Goal: Task Accomplishment & Management: Manage account settings

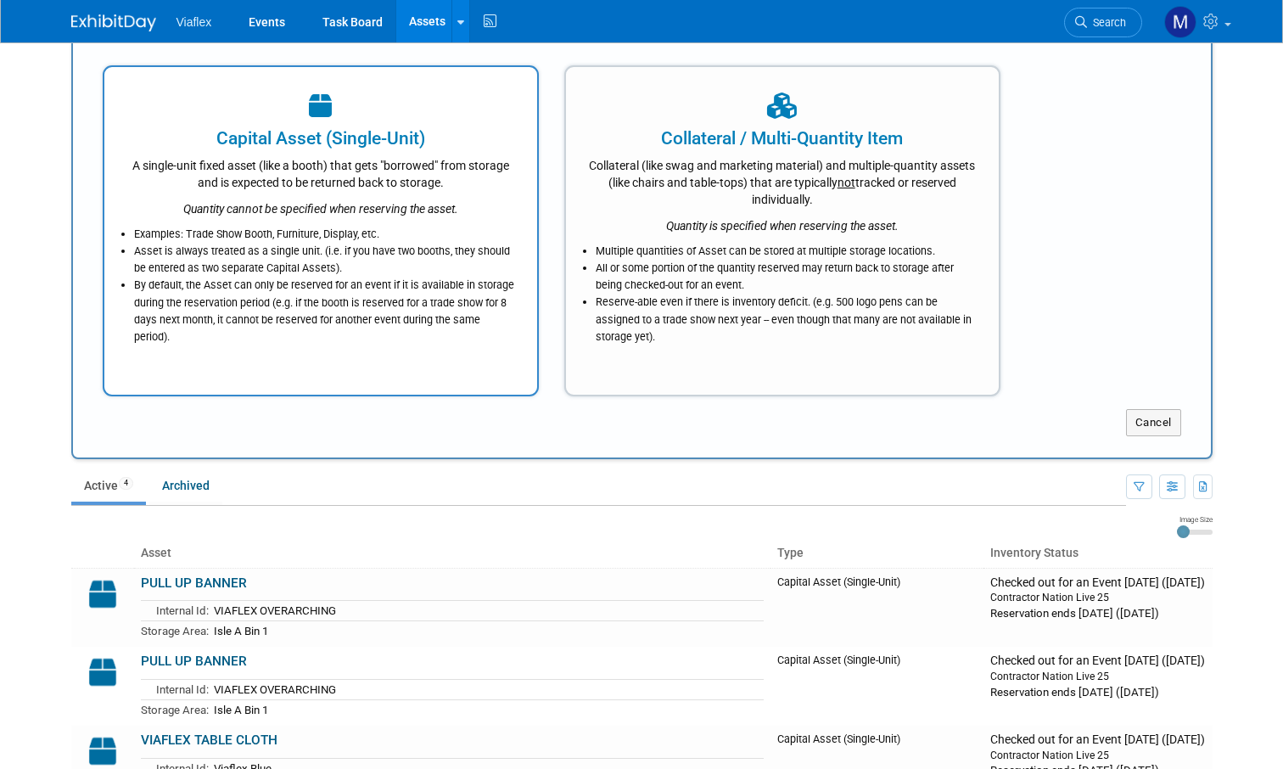
scroll to position [63, 0]
click at [383, 289] on li "By default, the Asset can only be reserved for an event if it is available in s…" at bounding box center [325, 311] width 382 height 69
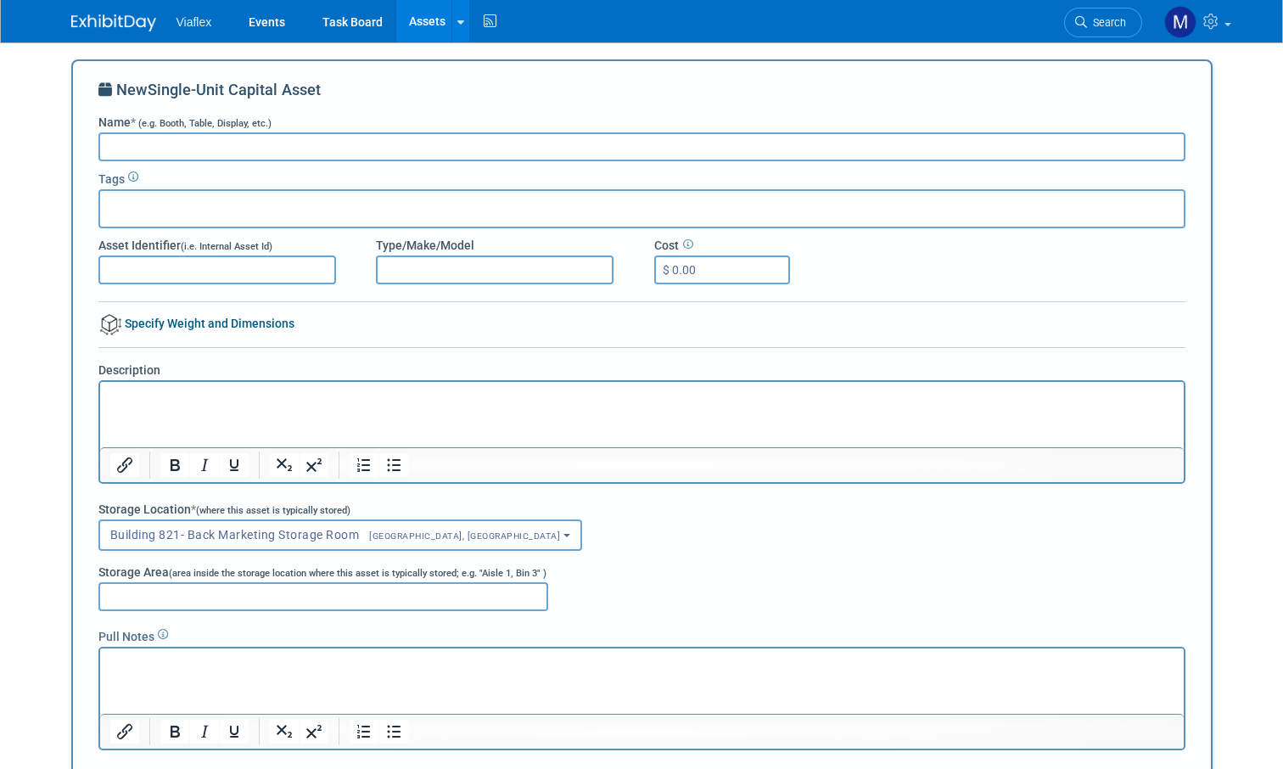
scroll to position [0, 0]
type input "JANE LEW 7.5' x 10'"
click at [132, 204] on input "text" at bounding box center [175, 206] width 136 height 17
click at [153, 269] on input "Asset Identifier (i.e. Internal Asset Id)" at bounding box center [217, 269] width 238 height 29
type input "Green"
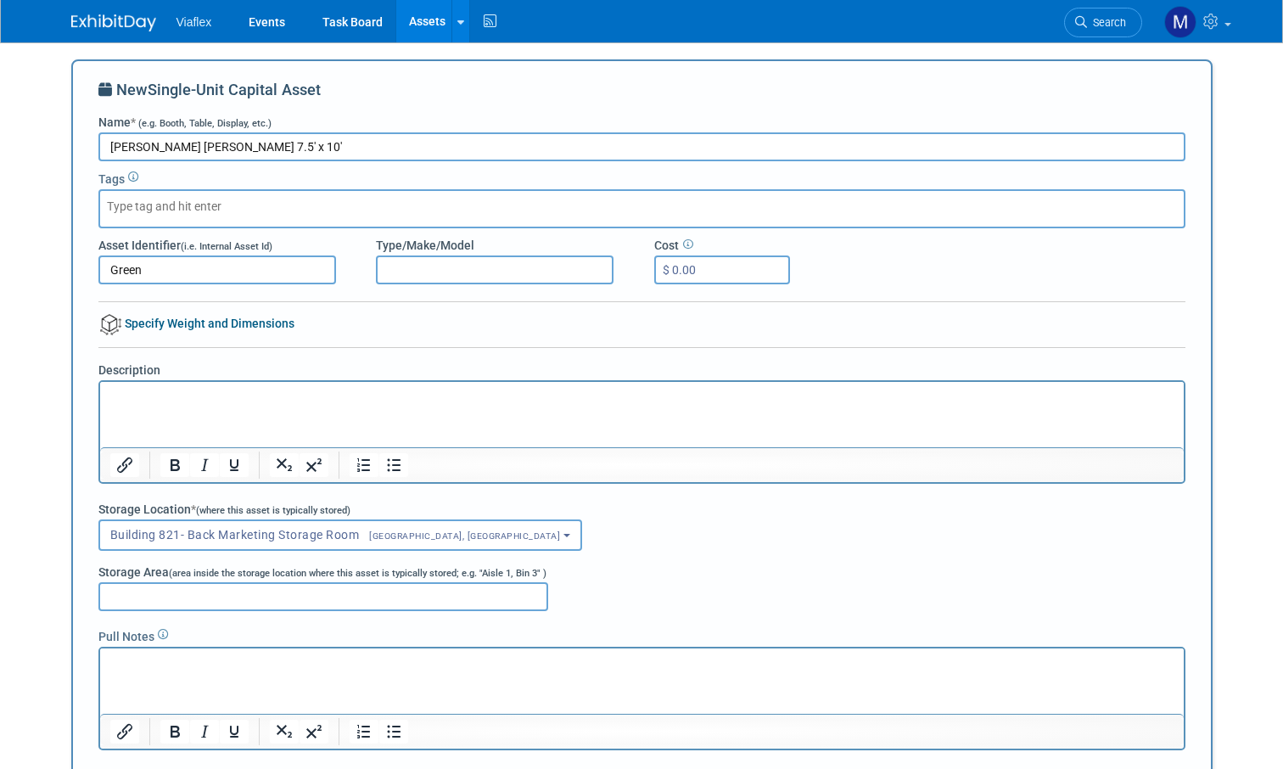
click at [436, 265] on input "Type/Make/Model" at bounding box center [495, 269] width 238 height 29
drag, startPoint x: 165, startPoint y: 141, endPoint x: 109, endPoint y: 137, distance: 56.2
click at [109, 137] on input "JANE LEW 7.5' x 10'" at bounding box center [641, 146] width 1087 height 29
type input "BOOTH CASE 7.5' x 10'"
click at [164, 595] on input "Storage Area (area inside the storage location where this asset is typically st…" at bounding box center [323, 596] width 450 height 29
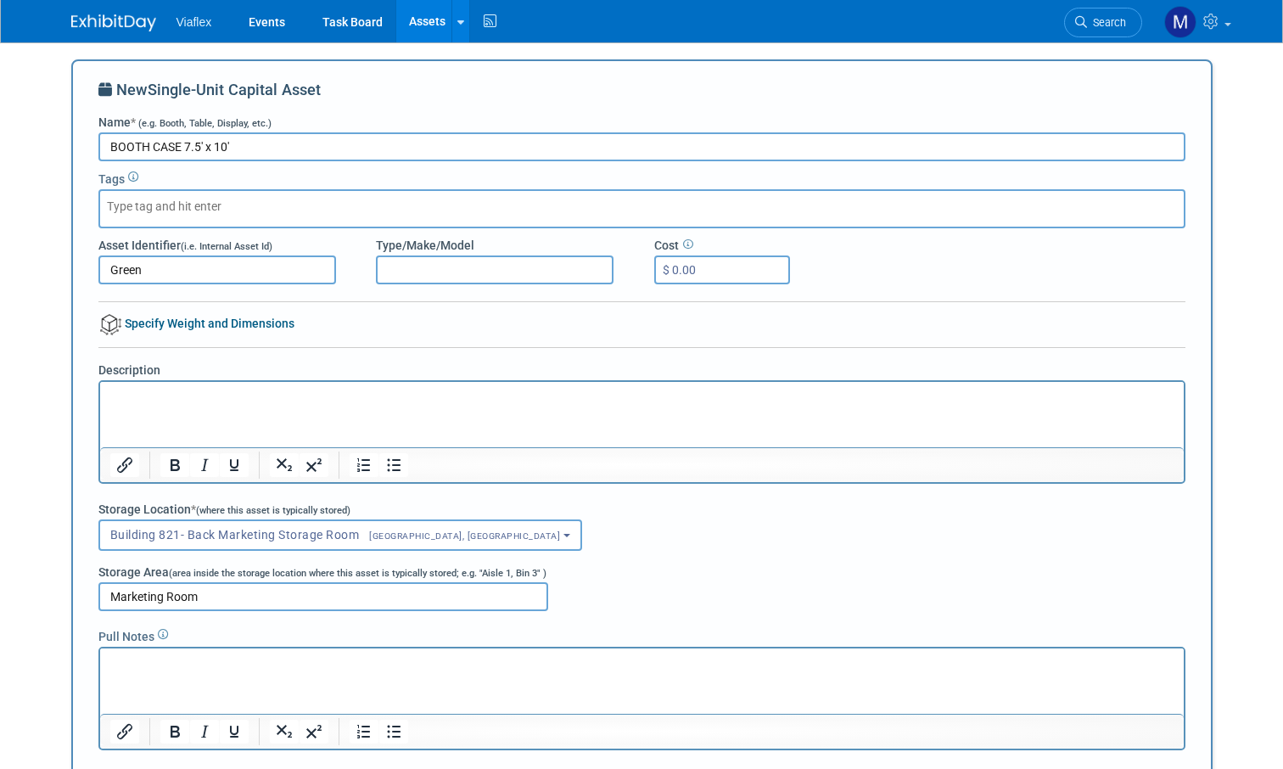
drag, startPoint x: 205, startPoint y: 596, endPoint x: 67, endPoint y: 586, distance: 138.7
click at [67, 586] on div "New Asset search assets Choose the type of asset you'd like to create: Capital …" at bounding box center [642, 667] width 1167 height 1251
type input "Back Wall LAST AISLE"
click at [148, 670] on p "Rich Text Area. Press ALT-0 for help." at bounding box center [641, 663] width 1064 height 17
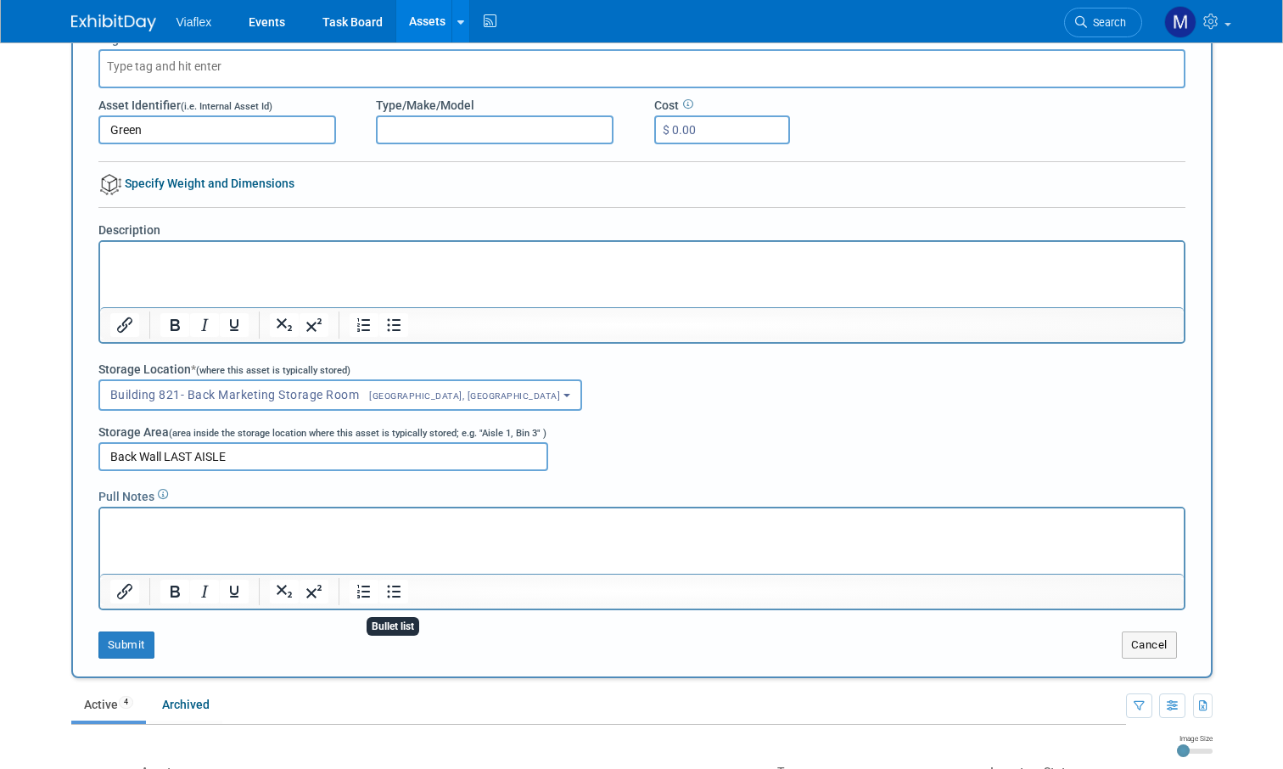
scroll to position [140, 0]
click at [228, 532] on html "Lights Inside, Booth Frame, Booth lid and Cover, Extension Cord and Powerstrip" at bounding box center [641, 520] width 1084 height 24
click at [125, 638] on button "Submit" at bounding box center [126, 644] width 56 height 27
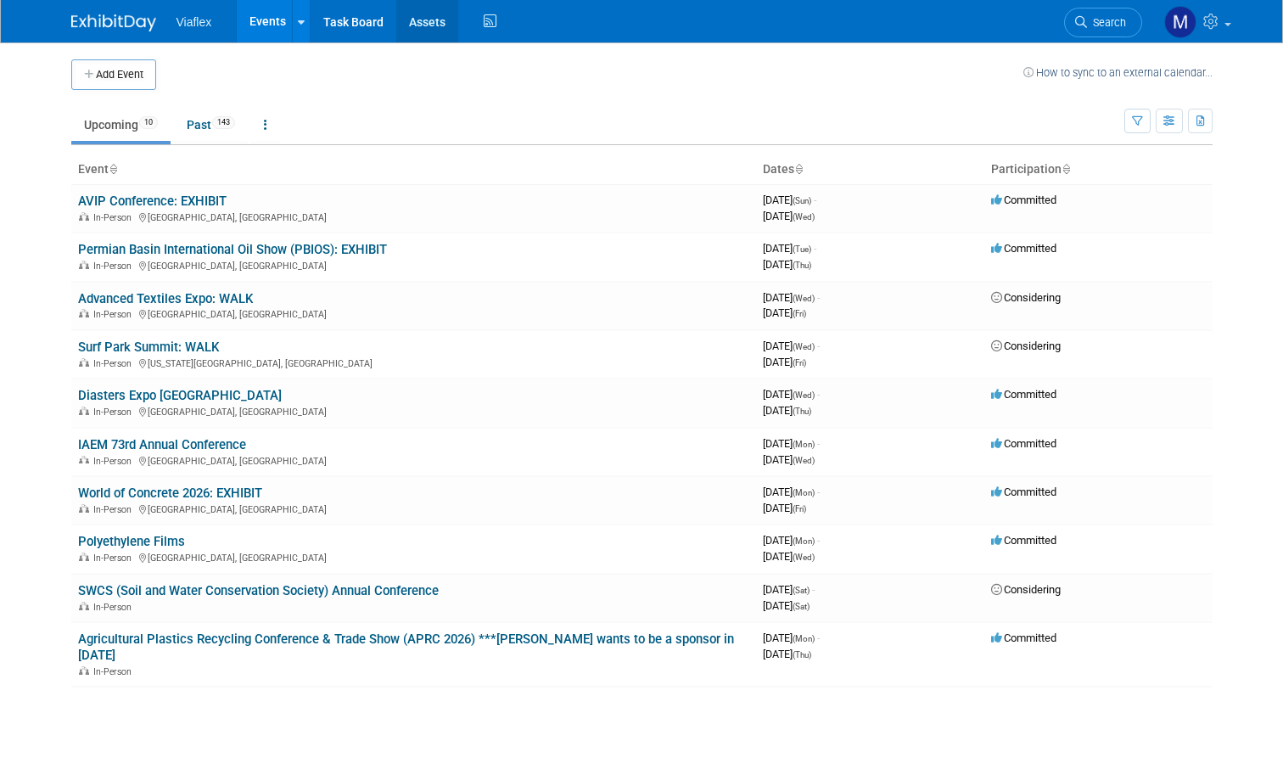
click at [413, 26] on link "Assets" at bounding box center [427, 21] width 62 height 42
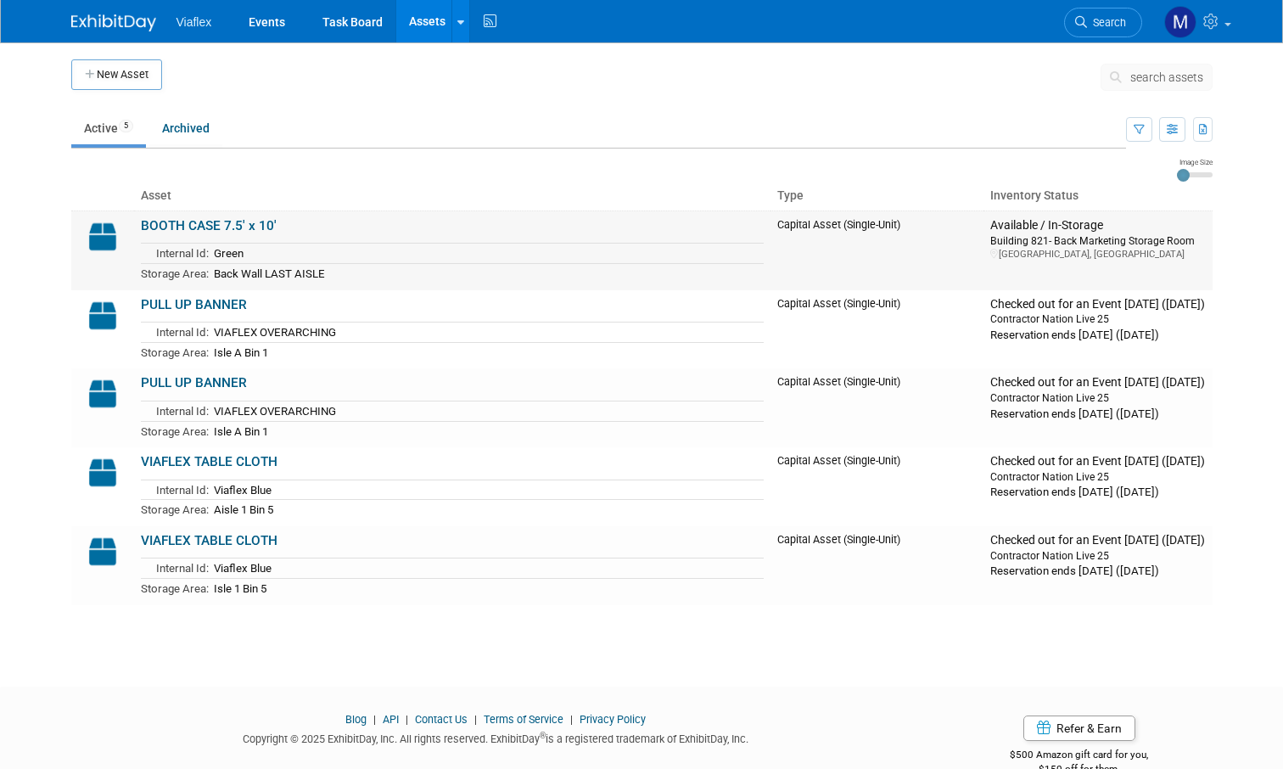
click at [93, 225] on img at bounding box center [102, 236] width 49 height 37
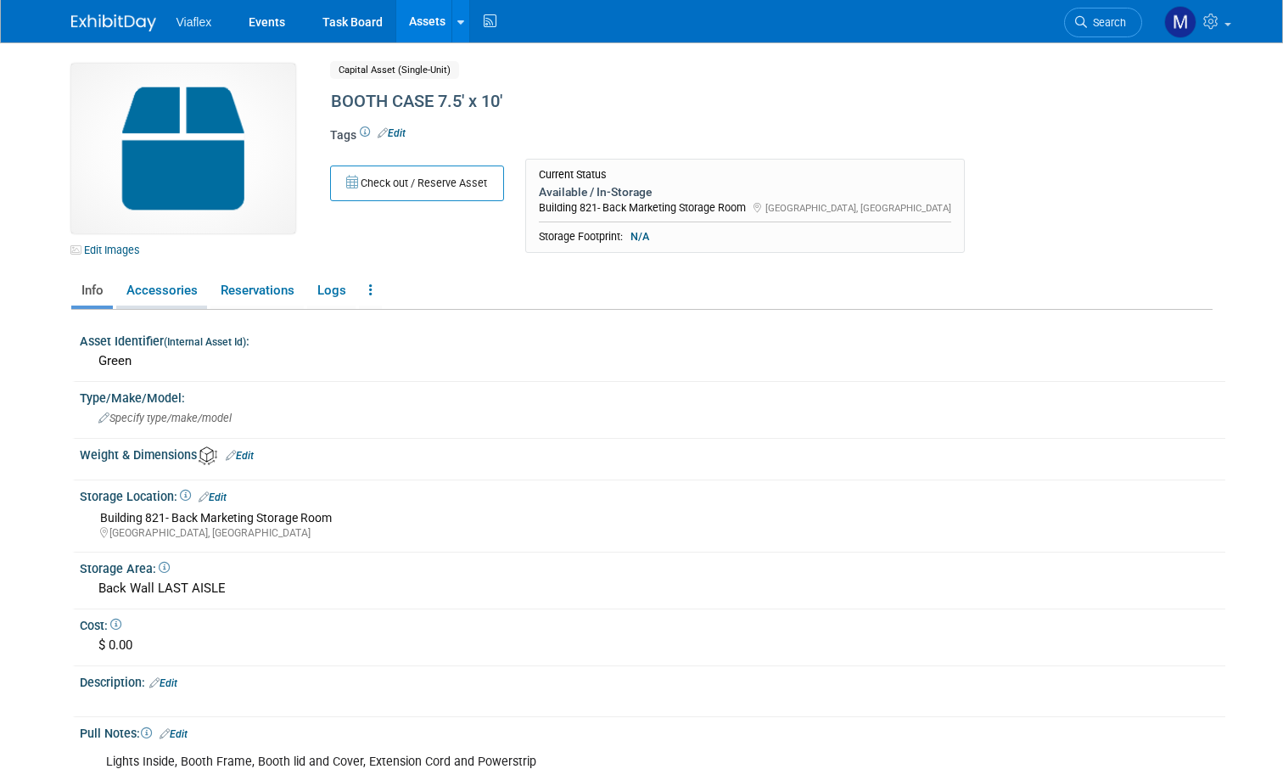
click at [168, 288] on link "Accessories" at bounding box center [161, 291] width 91 height 30
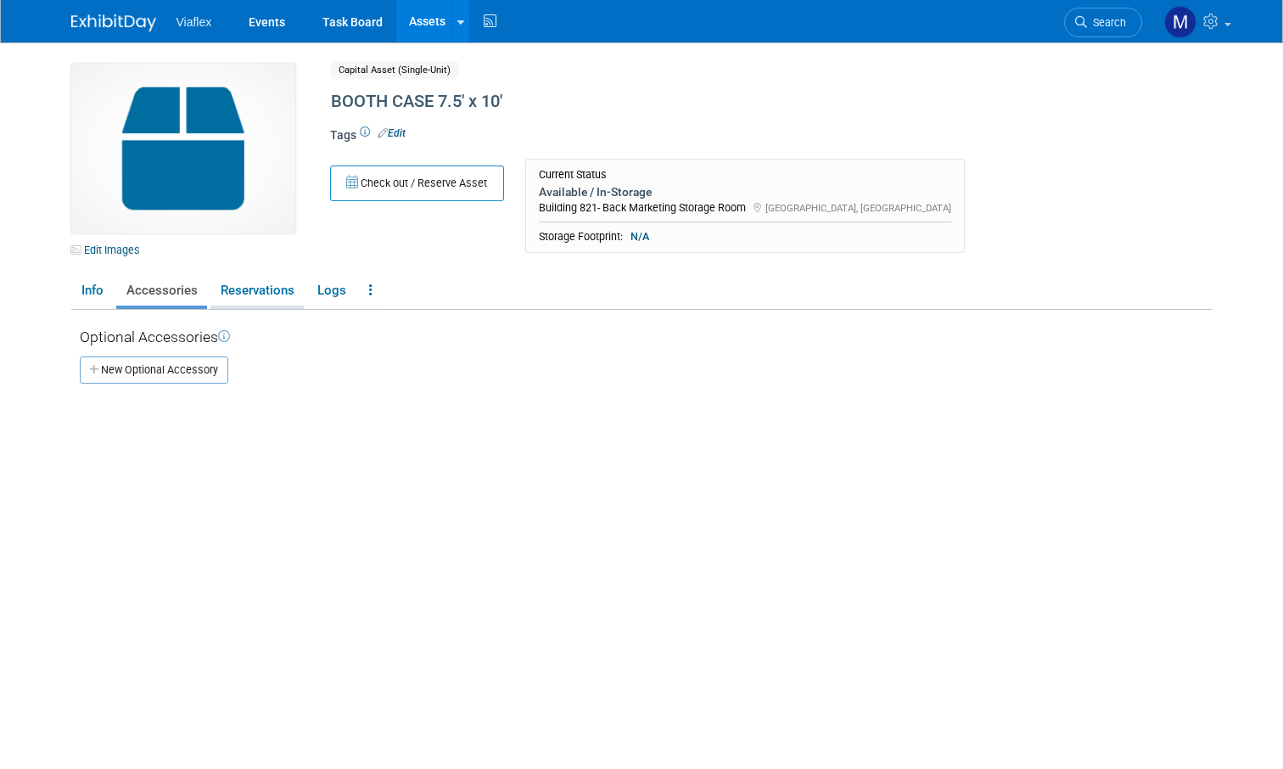
click at [272, 294] on link "Reservations" at bounding box center [256, 291] width 93 height 30
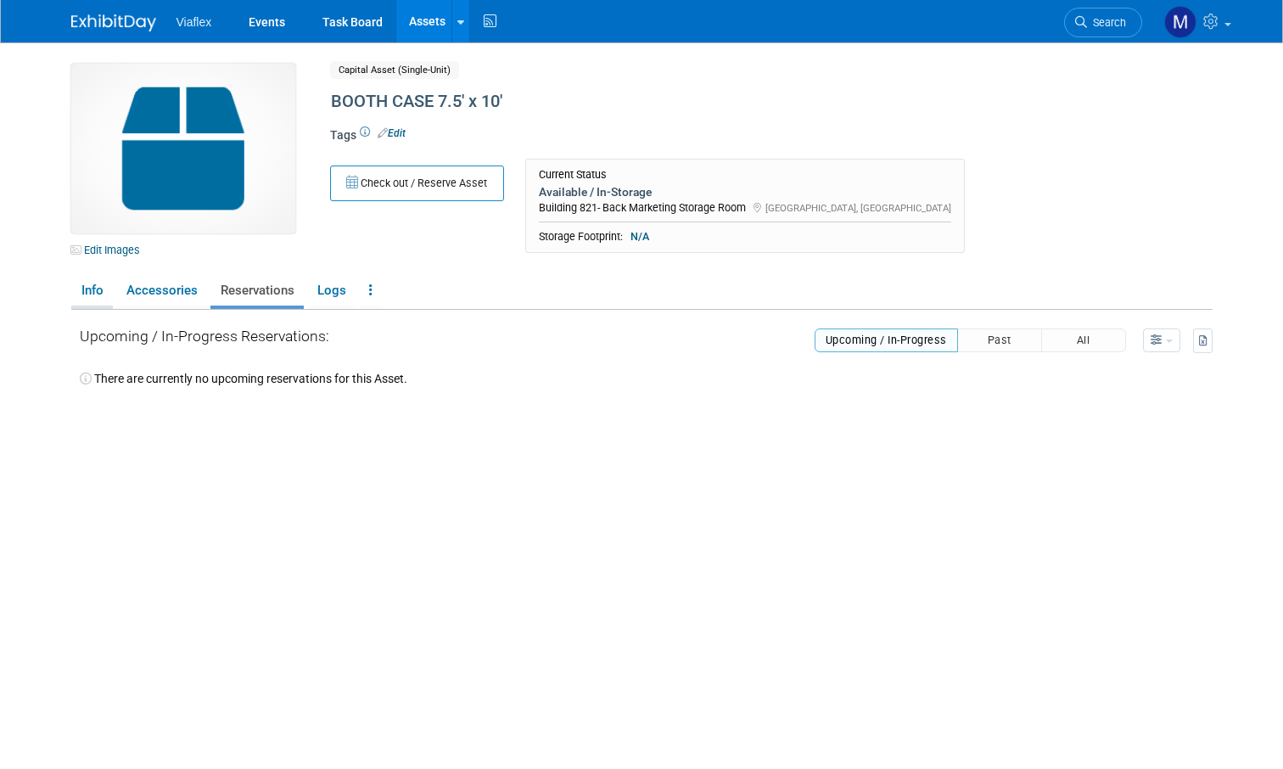
click at [90, 292] on link "Info" at bounding box center [92, 291] width 42 height 30
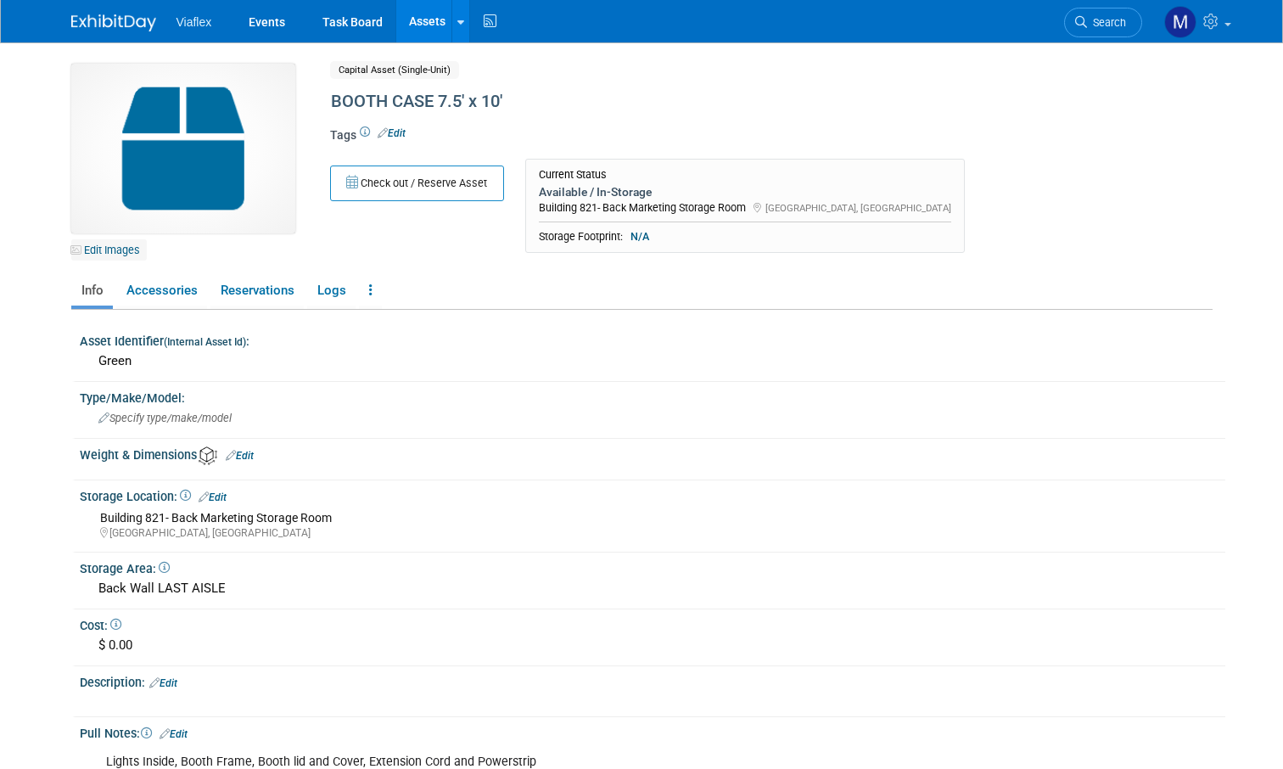
click at [113, 249] on link "Edit Images" at bounding box center [109, 249] width 76 height 21
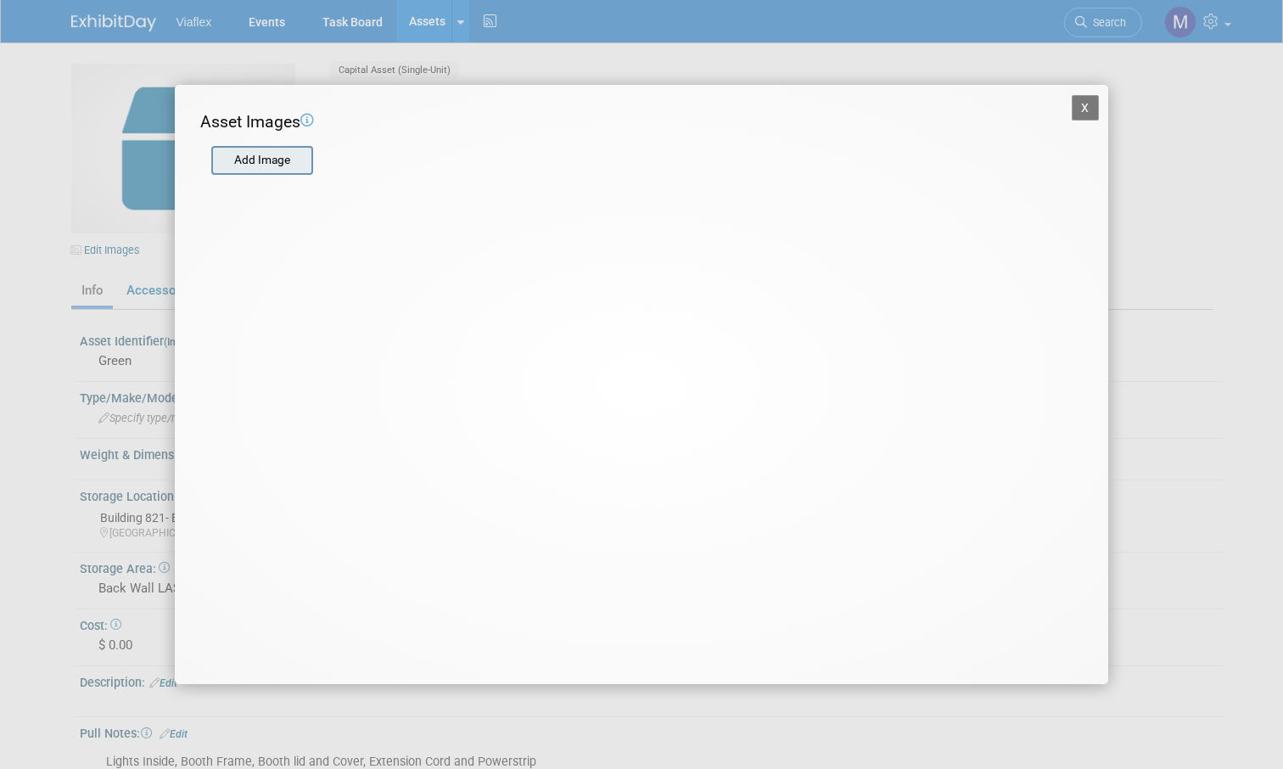
click at [277, 160] on input "file" at bounding box center [210, 160] width 202 height 25
click at [1080, 104] on button "X" at bounding box center [1085, 107] width 27 height 25
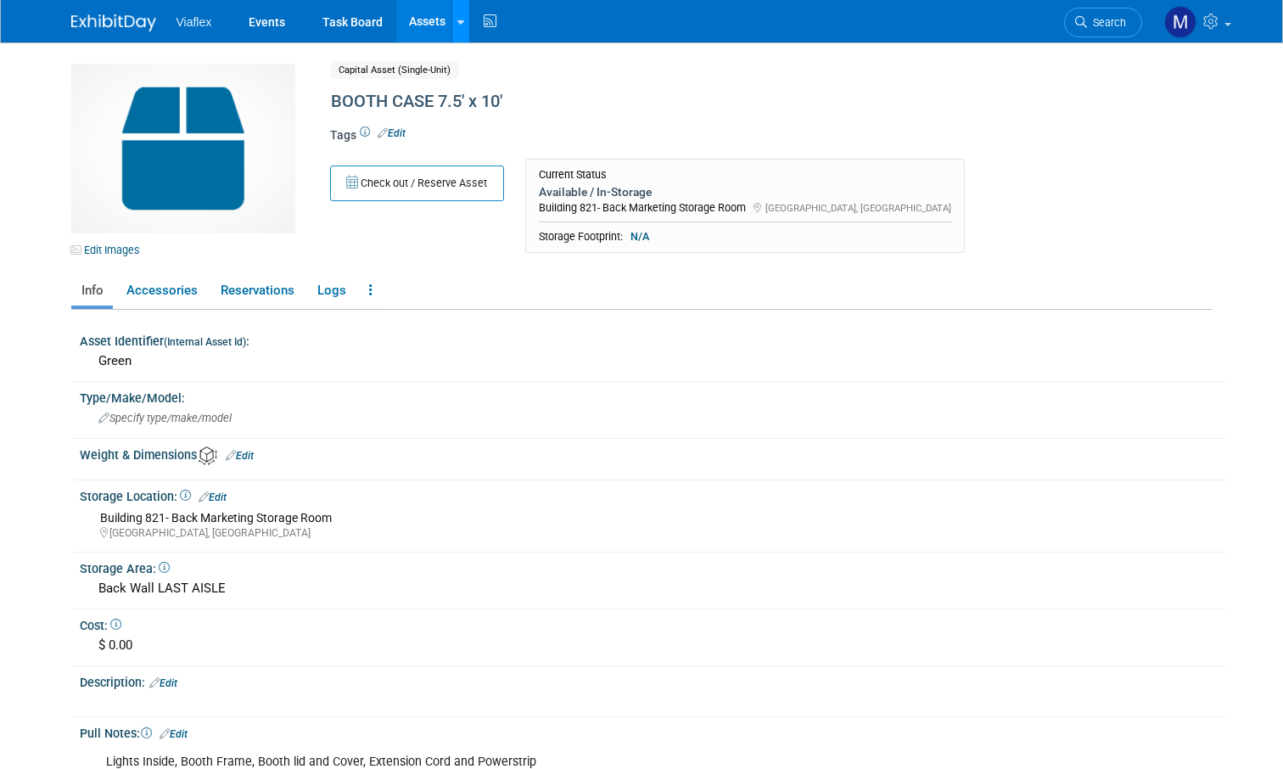
click at [459, 17] on icon at bounding box center [460, 22] width 7 height 11
click at [434, 20] on link "Assets" at bounding box center [427, 21] width 62 height 42
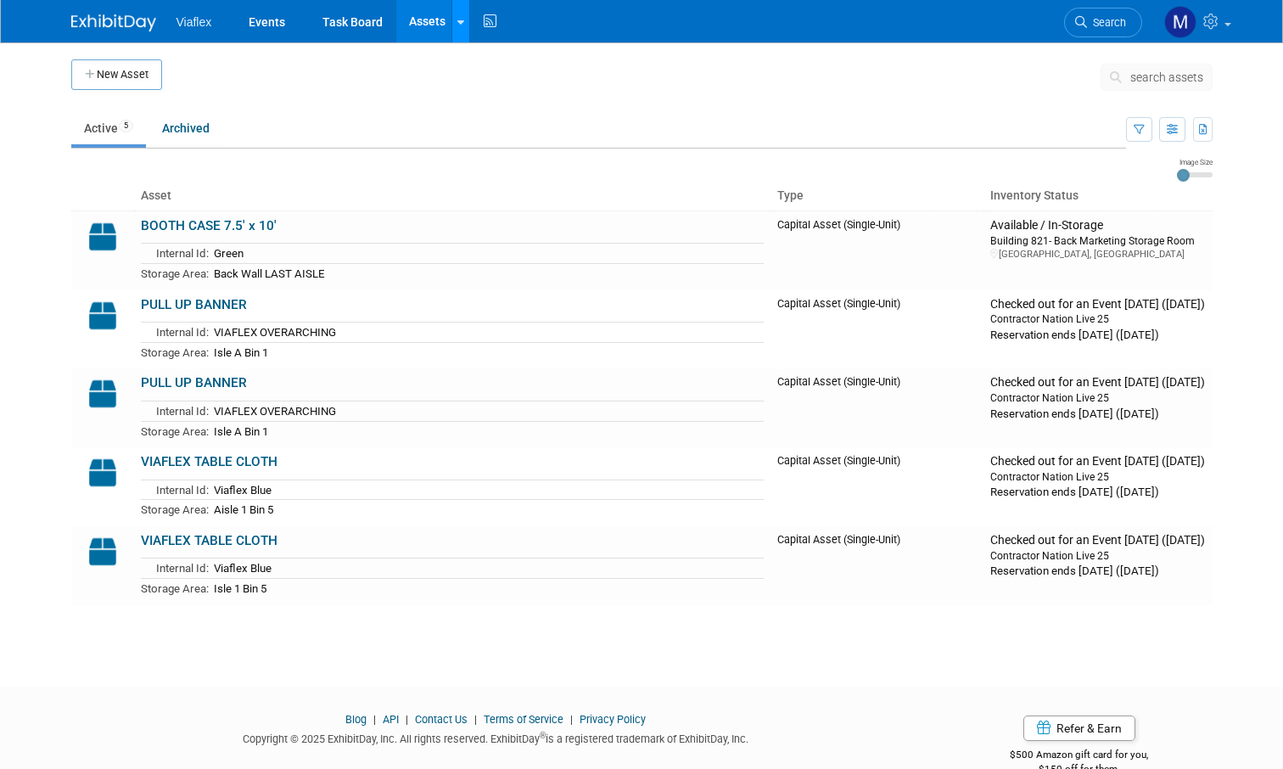
click at [453, 19] on link at bounding box center [460, 21] width 18 height 42
click at [320, 82] on td at bounding box center [631, 80] width 939 height 42
click at [424, 28] on link "Assets" at bounding box center [427, 21] width 62 height 42
click at [458, 19] on icon at bounding box center [460, 22] width 7 height 11
click at [483, 109] on link "Bulk Upload Assets" at bounding box center [527, 110] width 150 height 27
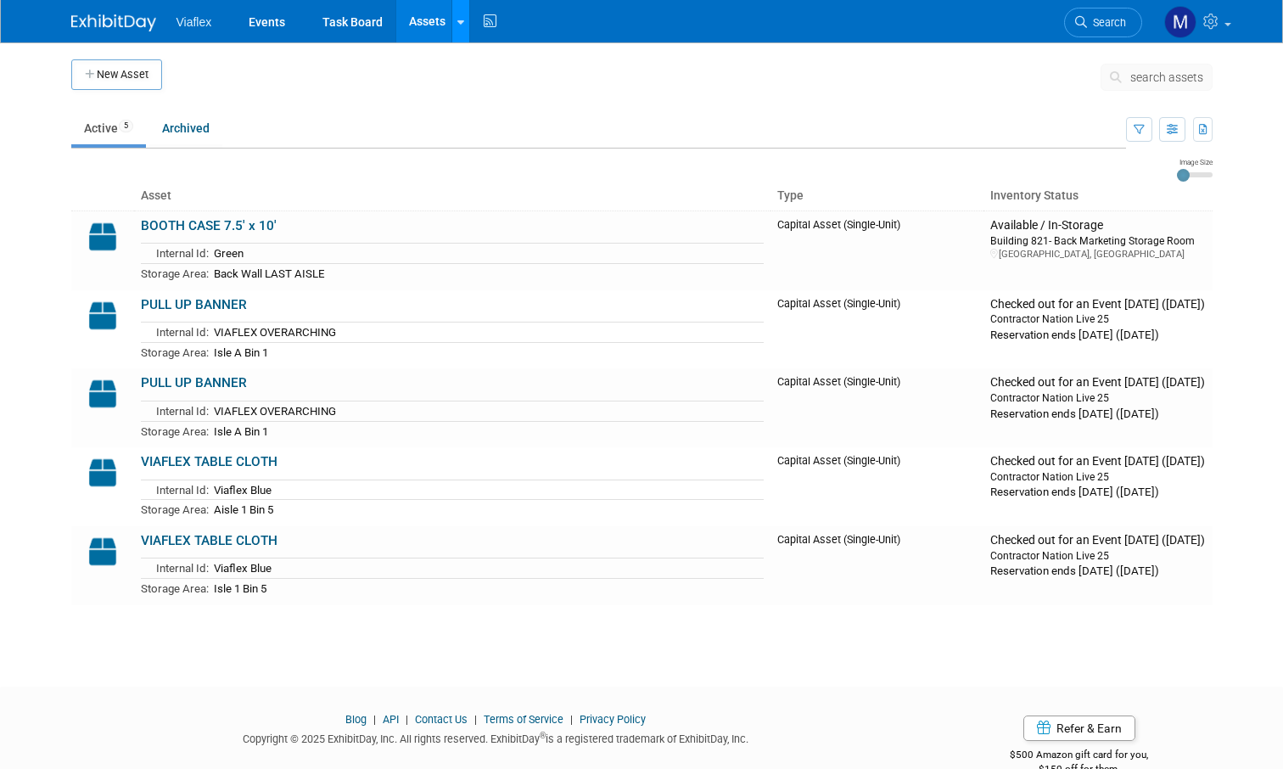
click at [459, 24] on icon at bounding box center [460, 22] width 7 height 11
click at [478, 62] on icon at bounding box center [472, 61] width 19 height 12
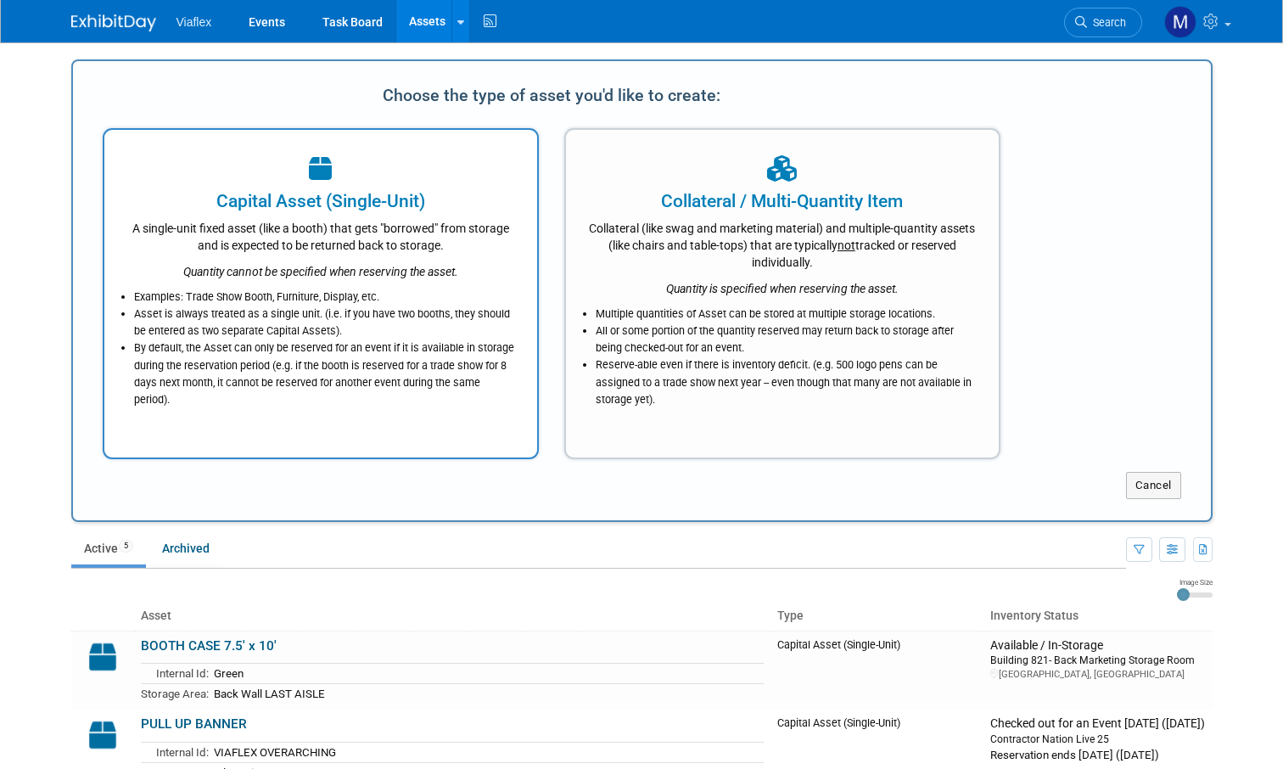
click at [297, 245] on div "A single-unit fixed asset (like a booth) that gets "borrowed" from storage and …" at bounding box center [321, 234] width 390 height 40
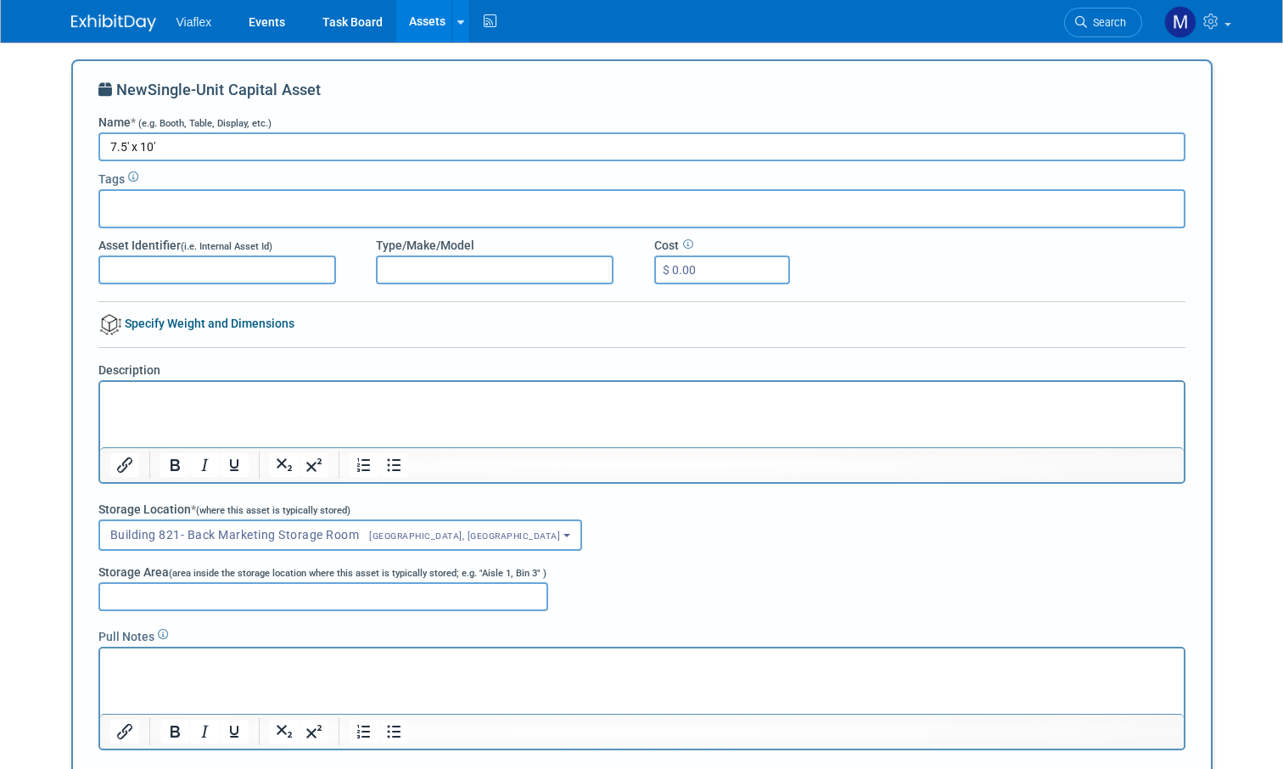
click at [156, 205] on input "text" at bounding box center [175, 206] width 136 height 17
click at [109, 146] on input "7.5' x 10'" at bounding box center [641, 146] width 1087 height 29
type input "Booth 7.5' x 10'"
click at [139, 270] on input "Asset Identifier (i.e. Internal Asset Id)" at bounding box center [217, 269] width 238 height 29
type input "Green Paint"
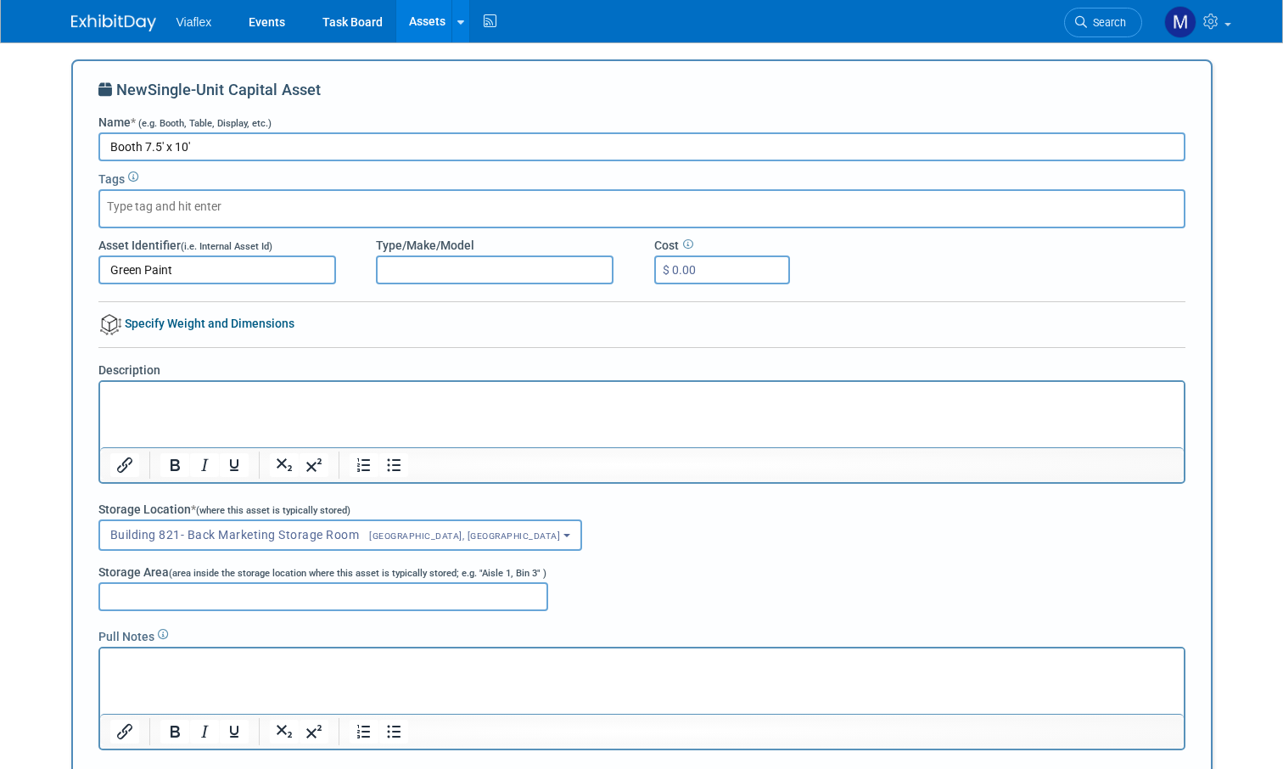
click at [423, 263] on input "Type/Make/Model" at bounding box center [495, 269] width 238 height 29
click at [418, 16] on link "Assets" at bounding box center [427, 21] width 62 height 42
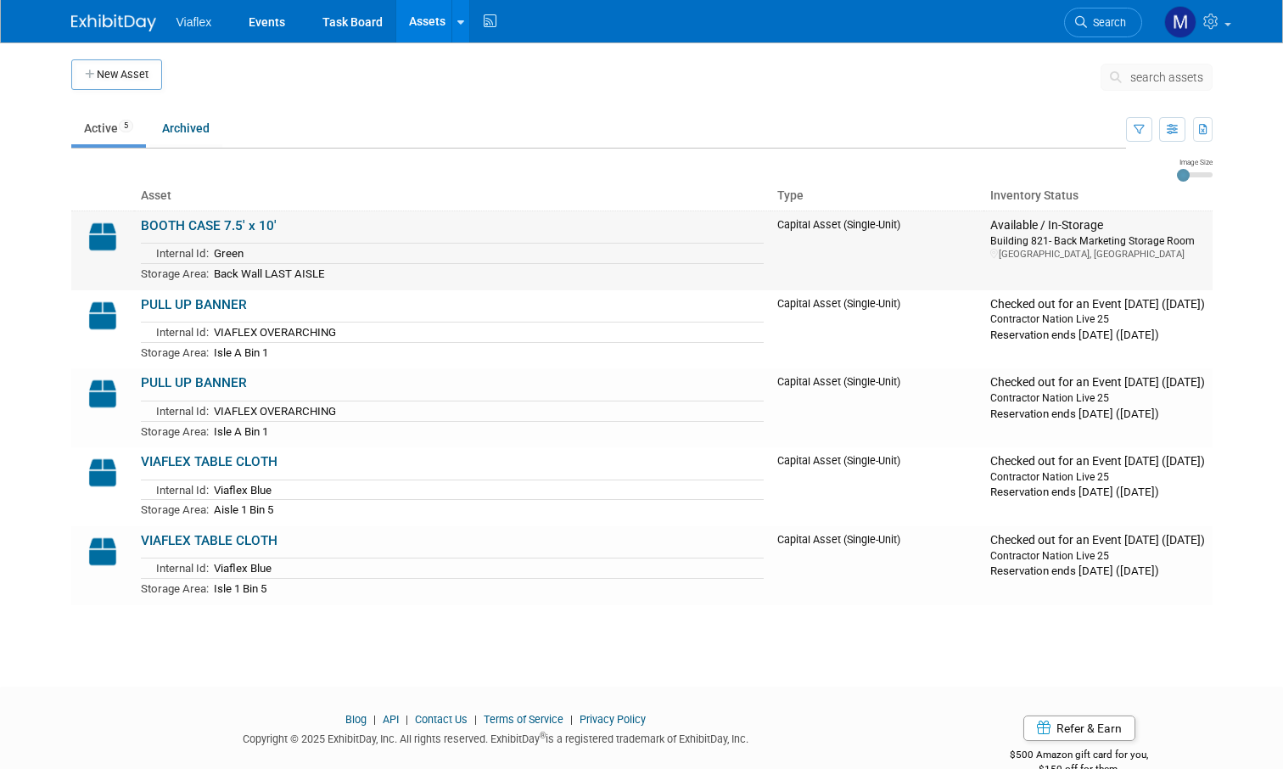
click at [183, 221] on link "BOOTH CASE 7.5' x 10'" at bounding box center [209, 225] width 136 height 15
click at [192, 221] on link "BOOTH CASE 7.5' x 10'" at bounding box center [209, 225] width 136 height 15
click at [431, 19] on link "Assets" at bounding box center [427, 21] width 62 height 42
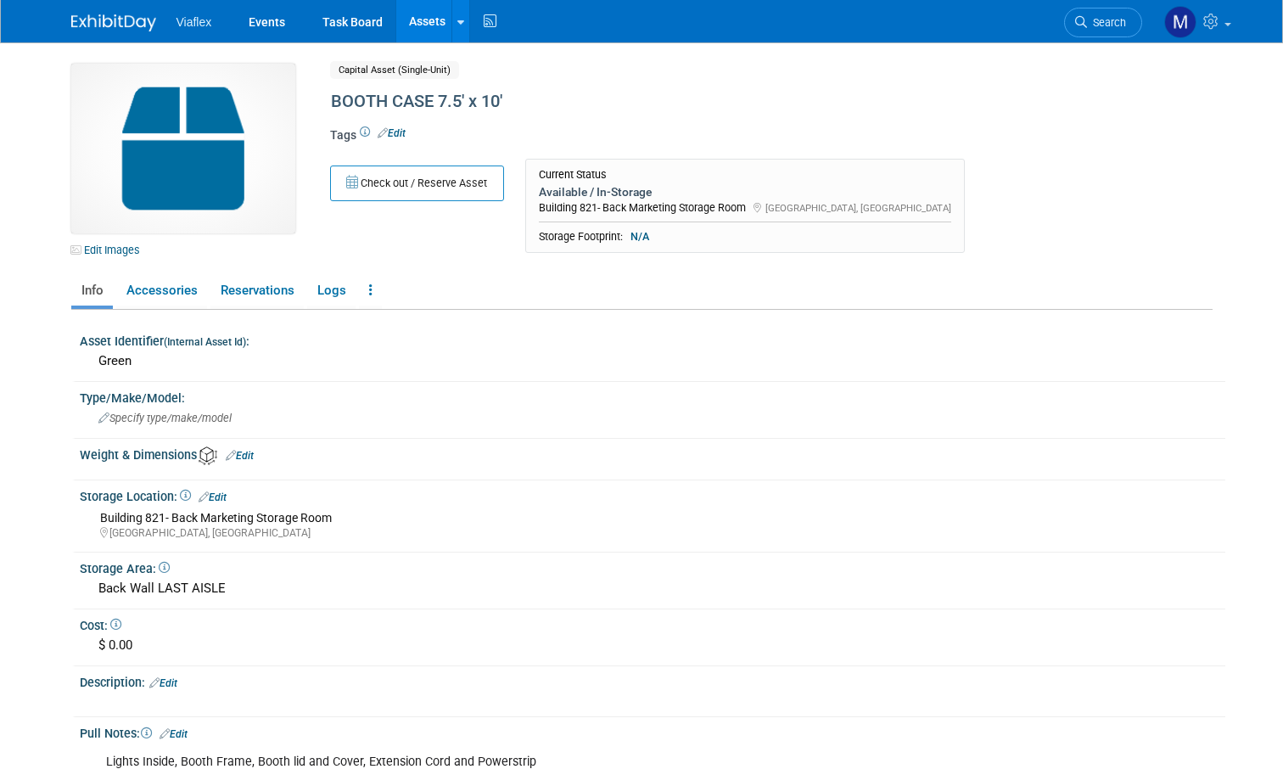
scroll to position [4, 0]
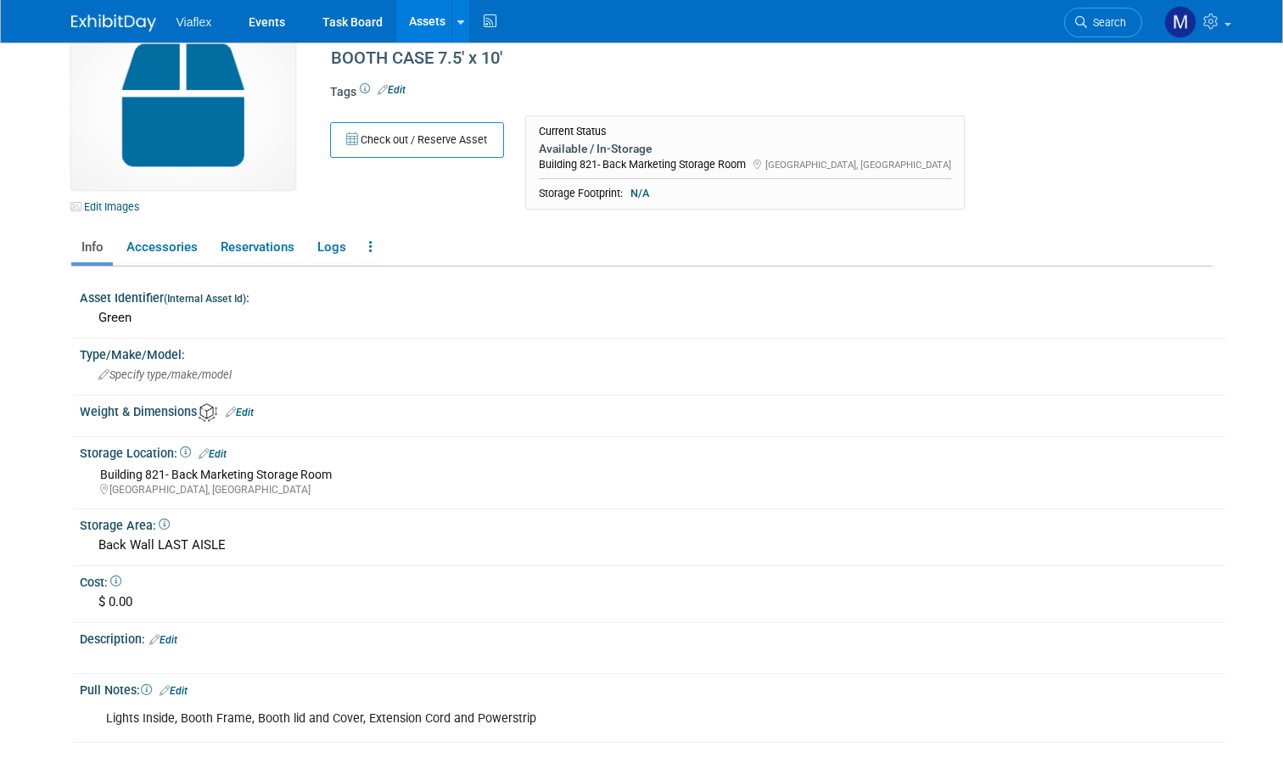
scroll to position [31, 0]
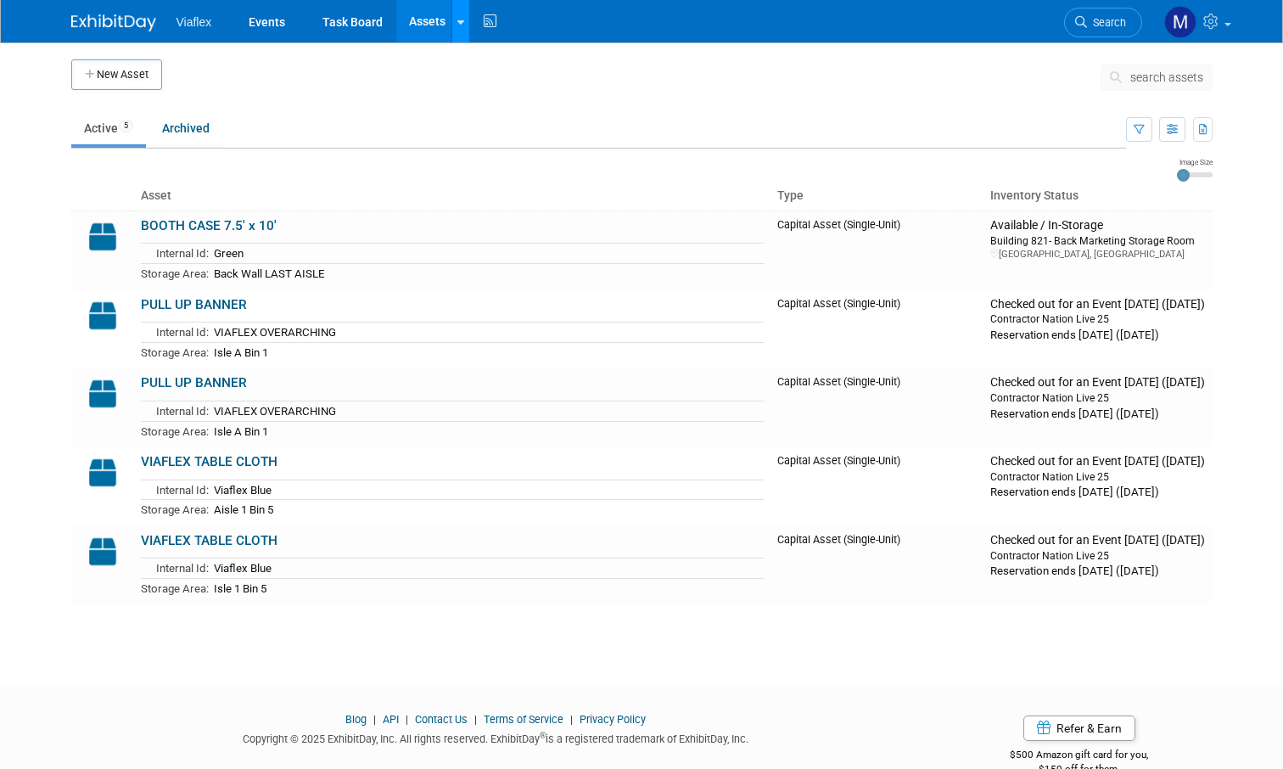
click at [459, 23] on icon at bounding box center [460, 22] width 7 height 11
drag, startPoint x: 369, startPoint y: 55, endPoint x: 244, endPoint y: 65, distance: 125.2
click at [367, 54] on div "New Asset search assets Choose the type of asset you'd like to create: Capital …" at bounding box center [642, 349] width 1167 height 614
click at [143, 73] on button "New Asset" at bounding box center [116, 74] width 91 height 31
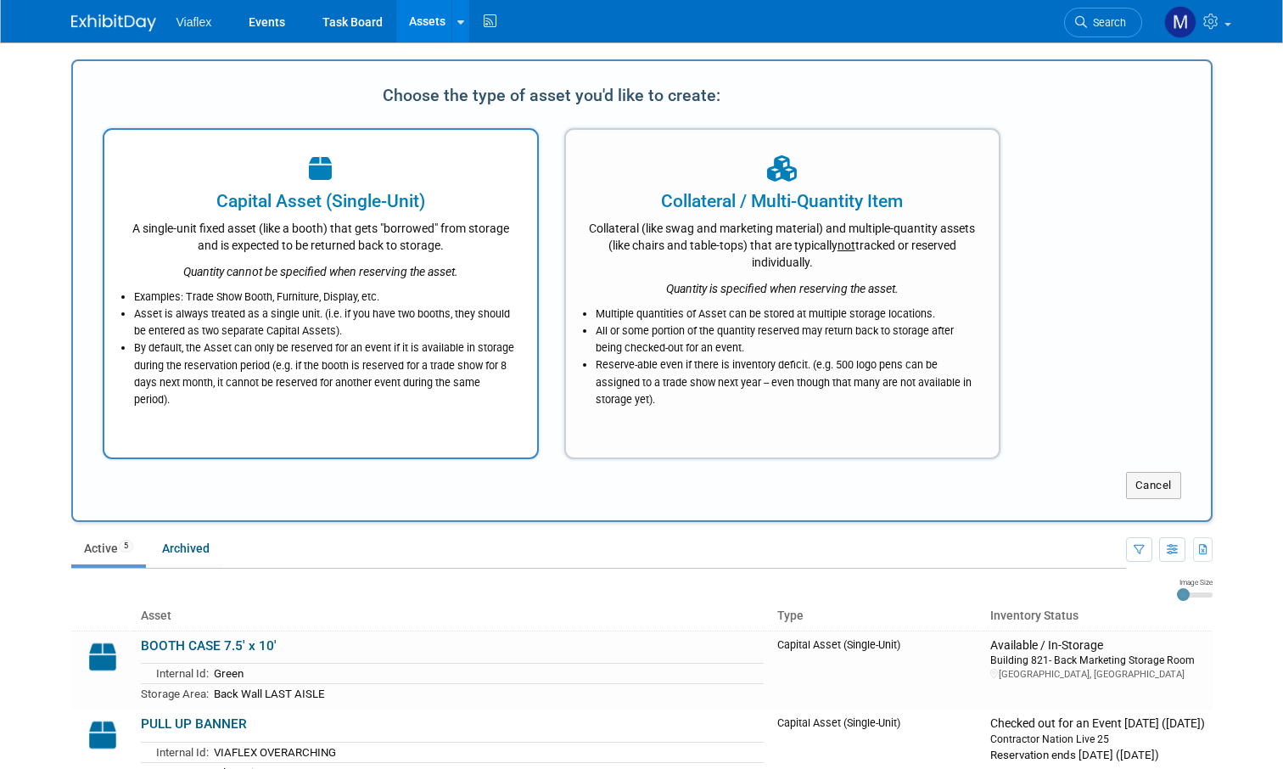
click at [345, 177] on div at bounding box center [321, 169] width 390 height 37
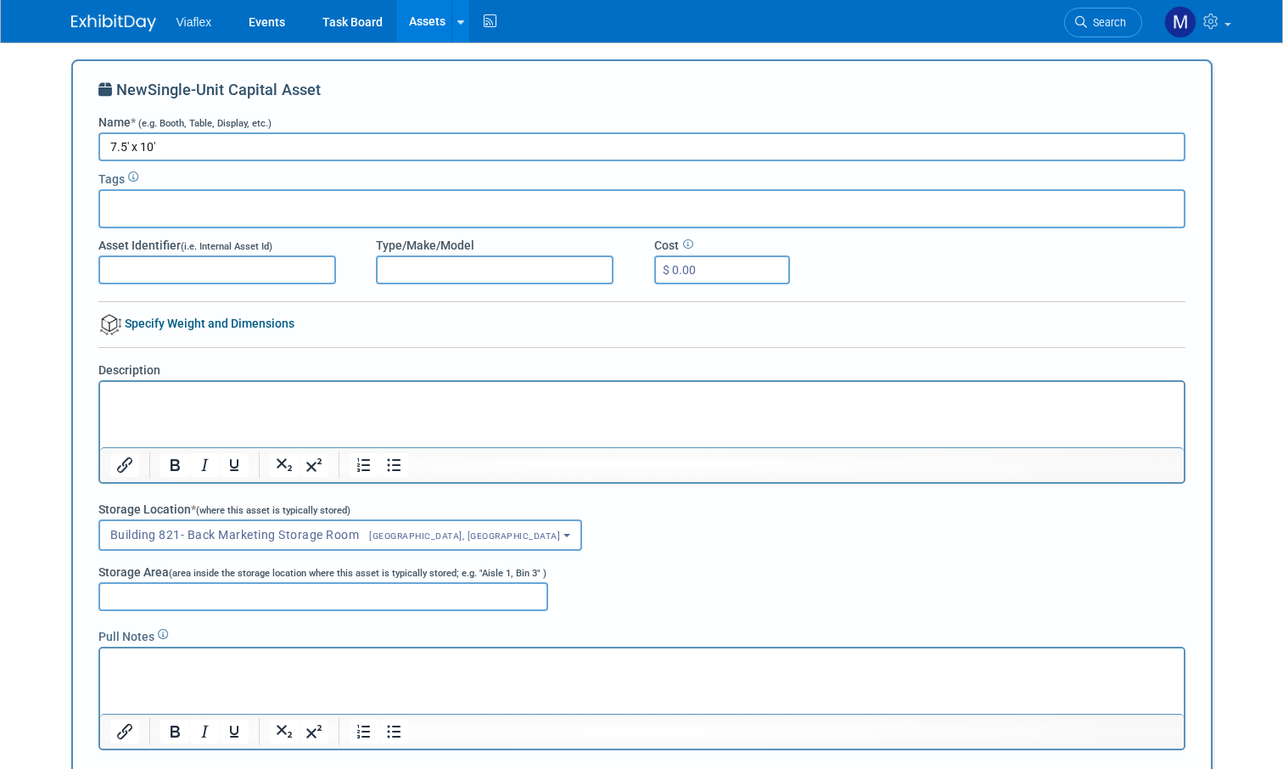
type input "7.5' x 10'"
click at [210, 212] on input "text" at bounding box center [175, 206] width 136 height 17
click at [154, 266] on input "Asset Identifier (i.e. Internal Asset Id)" at bounding box center [217, 269] width 238 height 29
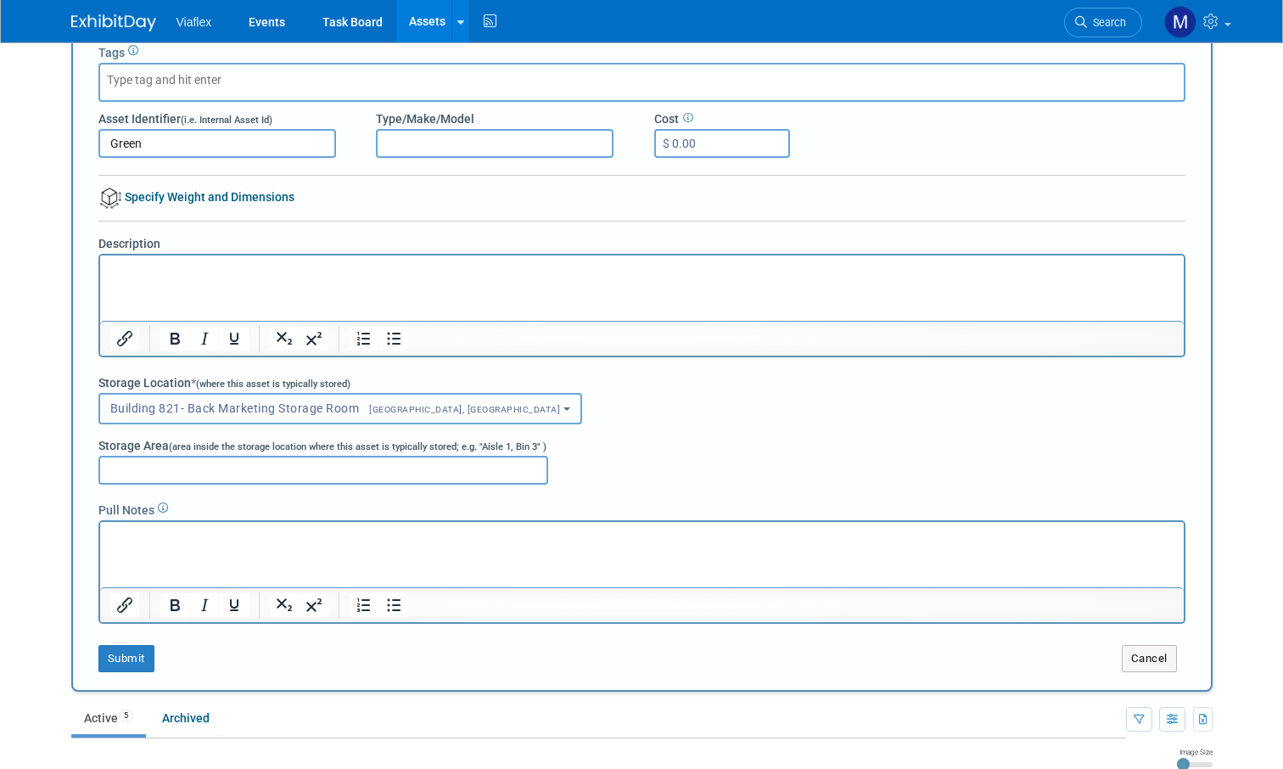
scroll to position [130, 0]
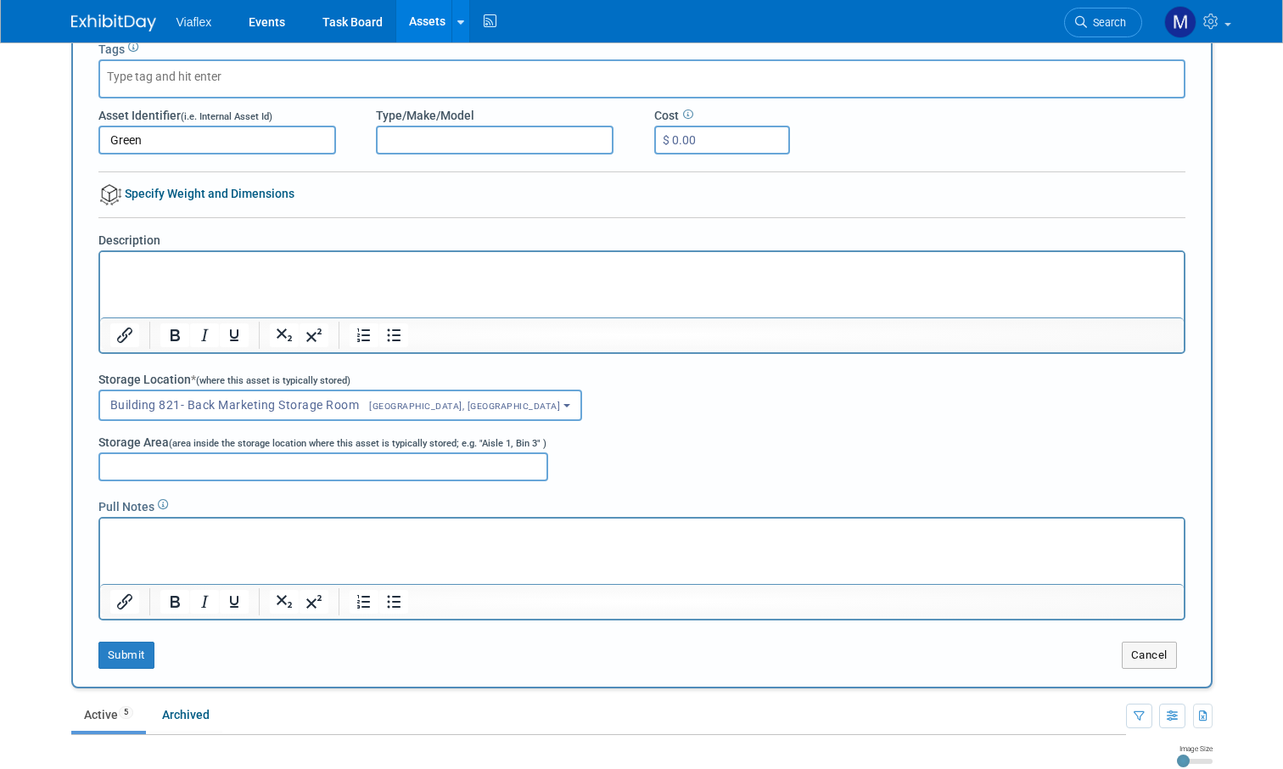
type input "Green"
click at [141, 468] on input "Storage Area (area inside the storage location where this asset is typically st…" at bounding box center [323, 466] width 450 height 29
type input "Back Wall Last Aisle"
click at [268, 534] on p "Rich Text Area. Press ALT-0 for help." at bounding box center [641, 533] width 1064 height 17
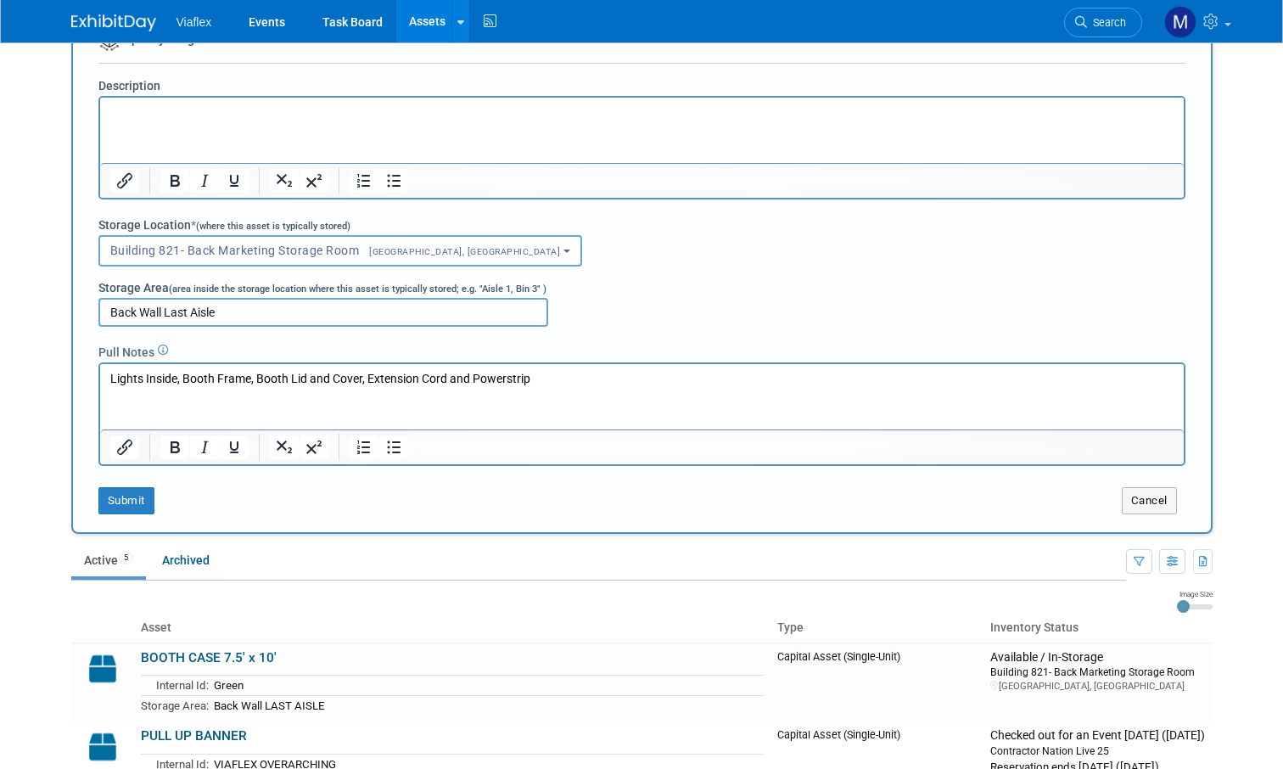
scroll to position [289, 0]
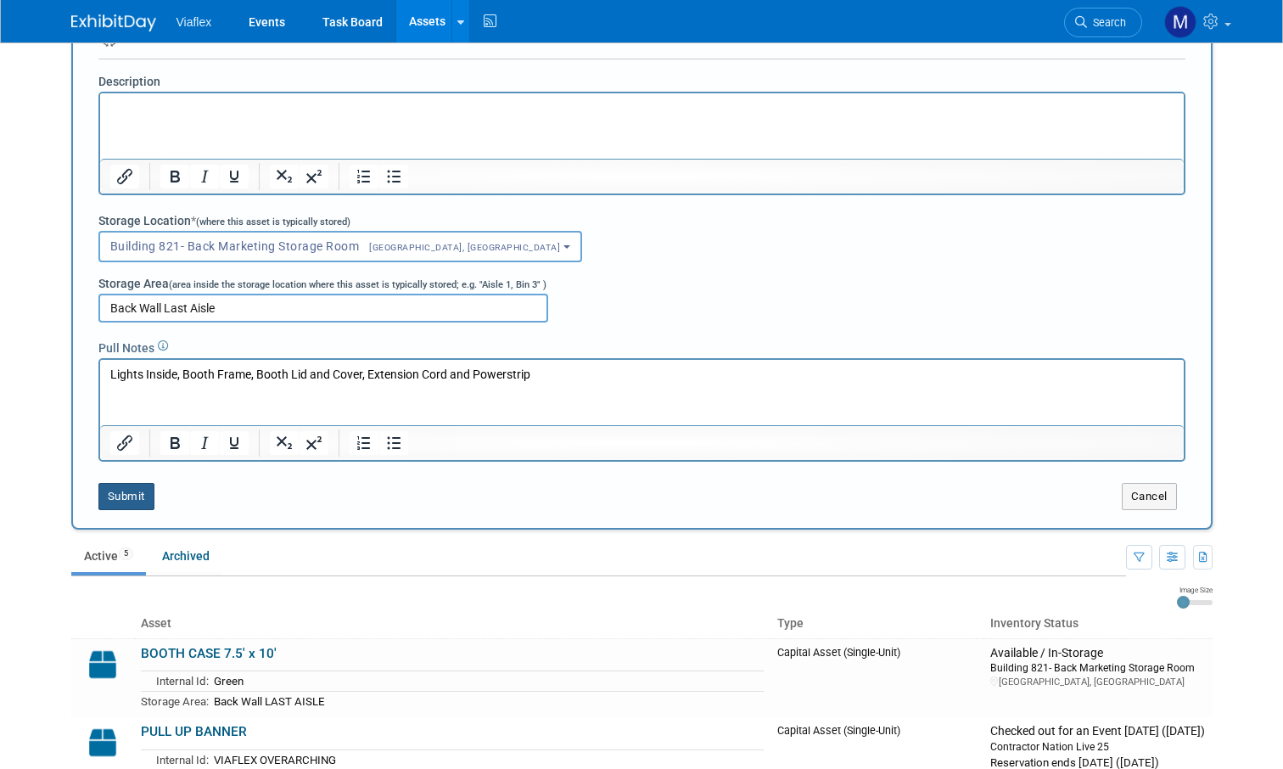
click at [125, 496] on button "Submit" at bounding box center [126, 496] width 56 height 27
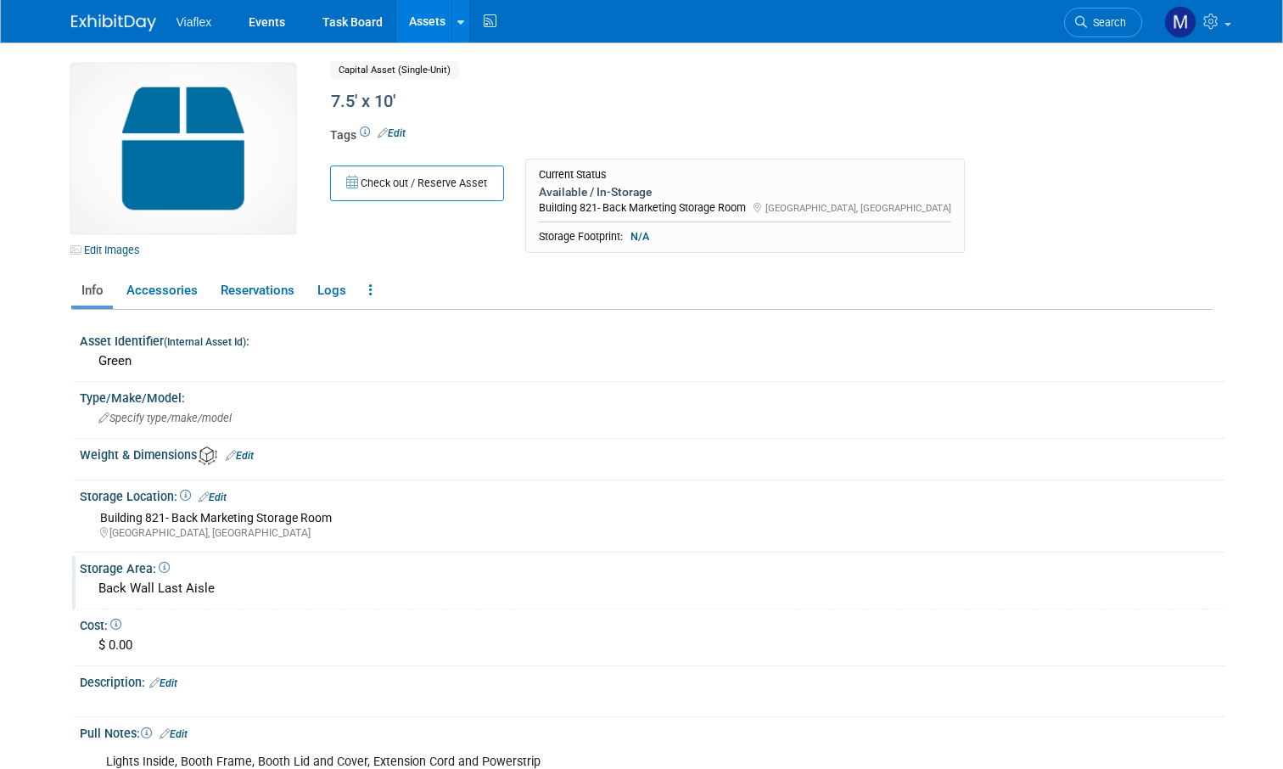
scroll to position [1, 0]
click at [457, 19] on icon at bounding box center [460, 22] width 7 height 11
click at [479, 62] on link "New Asset" at bounding box center [527, 61] width 150 height 24
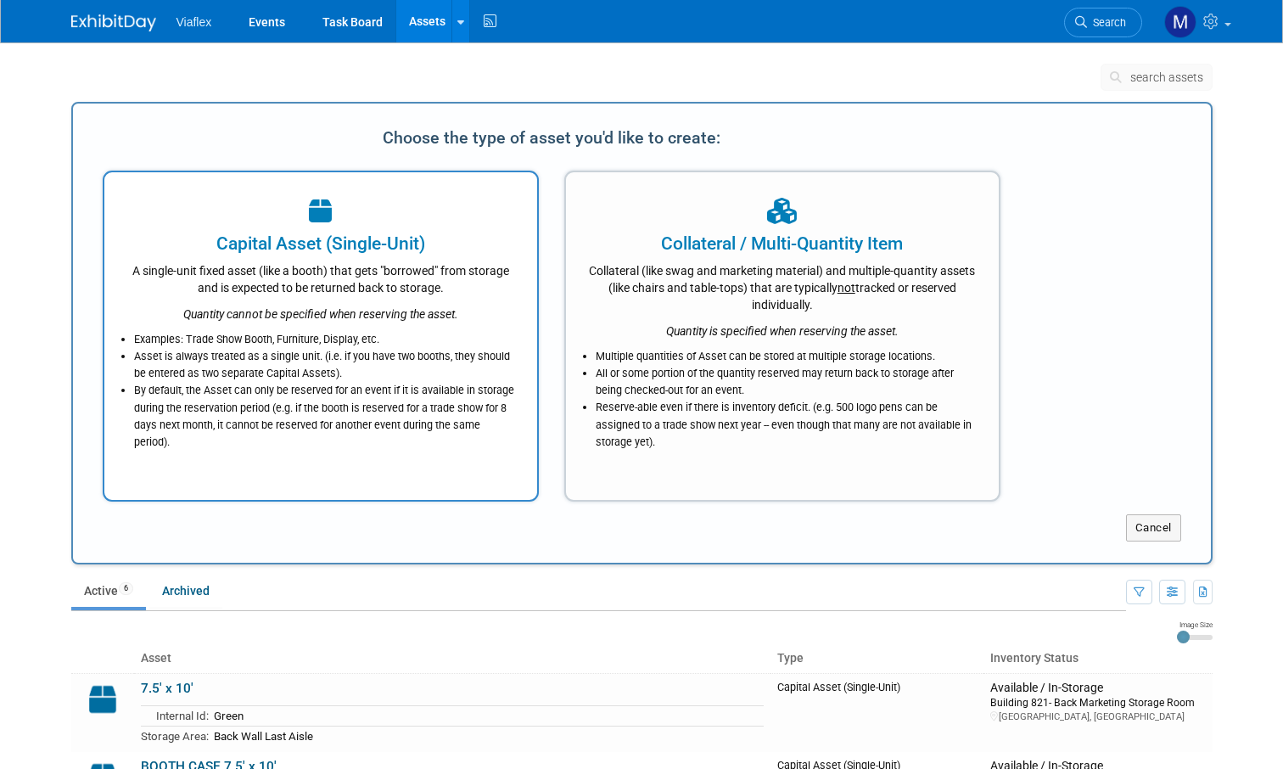
click at [315, 316] on icon "Quantity cannot be specified when reserving the asset." at bounding box center [320, 314] width 275 height 14
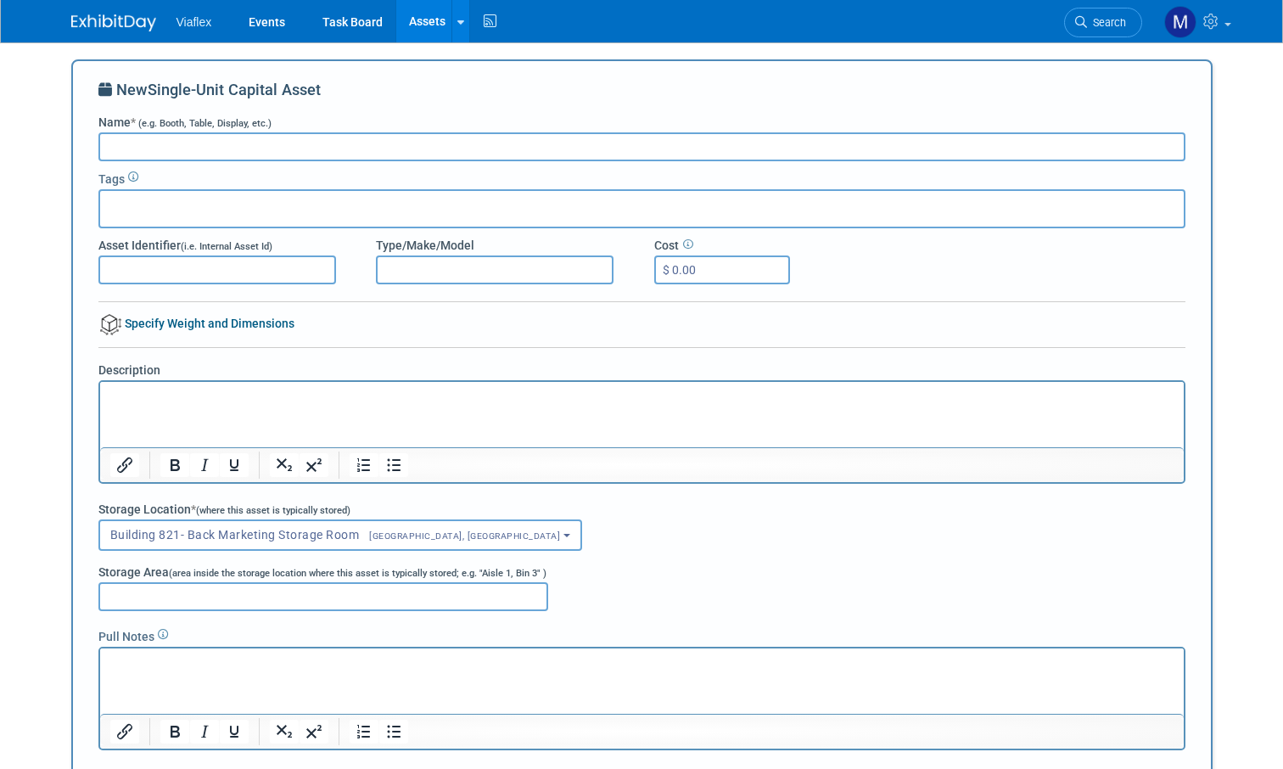
click at [111, 149] on input "Name * (e.g. Booth, Table, Display, etc.)" at bounding box center [641, 146] width 1087 height 29
type input "7.5" x 10""
click at [169, 204] on input "text" at bounding box center [175, 206] width 136 height 17
click at [128, 261] on input "Asset Identifier (i.e. Internal Asset Id)" at bounding box center [217, 269] width 238 height 29
type input "Green"
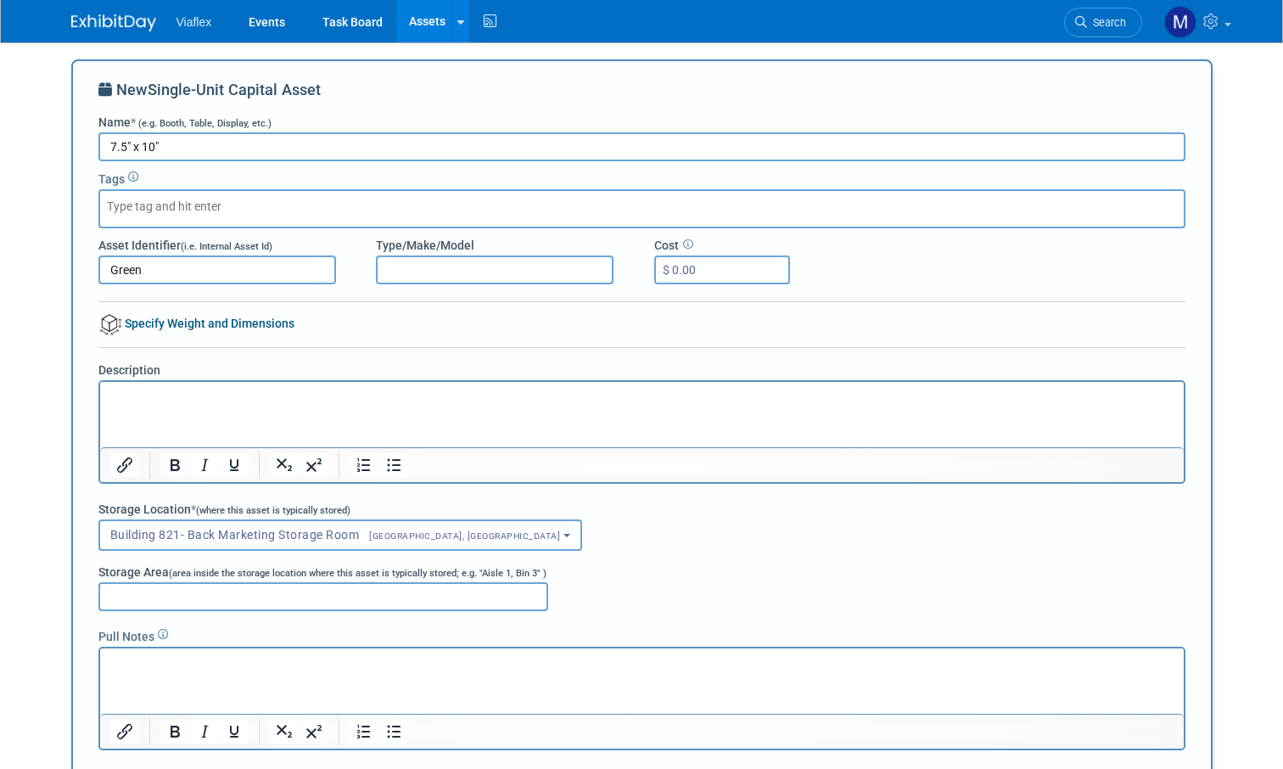
click at [436, 264] on input "Type/Make/Model" at bounding box center [495, 269] width 238 height 29
click at [125, 670] on p "Rich Text Area. Press ALT-0 for help." at bounding box center [641, 663] width 1064 height 17
click at [334, 661] on p "Lights Inside, Booth Frame, Booth lid, and cover, extension and Powerstrip" at bounding box center [641, 663] width 1064 height 17
click at [370, 663] on p "Lights Inside, Booth Frame, Booth lid, and Cover, extension and Powerstrip" at bounding box center [641, 663] width 1064 height 17
click at [608, 672] on html "Lights Inside, Booth Frame, Booth lid, and Cover, Extension and Powerstrip" at bounding box center [641, 660] width 1084 height 24
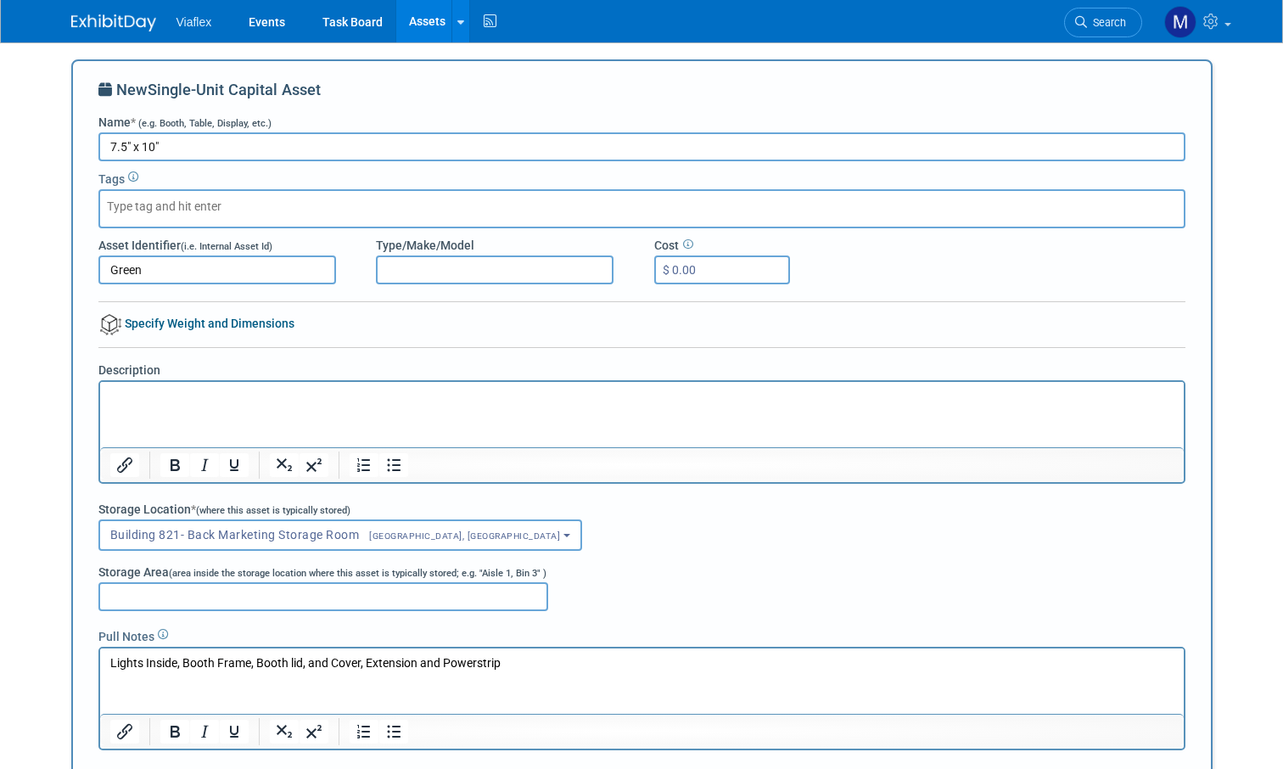
click at [193, 597] on input "Storage Area (area inside the storage location where this asset is typically st…" at bounding box center [323, 596] width 450 height 29
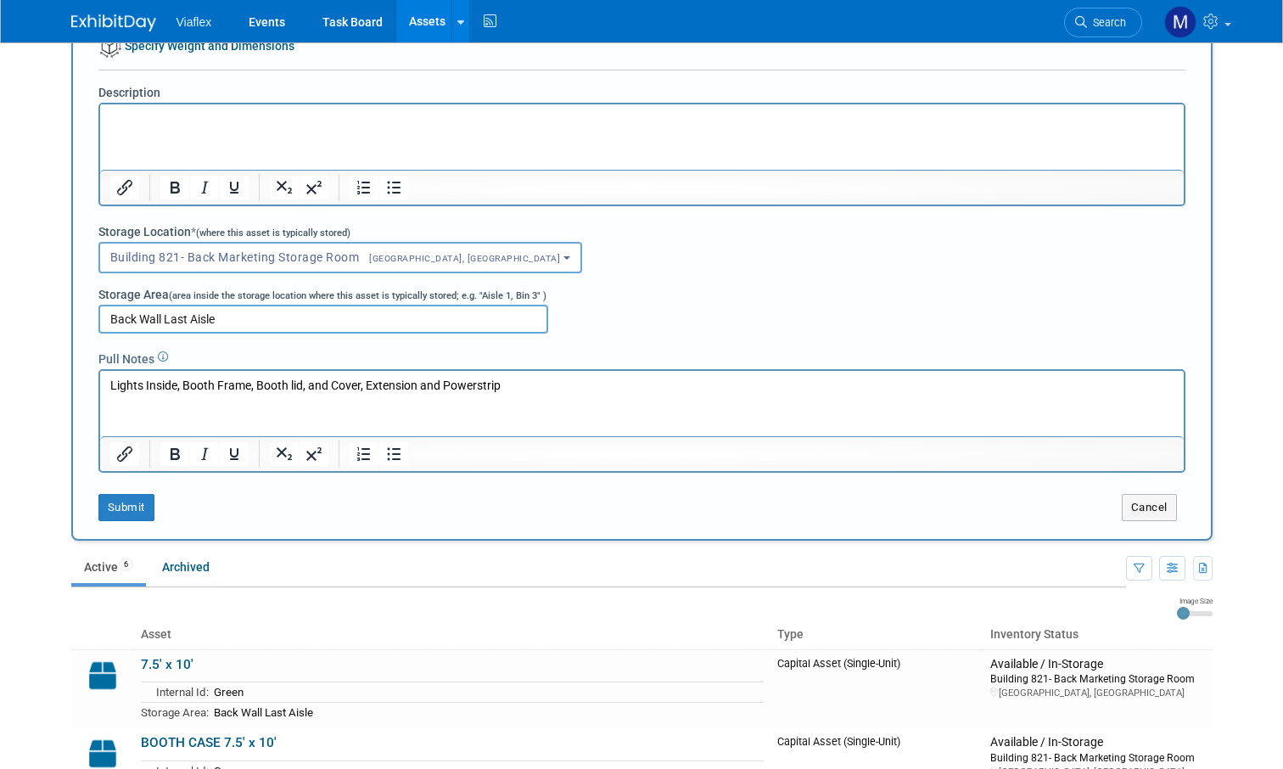
scroll to position [298, 0]
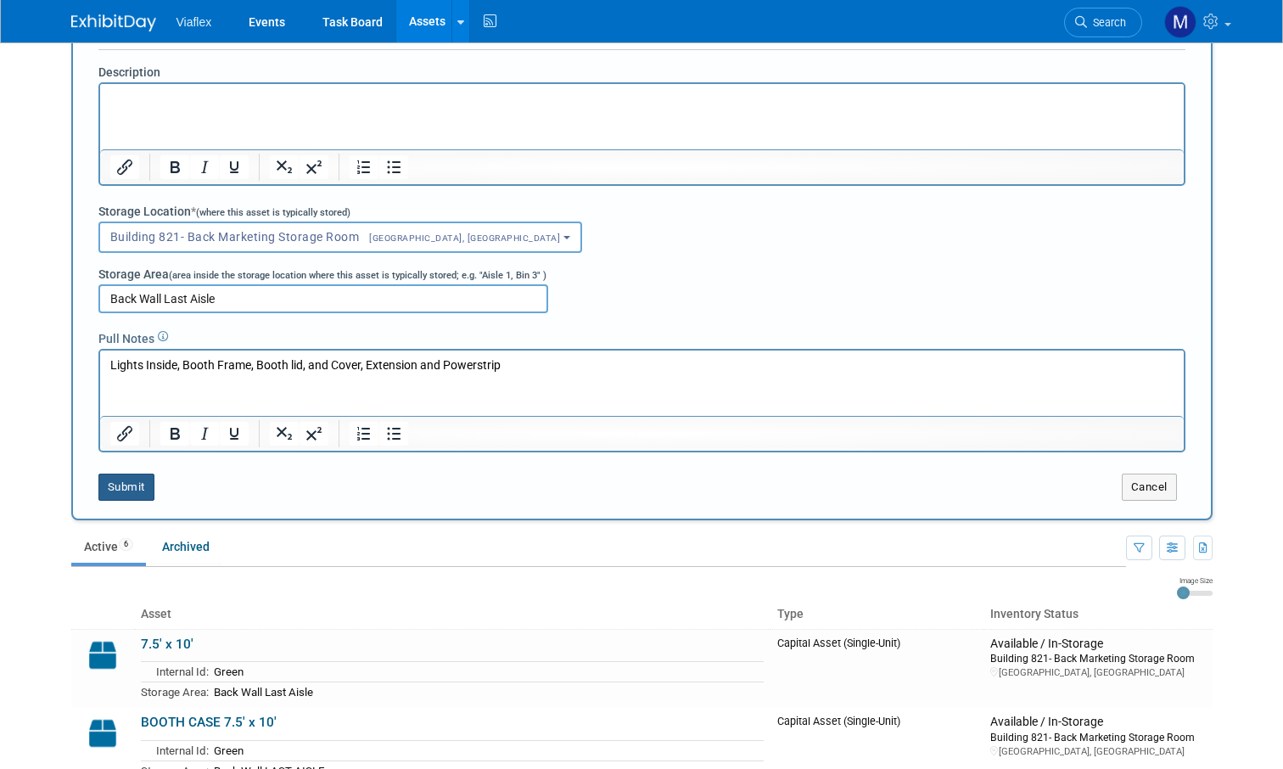
type input "Back Wall Last Aisle"
click at [119, 484] on button "Submit" at bounding box center [126, 487] width 56 height 27
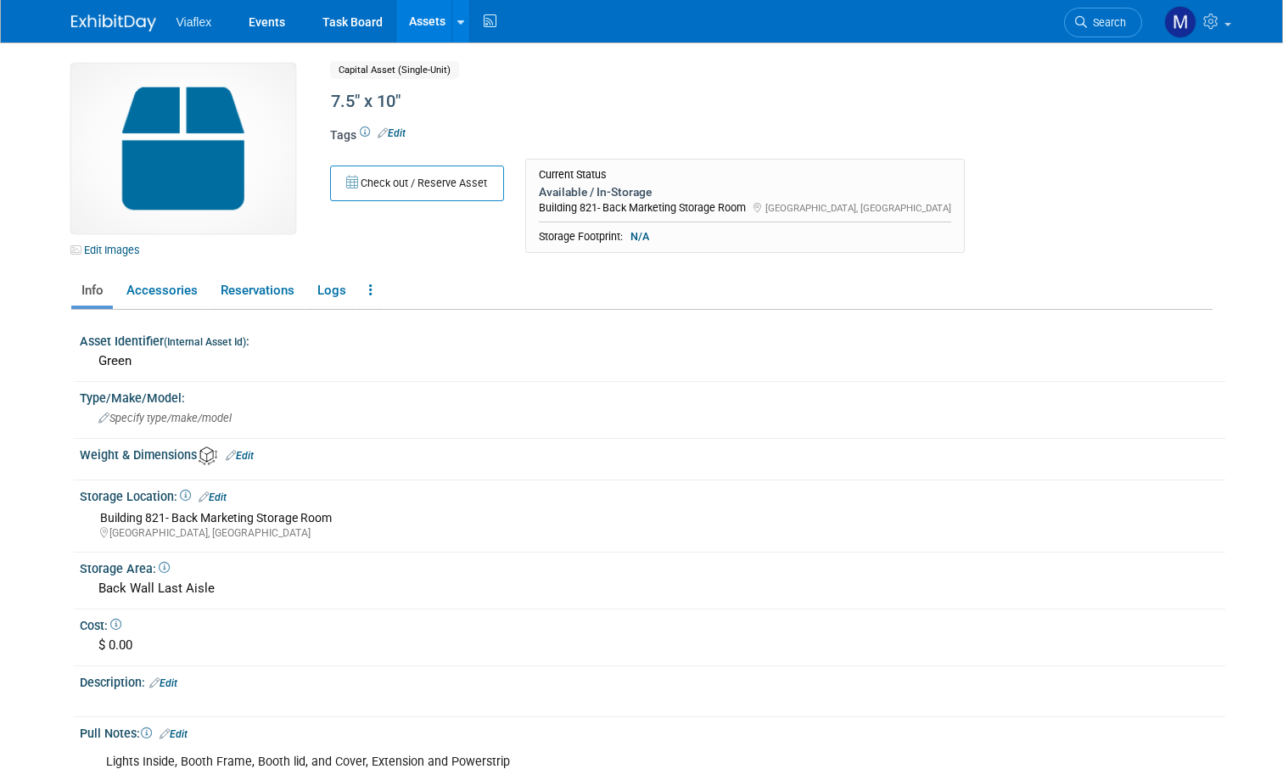
click at [424, 20] on link "Assets" at bounding box center [427, 21] width 62 height 42
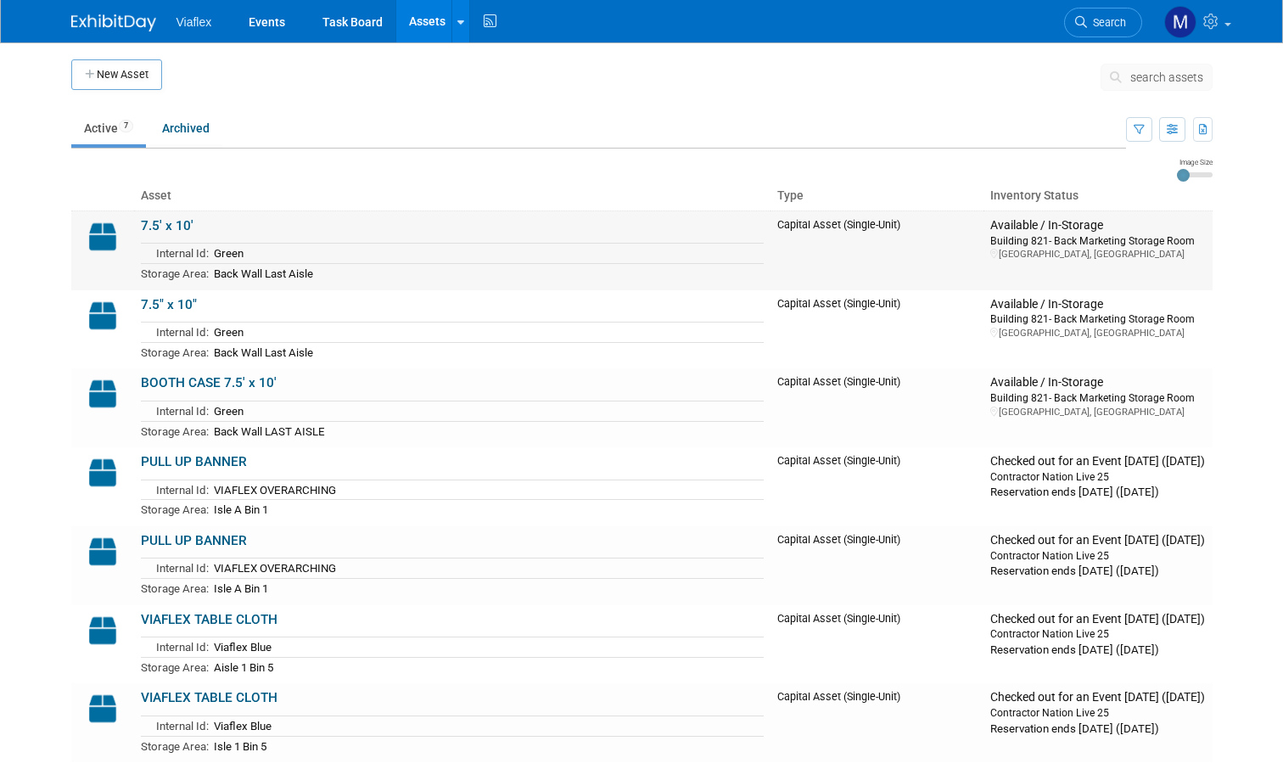
click at [144, 225] on link "7.5' x 10'" at bounding box center [167, 225] width 53 height 15
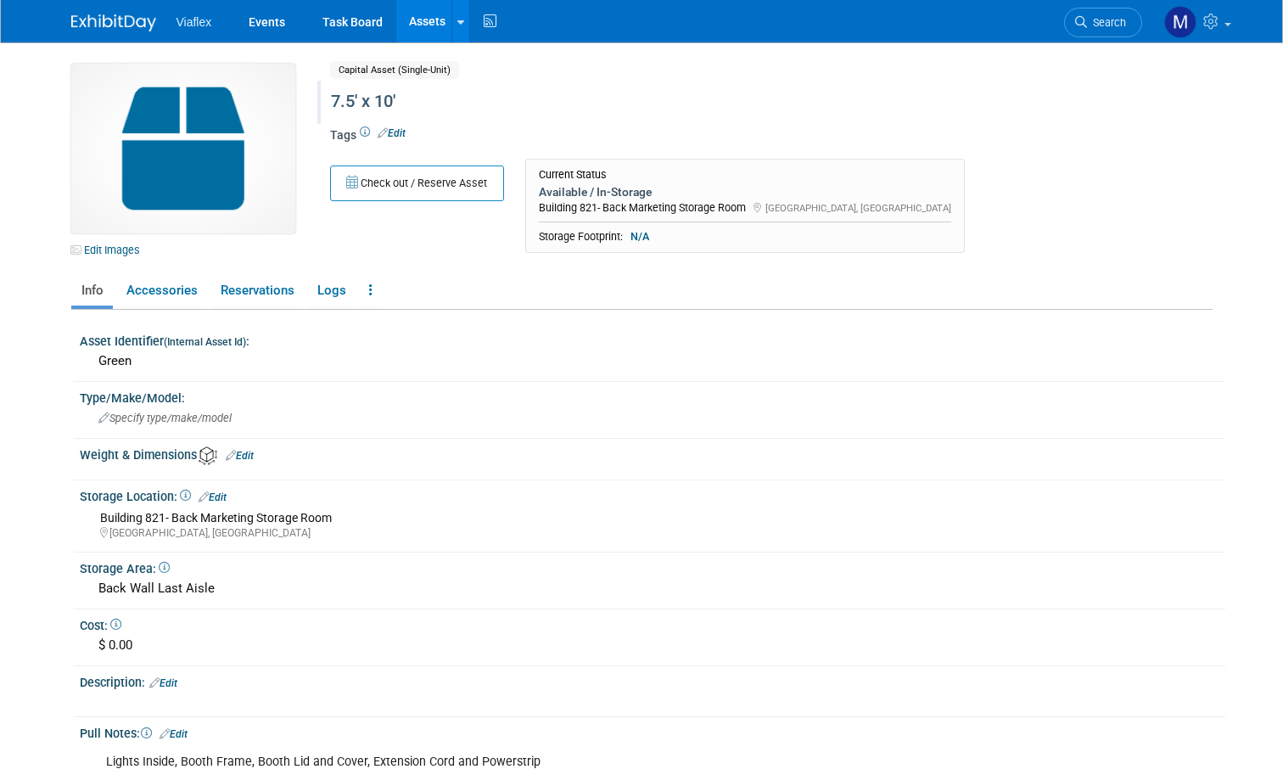
click at [331, 100] on div "7.5' x 10'" at bounding box center [704, 102] width 758 height 31
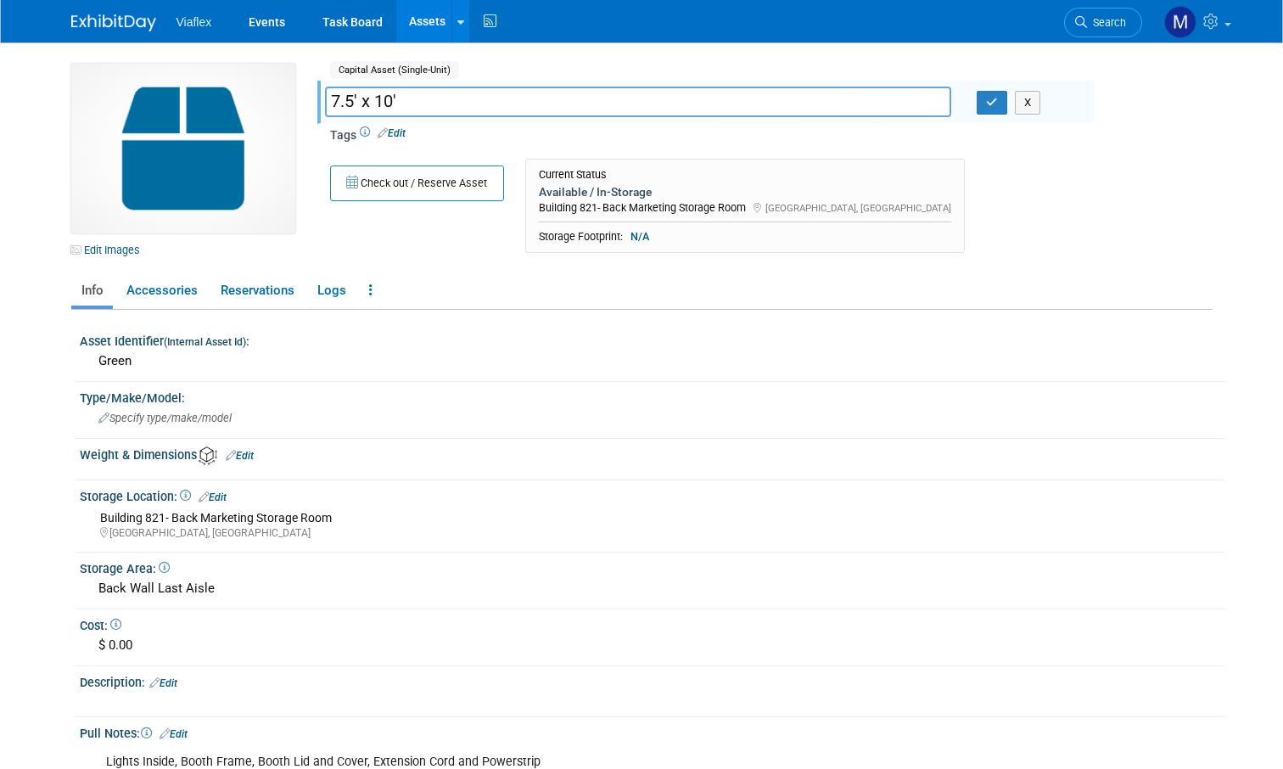
click at [333, 97] on input "7.5' x 10'" at bounding box center [638, 102] width 627 height 30
type input "BOOTH CASE 7.5' x 10'"
click at [428, 20] on link "Assets" at bounding box center [427, 21] width 62 height 42
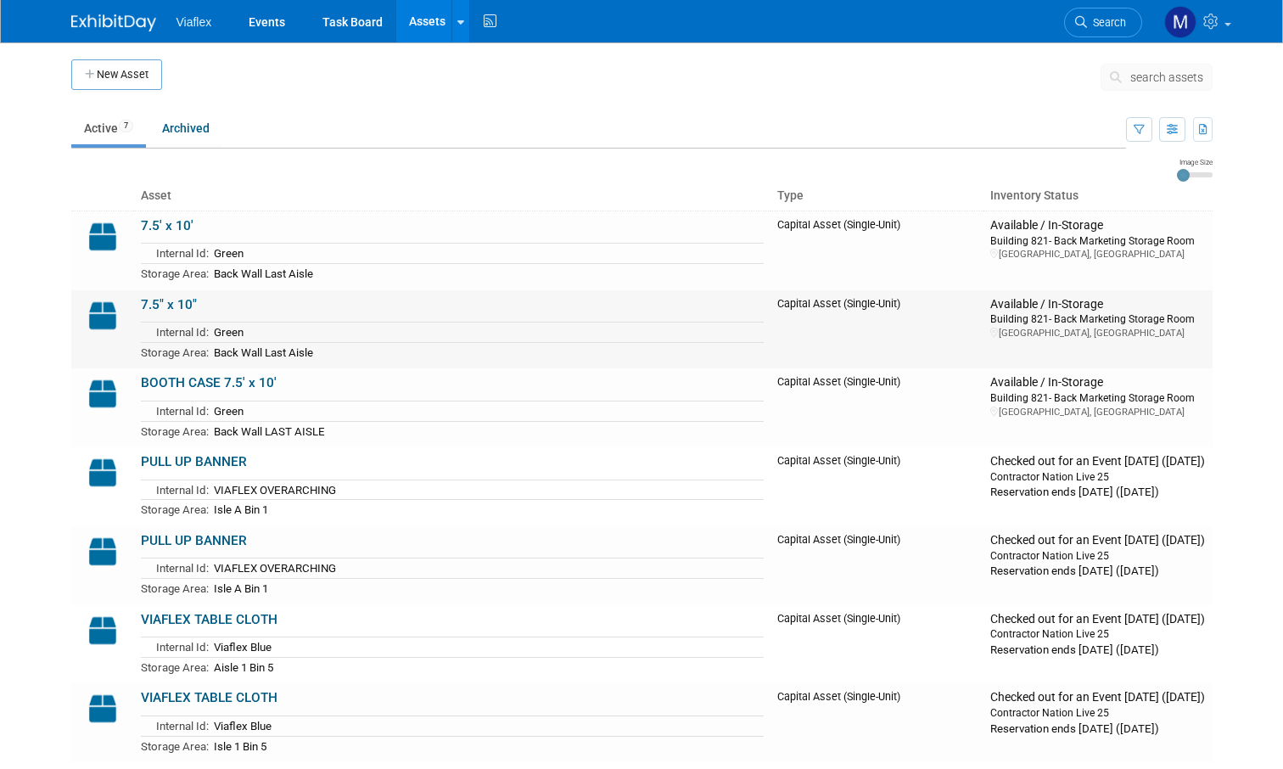
click at [154, 298] on link "7.5" x 10"" at bounding box center [169, 304] width 56 height 15
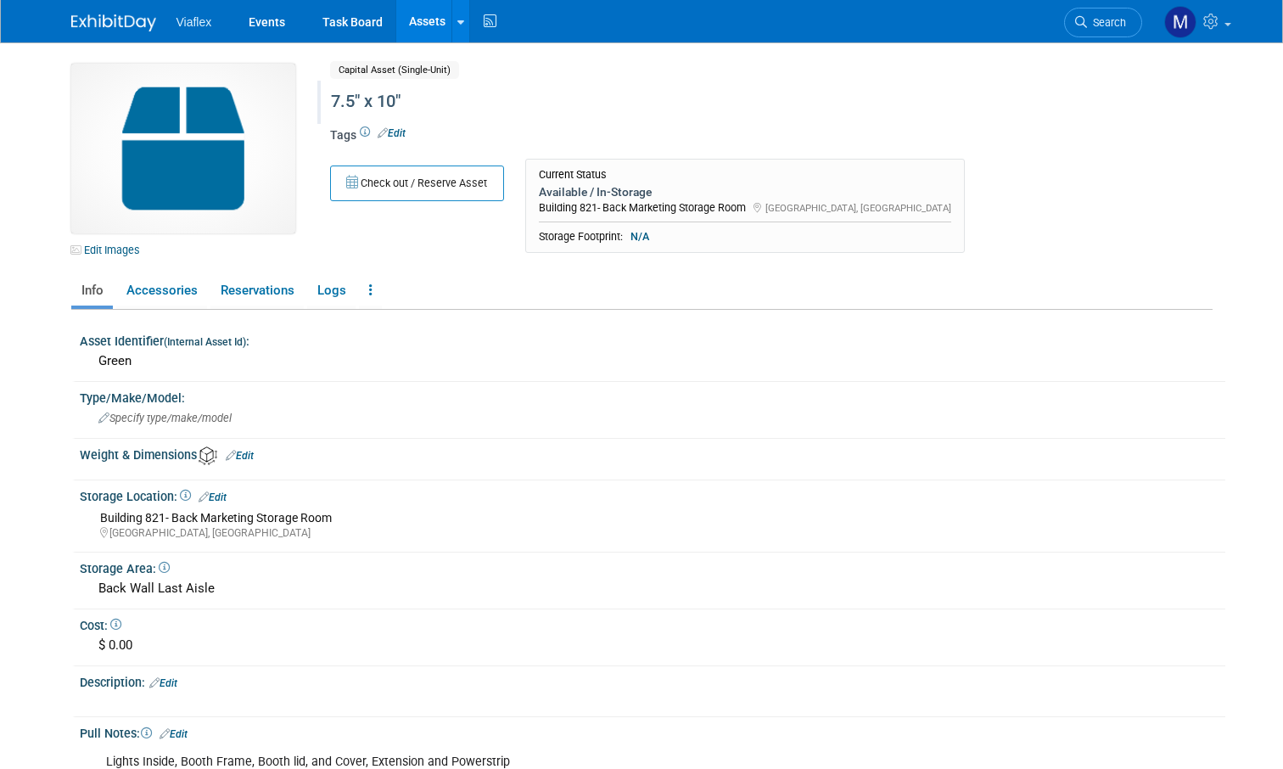
click at [338, 101] on div "7.5" x 10"" at bounding box center [704, 102] width 758 height 31
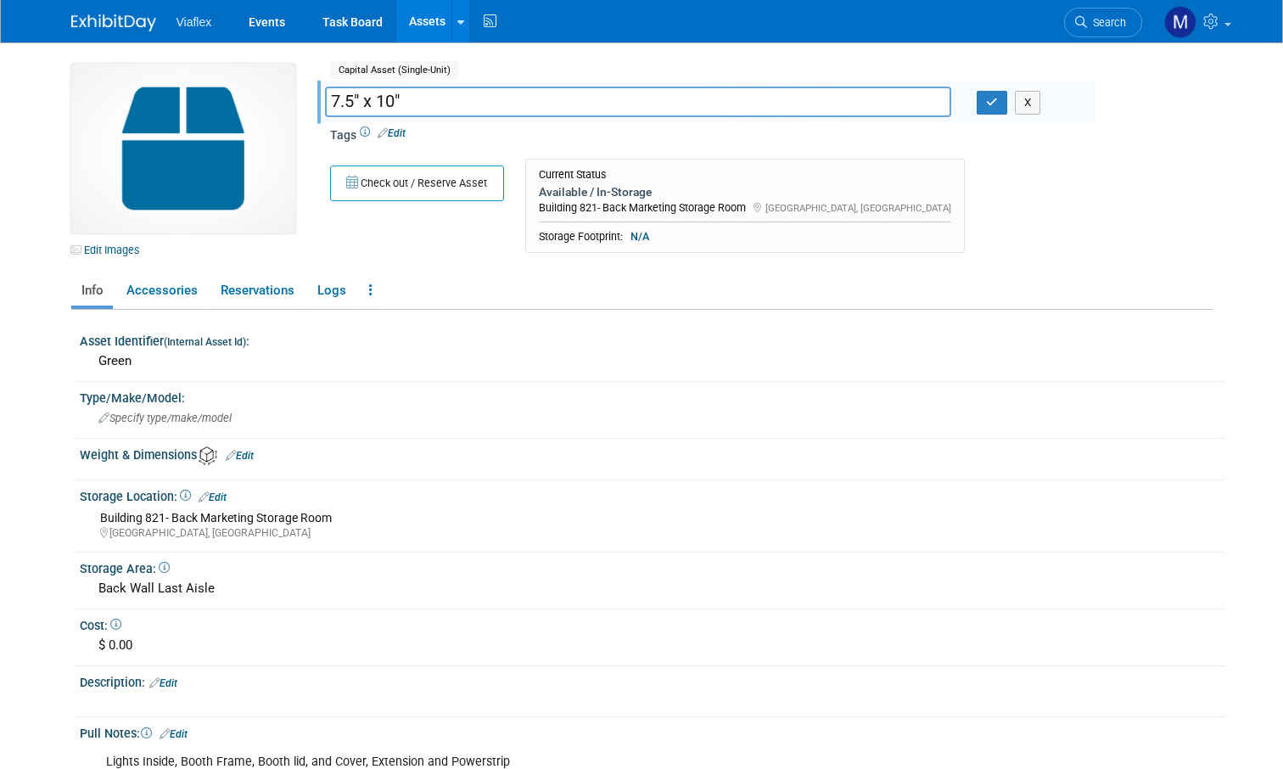
click at [333, 98] on input "7.5" x 10"" at bounding box center [638, 102] width 627 height 30
type input "BOOTH CASE 7.5" x 10""
click at [989, 103] on icon "button" at bounding box center [992, 102] width 12 height 11
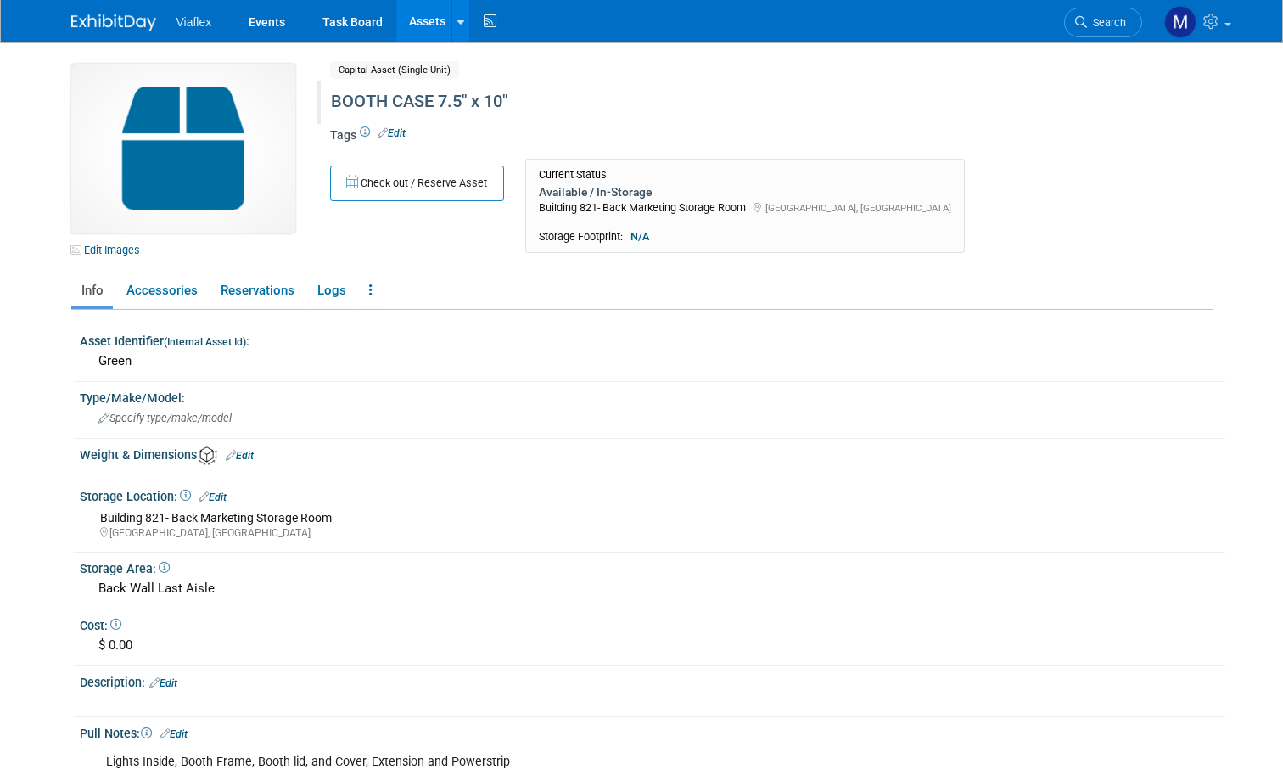
click at [427, 17] on link "Assets" at bounding box center [427, 21] width 62 height 42
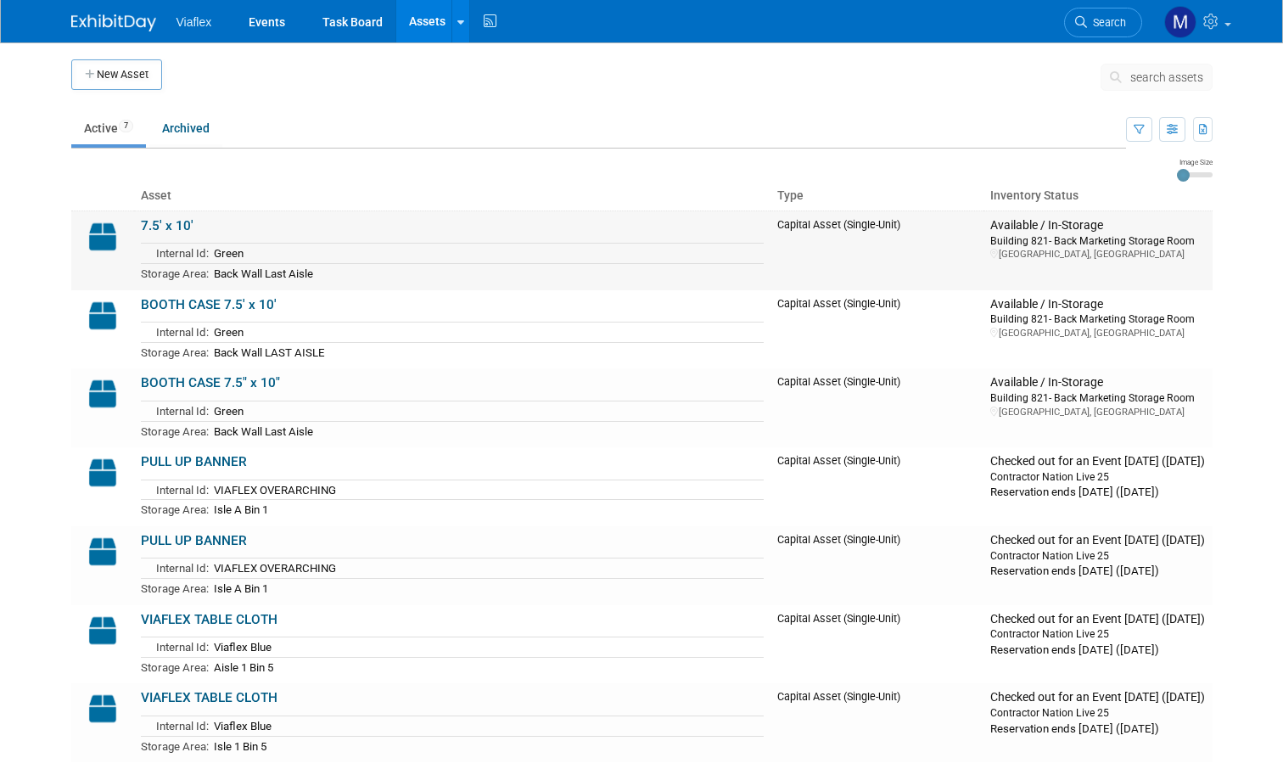
click at [160, 218] on link "7.5' x 10'" at bounding box center [167, 225] width 53 height 15
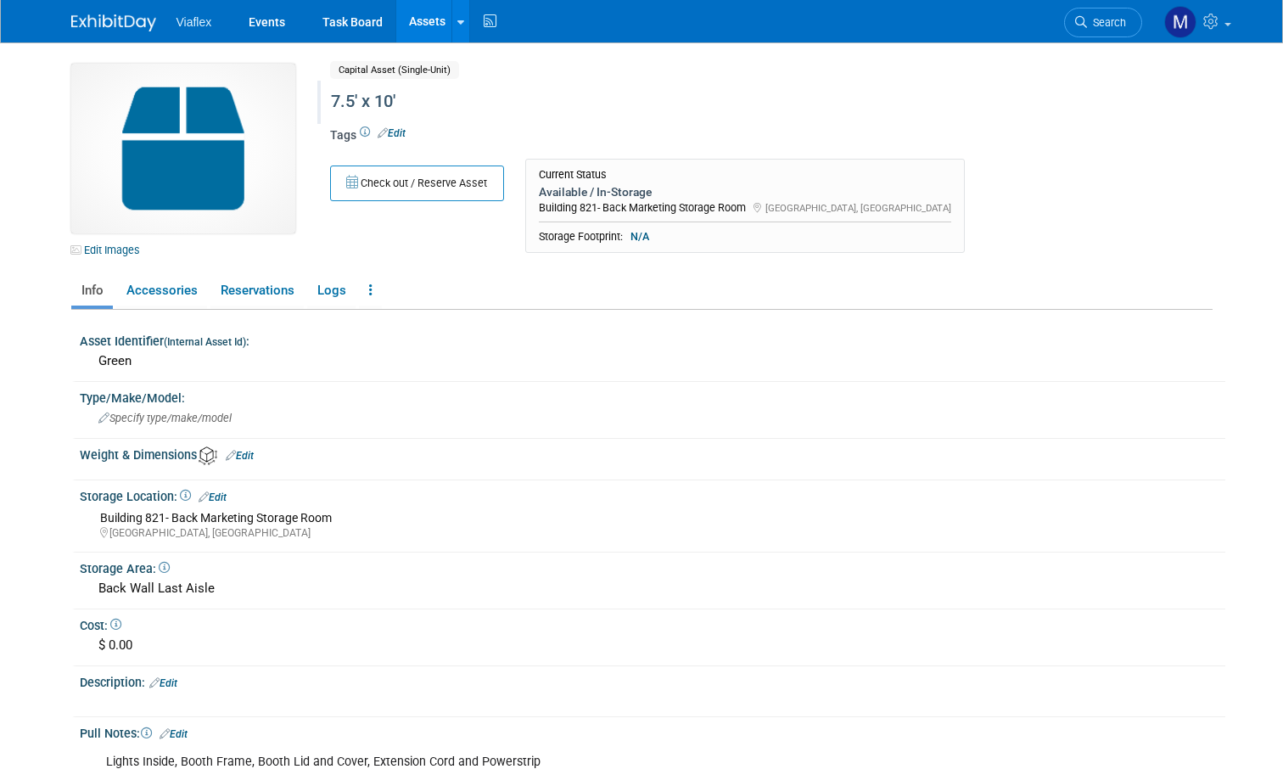
click at [333, 97] on div "7.5' x 10'" at bounding box center [704, 102] width 758 height 31
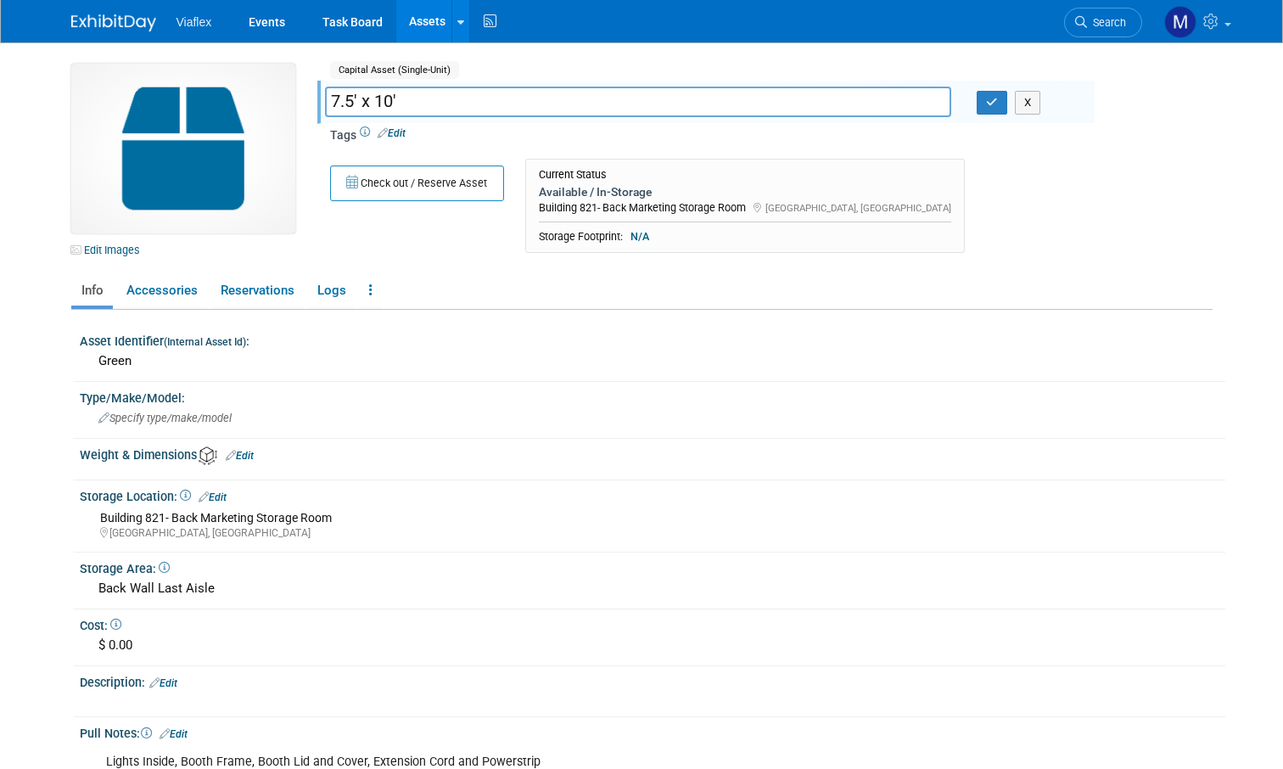
click at [333, 97] on input "7.5' x 10'" at bounding box center [638, 102] width 627 height 30
type input "BOOTH CASE 7.5' x 10'"
click at [995, 102] on icon "button" at bounding box center [992, 102] width 12 height 11
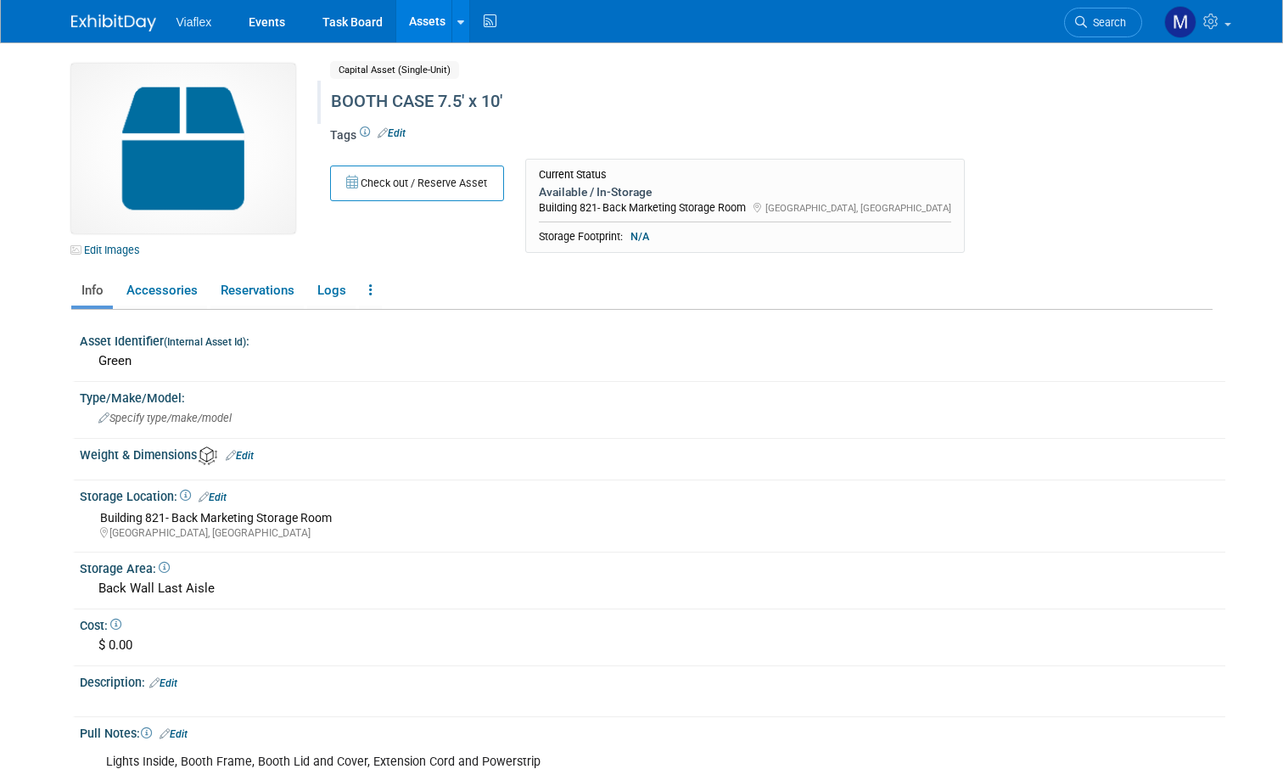
click at [426, 20] on link "Assets" at bounding box center [427, 21] width 62 height 42
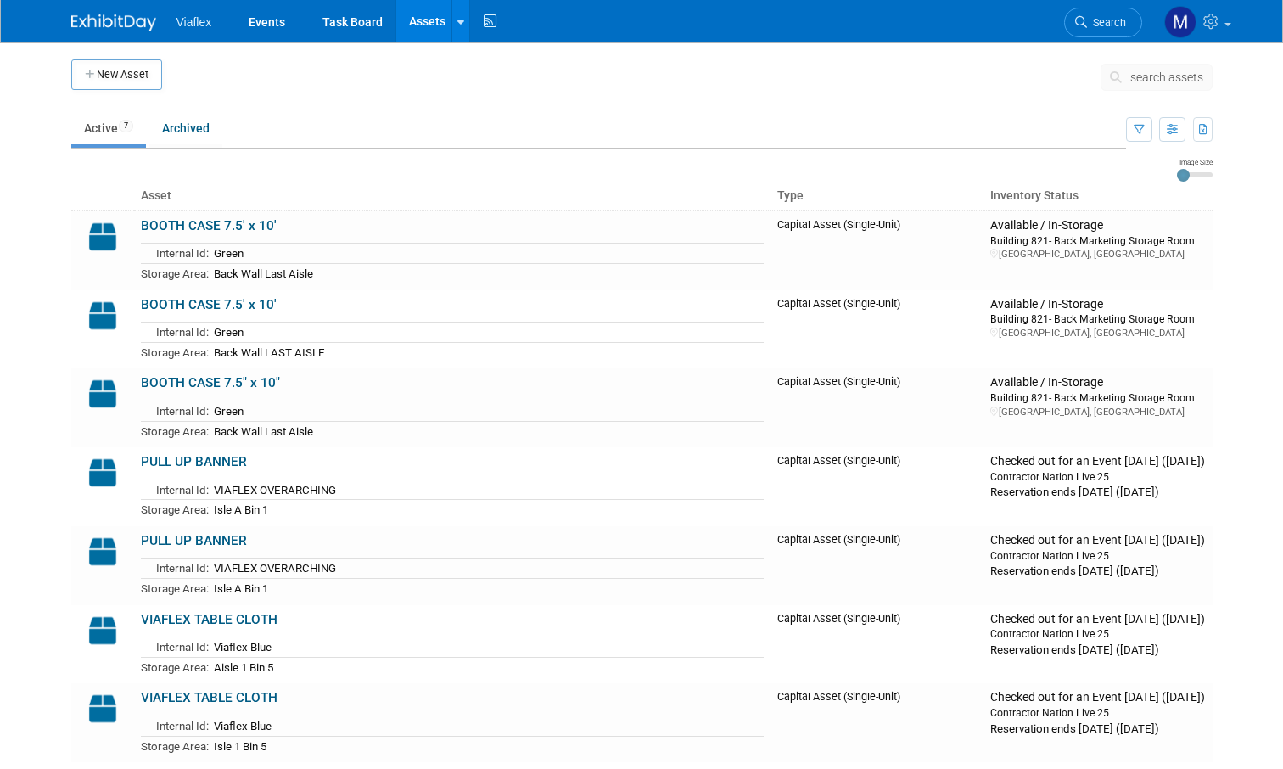
click at [425, 21] on link "Assets" at bounding box center [427, 21] width 62 height 42
click at [168, 221] on link "BOOTH CASE 7.5' x 10'" at bounding box center [209, 225] width 136 height 15
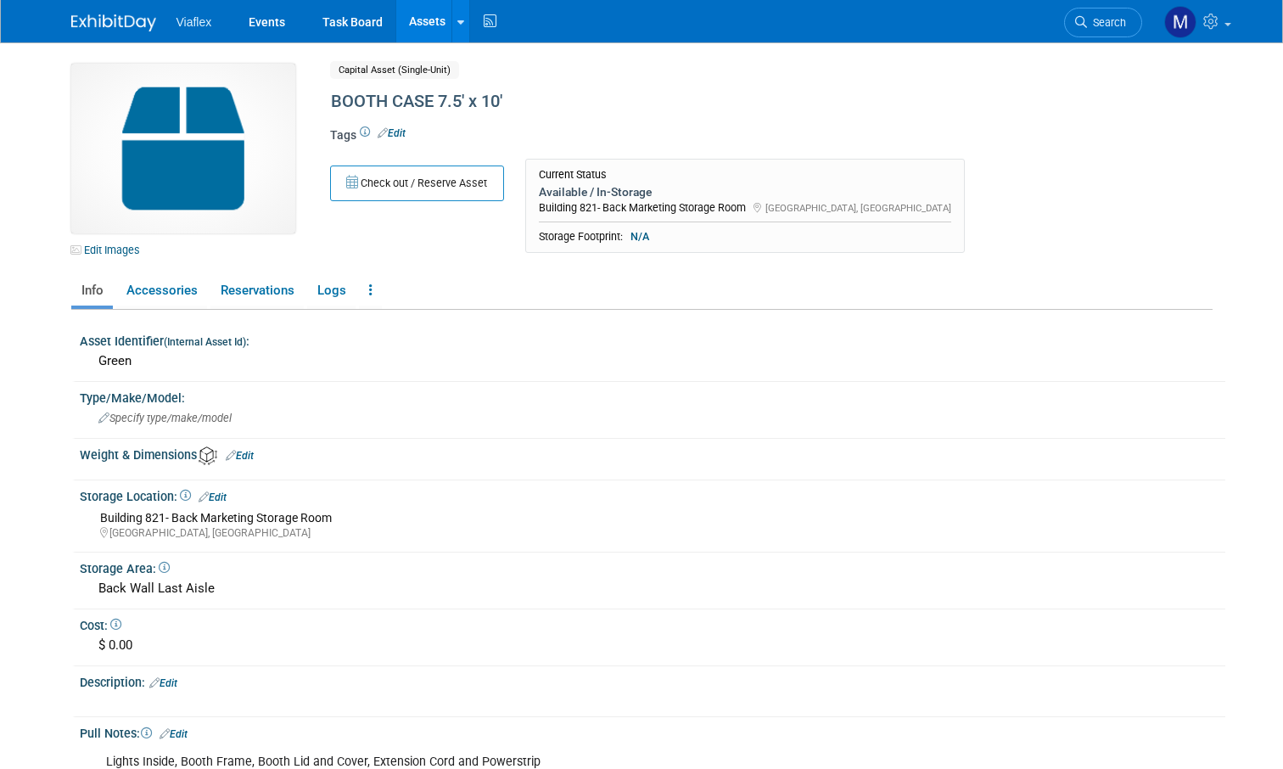
click at [424, 21] on link "Assets" at bounding box center [427, 21] width 62 height 42
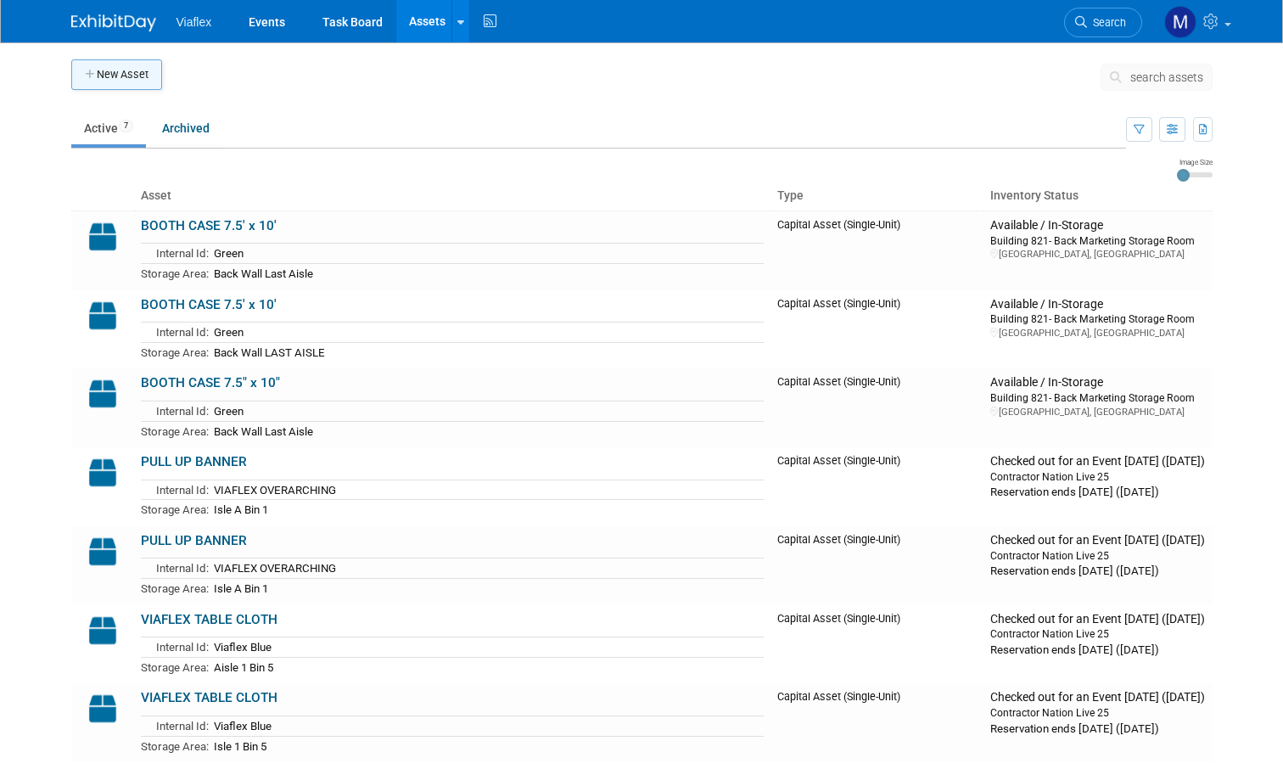
click at [141, 79] on button "New Asset" at bounding box center [116, 74] width 91 height 31
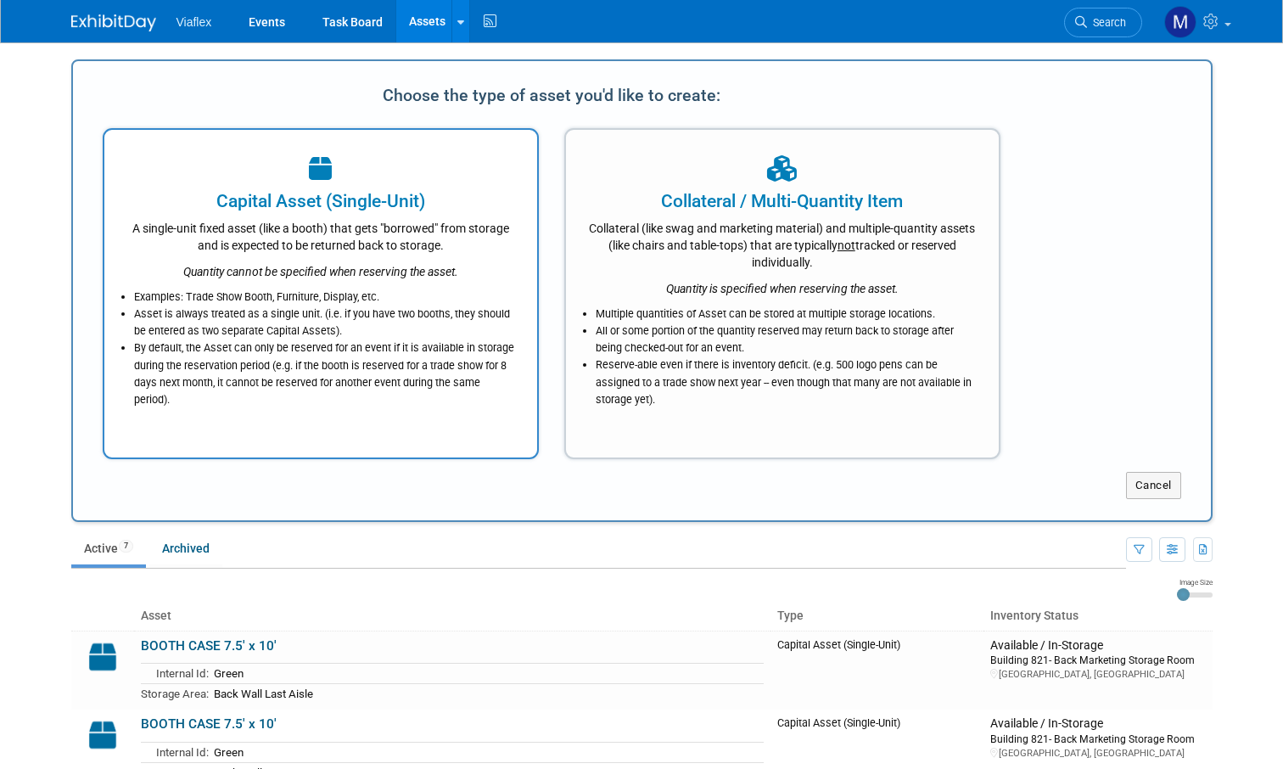
click at [385, 240] on div "A single-unit fixed asset (like a booth) that gets "borrowed" from storage and …" at bounding box center [321, 234] width 390 height 40
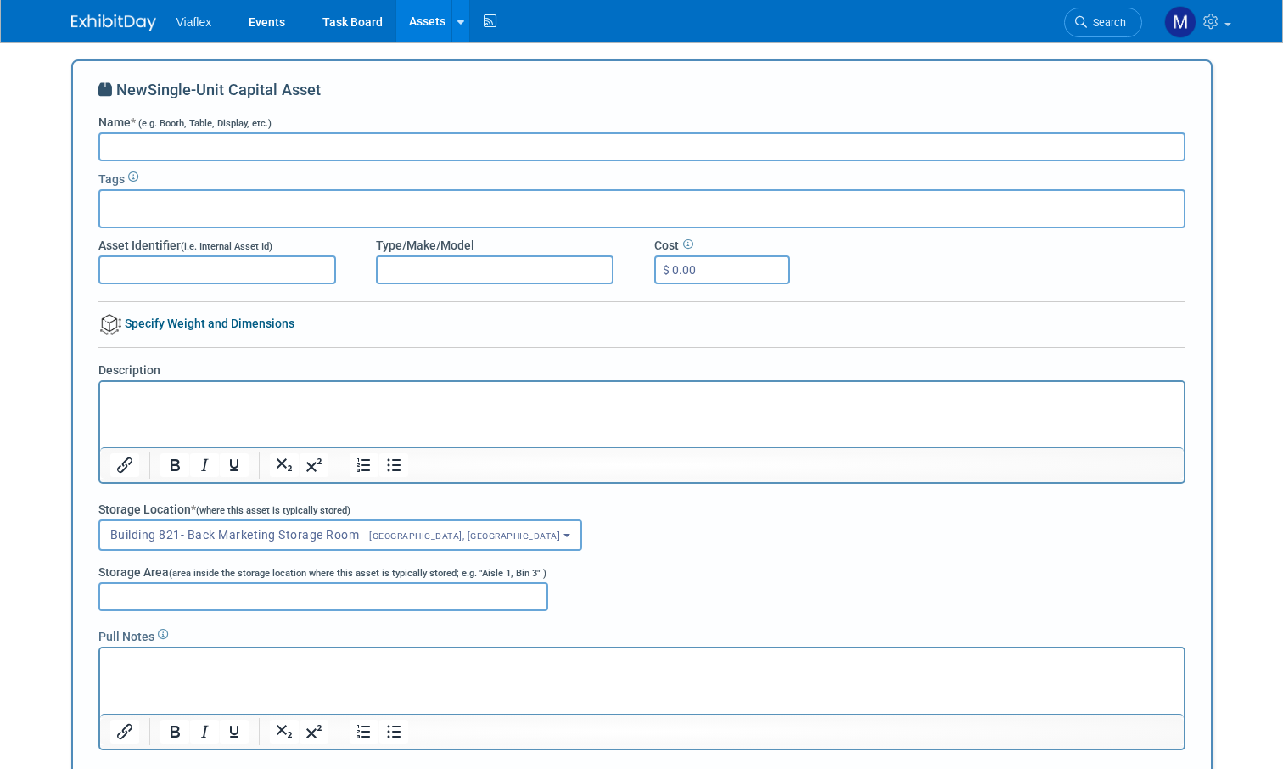
paste input "BOOTH CASE"
type input "BOOTH CASE 10' x 10'"
click at [132, 267] on input "Asset Identifier (i.e. Internal Asset Id)" at bounding box center [217, 269] width 238 height 29
type input "White"
click at [130, 666] on p "Rich Text Area. Press ALT-0 for help." at bounding box center [641, 663] width 1064 height 17
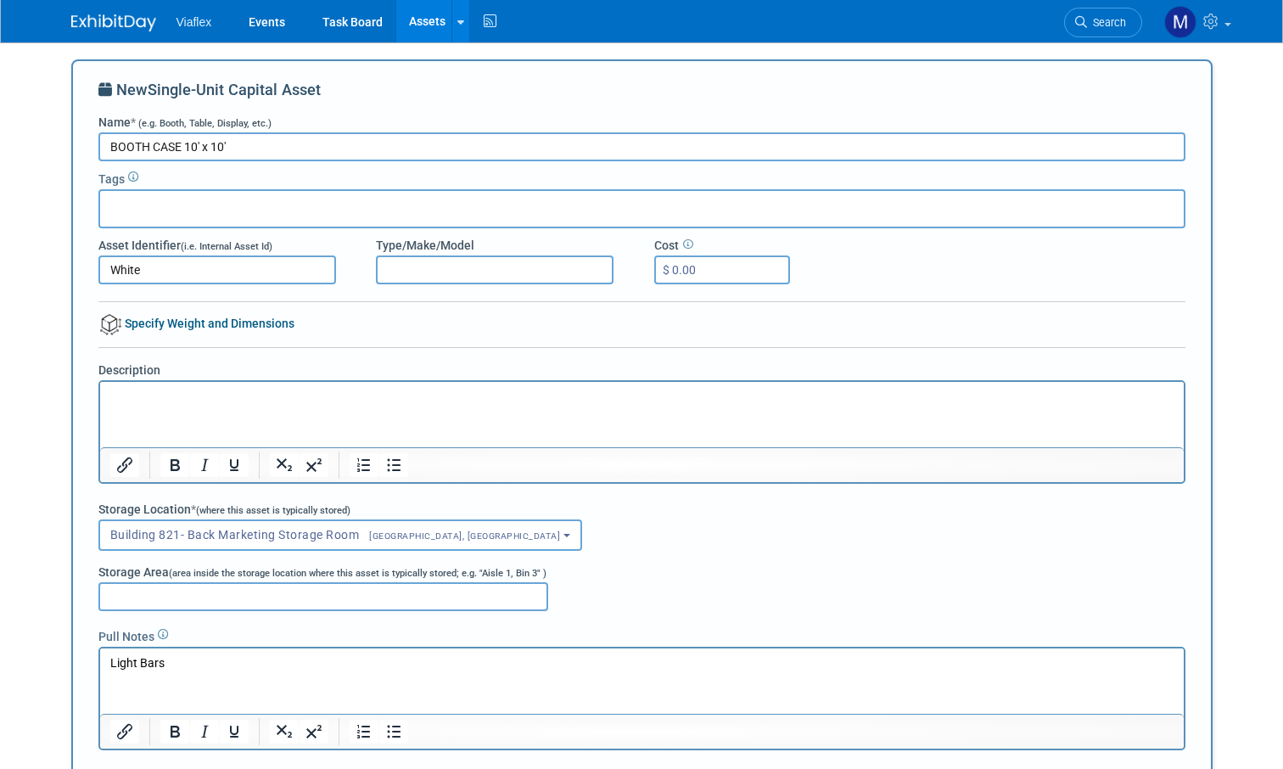
scroll to position [0, 4]
click at [176, 598] on input "Storage Area (area inside the storage location where this asset is typically st…" at bounding box center [323, 596] width 450 height 29
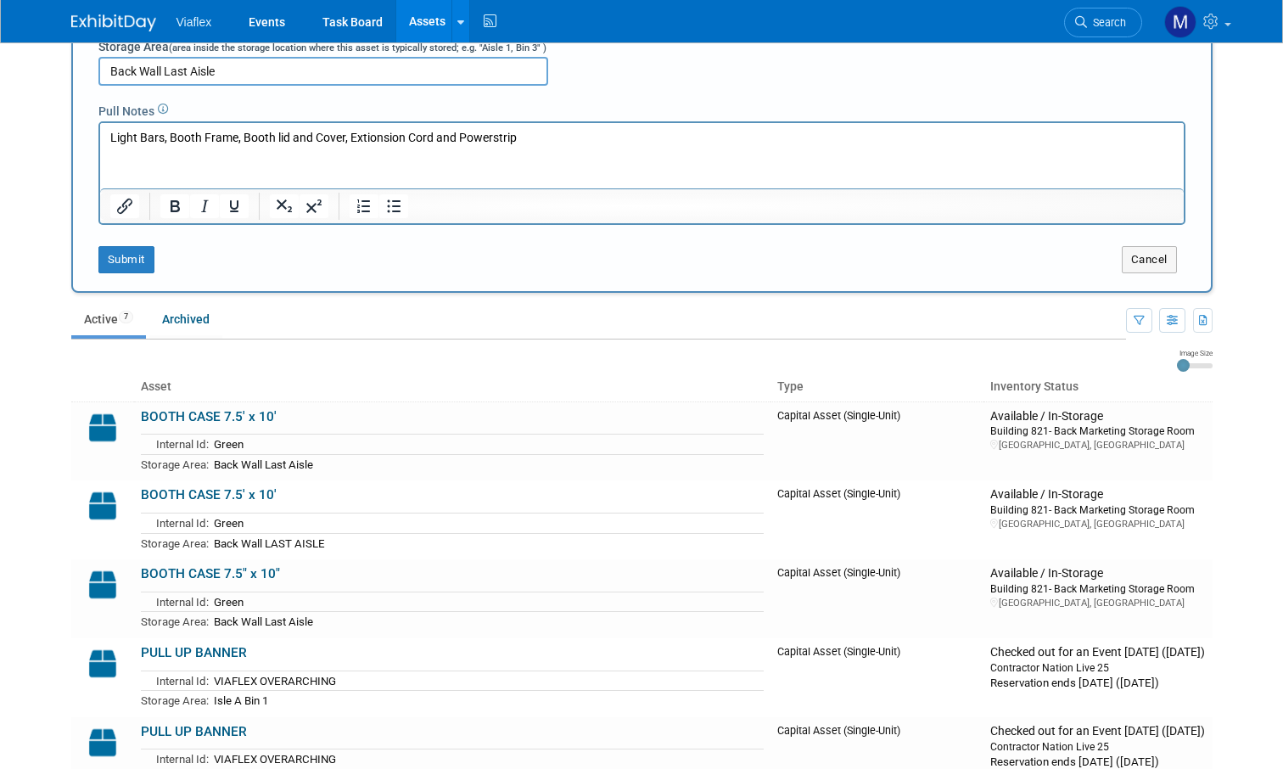
scroll to position [637, 0]
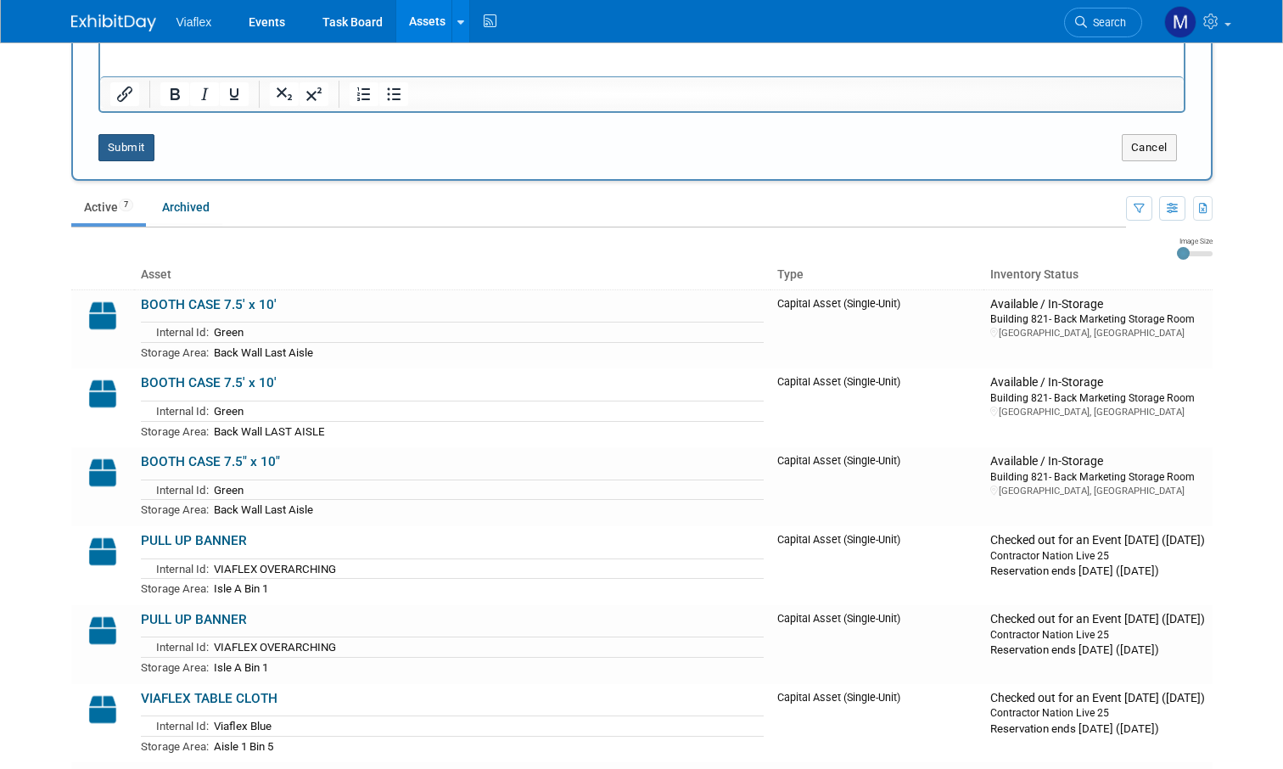
type input "Back Wall Last Aisle"
click at [123, 145] on button "Submit" at bounding box center [126, 147] width 56 height 27
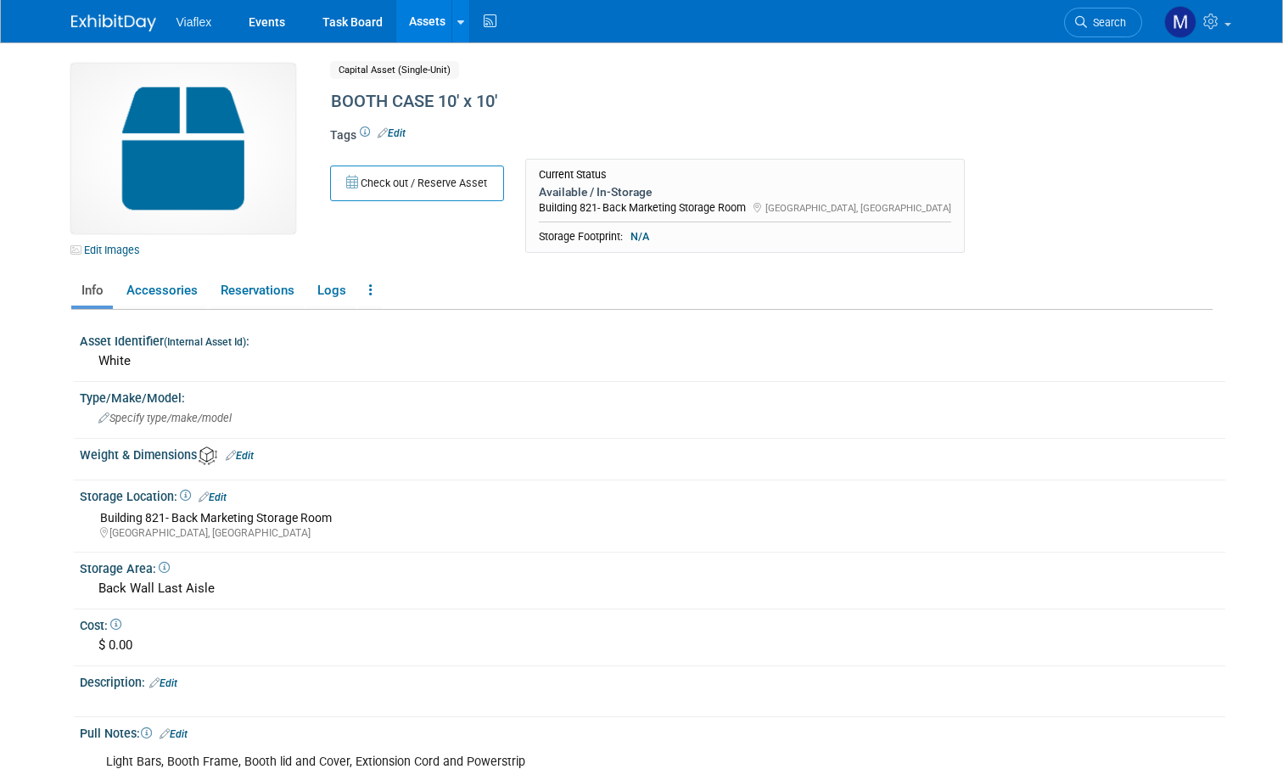
click at [421, 8] on link "Assets" at bounding box center [427, 21] width 62 height 42
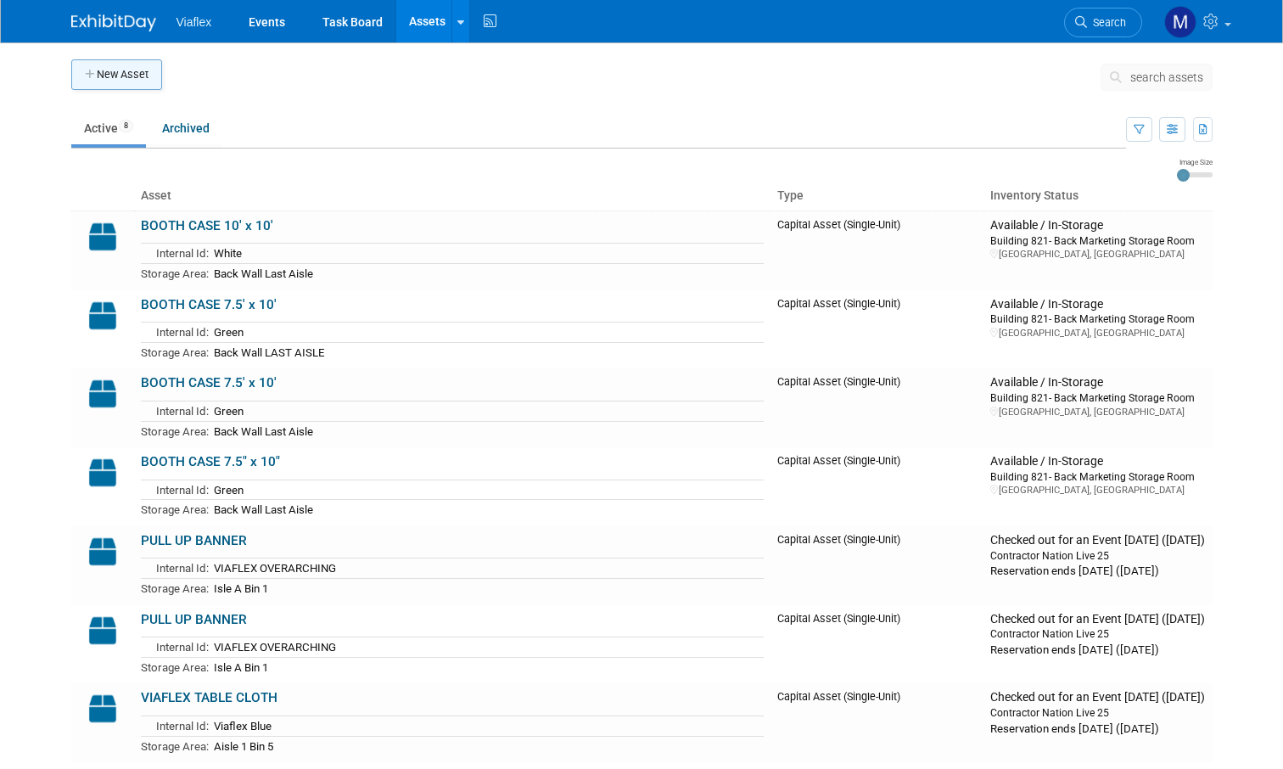
click at [121, 76] on button "New Asset" at bounding box center [116, 74] width 91 height 31
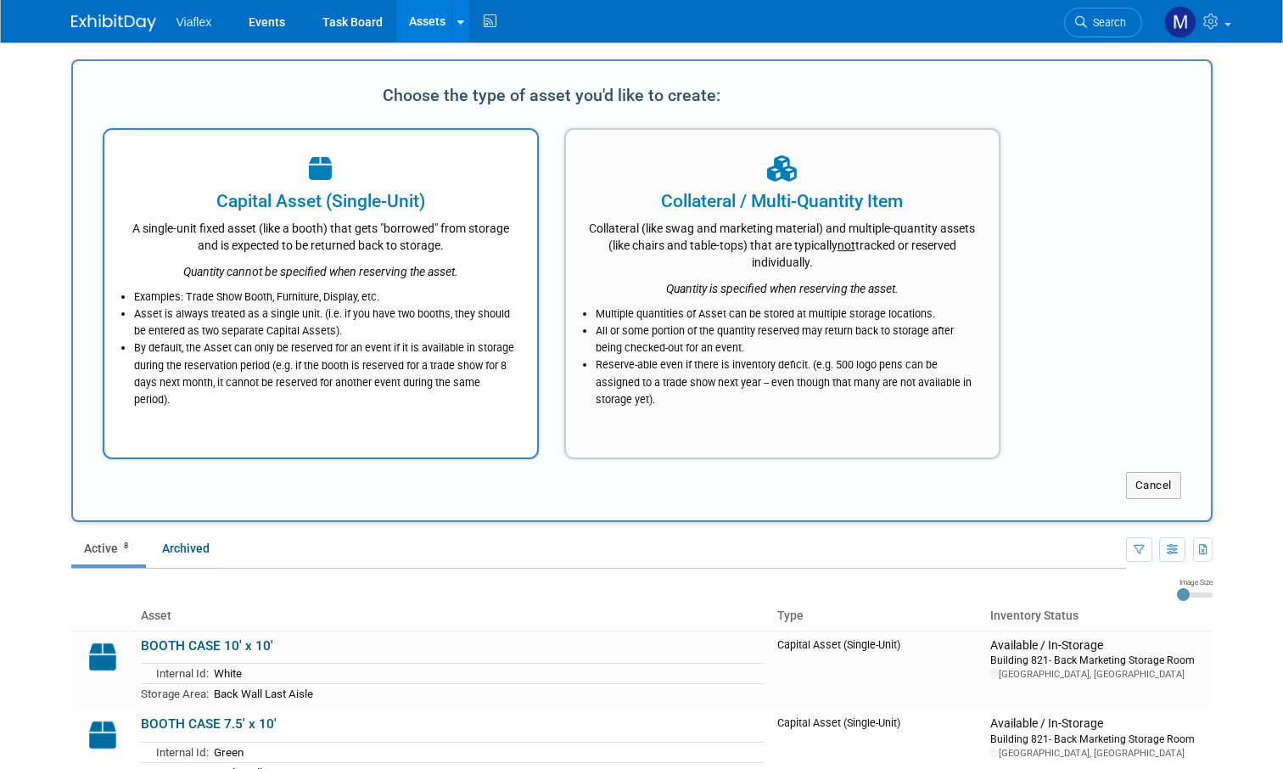
click at [255, 244] on div "A single-unit fixed asset (like a booth) that gets "borrowed" from storage and …" at bounding box center [321, 234] width 390 height 40
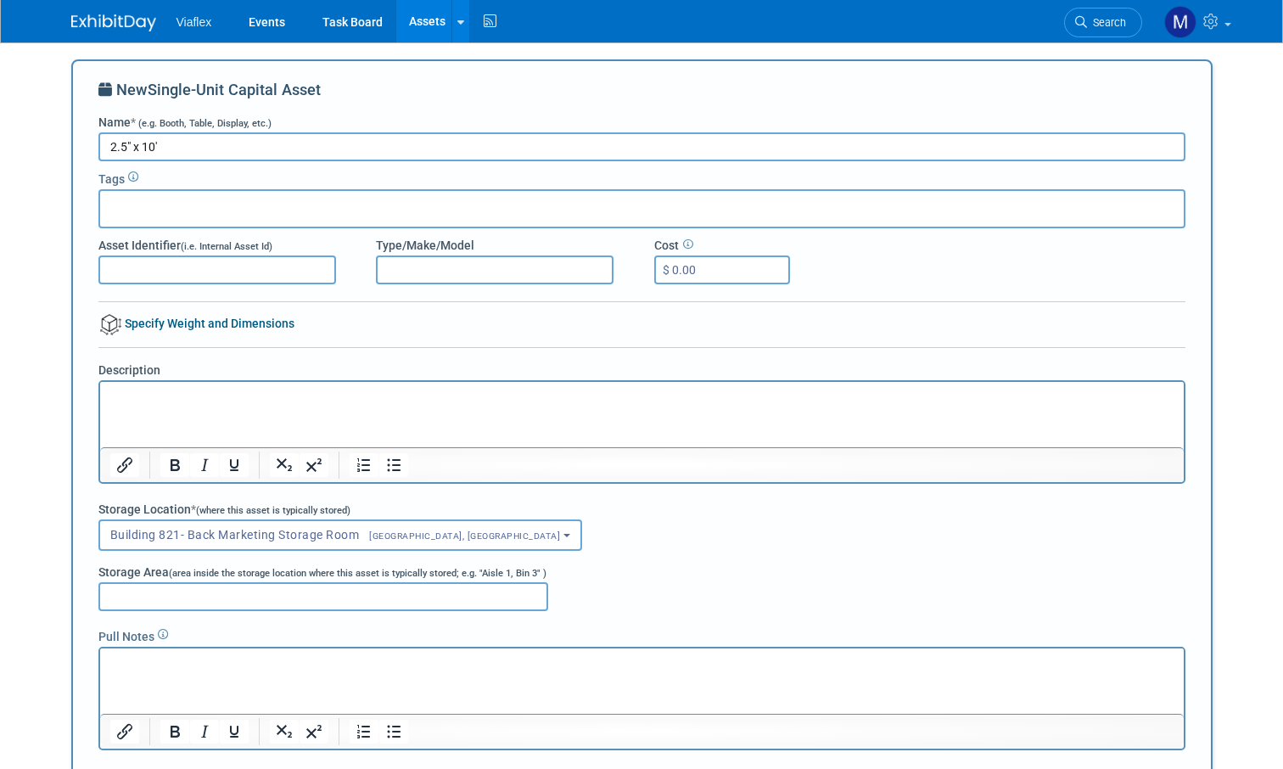
click at [177, 266] on input "Asset Identifier (i.e. Internal Asset Id)" at bounding box center [217, 269] width 238 height 29
click at [211, 148] on input "2.5" x 10'" at bounding box center [641, 146] width 1087 height 29
type input "2.5" x 10' [GEOGRAPHIC_DATA]"
click at [125, 266] on input "Asset Identifier (i.e. Internal Asset Id)" at bounding box center [217, 269] width 238 height 29
type input "Orange"
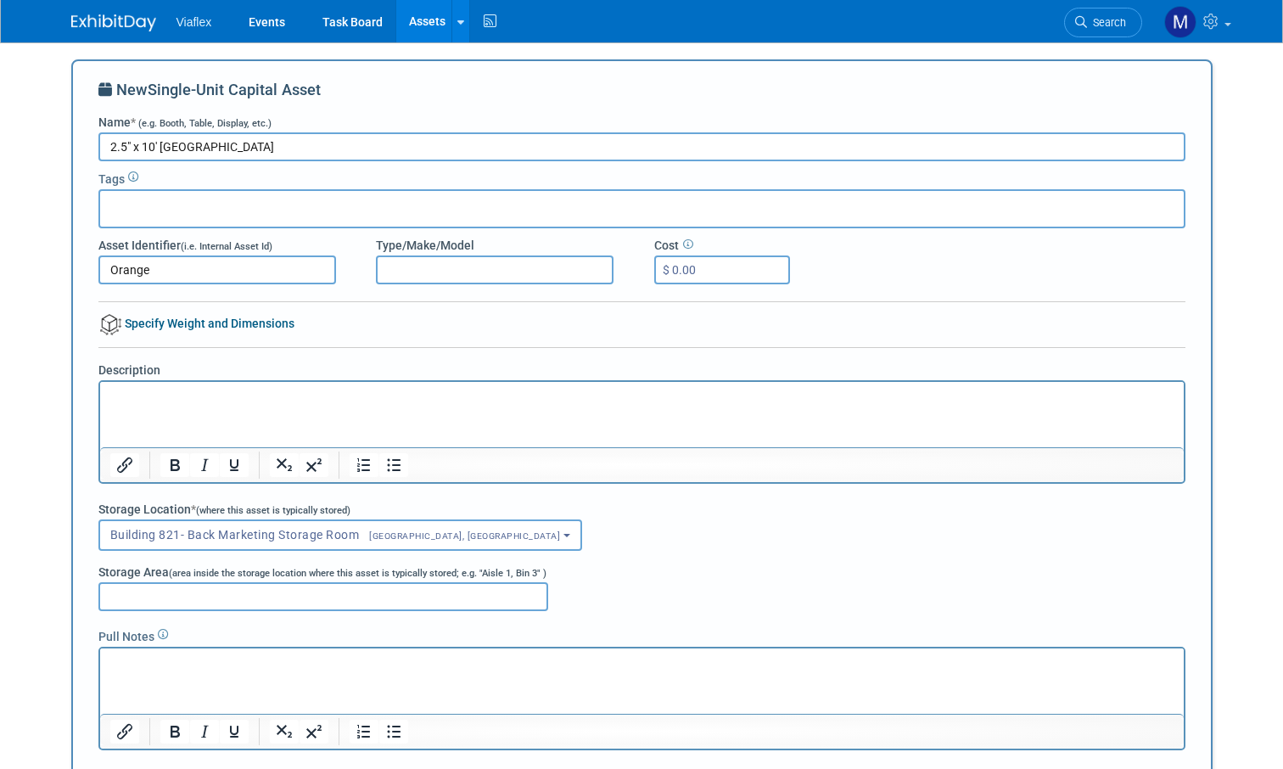
click at [148, 659] on p "Rich Text Area. Press ALT-0 for help." at bounding box center [641, 663] width 1064 height 17
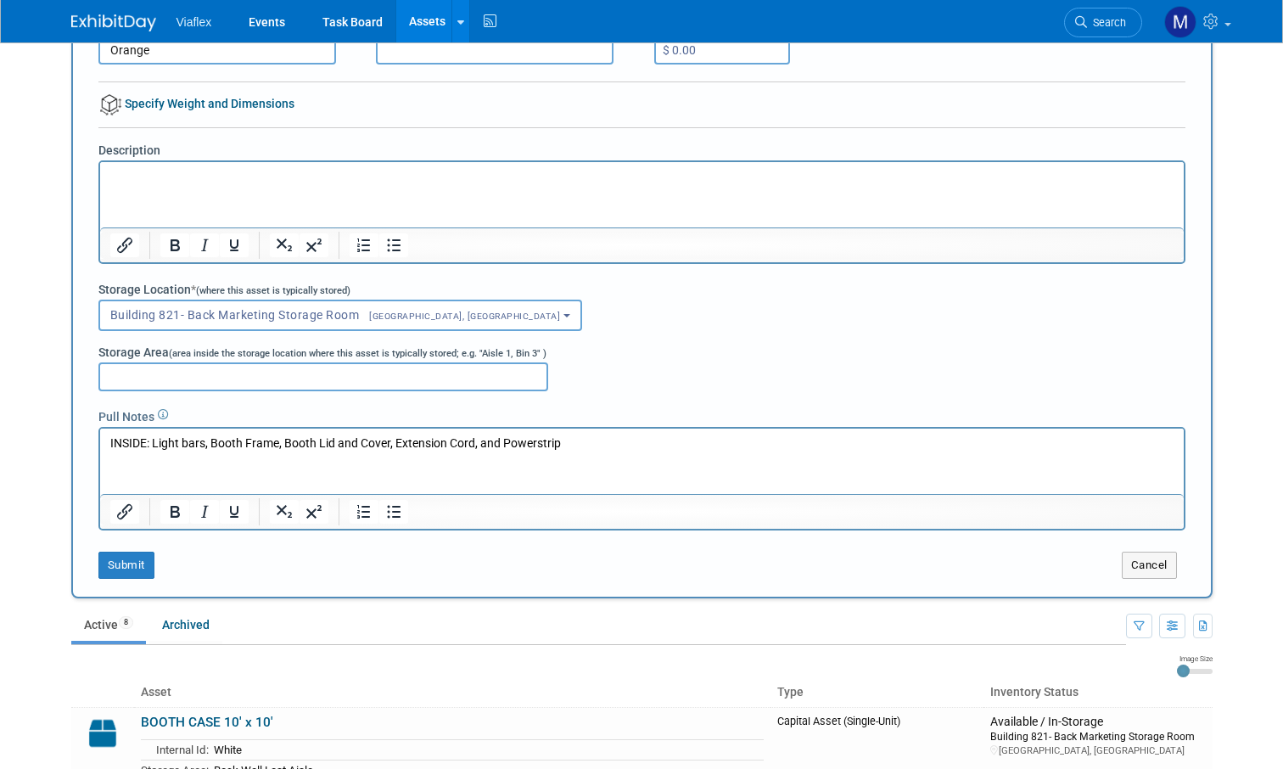
scroll to position [220, 0]
click at [134, 571] on button "Submit" at bounding box center [126, 565] width 56 height 27
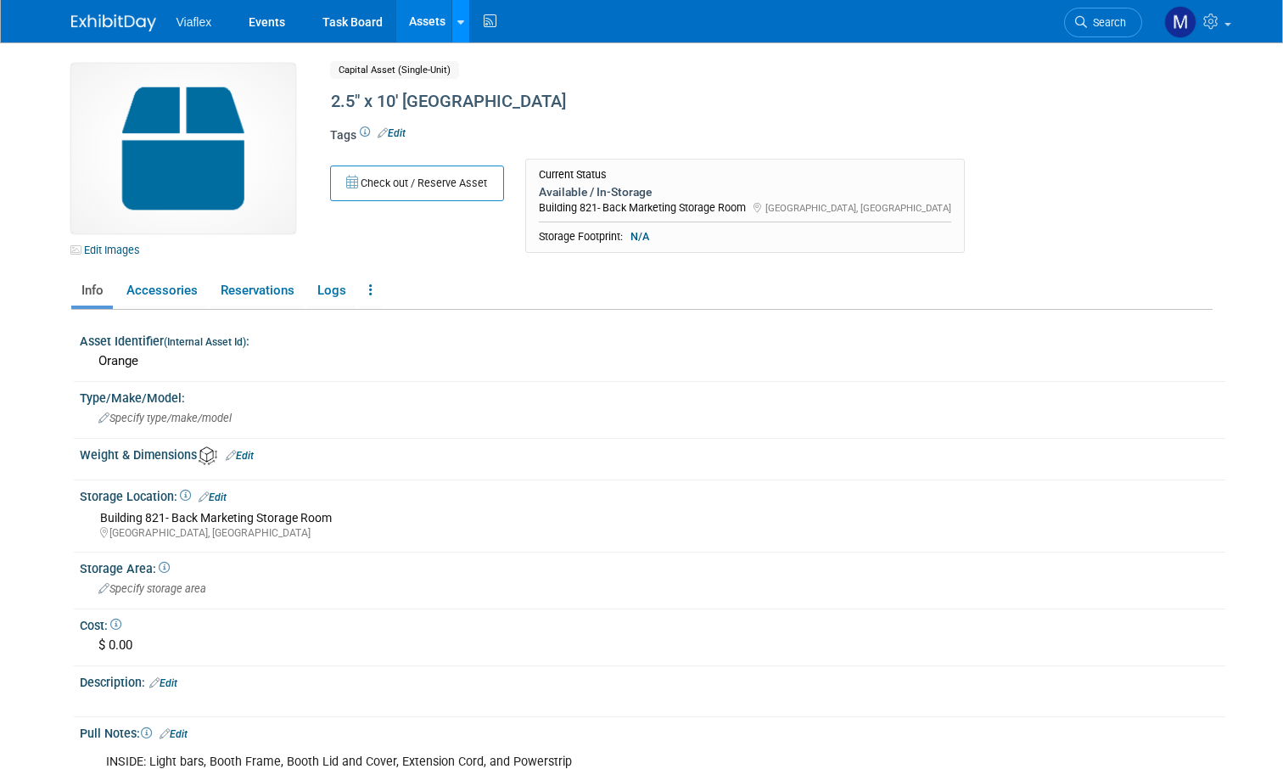
click at [458, 20] on icon at bounding box center [460, 22] width 7 height 11
click at [481, 59] on link "New Asset" at bounding box center [527, 61] width 150 height 24
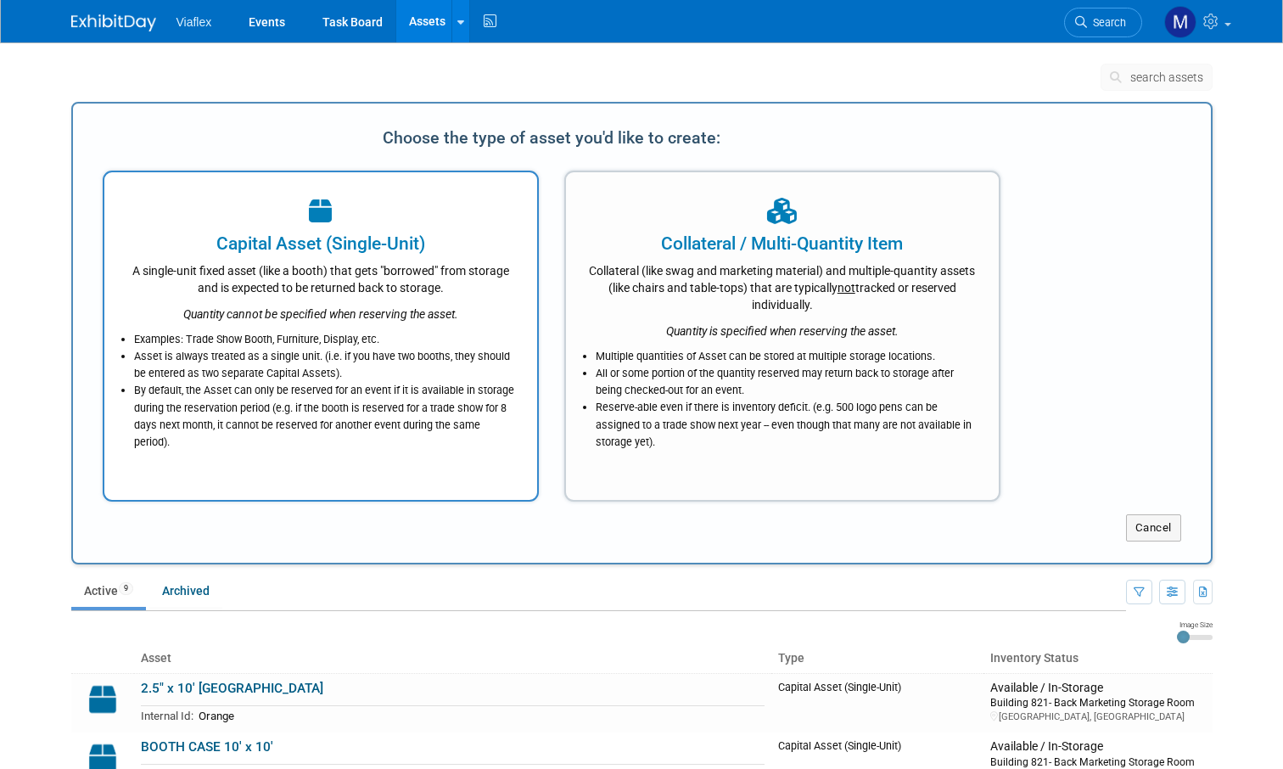
click at [221, 284] on div "A single-unit fixed asset (like a booth) that gets "borrowed" from storage and …" at bounding box center [321, 276] width 390 height 40
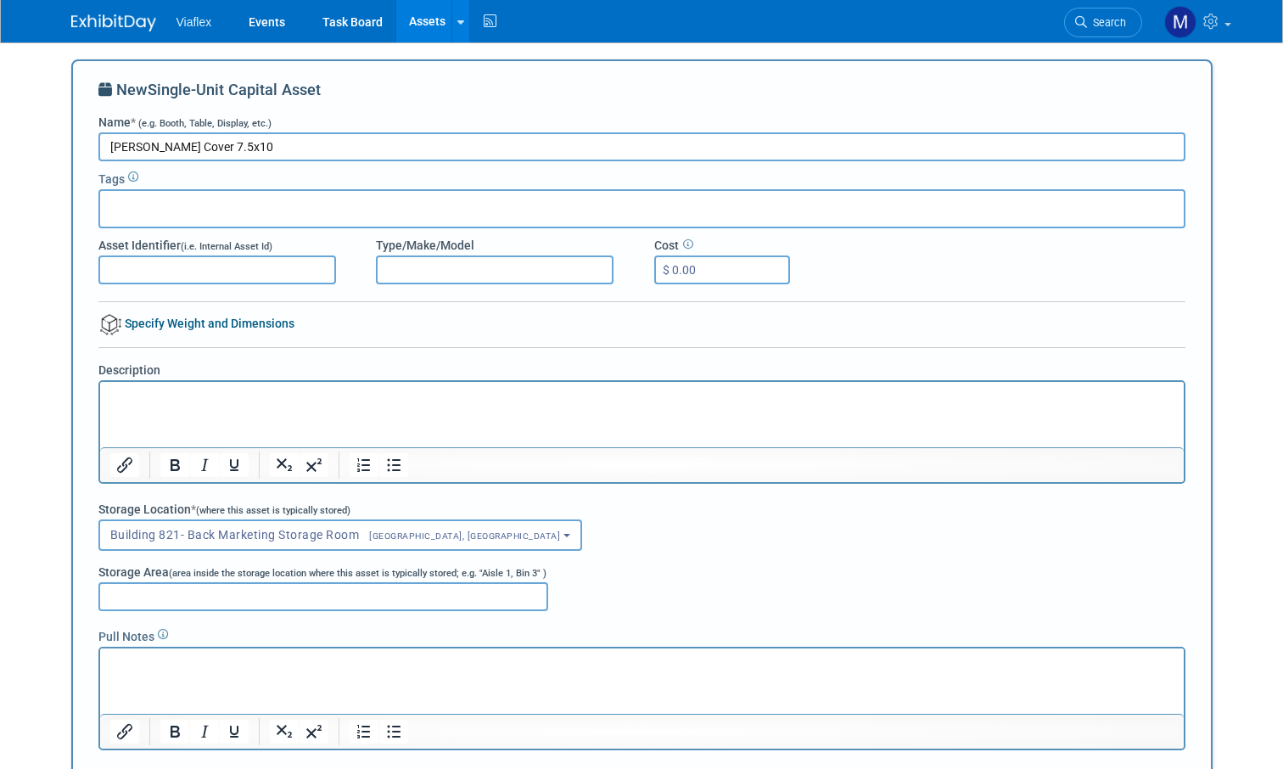
scroll to position [42, 0]
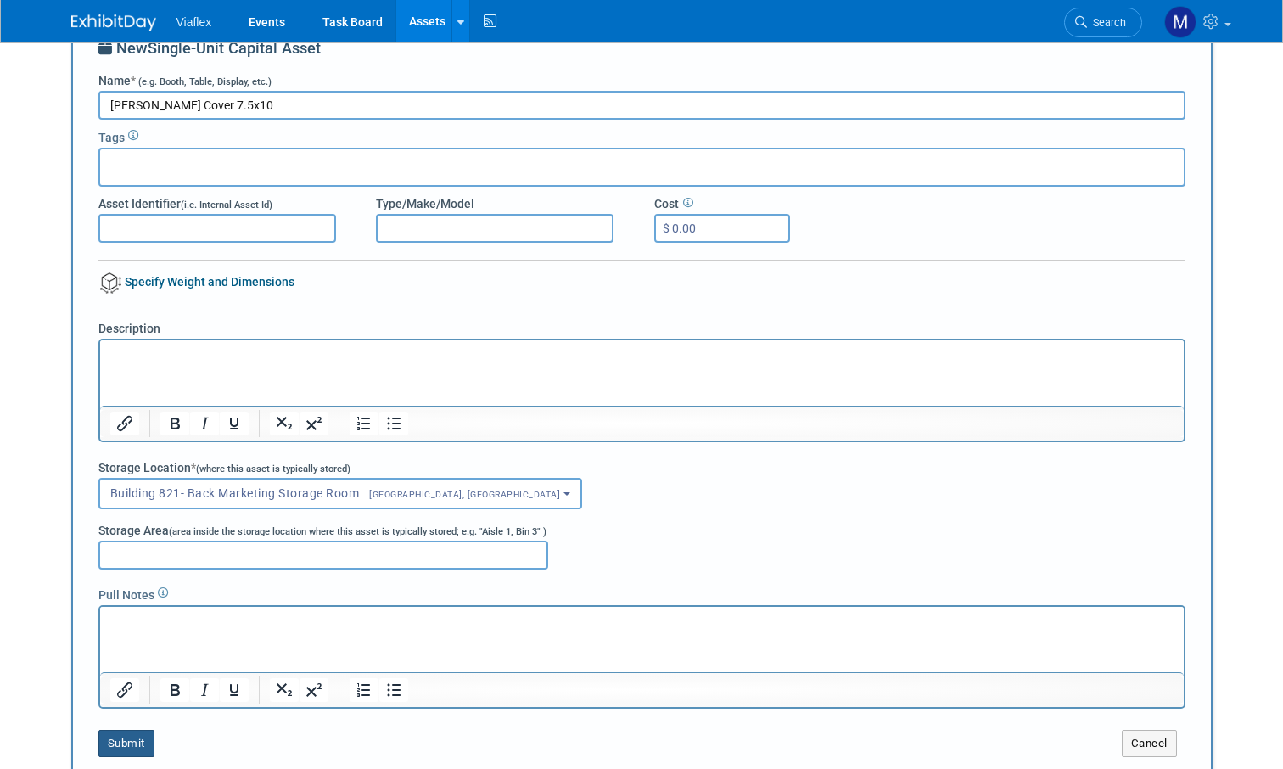
type input "[PERSON_NAME] Cover 7.5x10"
click at [120, 743] on button "Submit" at bounding box center [126, 743] width 56 height 27
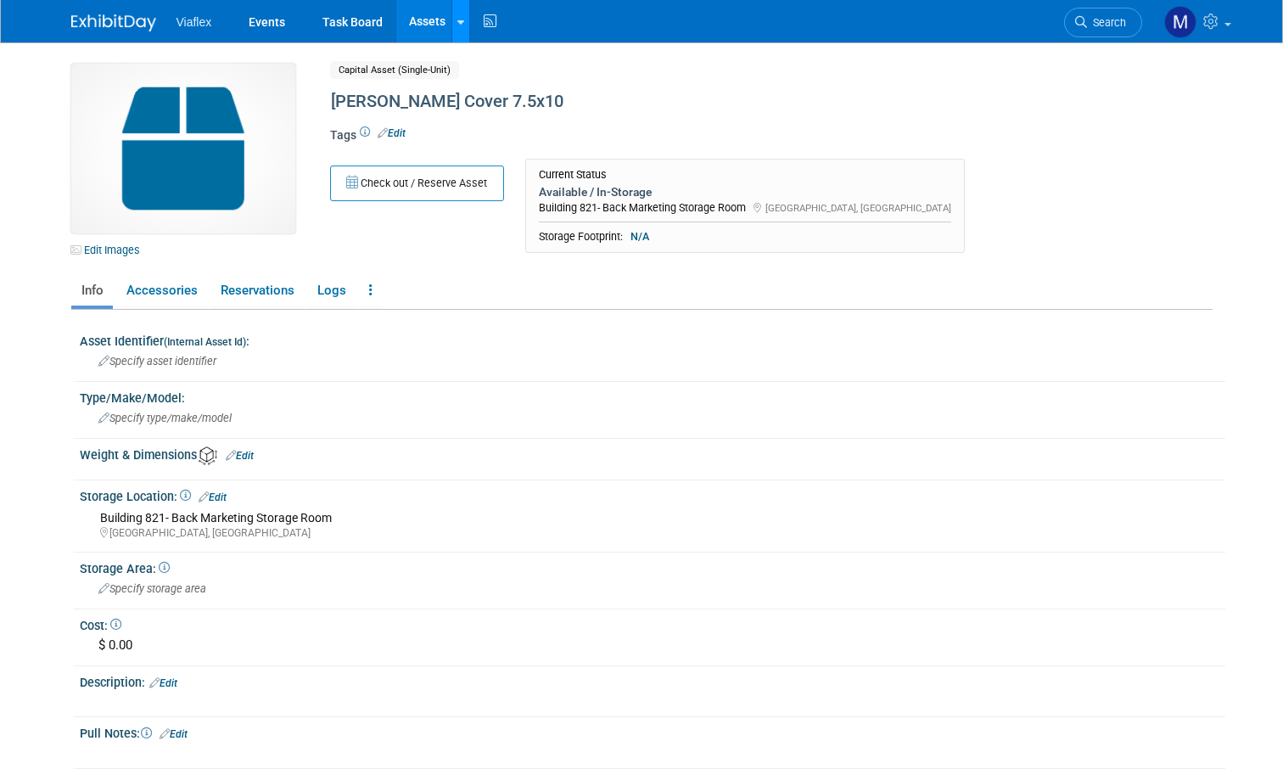
click at [458, 17] on icon at bounding box center [460, 22] width 7 height 11
click at [490, 63] on link "New Asset" at bounding box center [527, 61] width 150 height 24
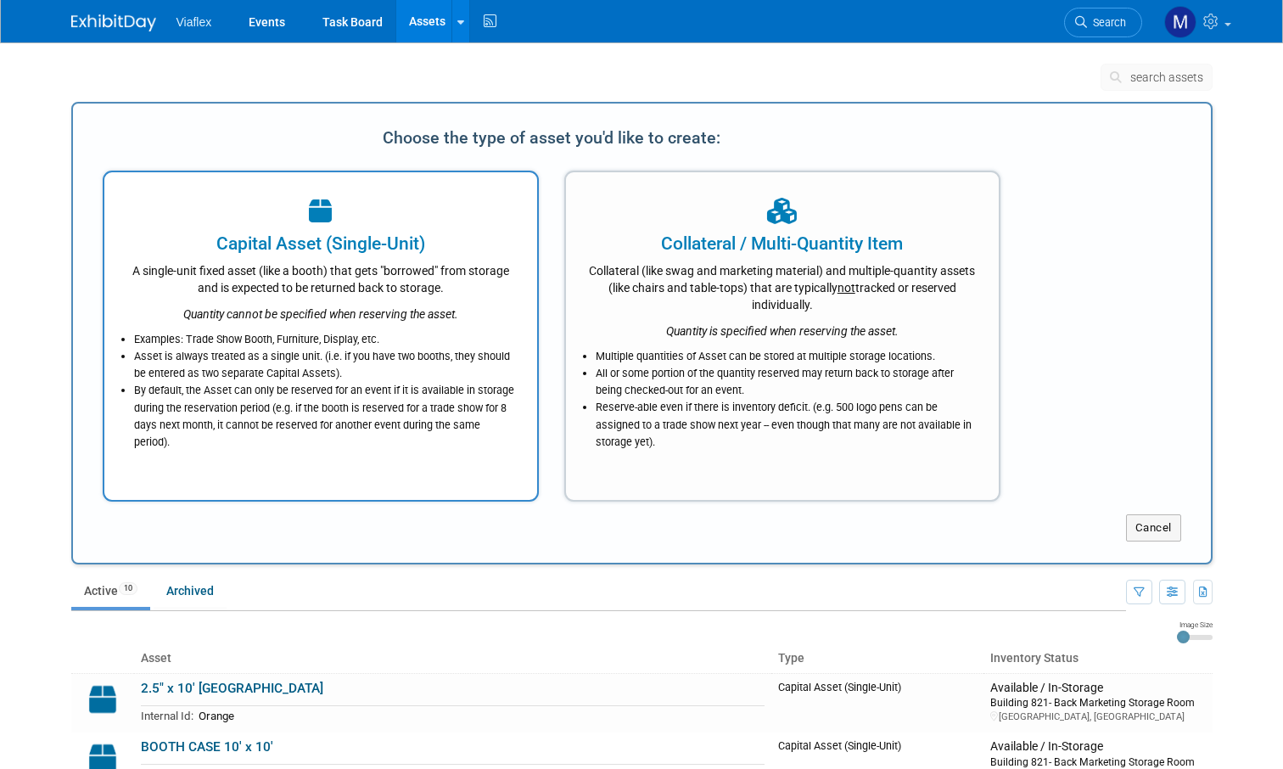
click at [261, 345] on li "Examples: Trade Show Booth, Furniture, Display, etc." at bounding box center [325, 339] width 382 height 17
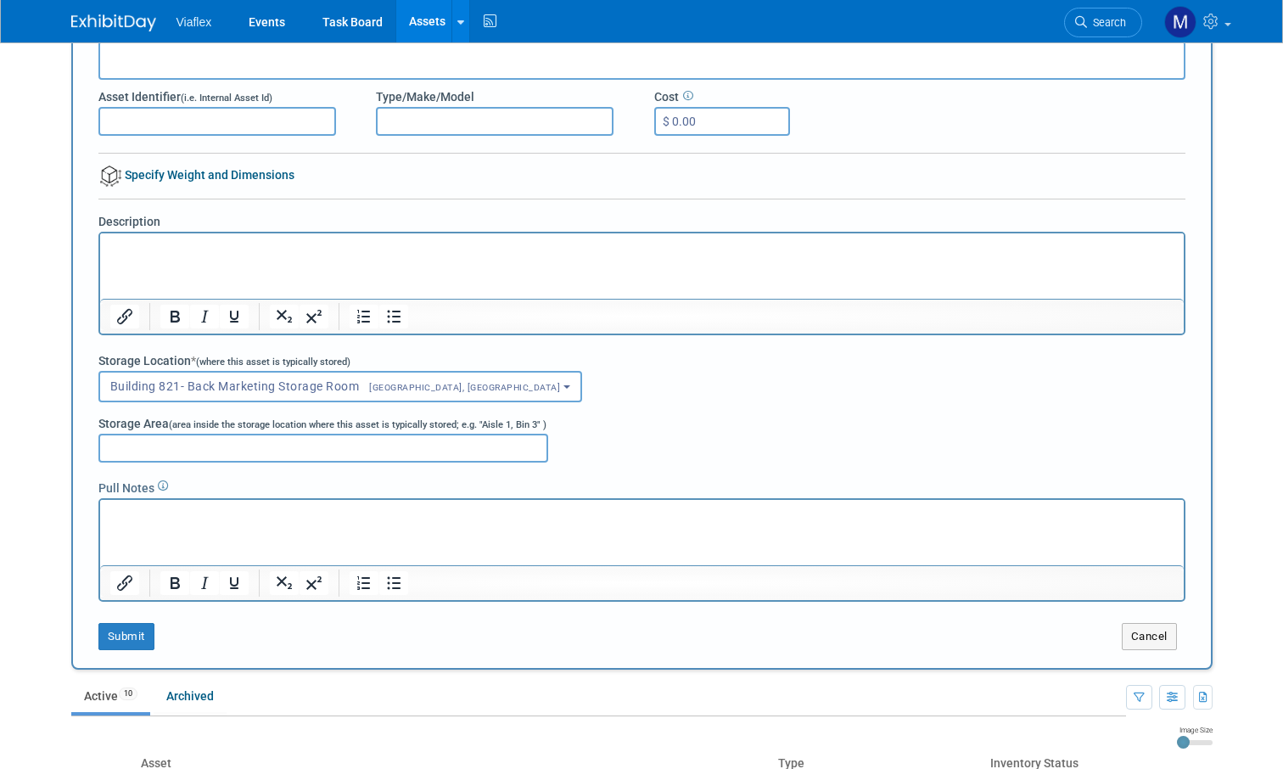
scroll to position [227, 0]
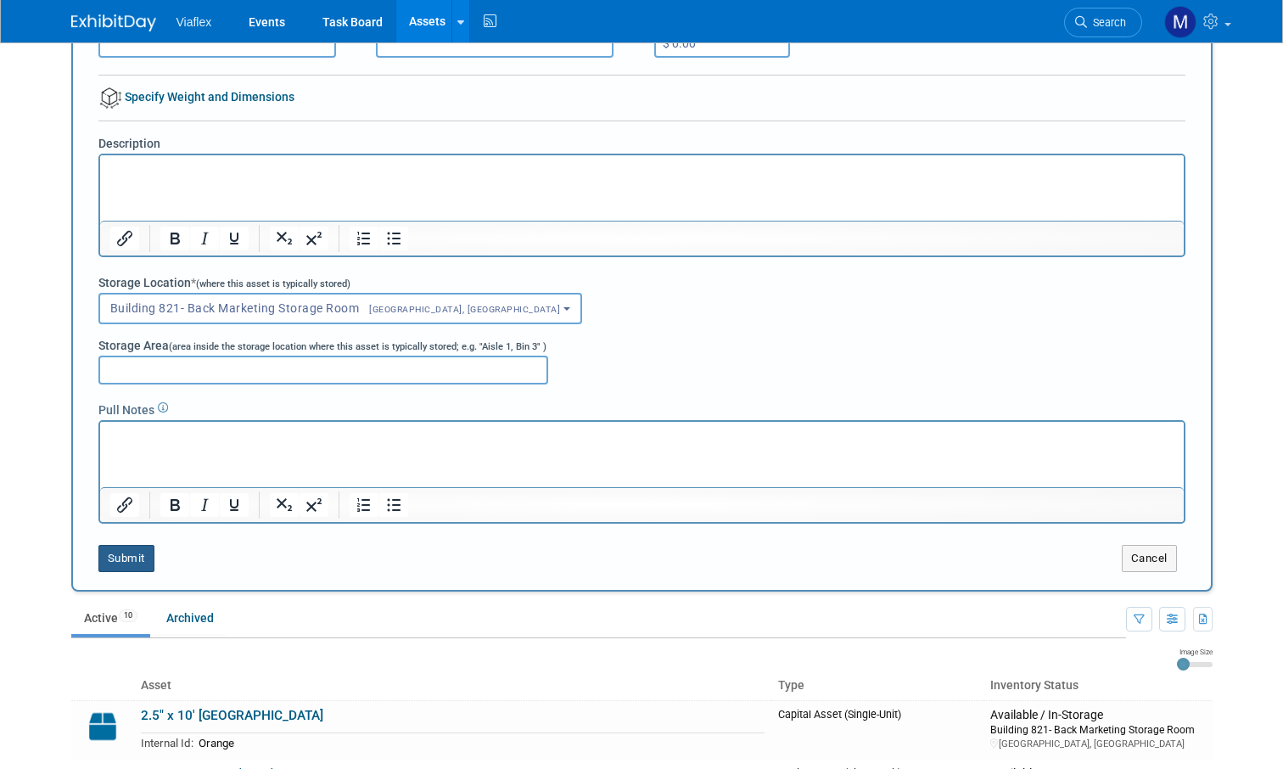
type input "[PERSON_NAME] [PERSON_NAME] 7.5x10 Booth Cover"
click at [123, 558] on button "Submit" at bounding box center [126, 558] width 56 height 27
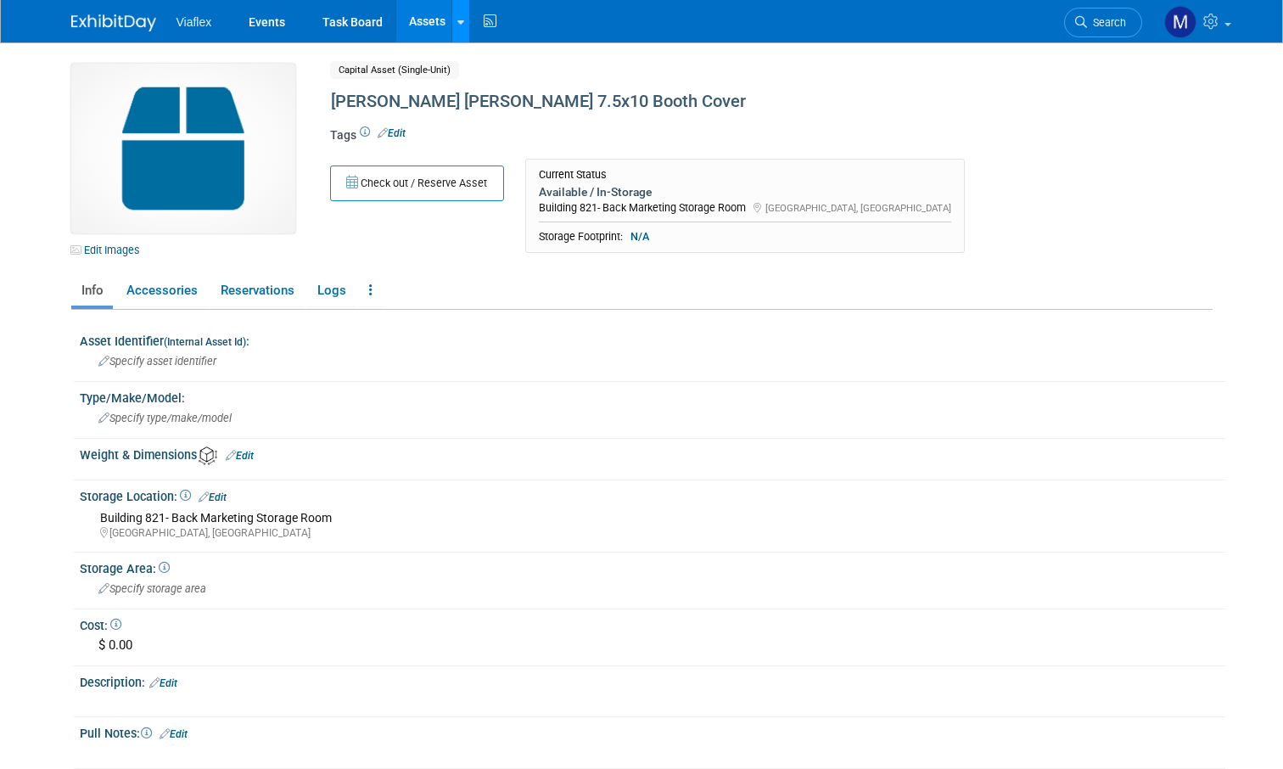
click at [458, 24] on icon at bounding box center [460, 22] width 7 height 11
click at [490, 57] on link "New Asset" at bounding box center [527, 61] width 150 height 24
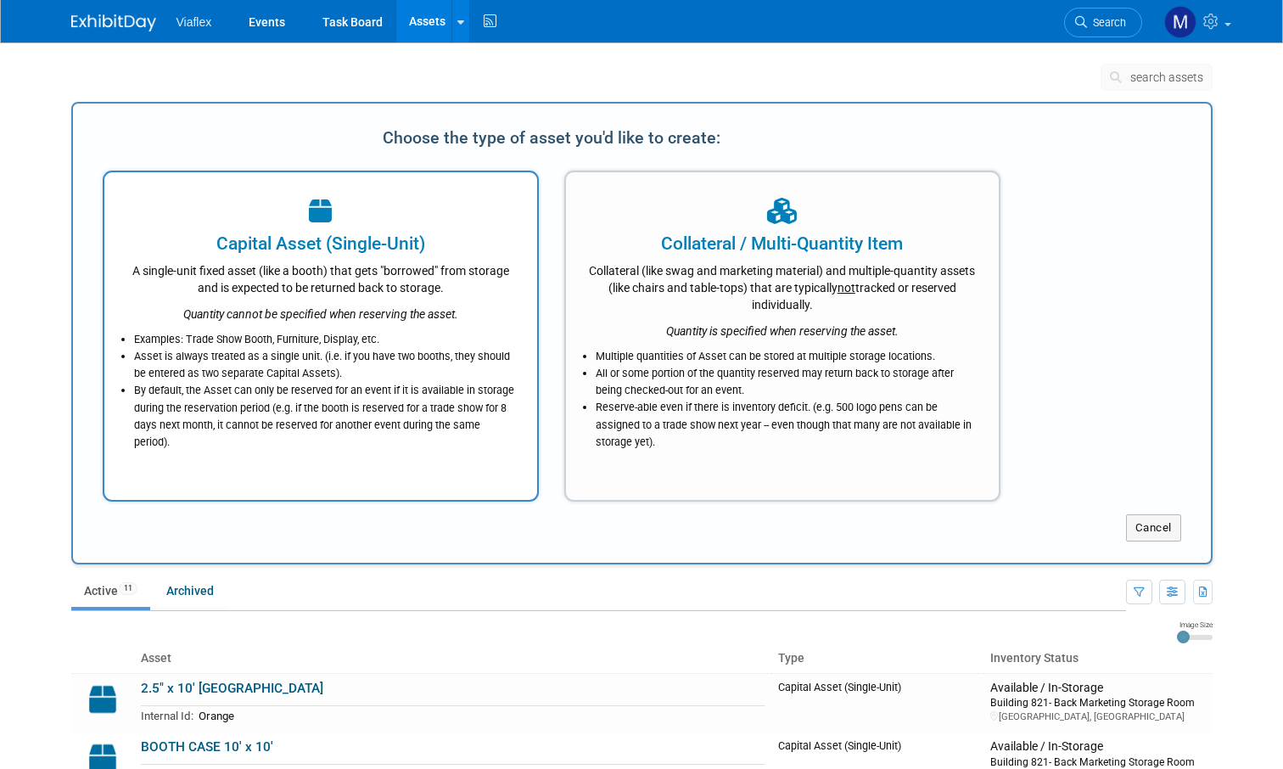
click at [347, 256] on div "A single-unit fixed asset (like a booth) that gets "borrowed" from storage and …" at bounding box center [321, 276] width 390 height 40
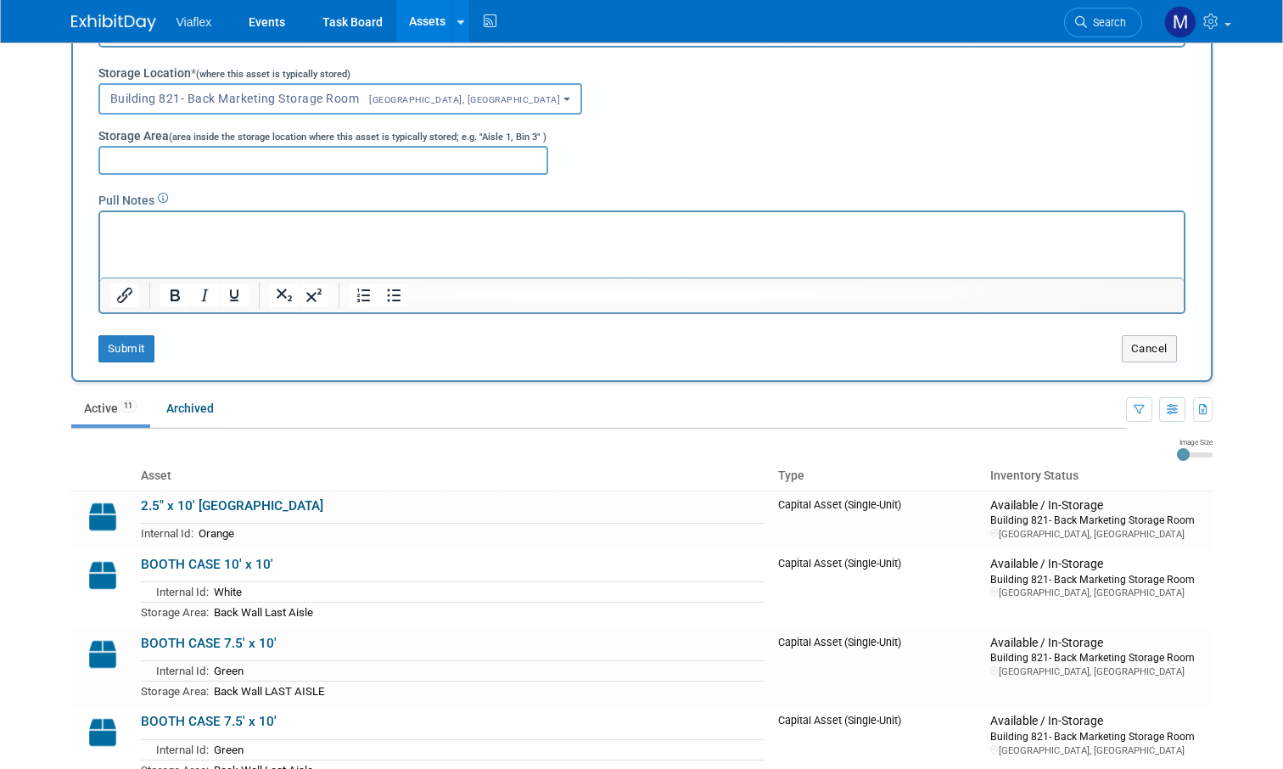
scroll to position [435, 0]
type input "Overarching Booth Cover 7.5x10"
click at [136, 350] on button "Submit" at bounding box center [126, 349] width 56 height 27
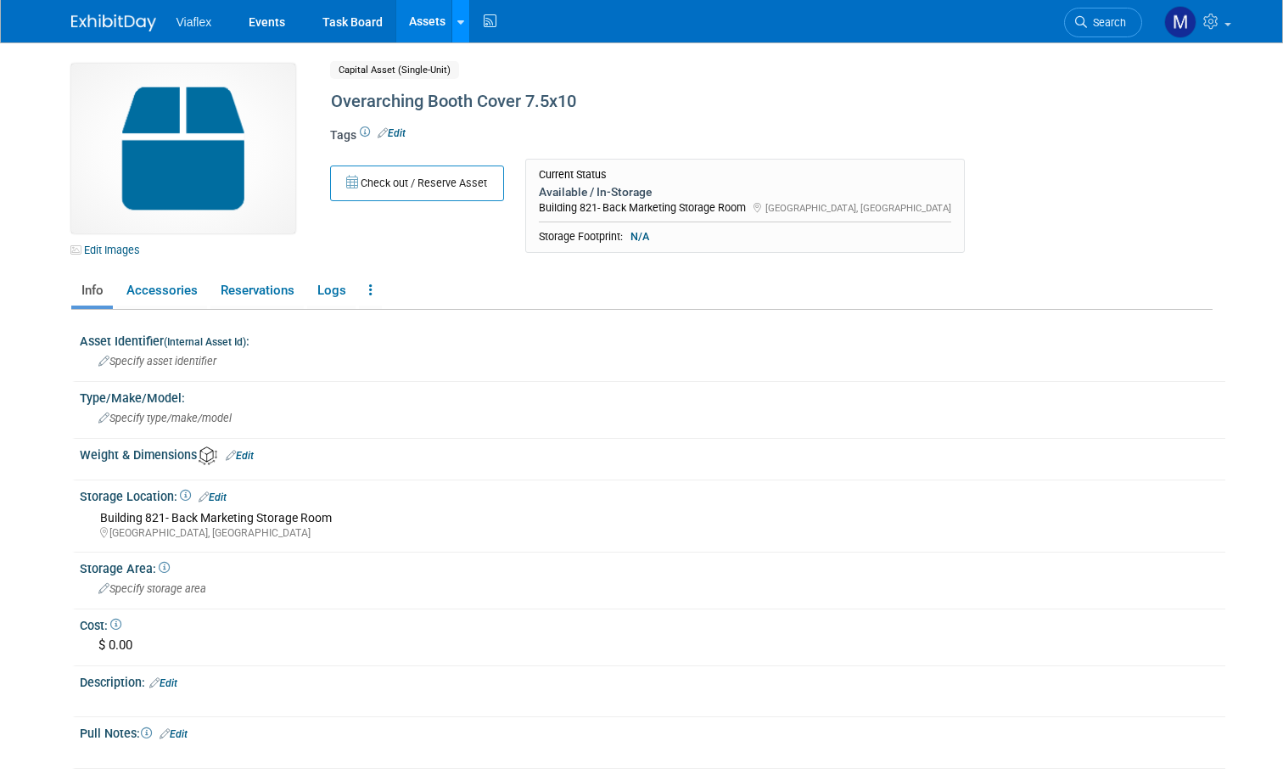
click at [457, 20] on icon at bounding box center [460, 22] width 7 height 11
click at [489, 58] on link "New Asset" at bounding box center [527, 61] width 150 height 24
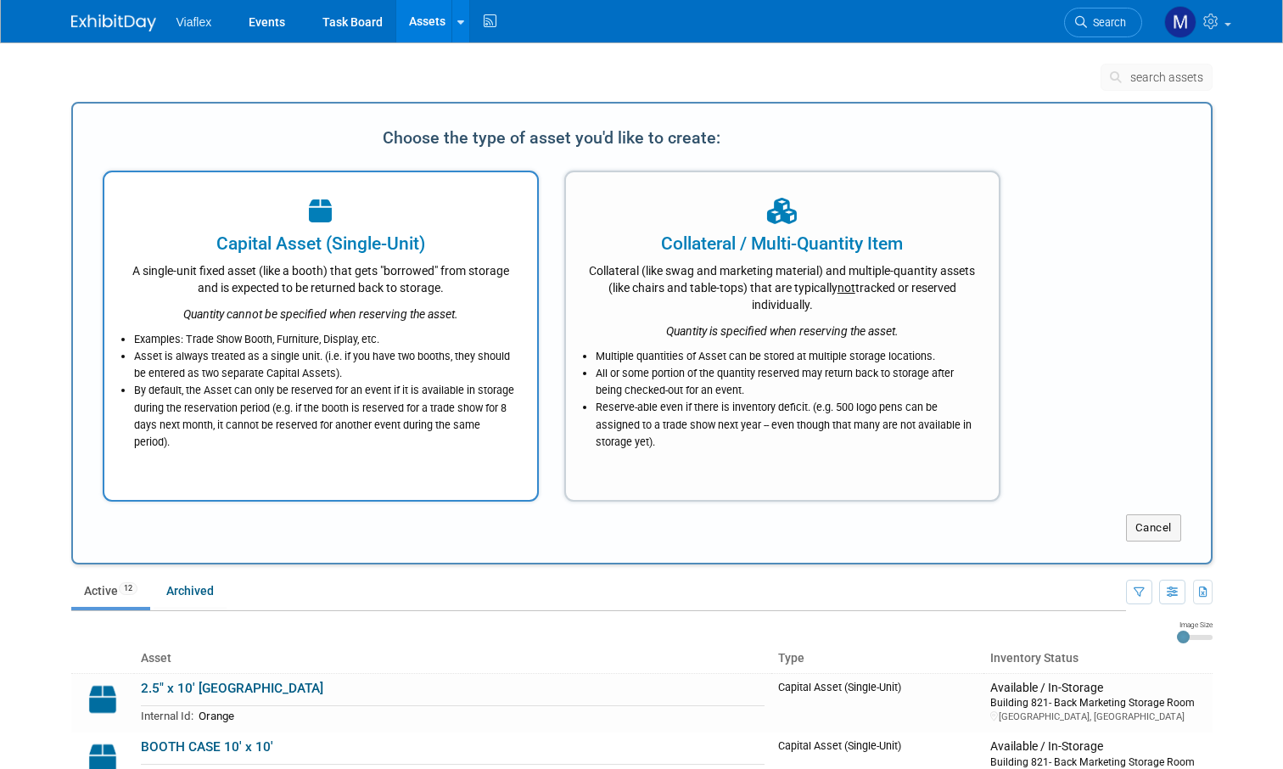
click at [239, 307] on icon "Quantity cannot be specified when reserving the asset." at bounding box center [320, 314] width 275 height 14
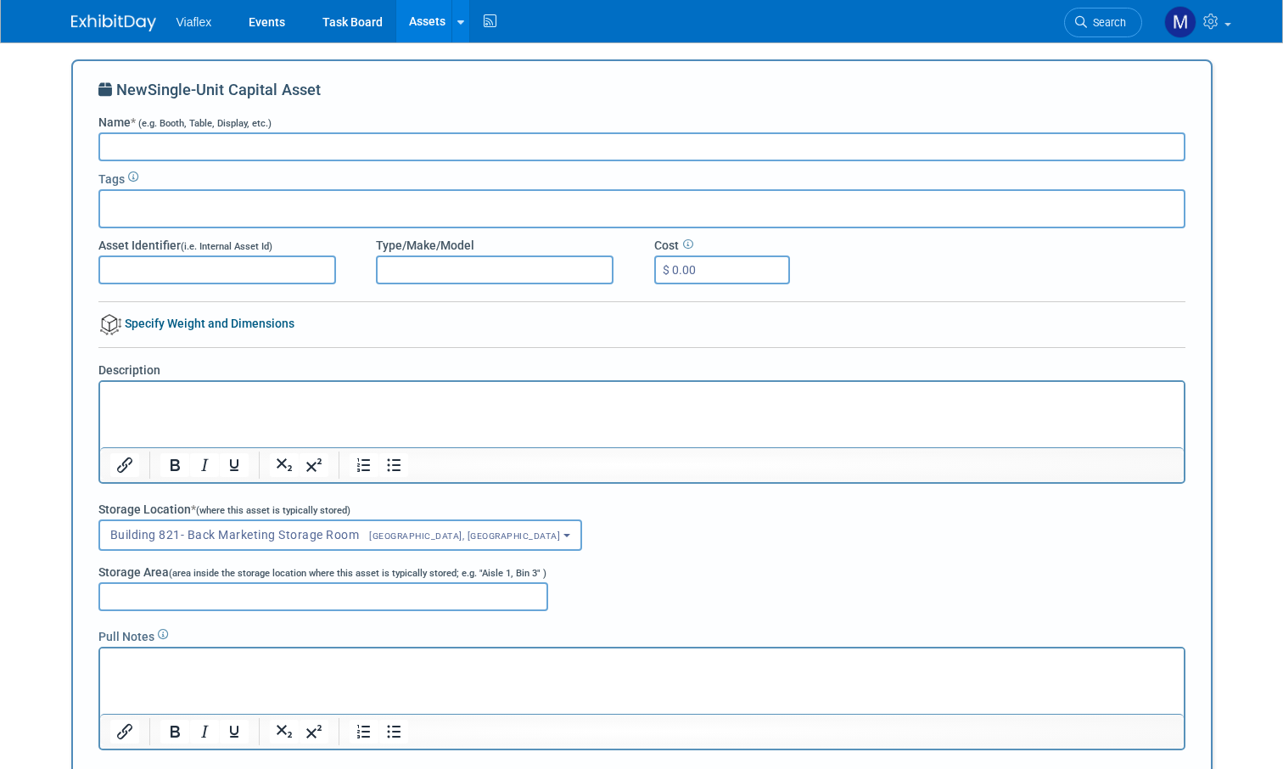
paste input "Overarching Booth Cover 7.5x10"
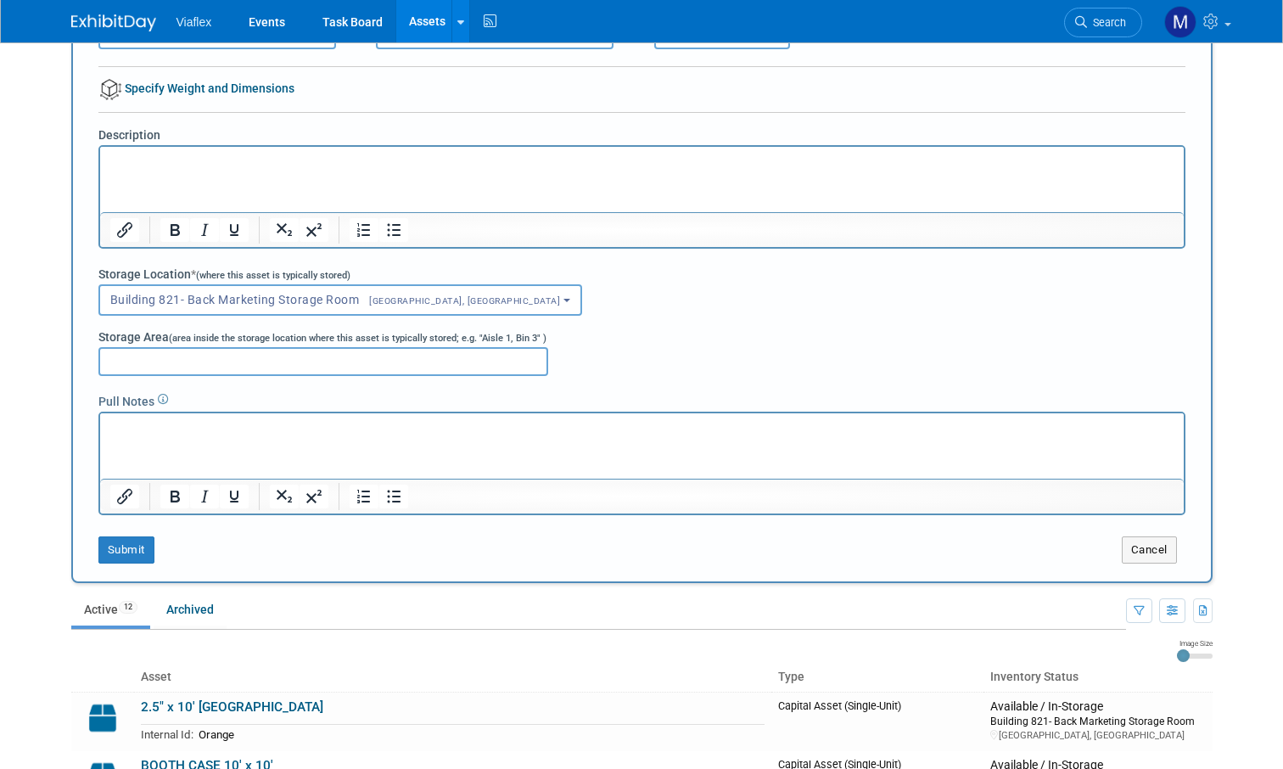
scroll to position [238, 0]
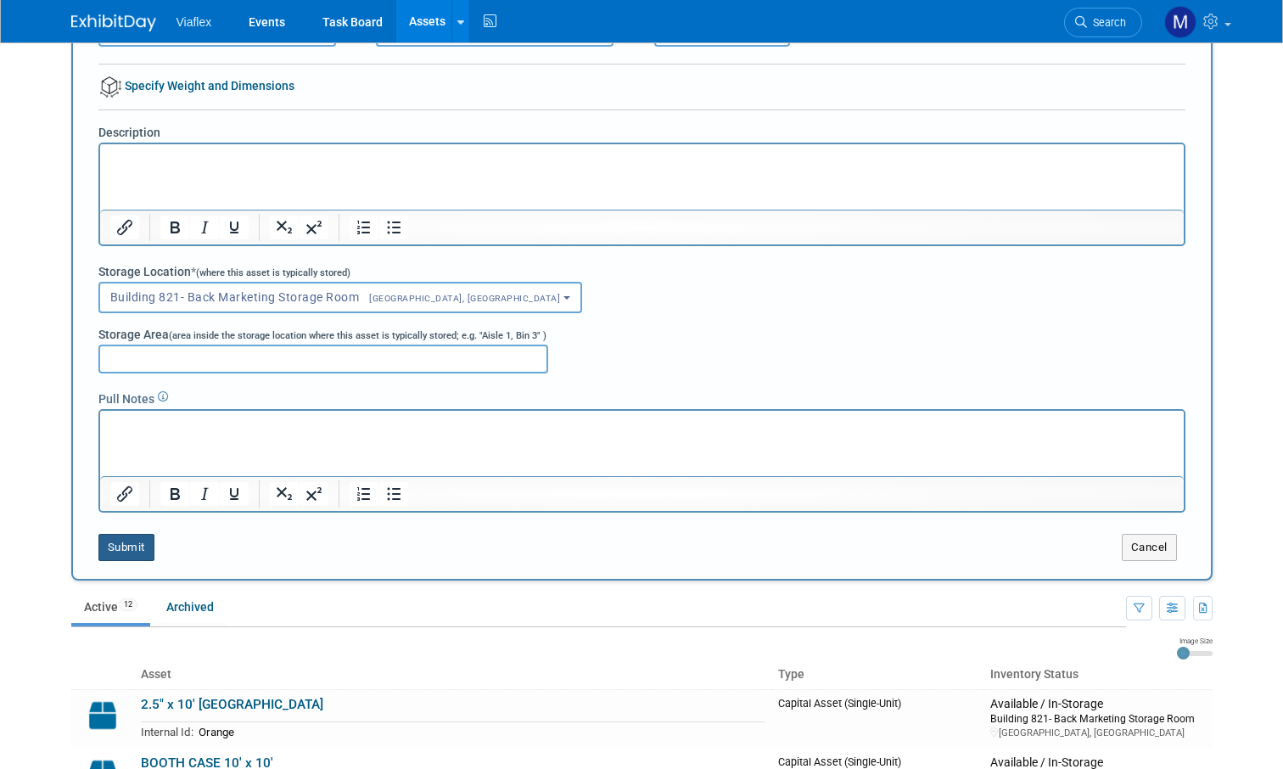
type input "Overarching Booth Cover 7.5x10"
click at [129, 543] on button "Submit" at bounding box center [126, 547] width 56 height 27
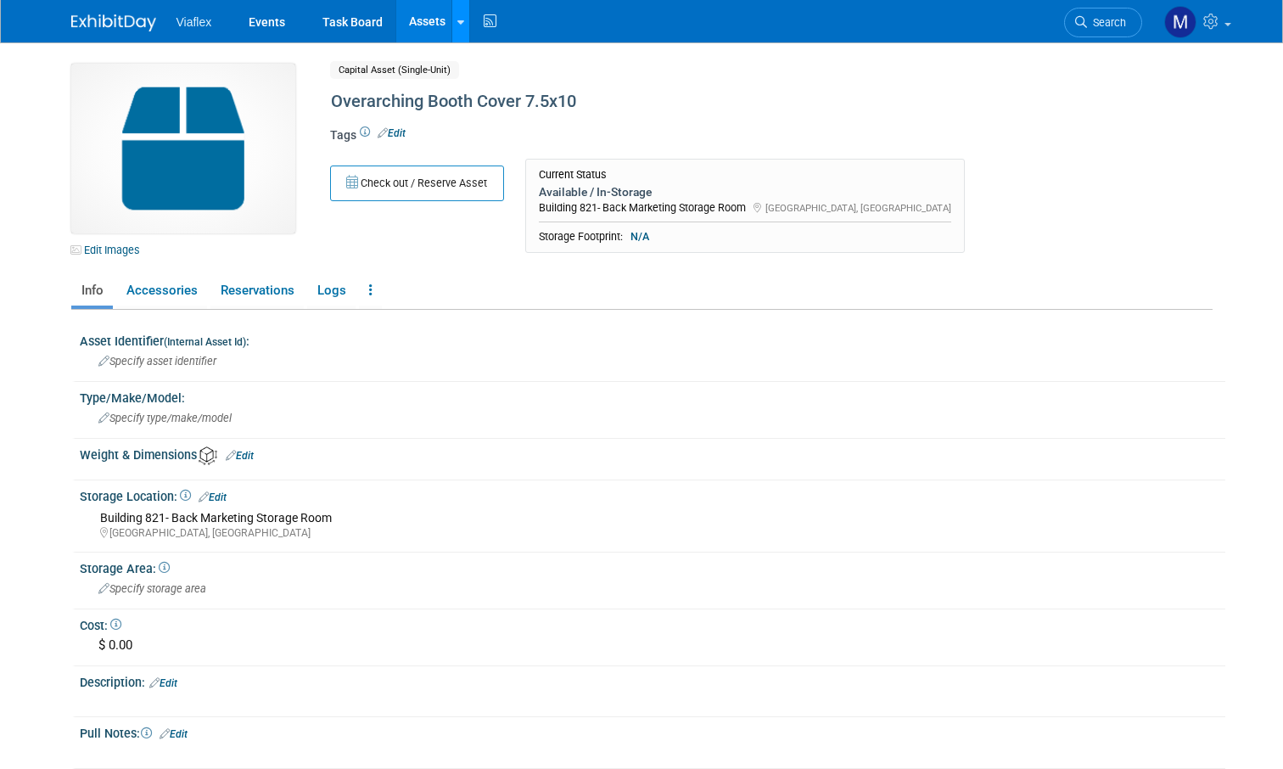
click at [460, 21] on icon at bounding box center [460, 22] width 7 height 11
click at [481, 61] on link "New Asset" at bounding box center [527, 61] width 150 height 24
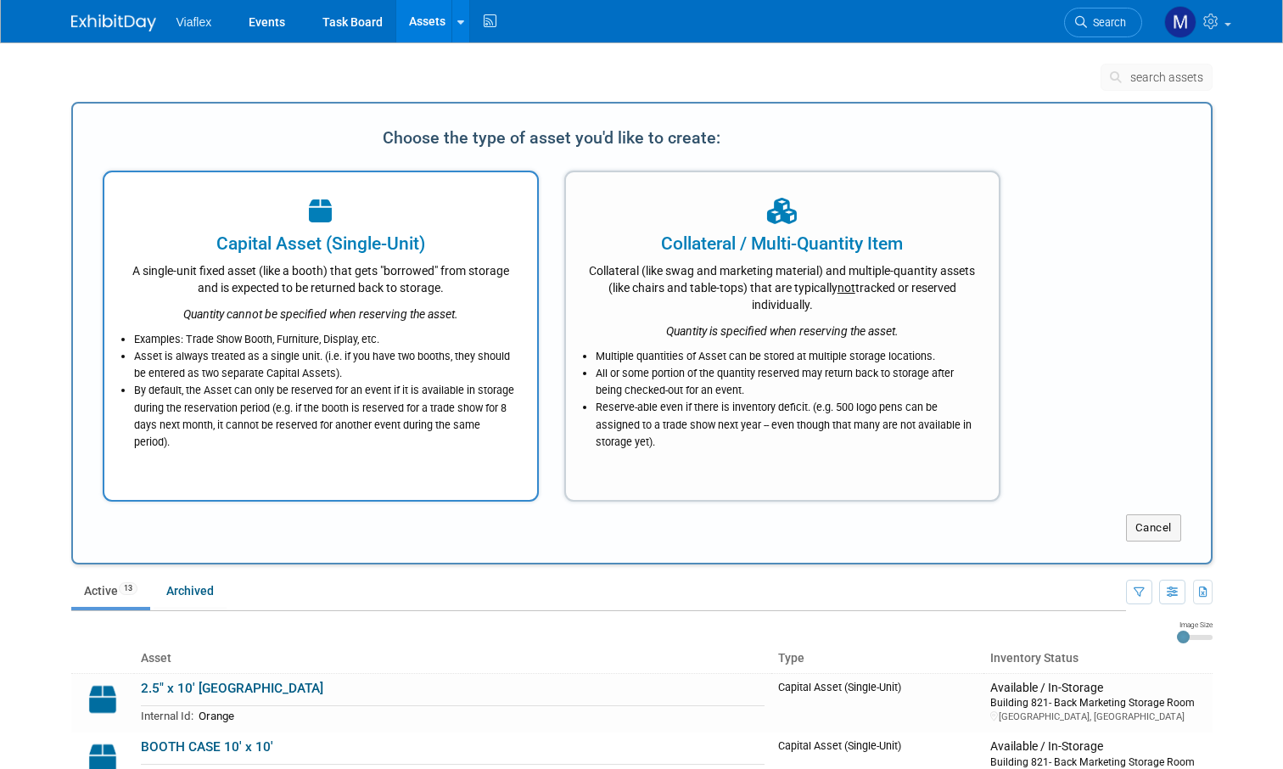
click at [195, 235] on div "Capital Asset (Single-Unit)" at bounding box center [321, 243] width 390 height 25
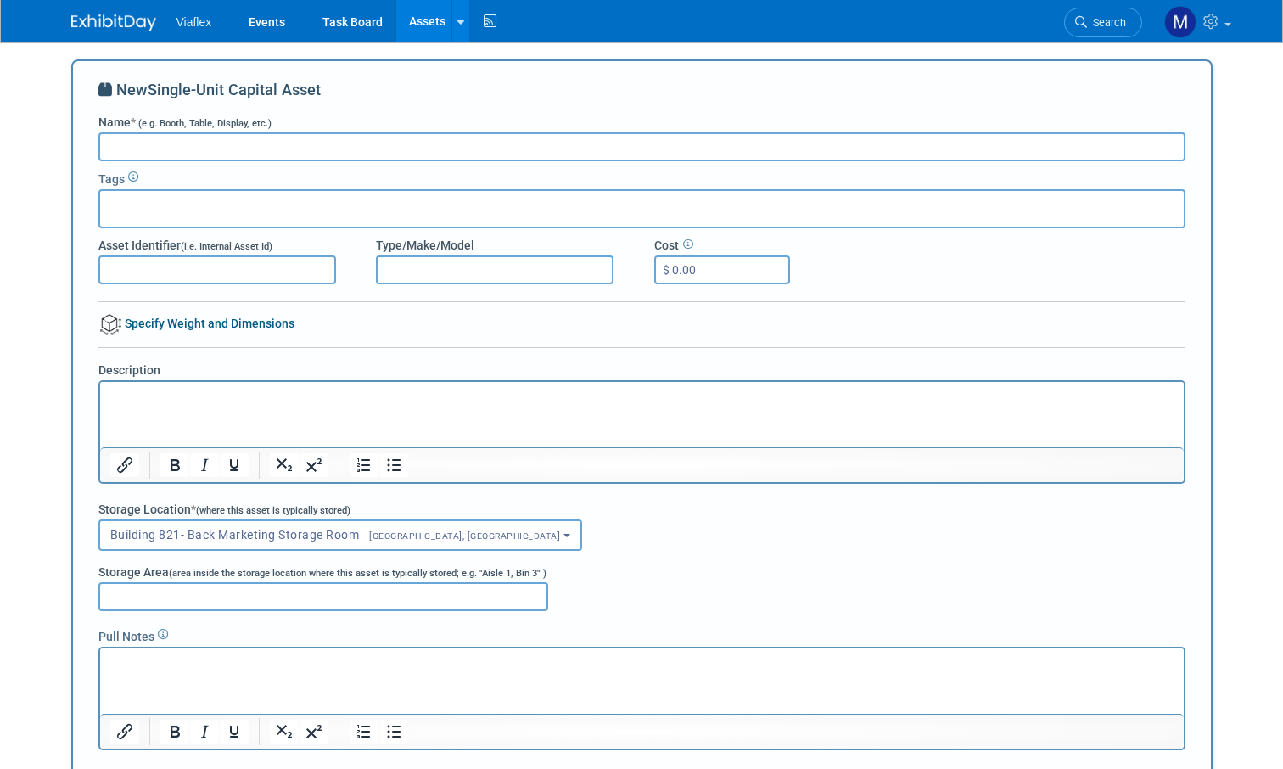
paste input "Overarching Booth Cover 7.5x10"
drag, startPoint x: 172, startPoint y: 145, endPoint x: 128, endPoint y: 111, distance: 55.7
click at [128, 111] on div "New Single-Unit Capital Asset Name * (e.g. Booth, Table, Display, etc.) Overarc…" at bounding box center [641, 439] width 1087 height 720
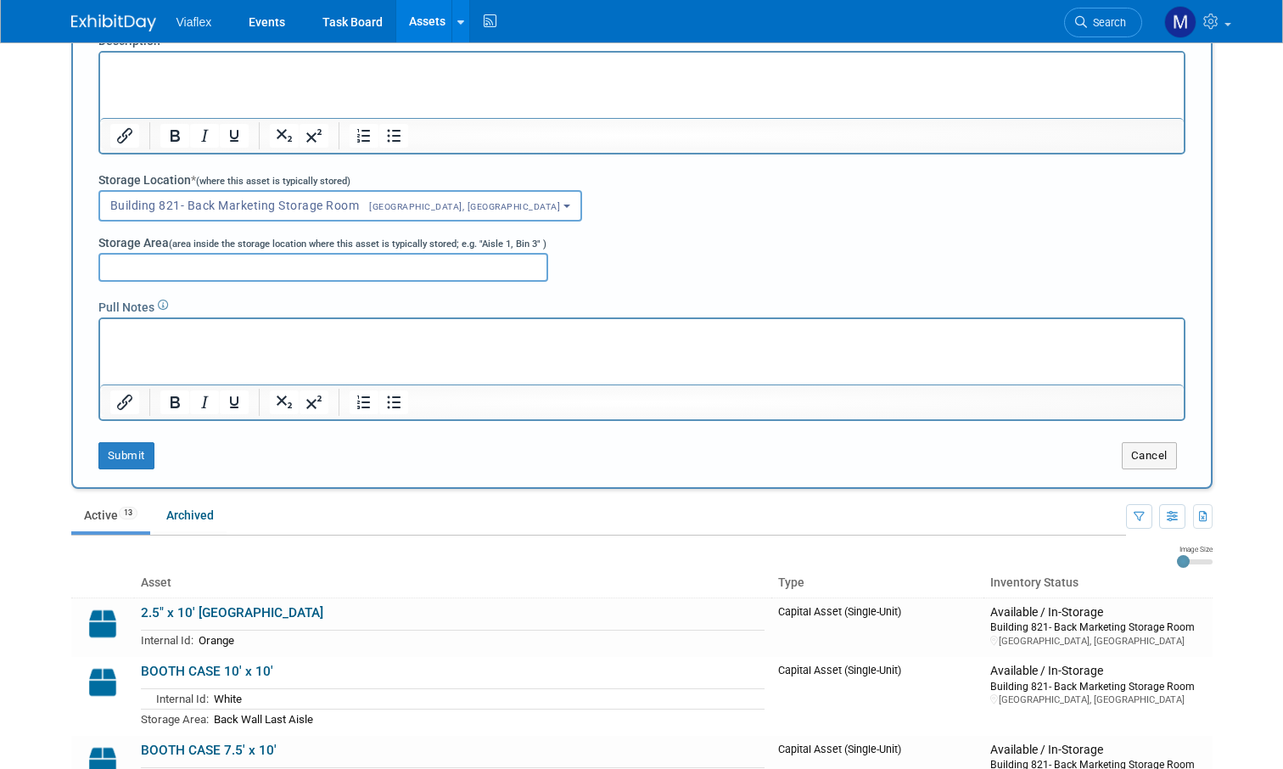
scroll to position [595, 0]
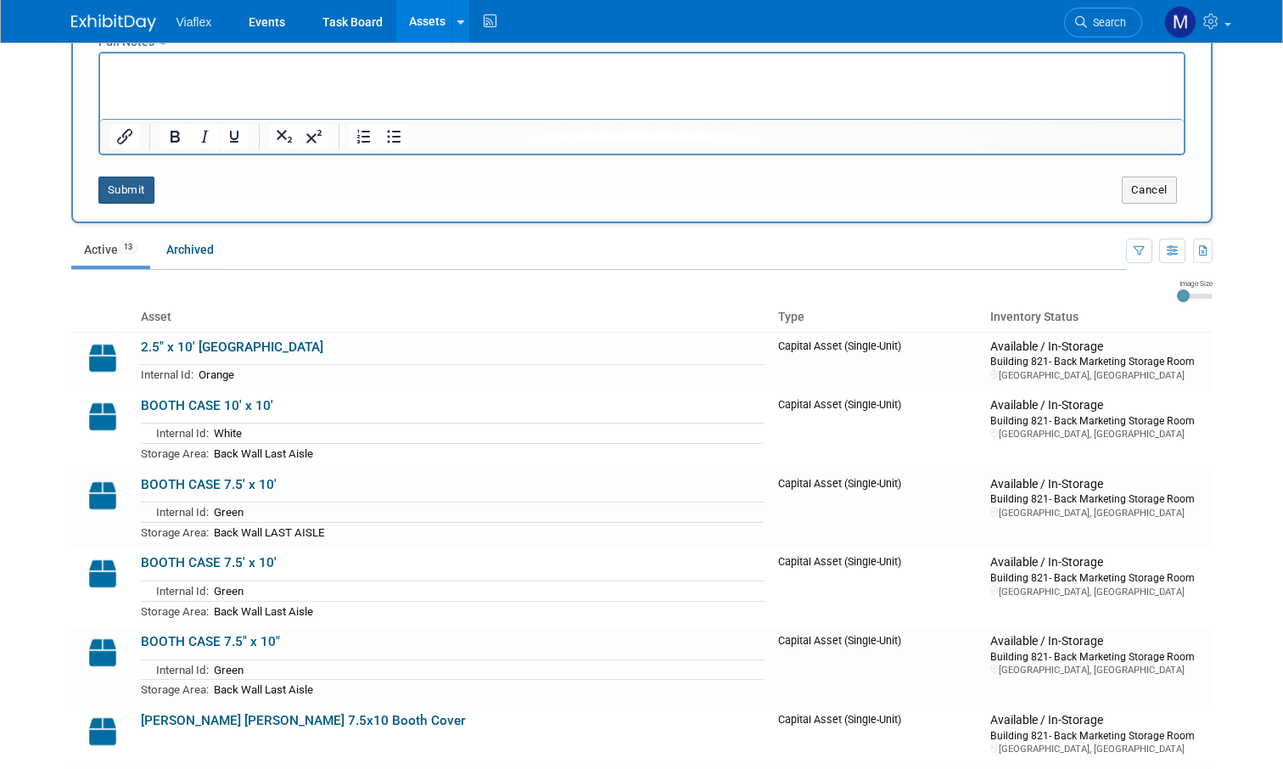
type input "ISO Booth Cover 7.5x10"
click at [104, 187] on button "Submit" at bounding box center [126, 190] width 56 height 27
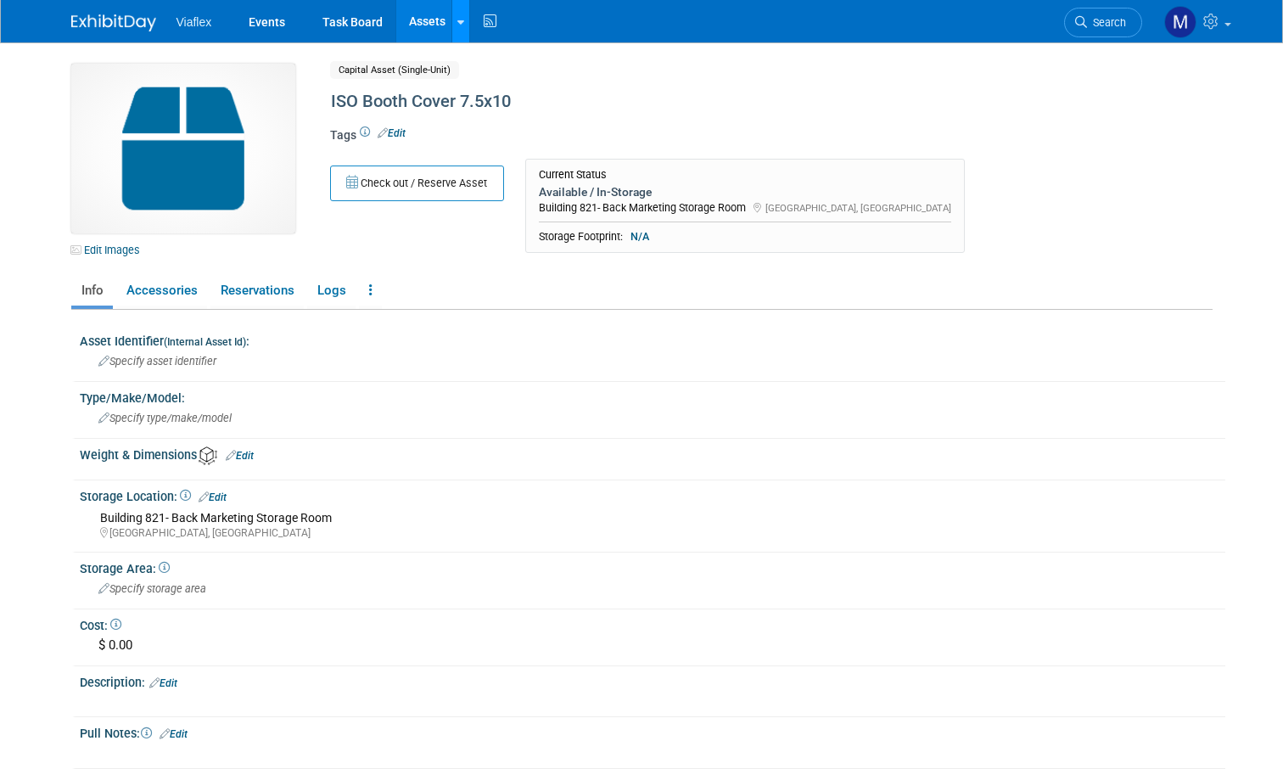
click at [451, 18] on link at bounding box center [460, 21] width 18 height 42
click at [477, 60] on icon at bounding box center [472, 61] width 19 height 12
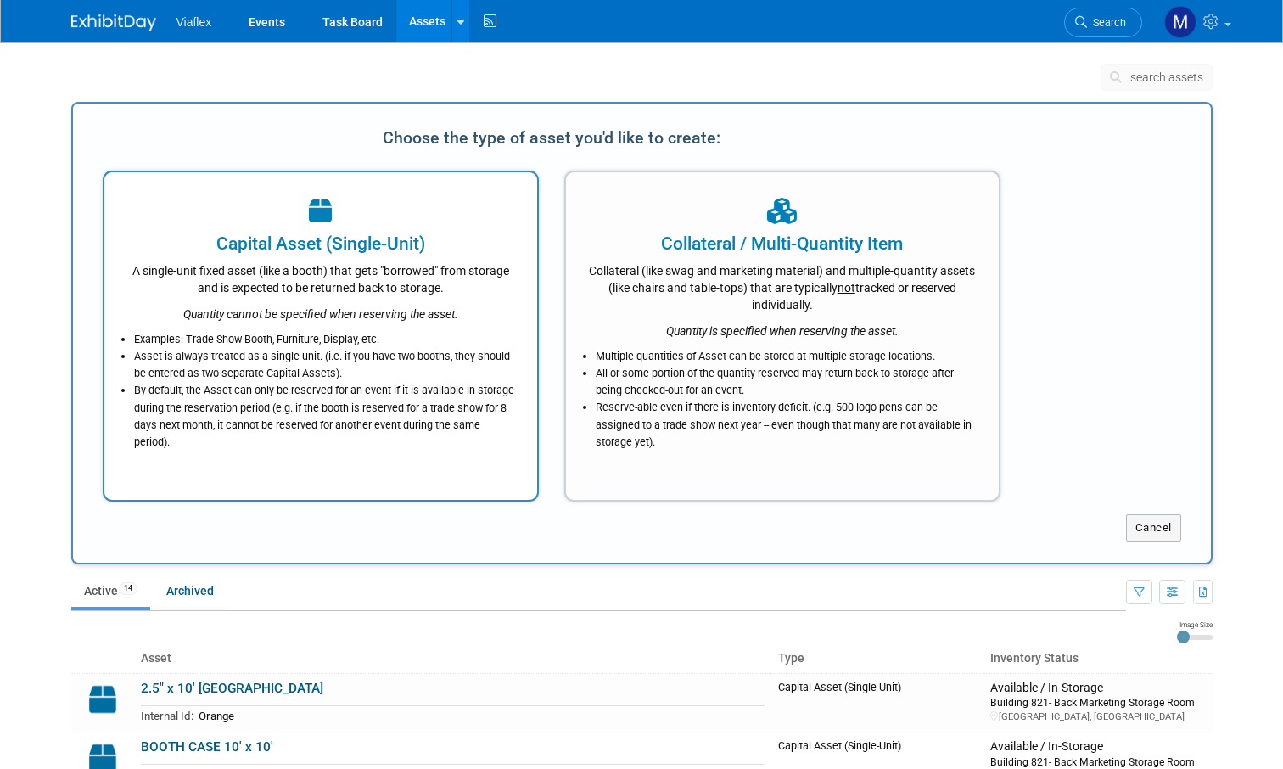
click at [315, 238] on div "Capital Asset (Single-Unit)" at bounding box center [321, 243] width 390 height 25
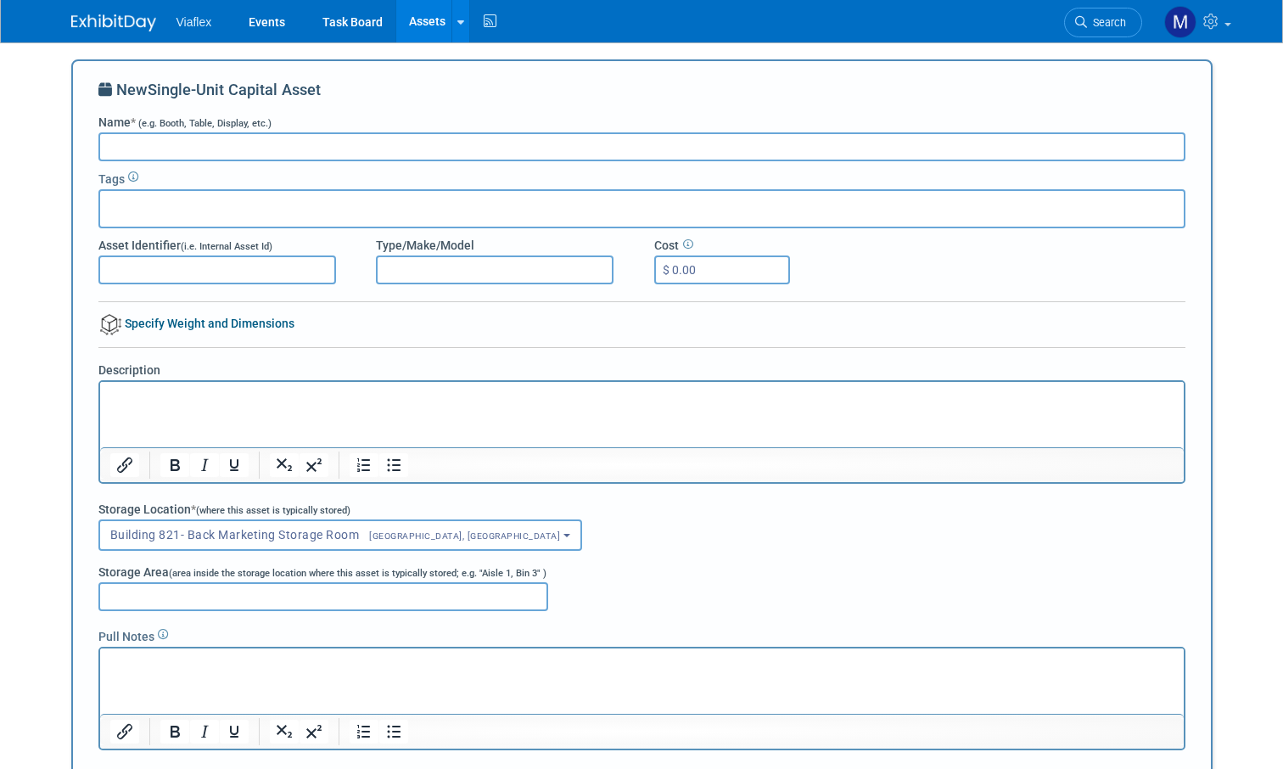
paste input "ISO Booth Cover 7.5x10"
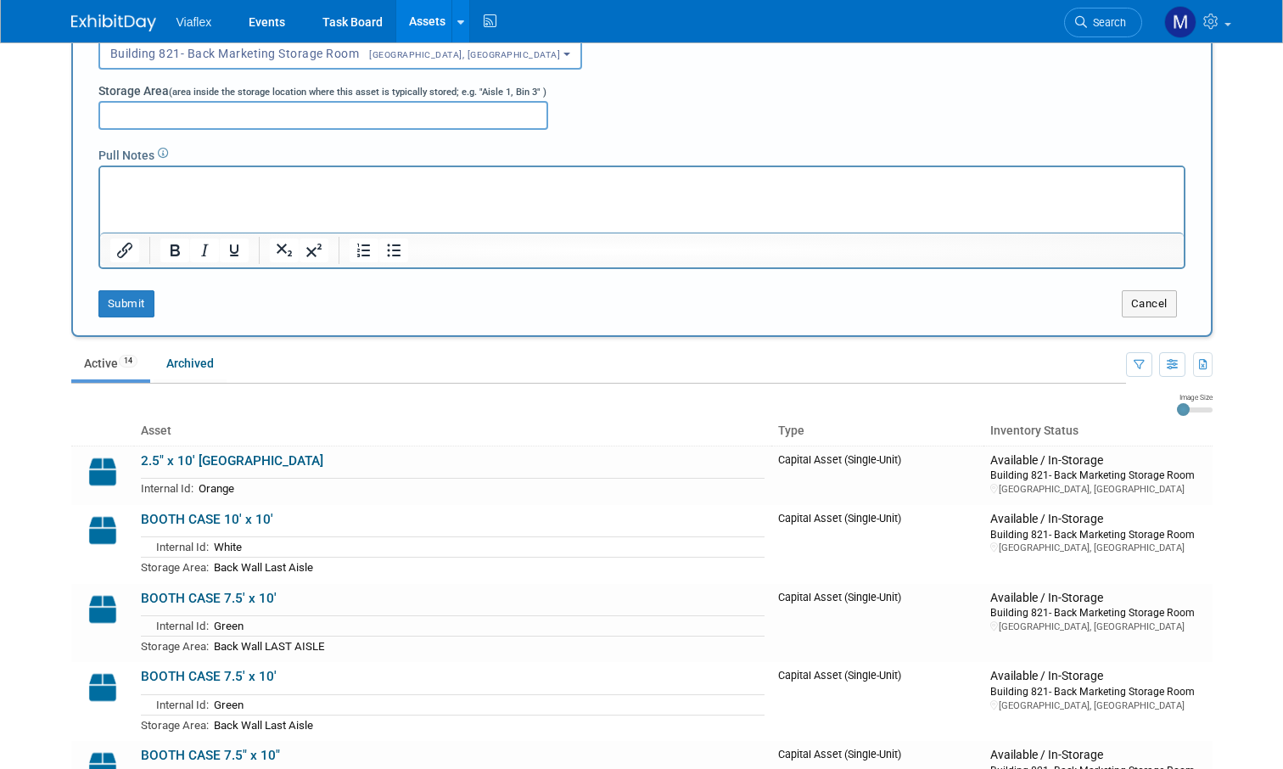
scroll to position [492, 0]
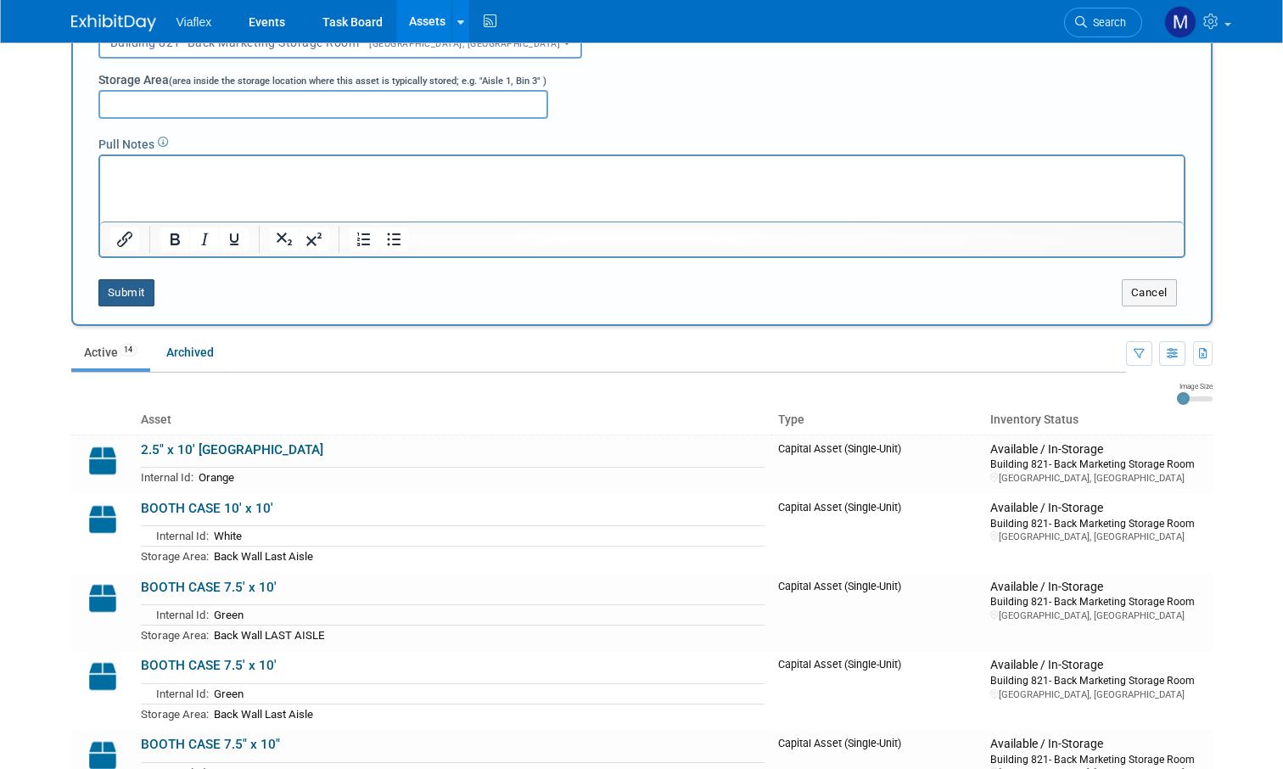
type input "ISO Booth Cover 7.5x10"
click at [126, 293] on button "Submit" at bounding box center [126, 292] width 56 height 27
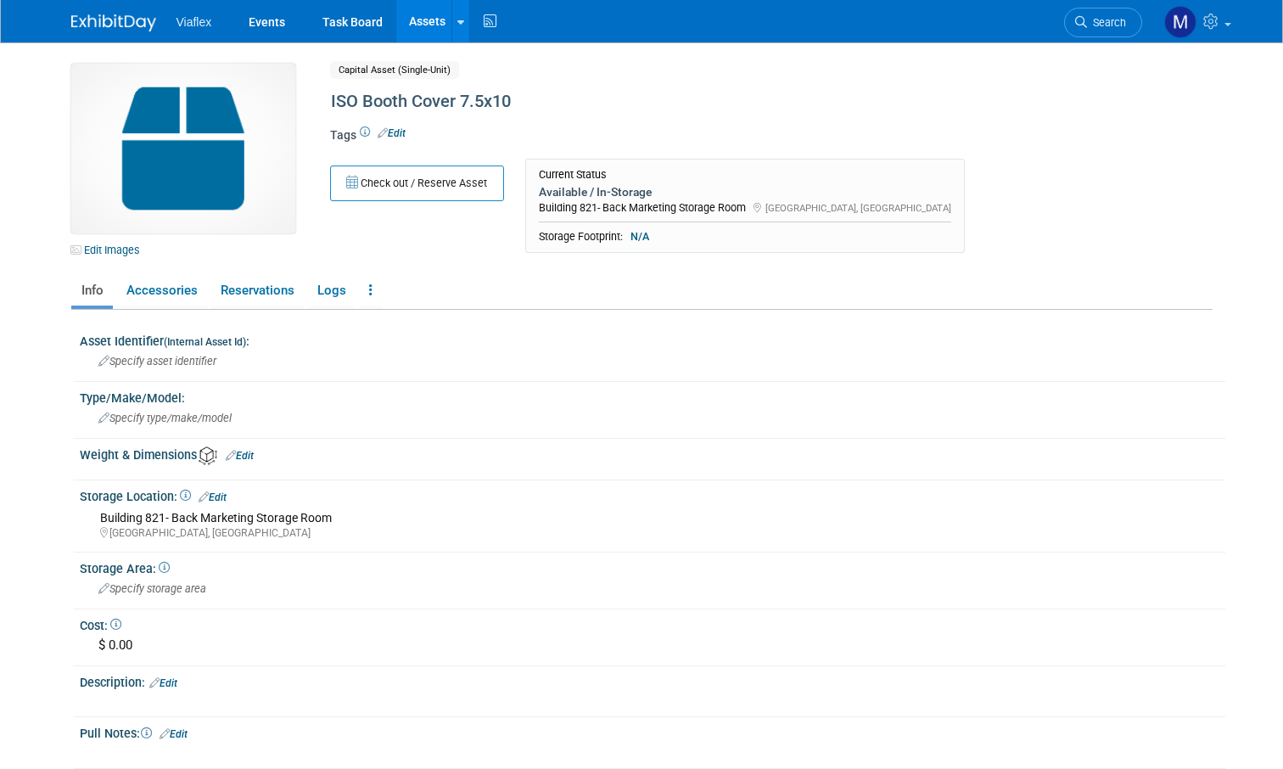
click at [440, 23] on link "Assets" at bounding box center [427, 21] width 62 height 42
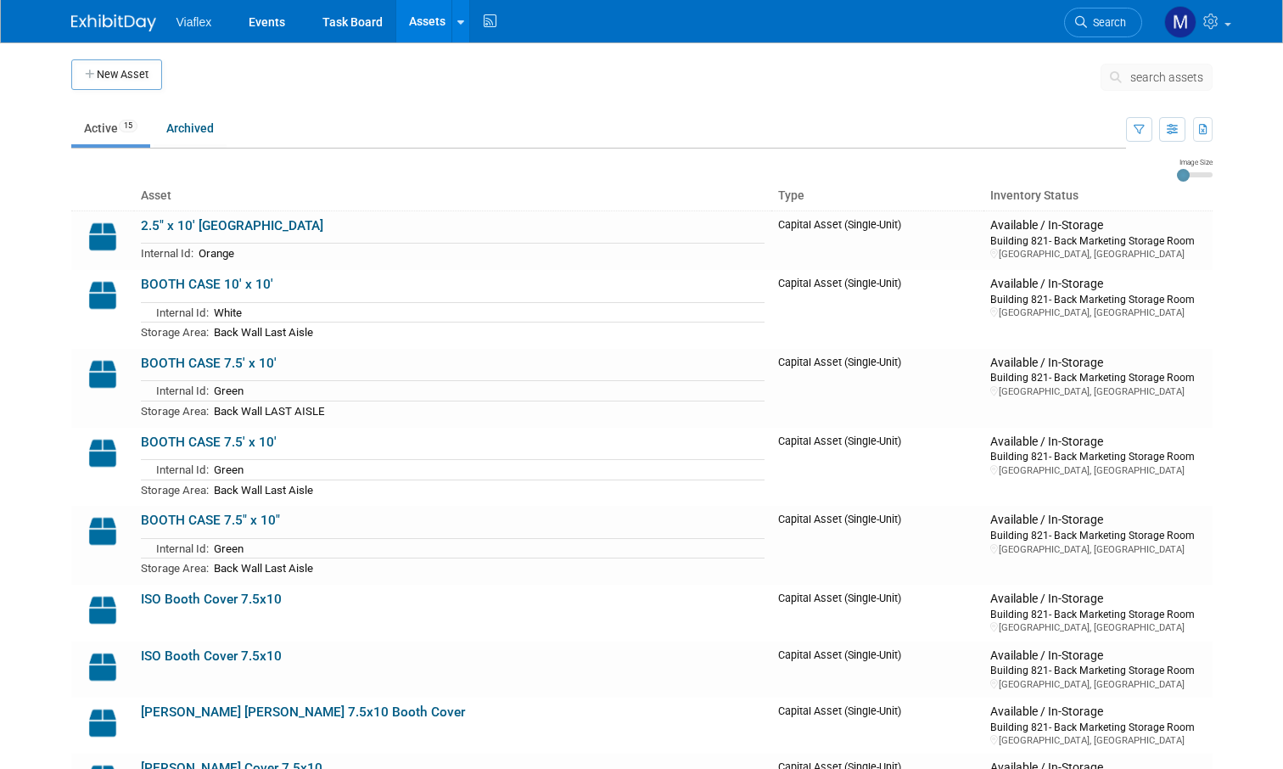
click at [113, 75] on button "New Asset" at bounding box center [116, 74] width 91 height 31
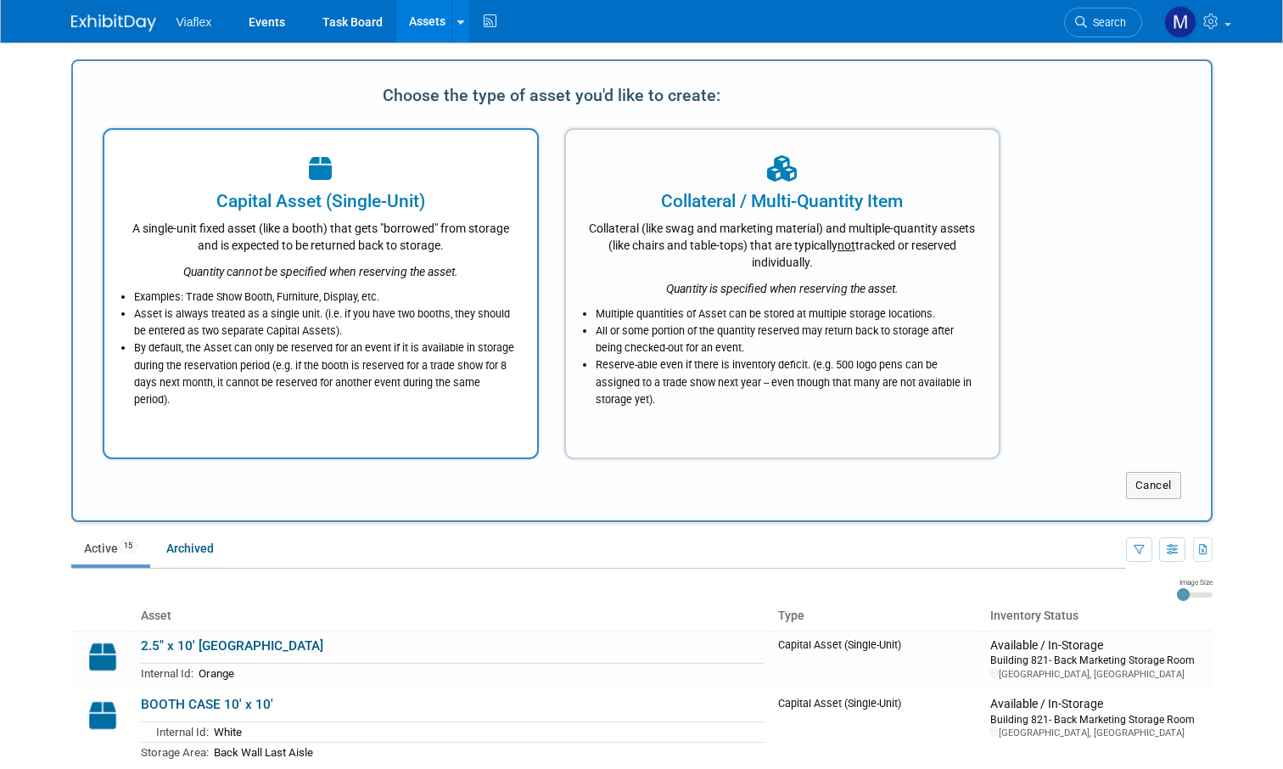
click at [299, 257] on div "Quantity cannot be specified when reserving the asset." at bounding box center [321, 267] width 390 height 26
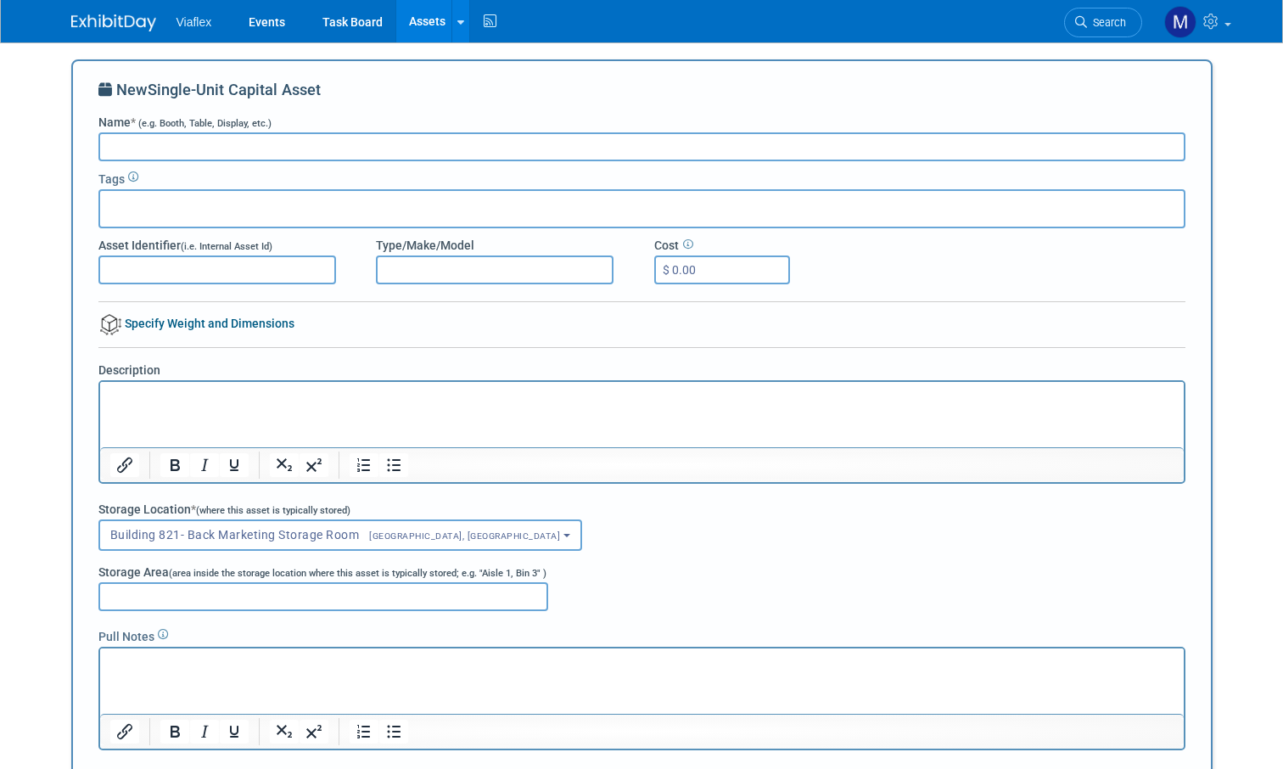
paste input "ISO Booth Cover 7.5x10"
drag, startPoint x: 98, startPoint y: 130, endPoint x: 95, endPoint y: 121, distance: 9.1
click at [95, 121] on div "New Single-Unit Capital Asset Name * (e.g. Booth, Table, Display, etc.) ISO Boo…" at bounding box center [641, 438] width 1141 height 759
drag, startPoint x: 248, startPoint y: 143, endPoint x: 233, endPoint y: 143, distance: 15.3
click at [233, 143] on input "AST Liner Booth Cover 7.5x10" at bounding box center [641, 146] width 1087 height 29
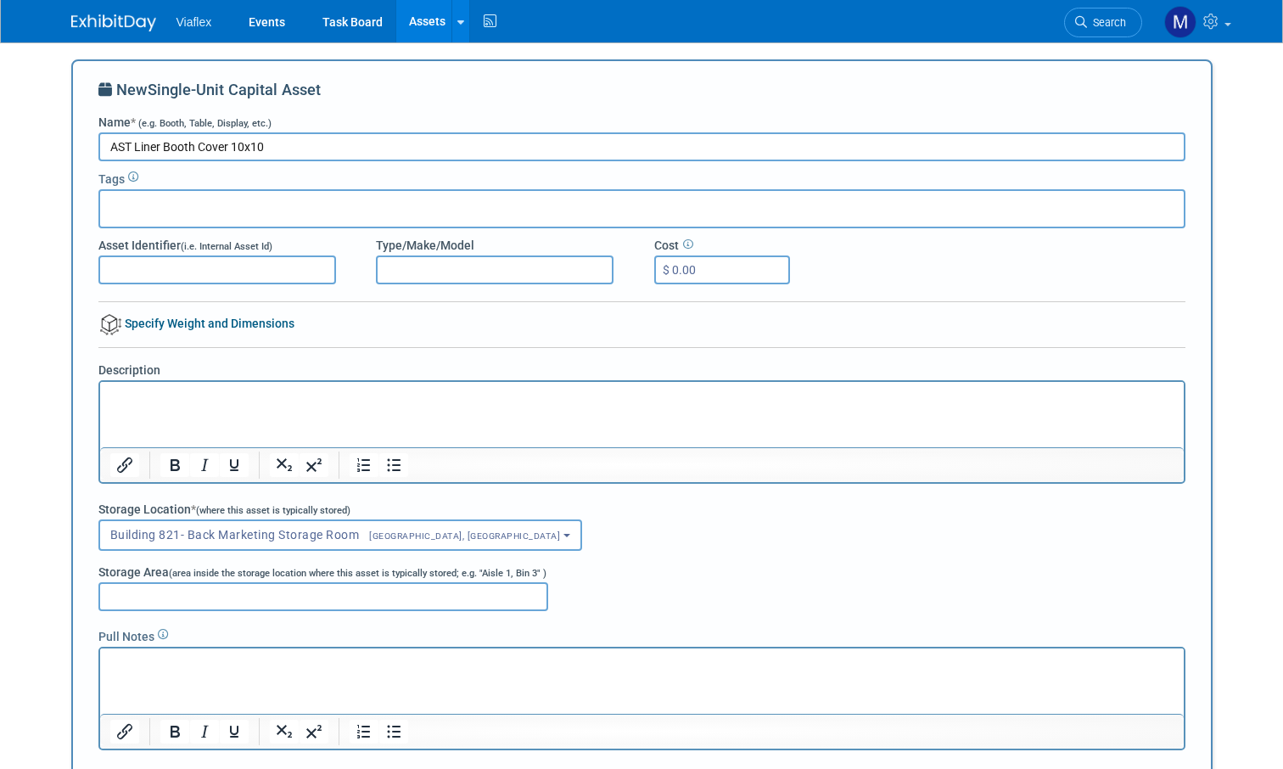
type input "AST Liner Booth Cover 10x10"
click at [379, 93] on div "New Single-Unit Capital Asset" at bounding box center [641, 96] width 1087 height 35
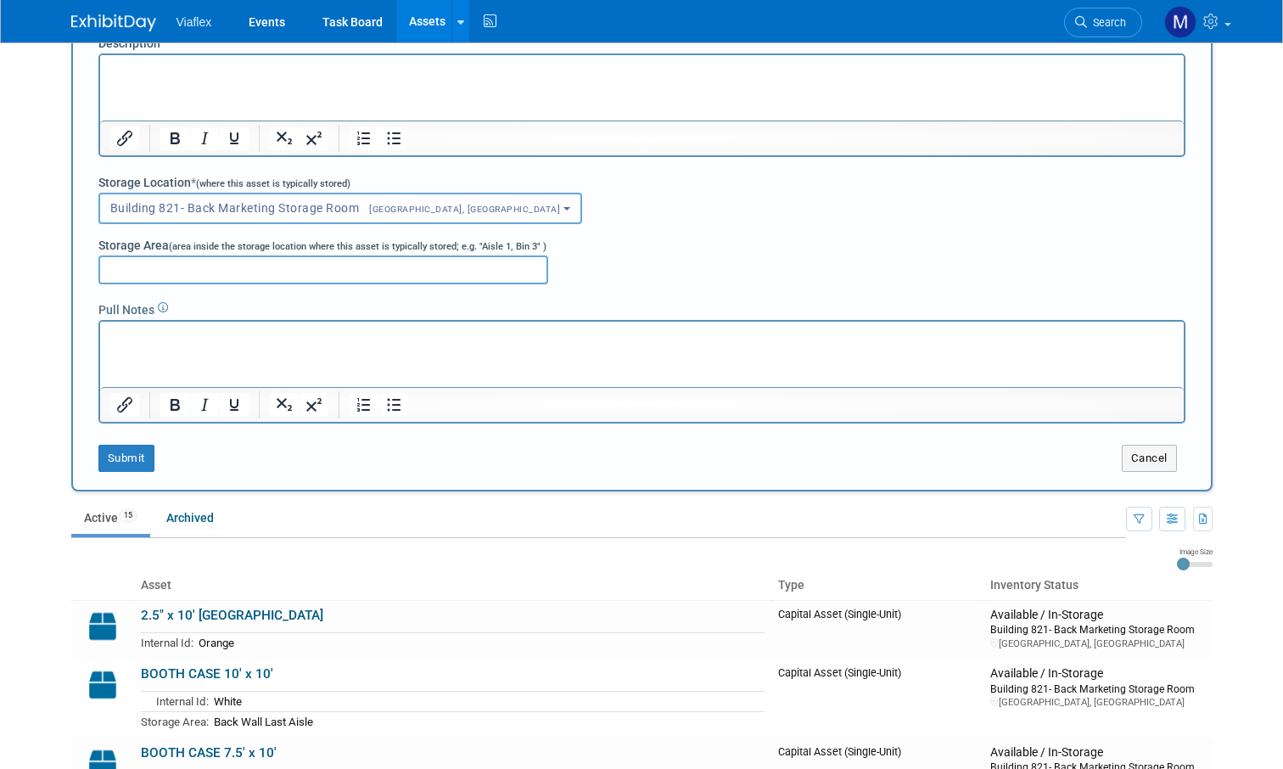
scroll to position [329, 0]
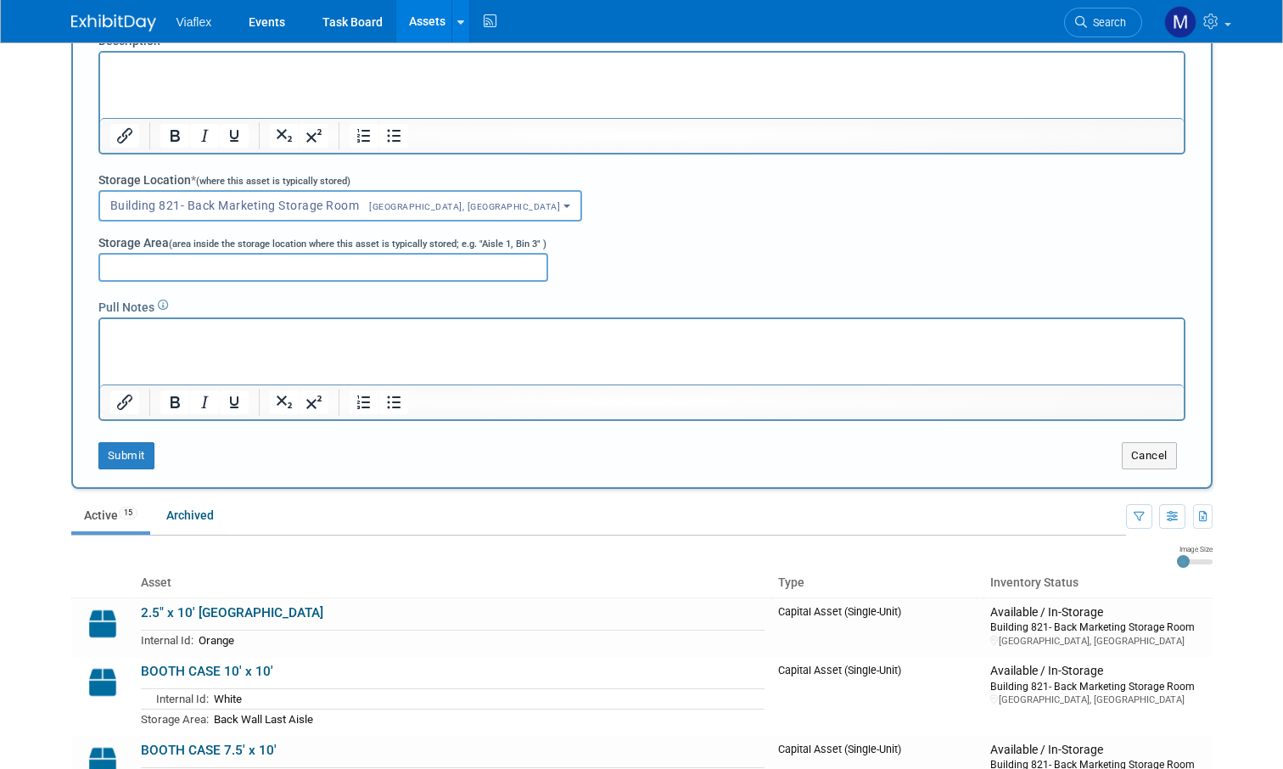
click at [137, 454] on button "Submit" at bounding box center [126, 455] width 56 height 27
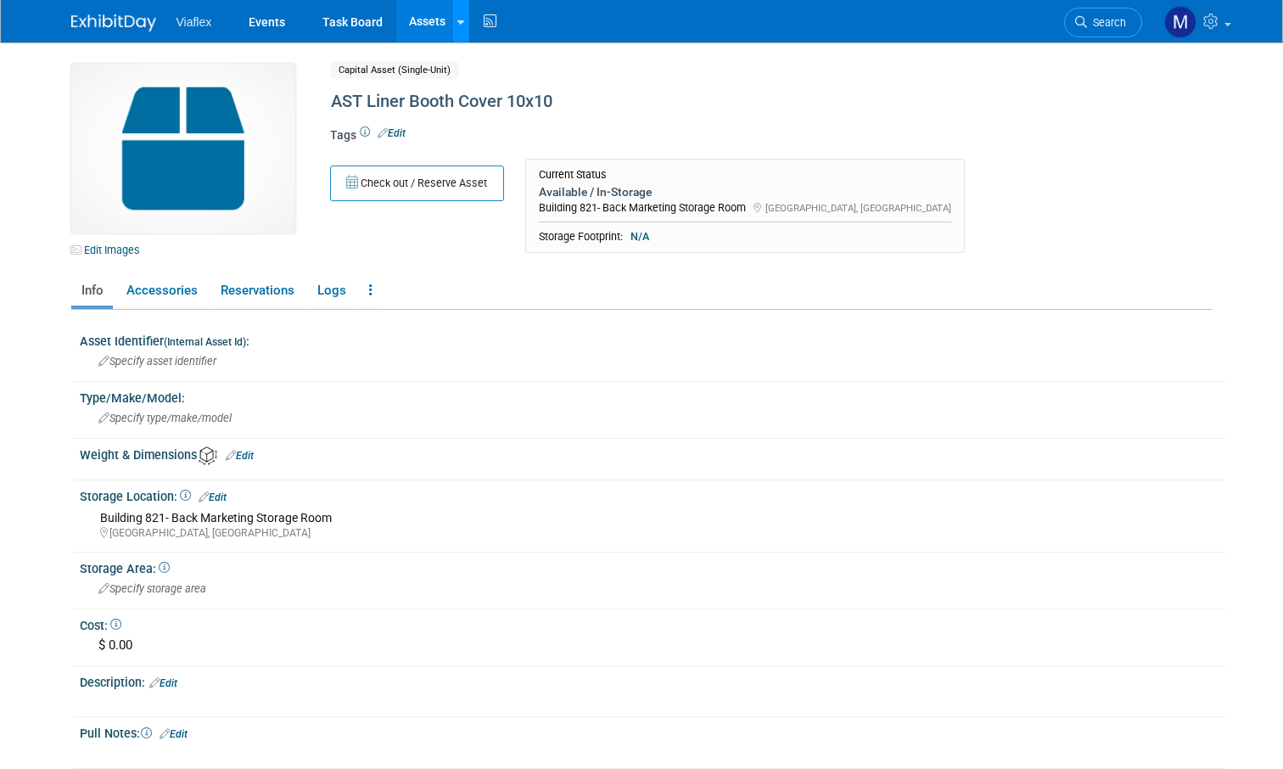
click at [457, 25] on icon at bounding box center [460, 22] width 7 height 11
click at [464, 51] on link "New Asset" at bounding box center [527, 61] width 150 height 24
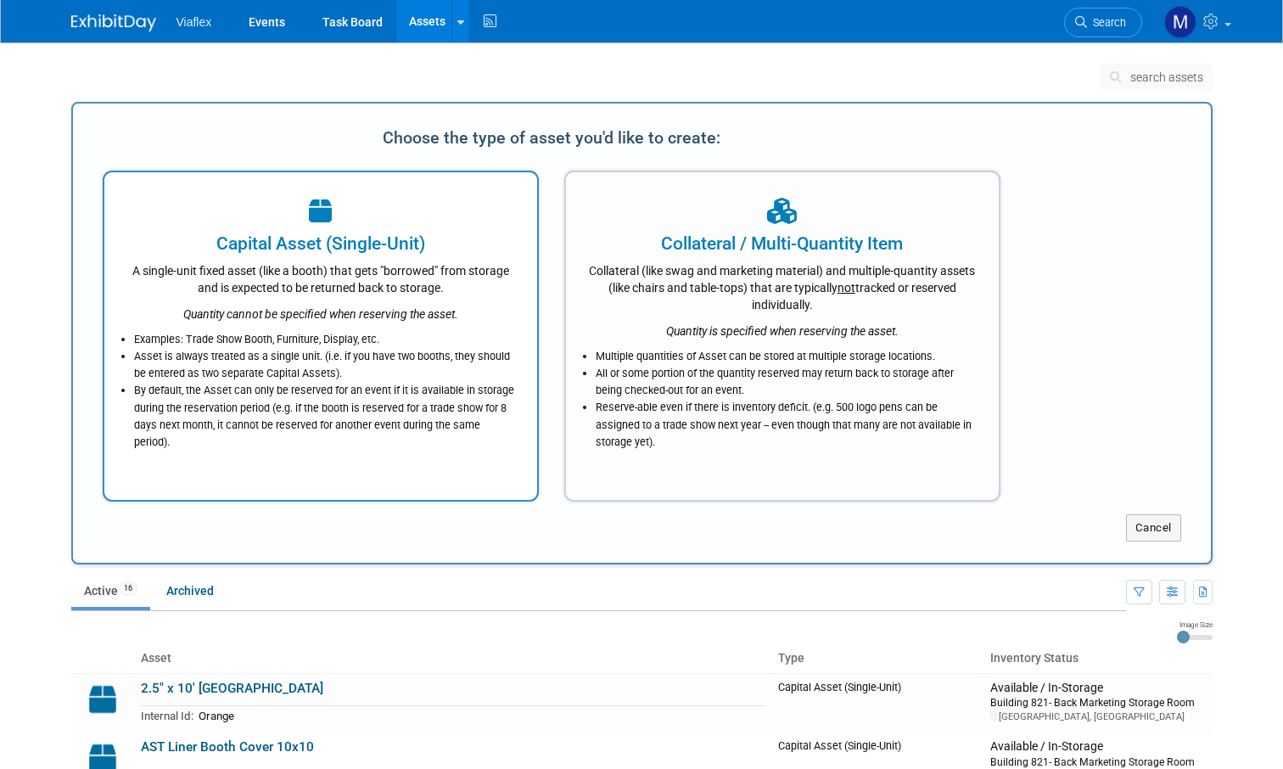
click at [249, 242] on div "Capital Asset (Single-Unit)" at bounding box center [321, 243] width 390 height 25
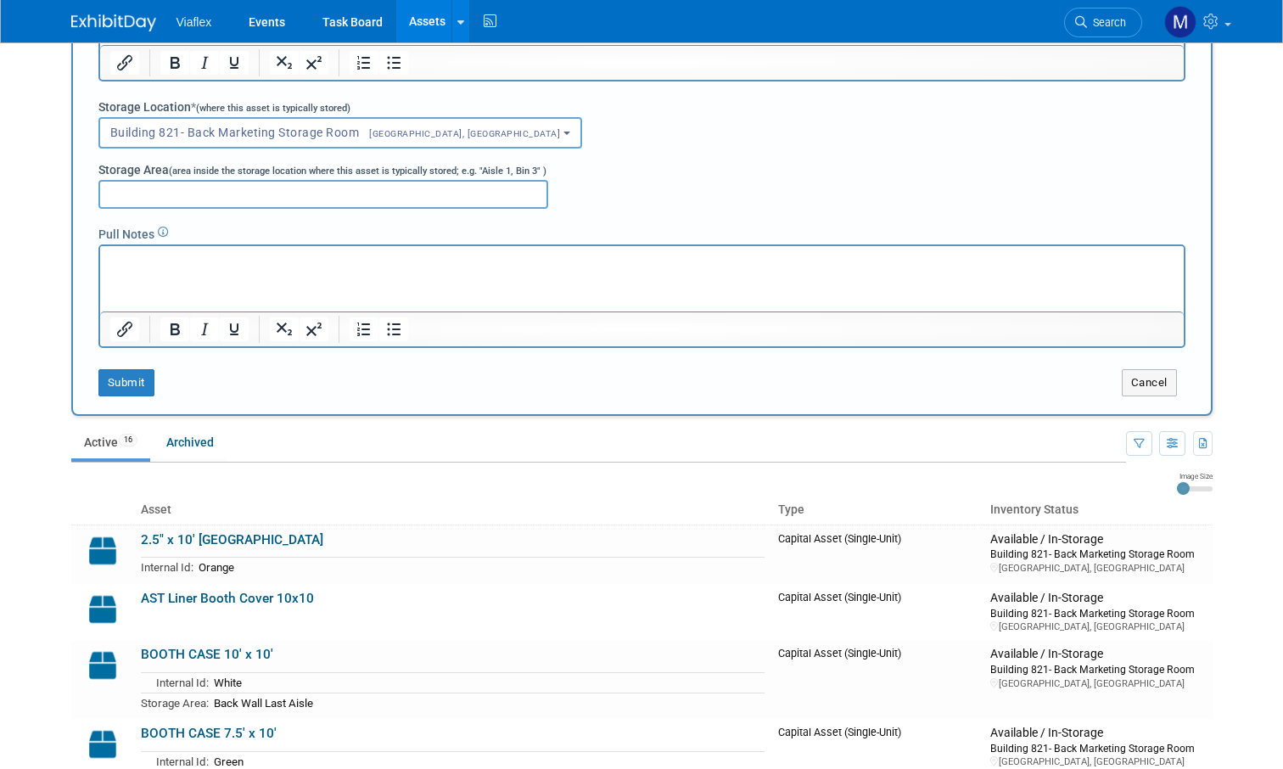
scroll to position [404, 0]
type input "SAMPLE Tablel"
click at [130, 379] on button "Submit" at bounding box center [126, 380] width 56 height 27
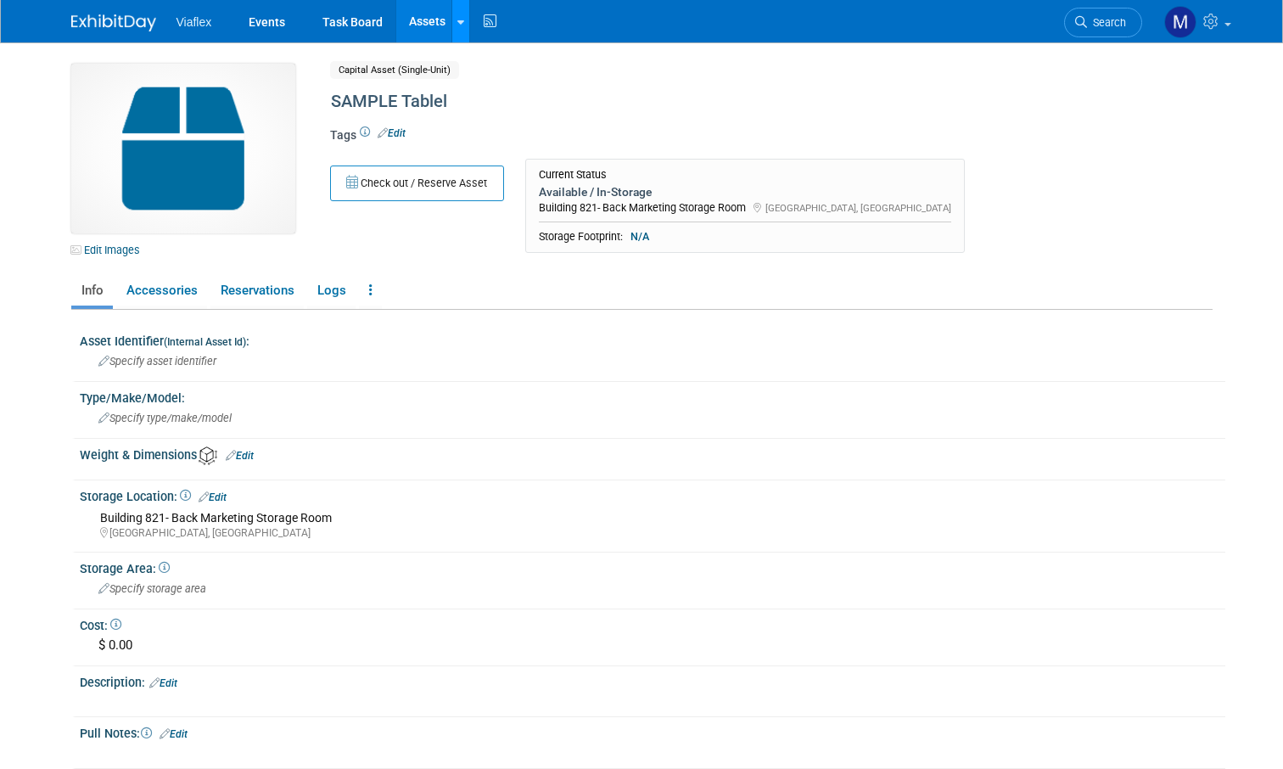
click at [458, 20] on icon at bounding box center [460, 22] width 7 height 11
drag, startPoint x: 467, startPoint y: 20, endPoint x: 459, endPoint y: 26, distance: 10.2
click at [466, 20] on link at bounding box center [460, 21] width 18 height 42
click at [470, 63] on icon at bounding box center [472, 61] width 19 height 12
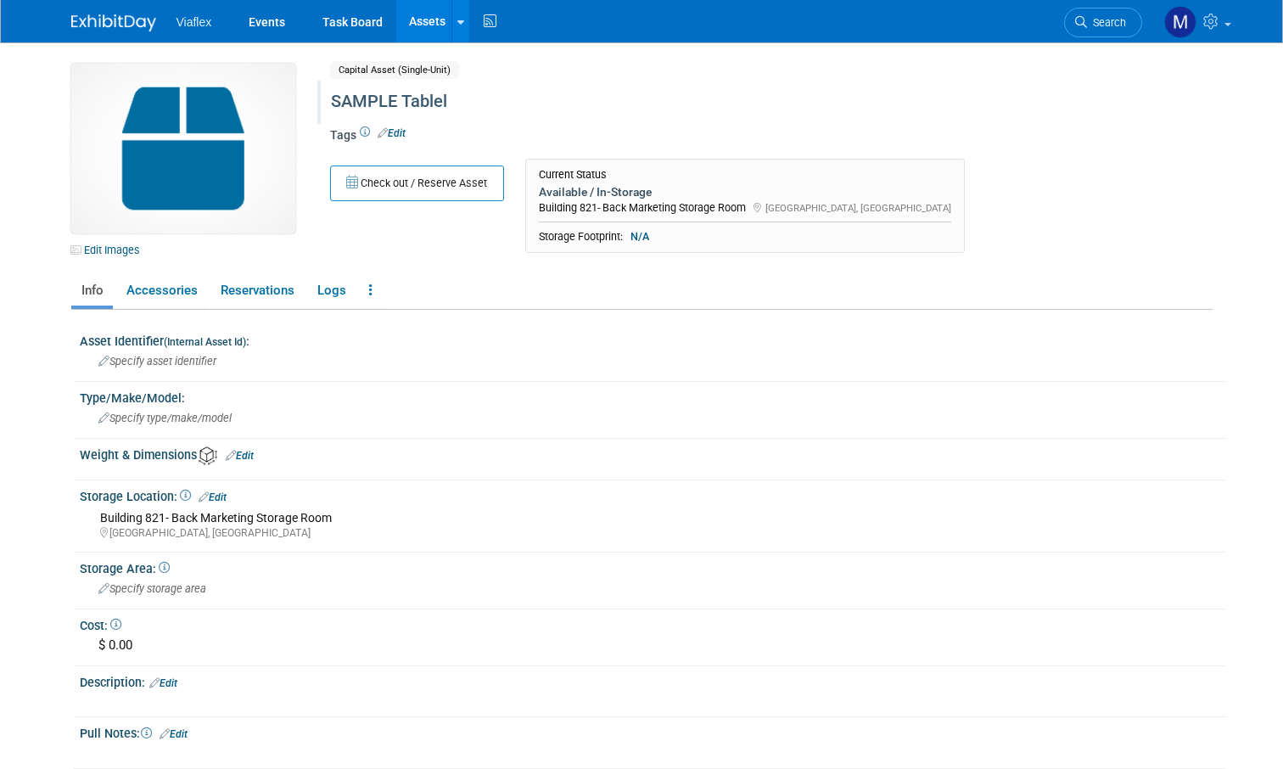
click at [438, 99] on div "SAMPLE Tablel" at bounding box center [704, 102] width 758 height 31
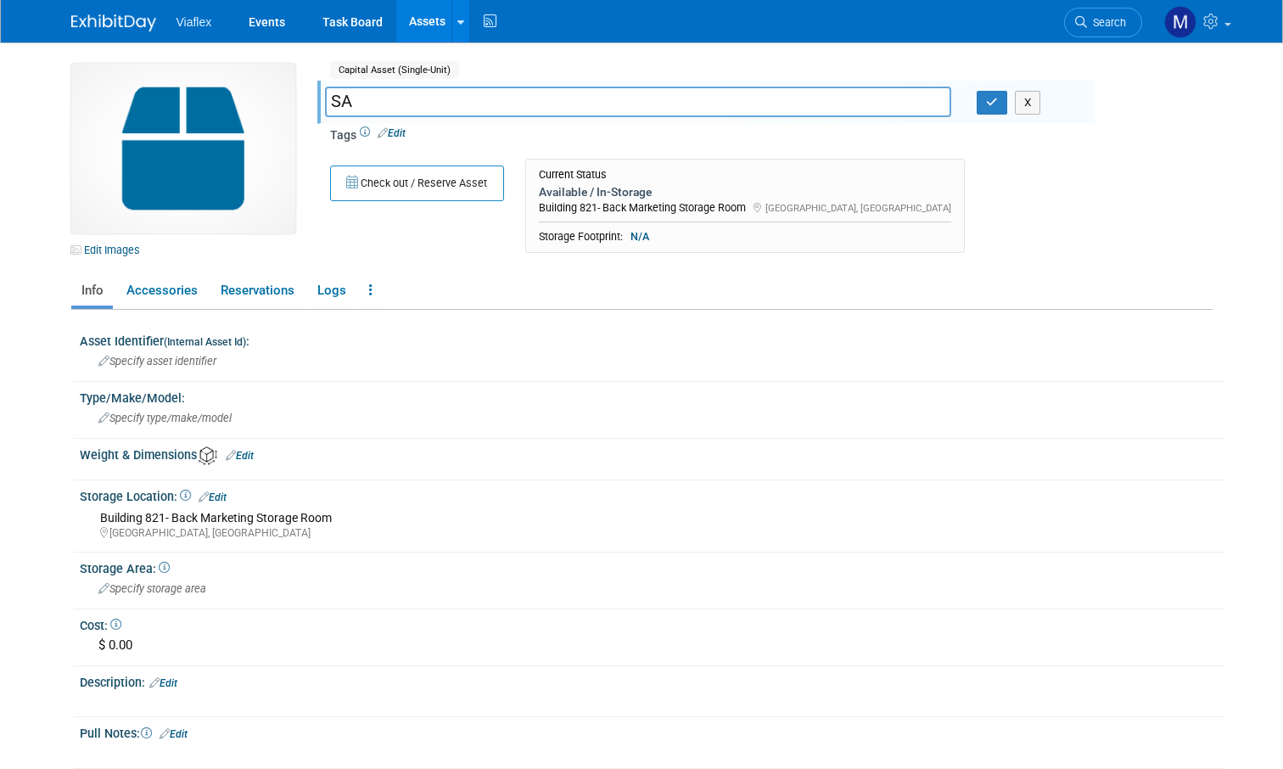
type input "S"
click at [1025, 100] on button "X" at bounding box center [1028, 103] width 26 height 24
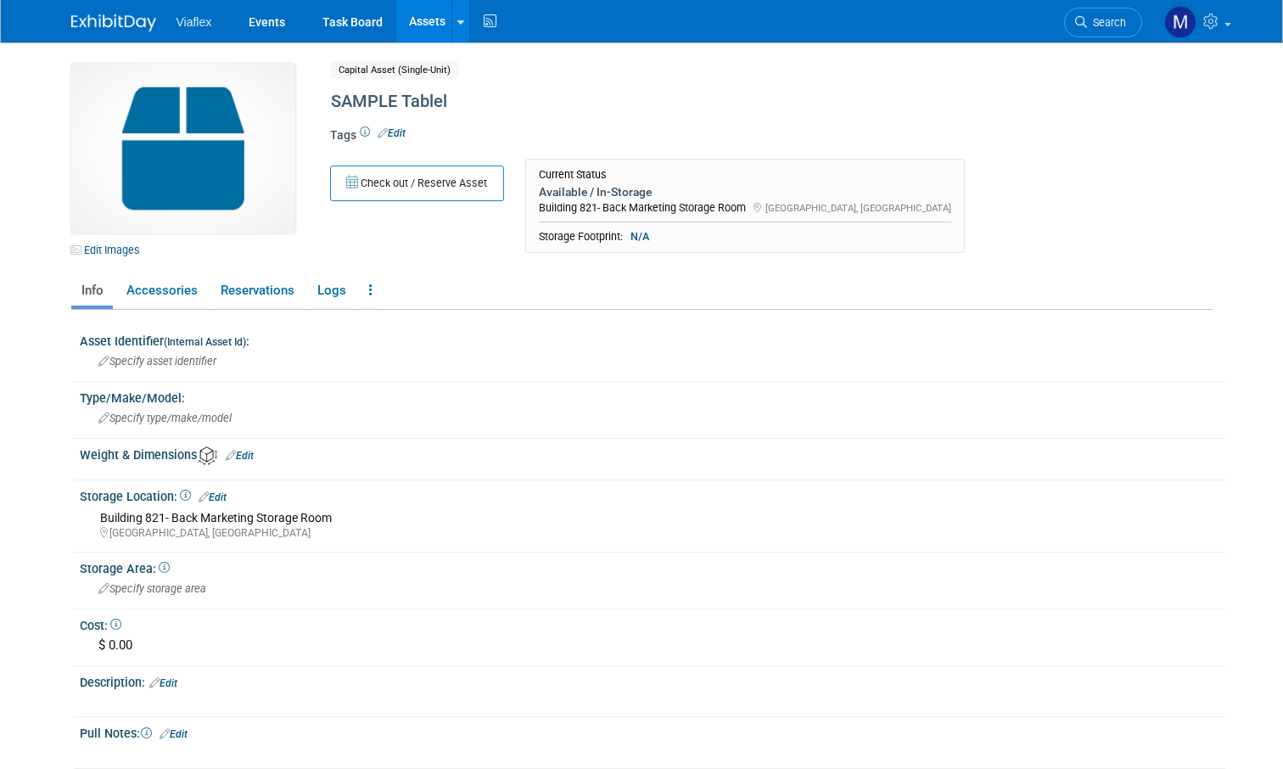
click at [399, 127] on link "Edit" at bounding box center [392, 133] width 28 height 12
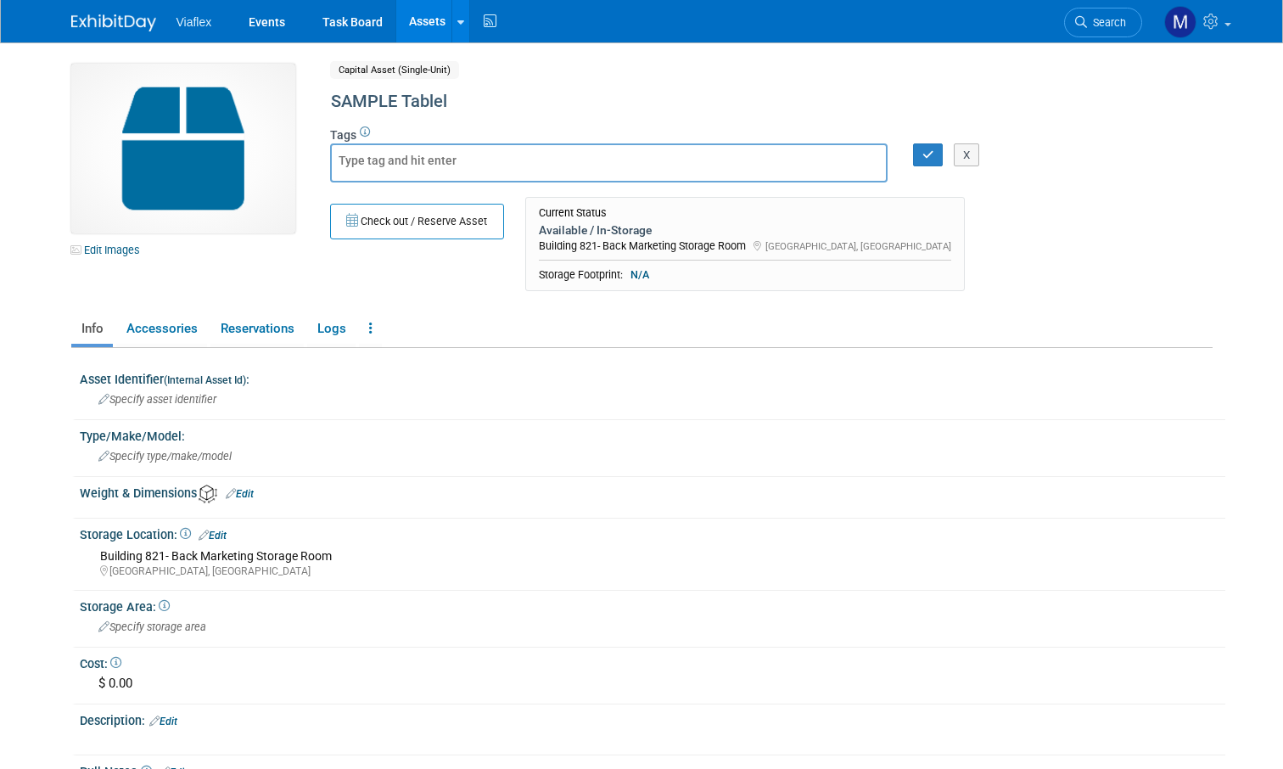
click at [975, 156] on button "X" at bounding box center [967, 155] width 26 height 24
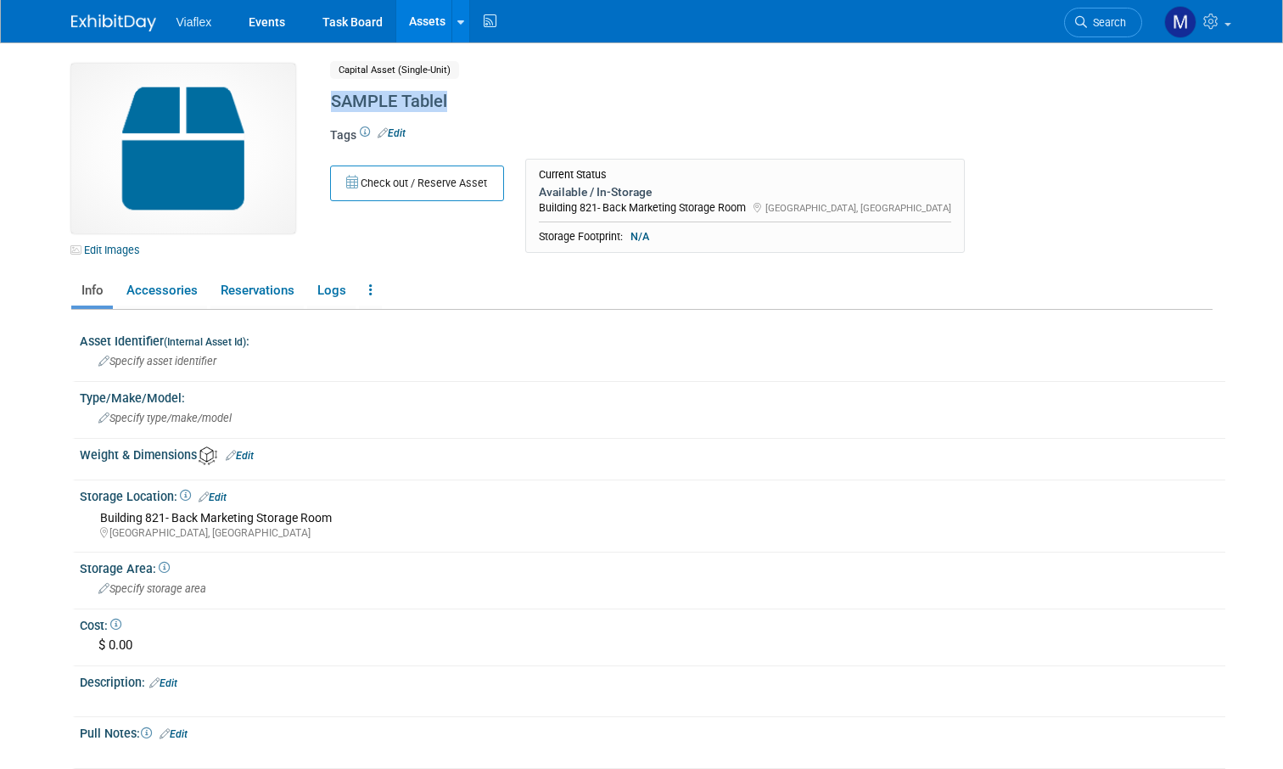
drag, startPoint x: 454, startPoint y: 98, endPoint x: 321, endPoint y: 98, distance: 133.2
click at [321, 98] on div "SAMPLE Tablel" at bounding box center [706, 102] width 778 height 43
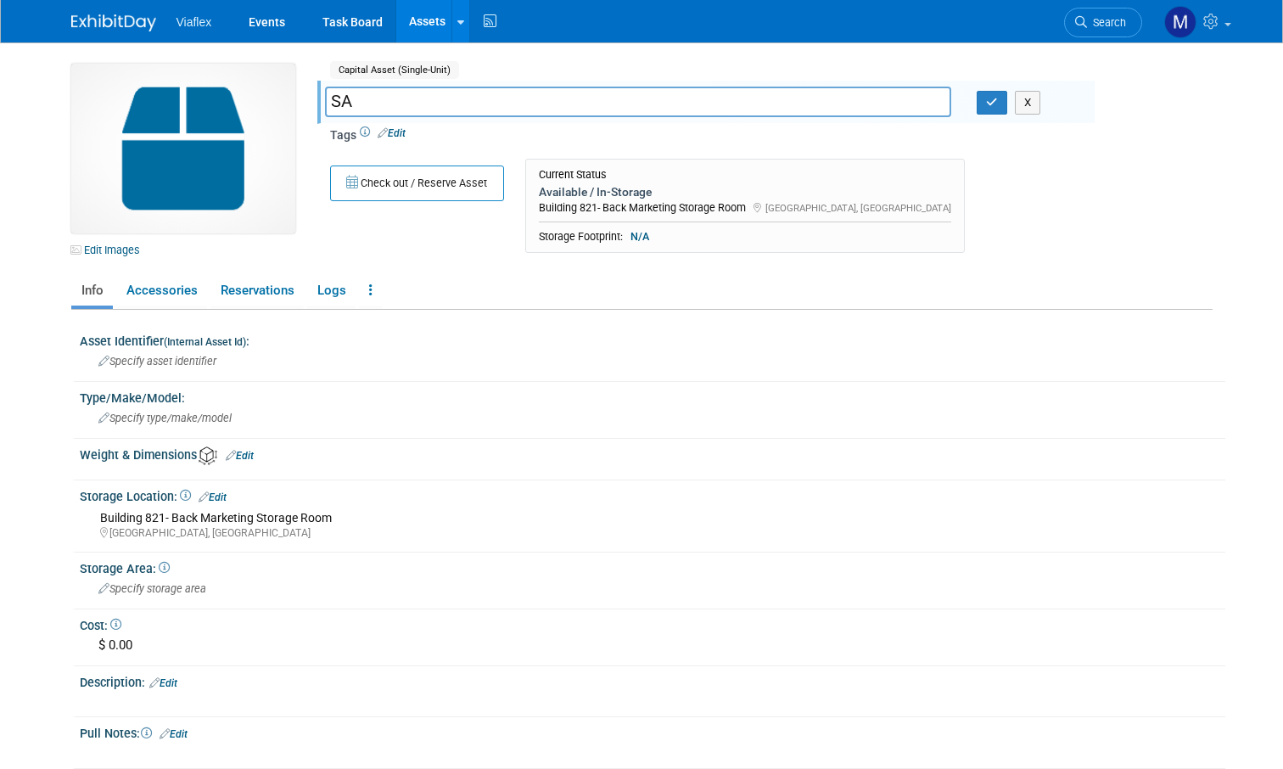
type input "S"
click at [985, 102] on button "button" at bounding box center [992, 103] width 31 height 24
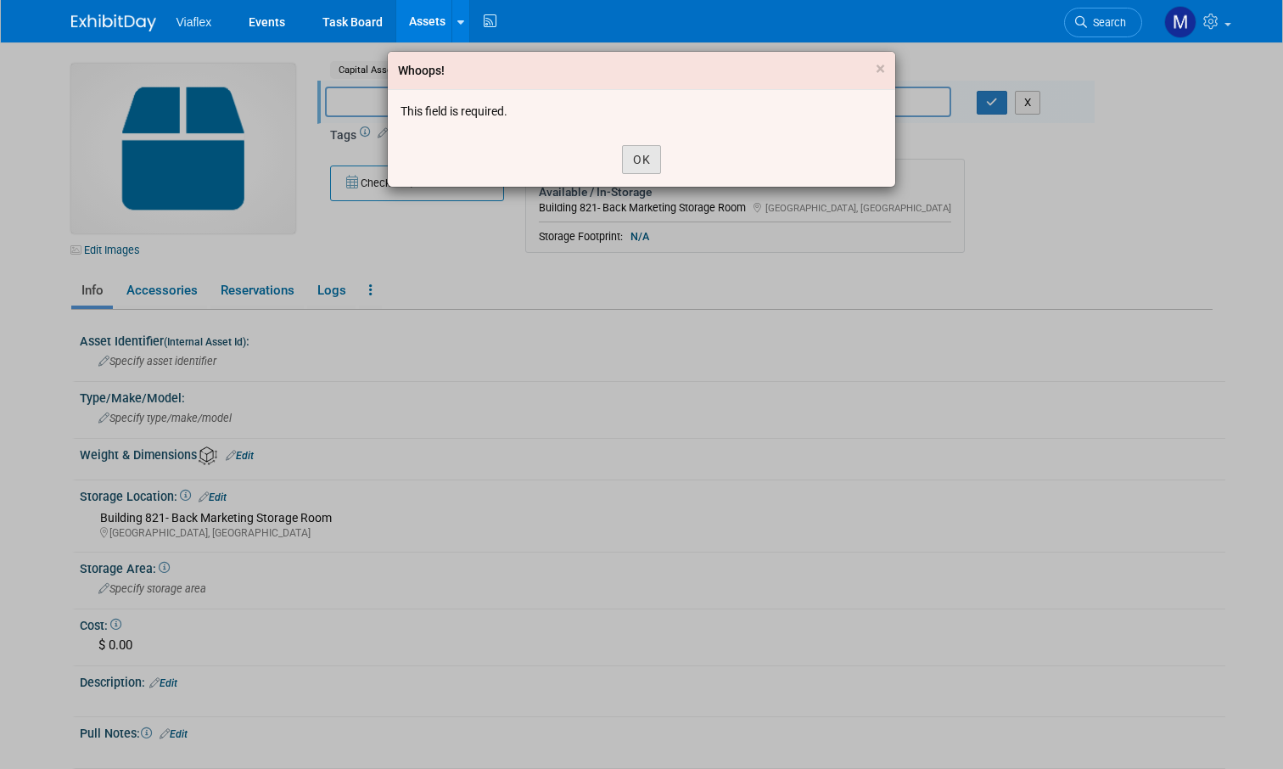
click at [637, 159] on button "OK" at bounding box center [641, 159] width 39 height 29
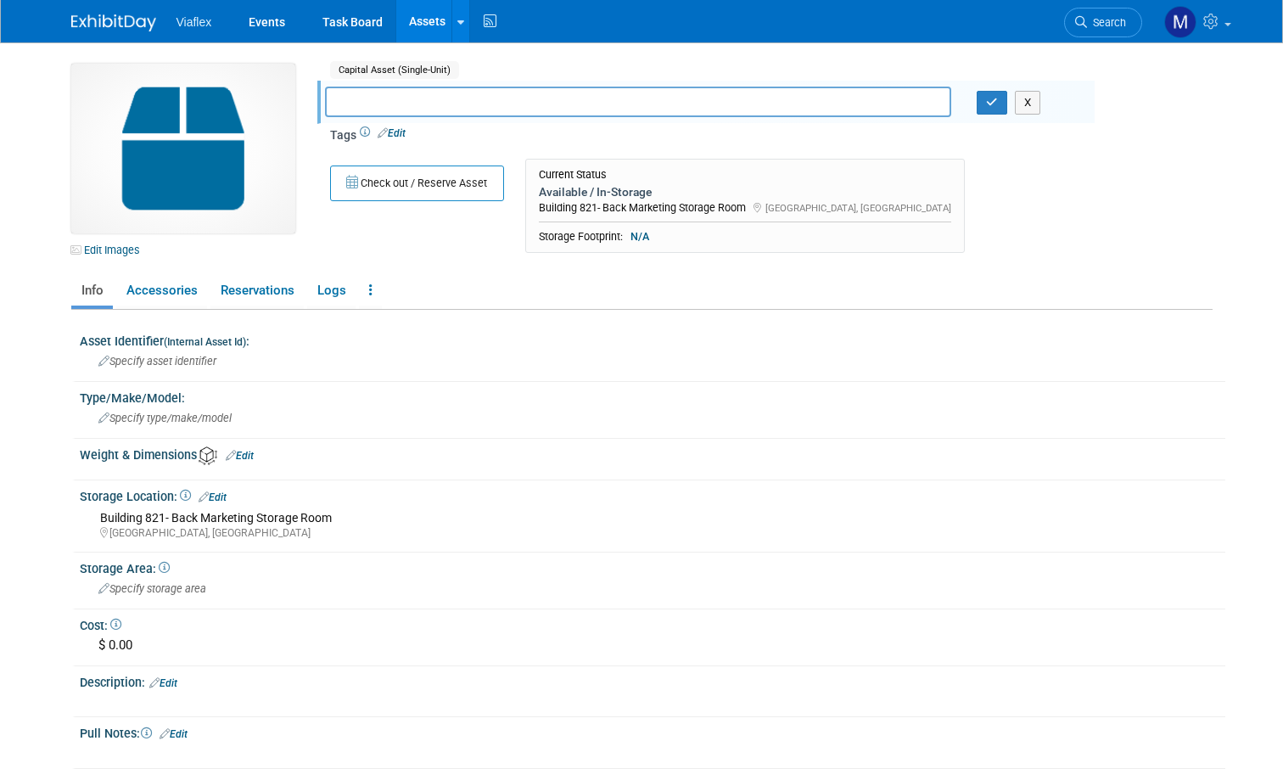
click at [418, 14] on link "Assets" at bounding box center [427, 21] width 62 height 42
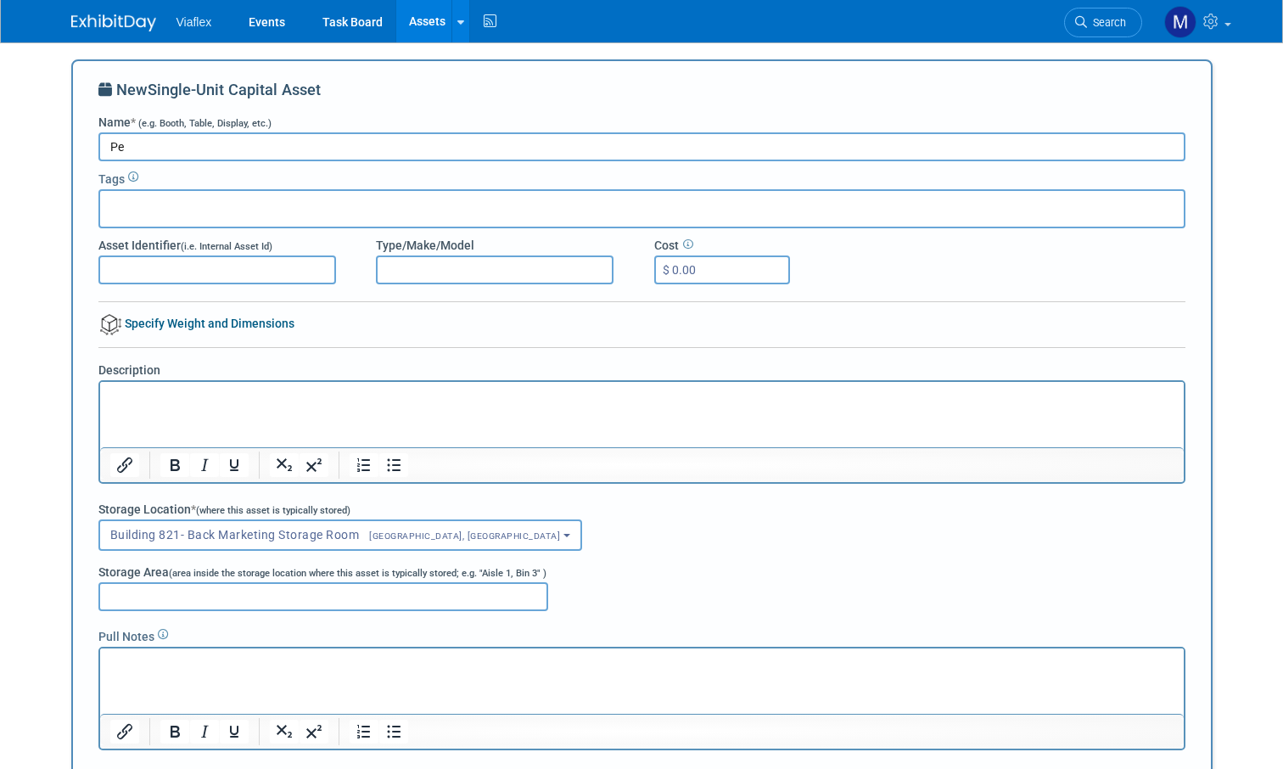
type input "P"
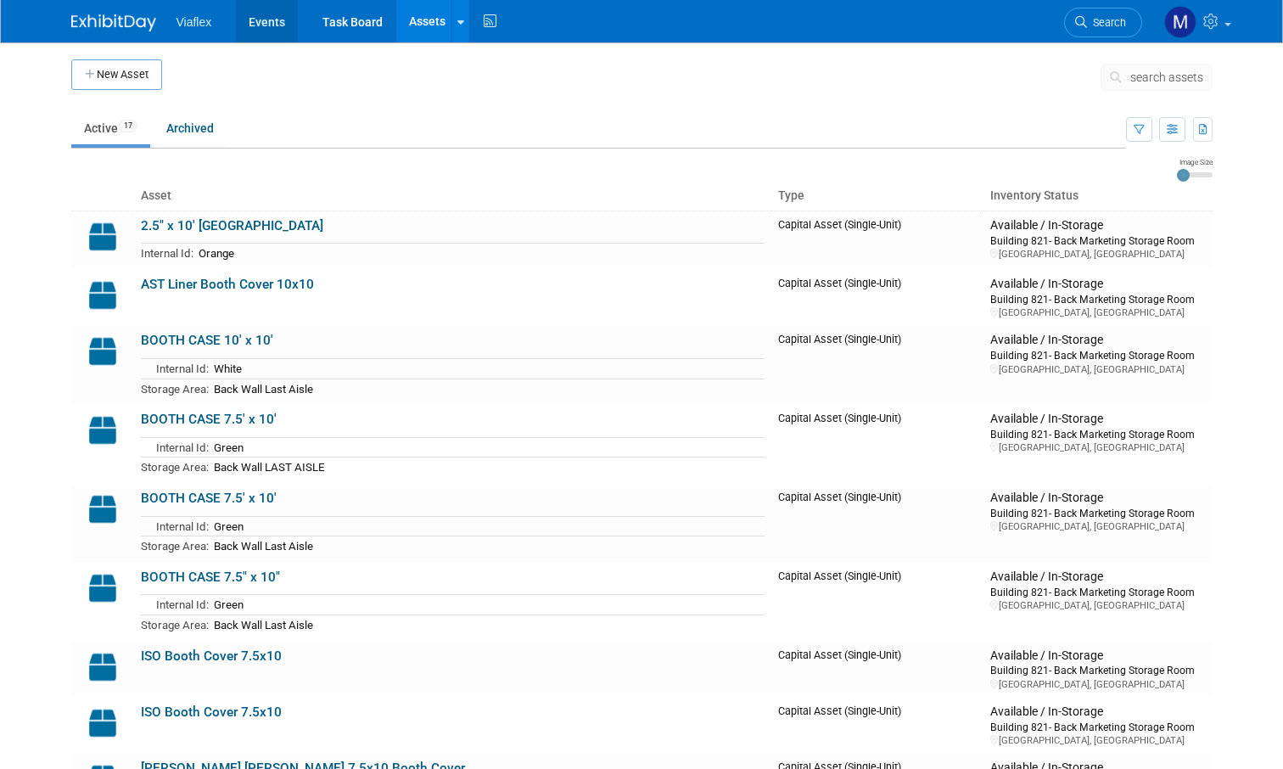
click at [262, 23] on link "Events" at bounding box center [267, 21] width 62 height 42
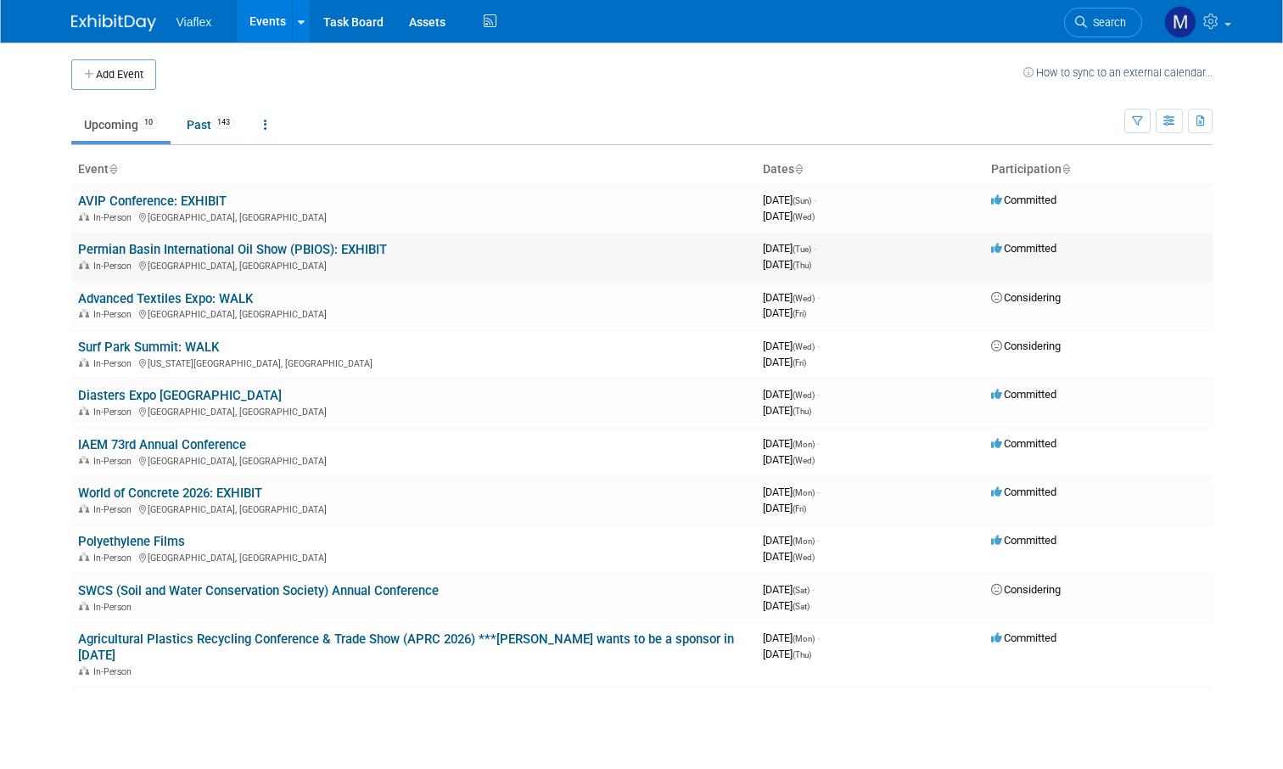
click at [214, 246] on link "Permian Basin International Oil Show (PBIOS): EXHIBIT" at bounding box center [232, 249] width 309 height 15
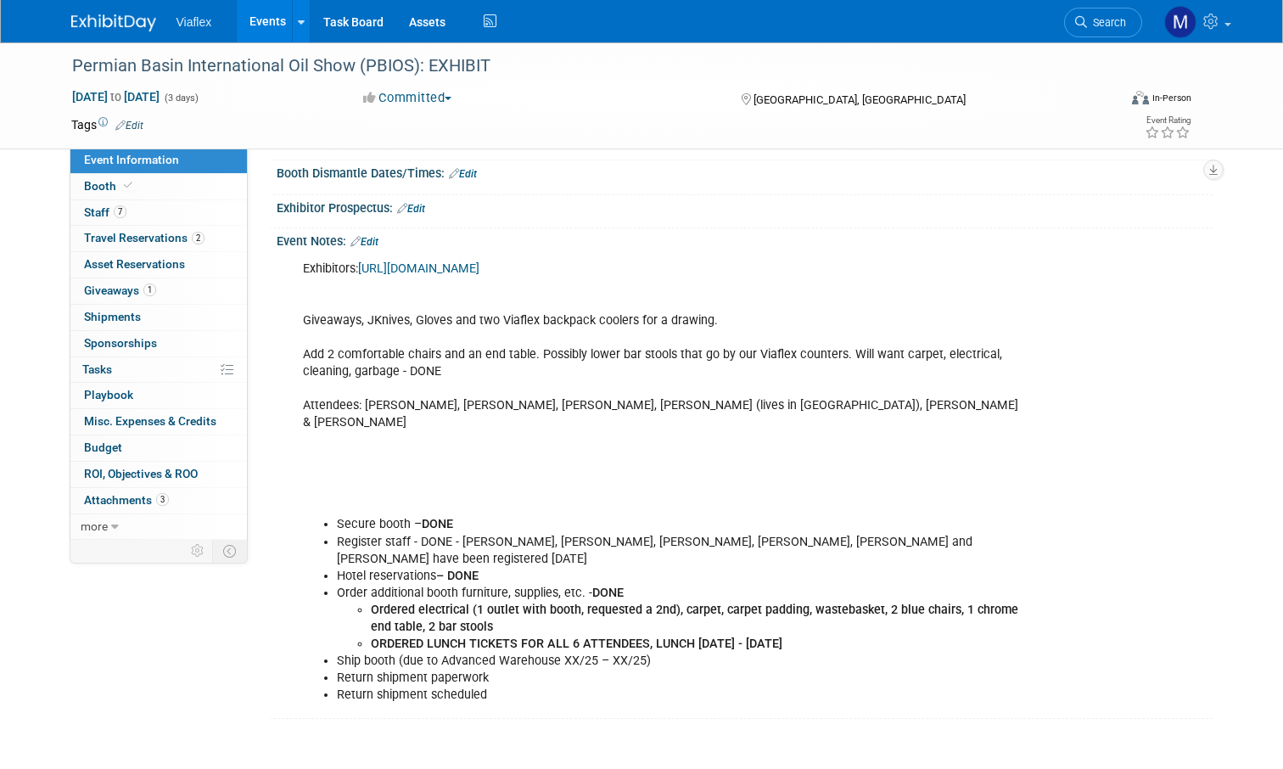
scroll to position [300, 0]
click at [124, 262] on span "Asset Reservations 0" at bounding box center [134, 264] width 101 height 14
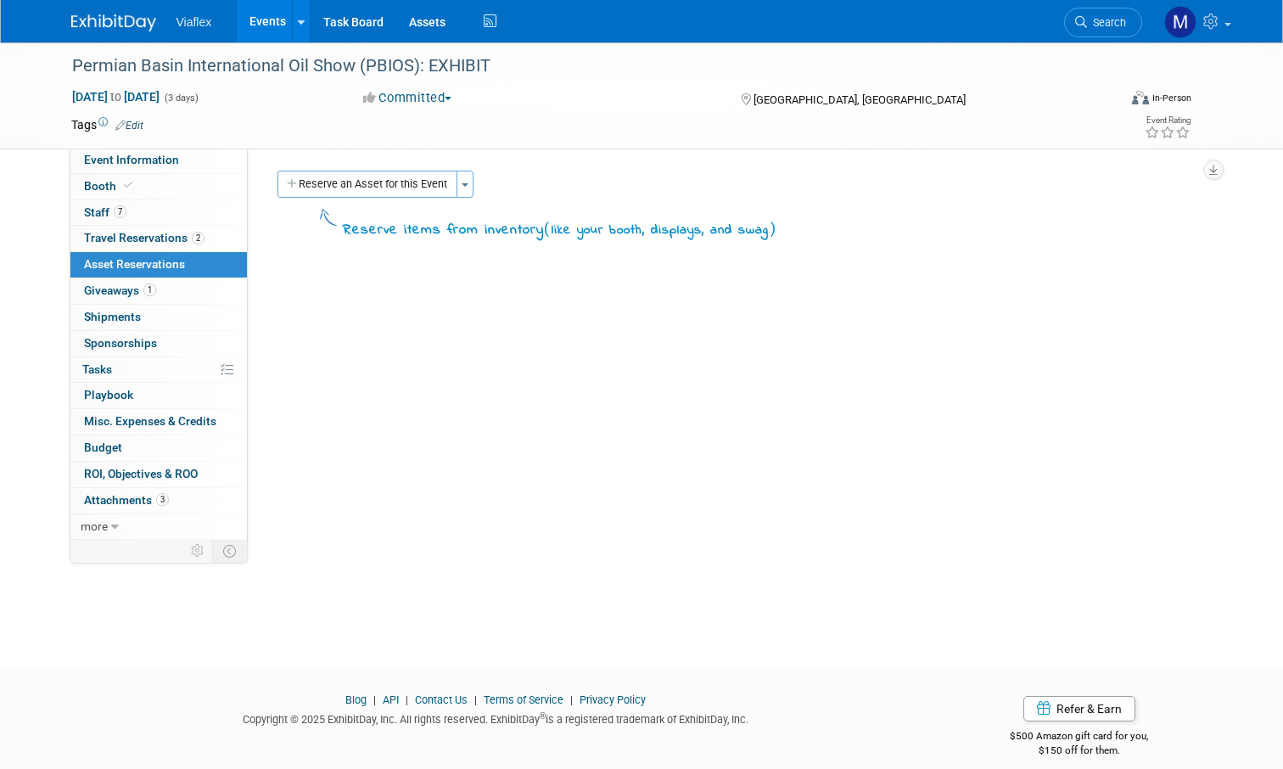
click at [362, 182] on button "Reserve an Asset for this Event" at bounding box center [367, 184] width 180 height 27
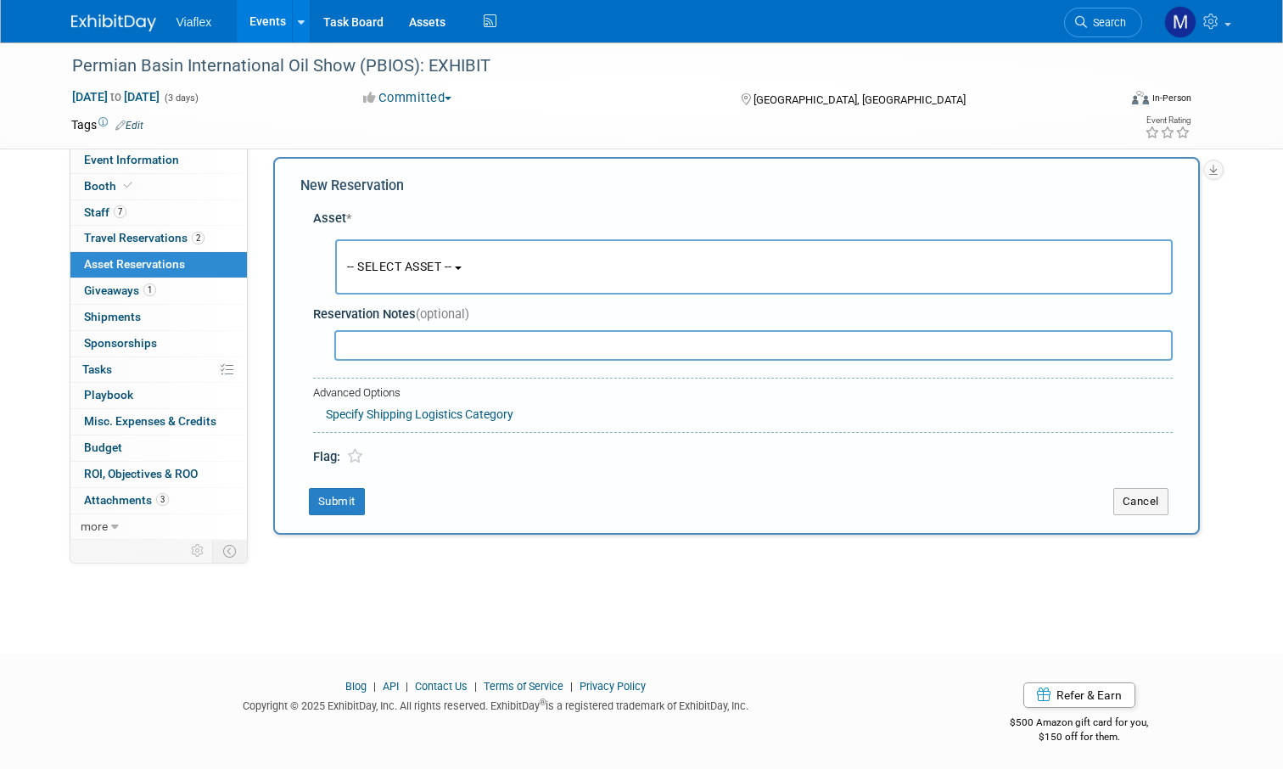
scroll to position [15, 0]
click at [390, 255] on button "-- SELECT ASSET --" at bounding box center [754, 265] width 838 height 55
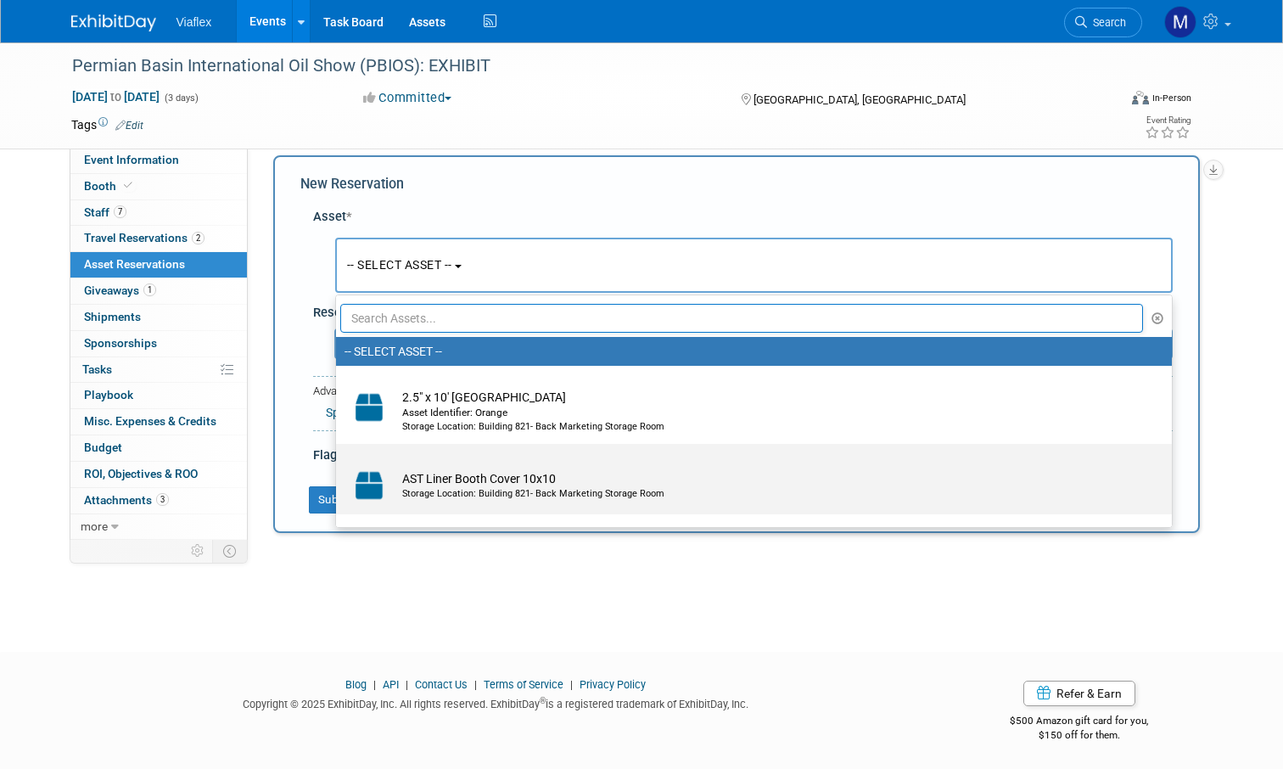
click at [508, 487] on div "Storage Location: Building 821- Back Marketing Storage Room" at bounding box center [770, 494] width 736 height 14
click at [339, 464] on input "AST Liner Booth Cover 10x10 Storage Location: Building 821- Back Marketing Stor…" at bounding box center [333, 458] width 11 height 11
select select "10729800"
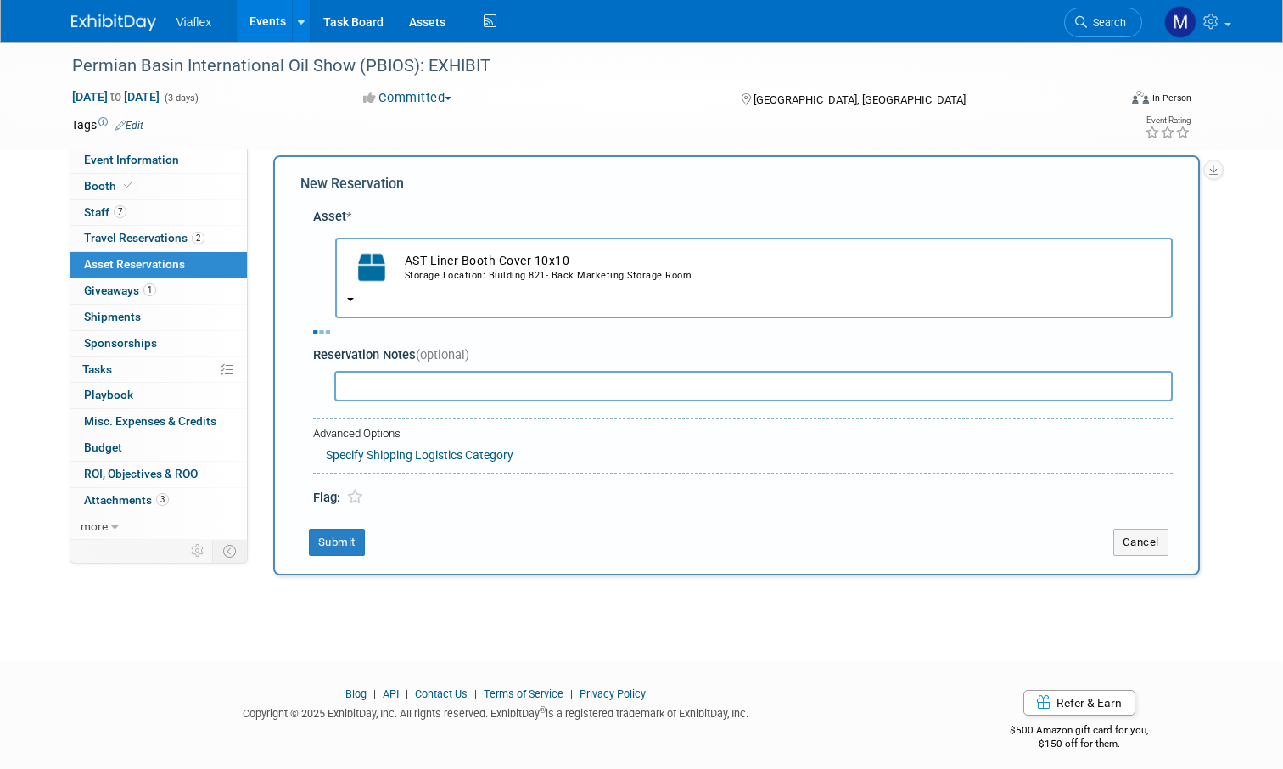
select select "9"
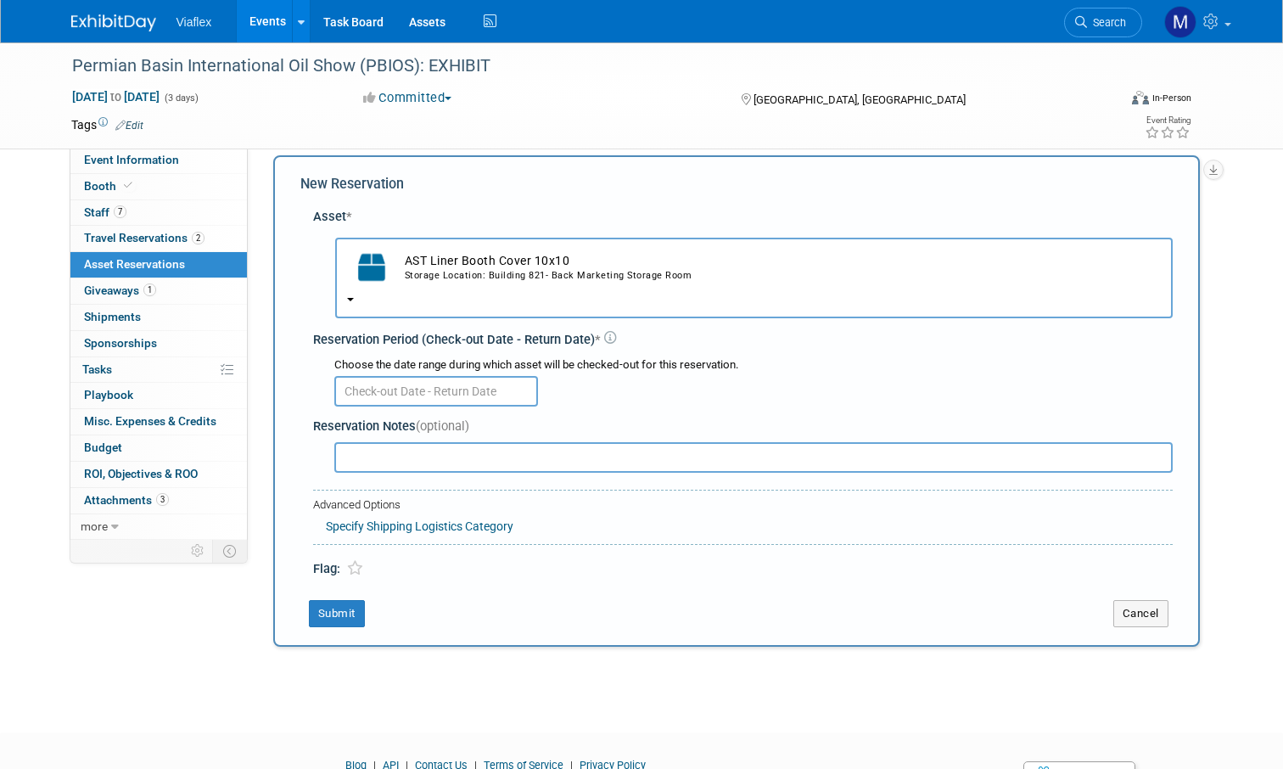
click at [387, 376] on input "text" at bounding box center [436, 391] width 204 height 31
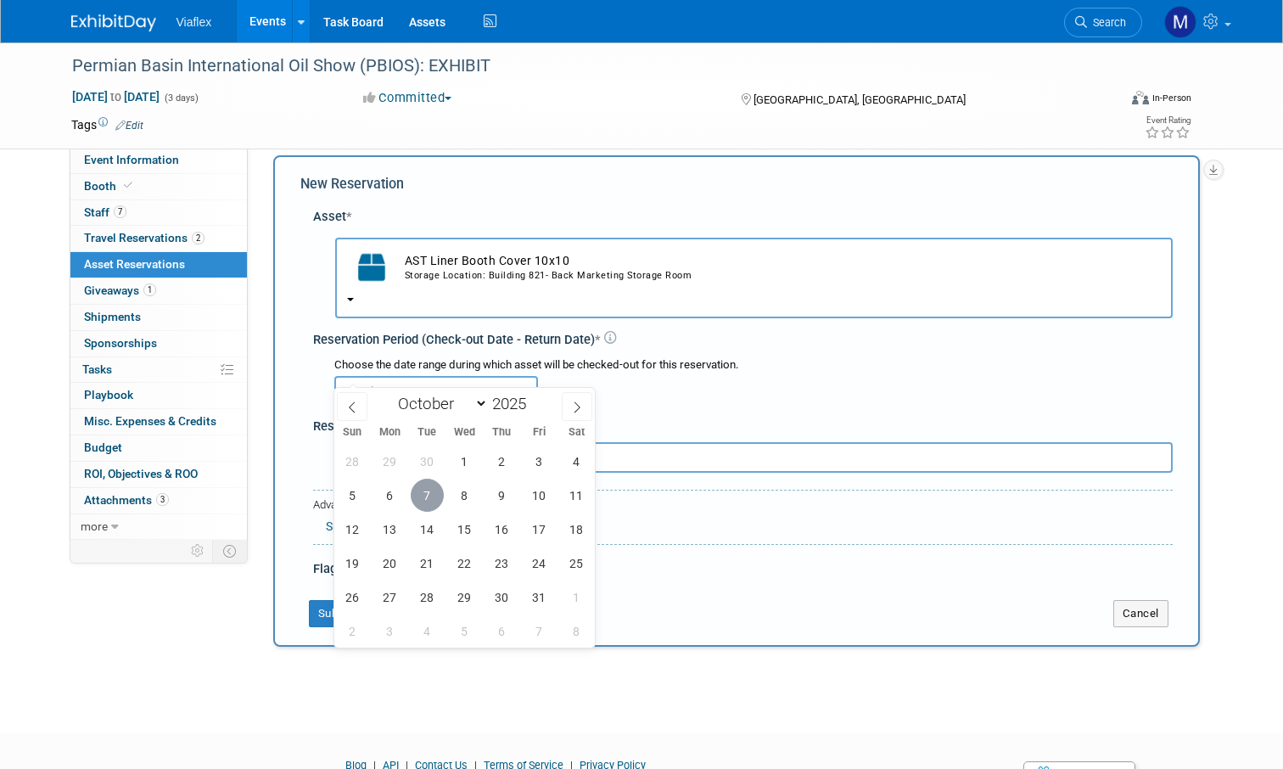
click at [424, 496] on span "7" at bounding box center [427, 495] width 33 height 33
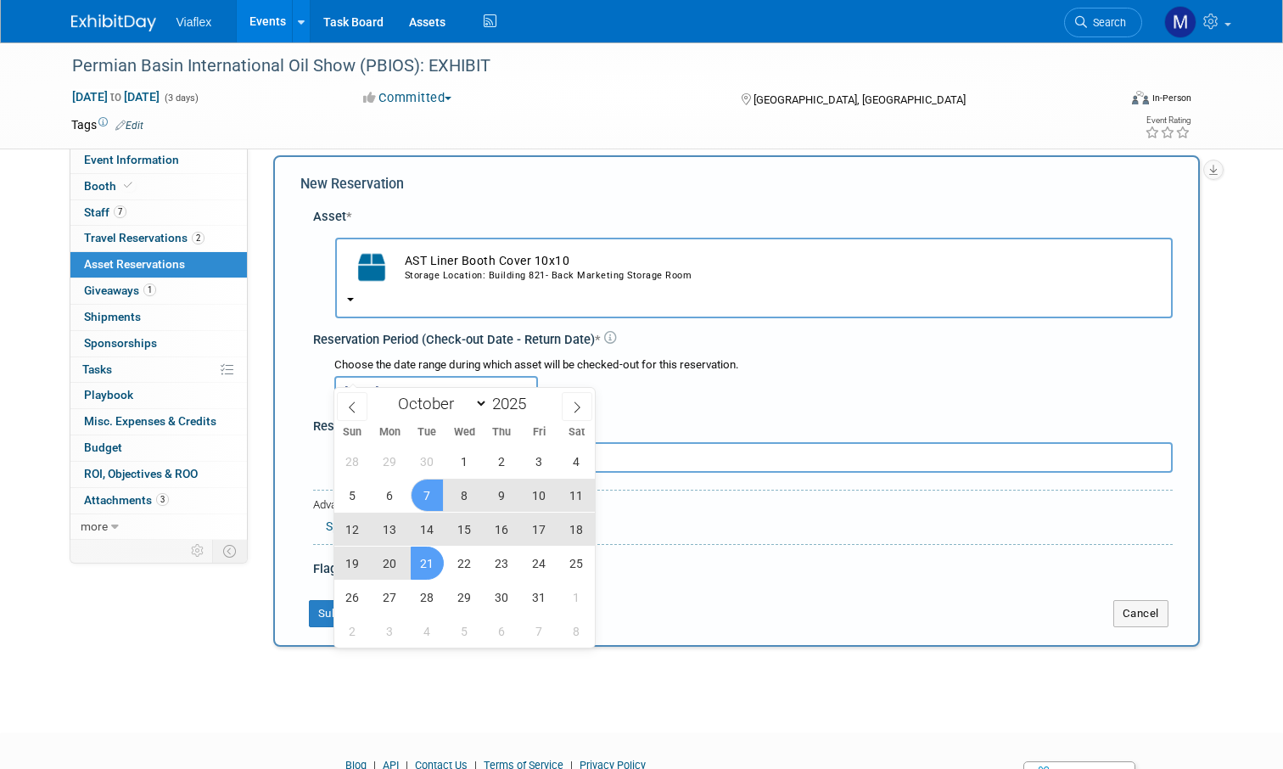
click at [425, 561] on span "21" at bounding box center [427, 562] width 33 height 33
type input "Oct 7, 2025 to Oct 21, 2025"
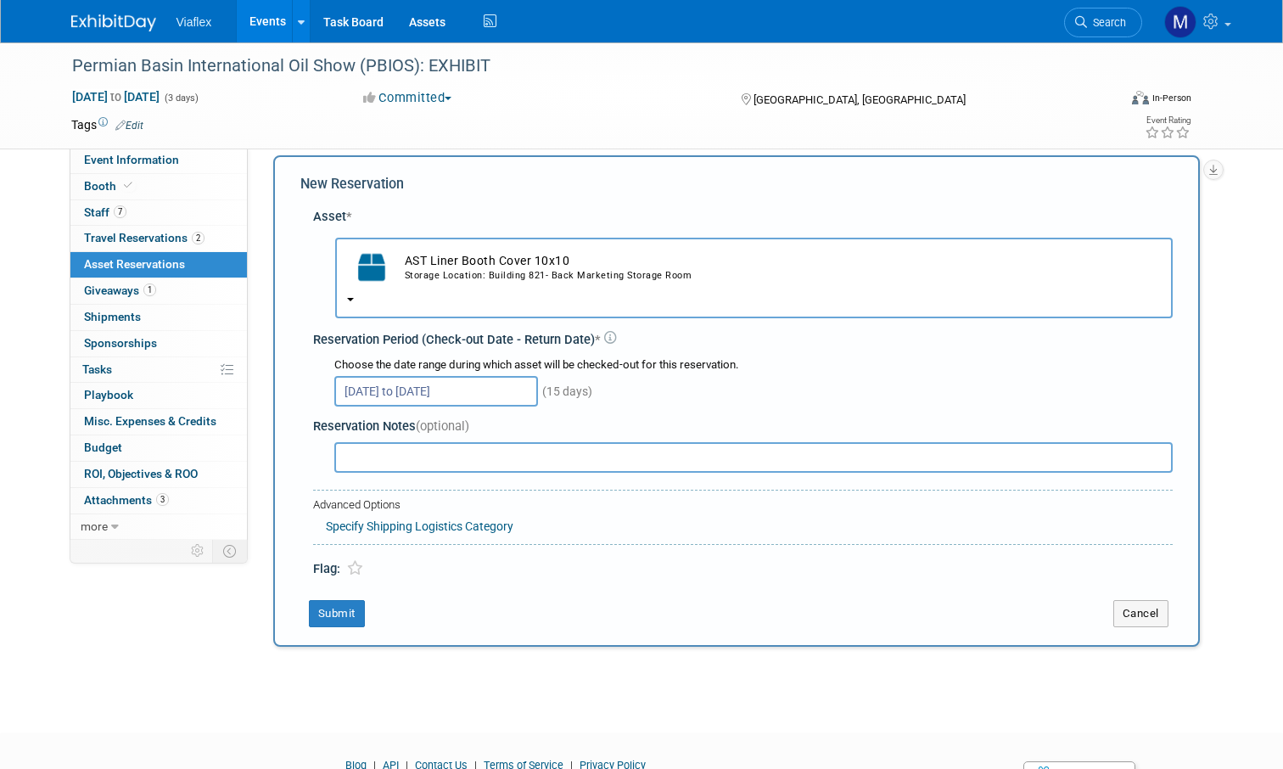
click at [371, 442] on input "text" at bounding box center [753, 457] width 838 height 31
type input "Shipped to Texas"
click at [333, 600] on button "Submit" at bounding box center [337, 613] width 56 height 27
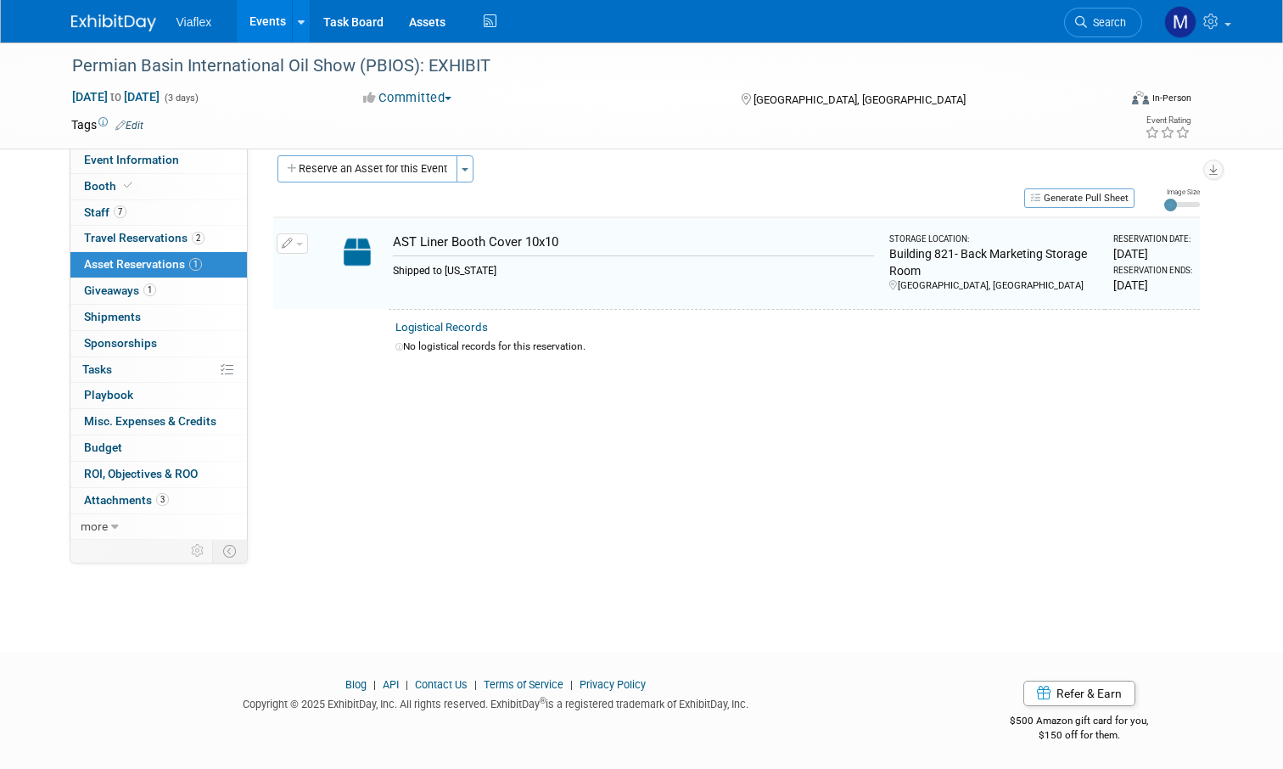
scroll to position [17, 0]
click at [359, 152] on div "Event Website: Edit https://pbioilshow.org/ Event Venue Name: Ector County Coli…" at bounding box center [730, 322] width 965 height 382
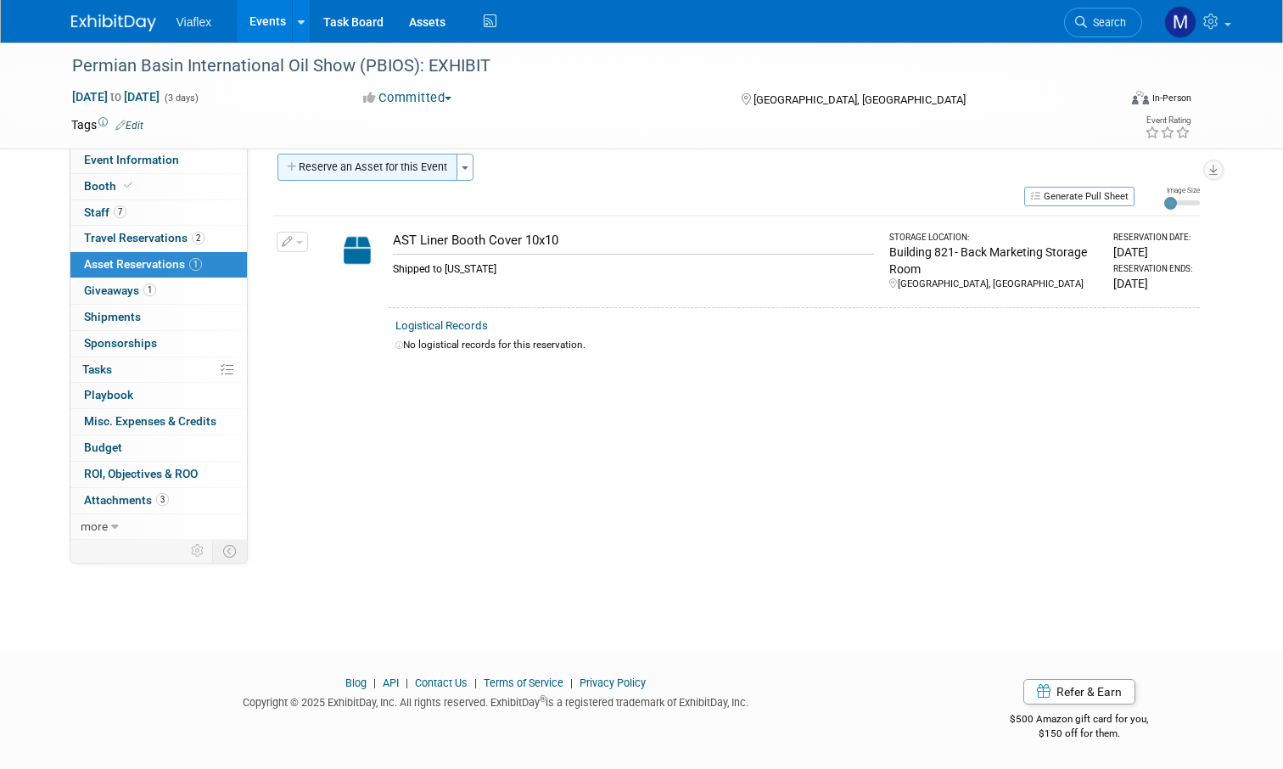
click at [347, 171] on button "Reserve an Asset for this Event" at bounding box center [367, 167] width 180 height 27
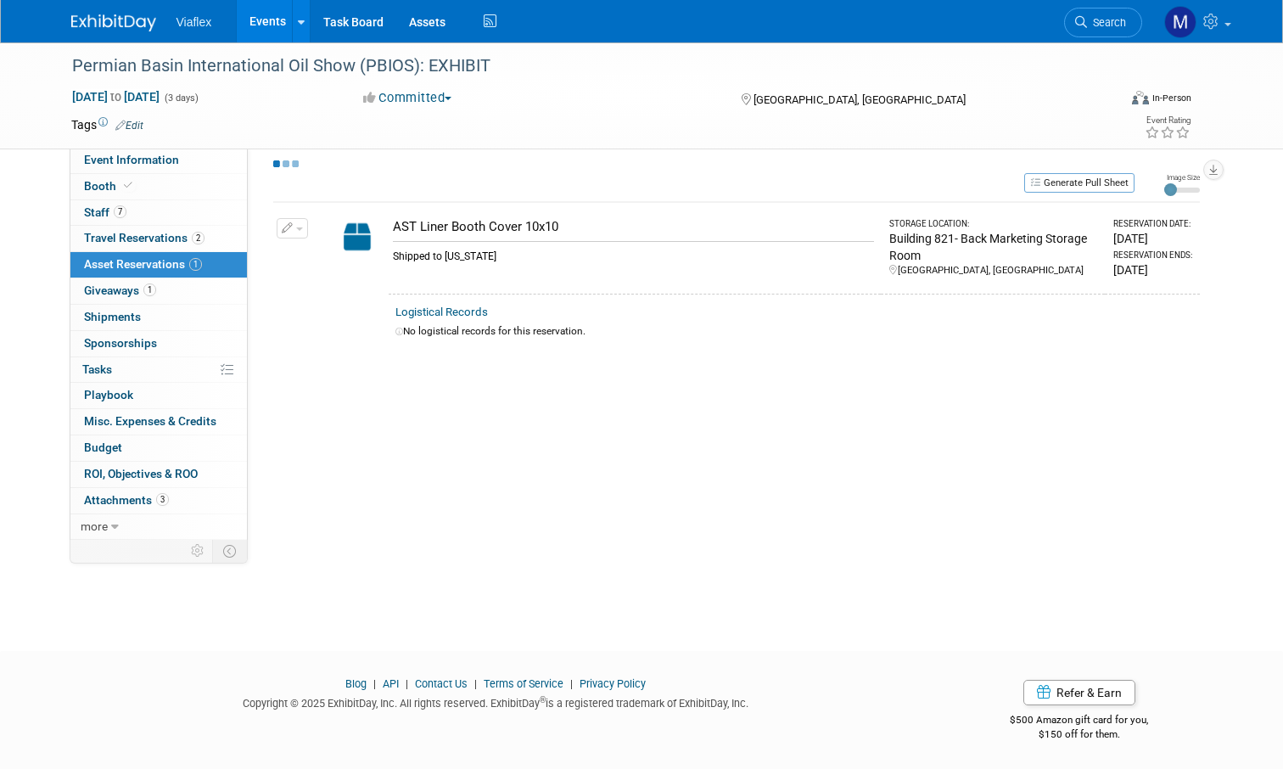
scroll to position [15, 0]
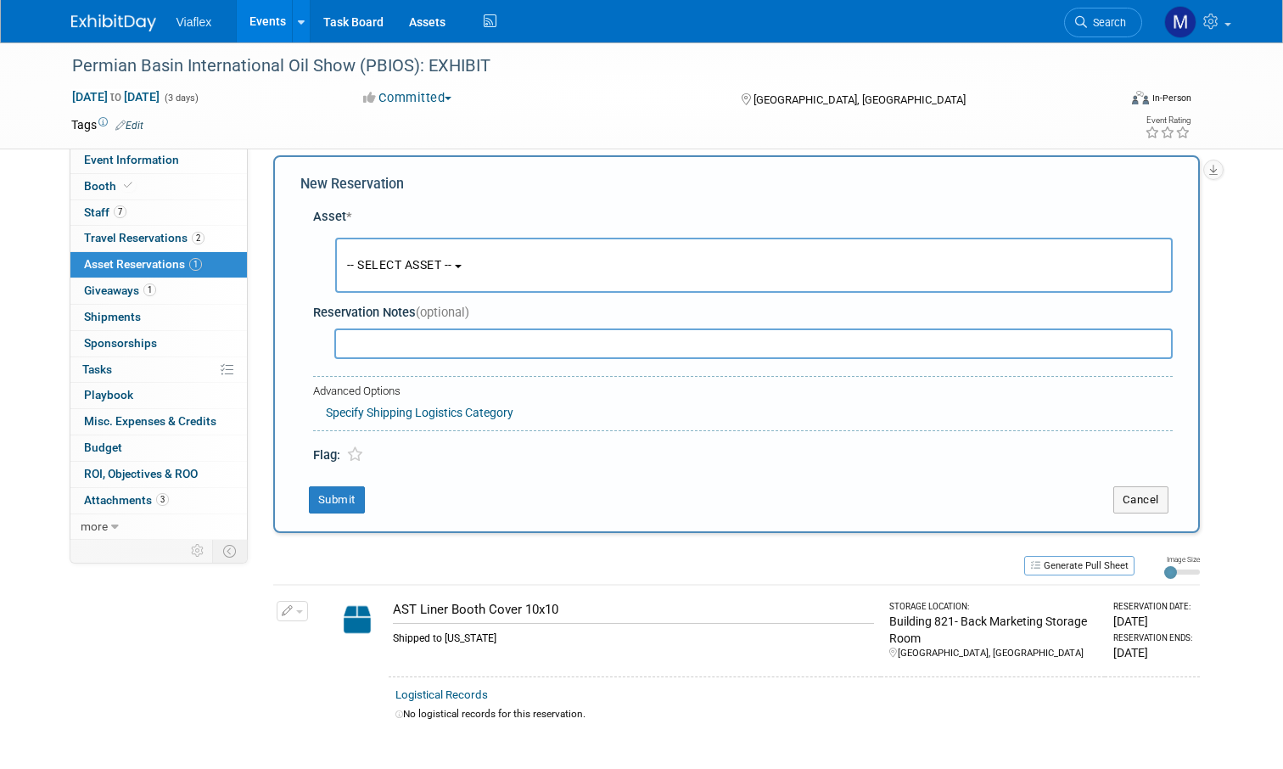
click at [412, 277] on button "-- SELECT ASSET --" at bounding box center [754, 265] width 838 height 55
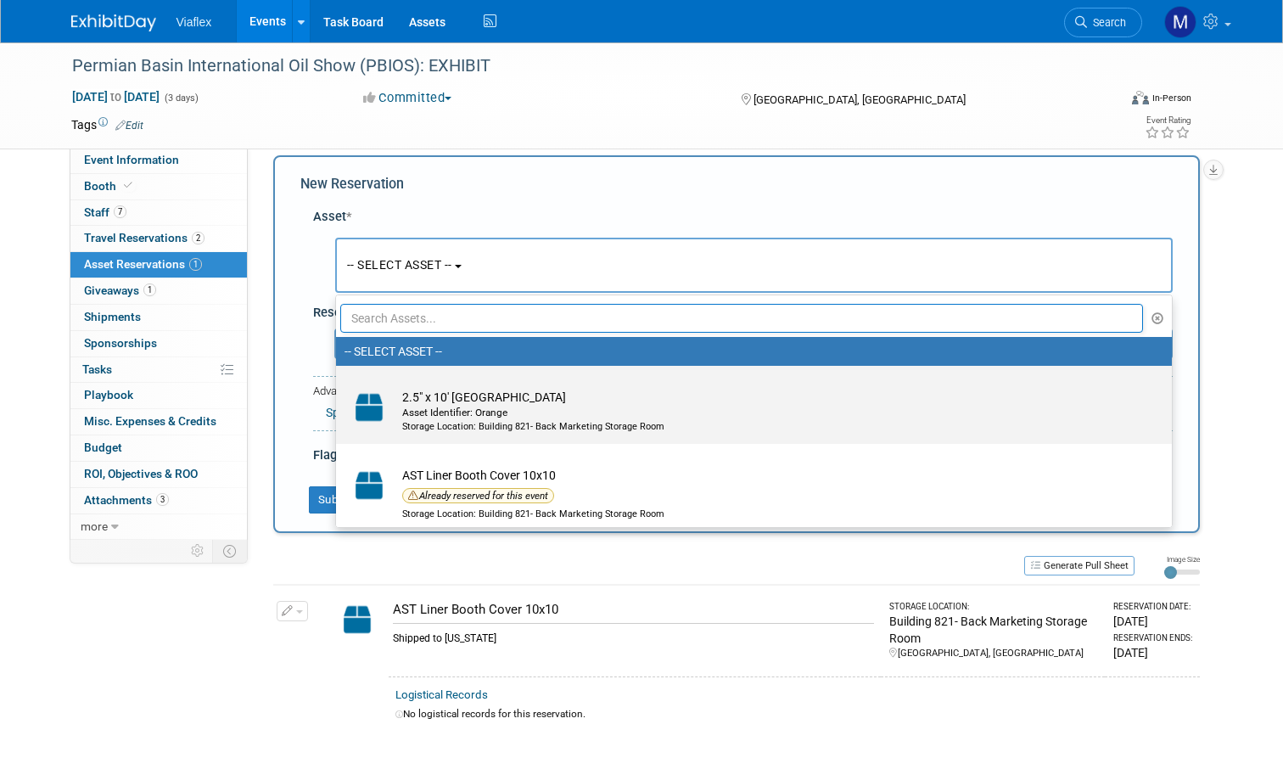
click at [434, 408] on div "Asset Identifier: Orange" at bounding box center [770, 413] width 736 height 14
click at [339, 386] on input "2.5" x 10' Booth Tower Asset Identifier: Orange Storage Location: Building 821-…" at bounding box center [333, 380] width 11 height 11
select select "10729793"
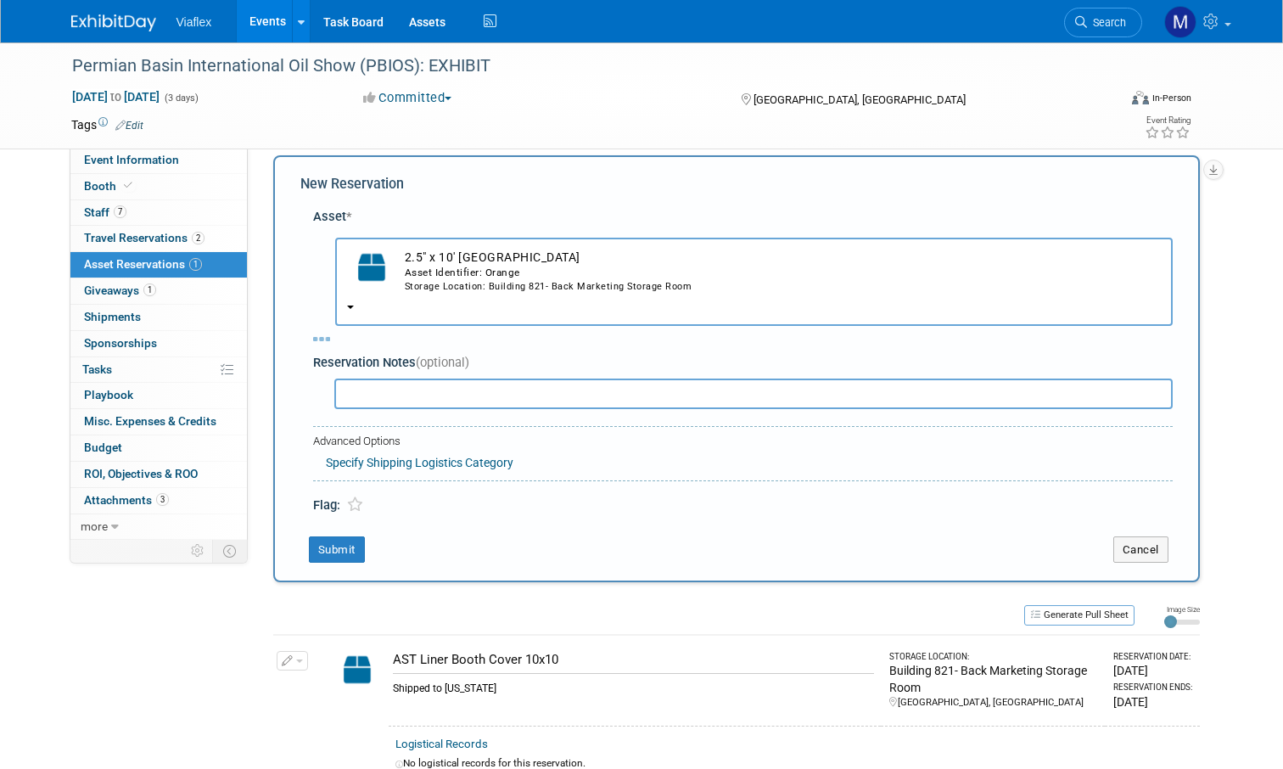
select select "9"
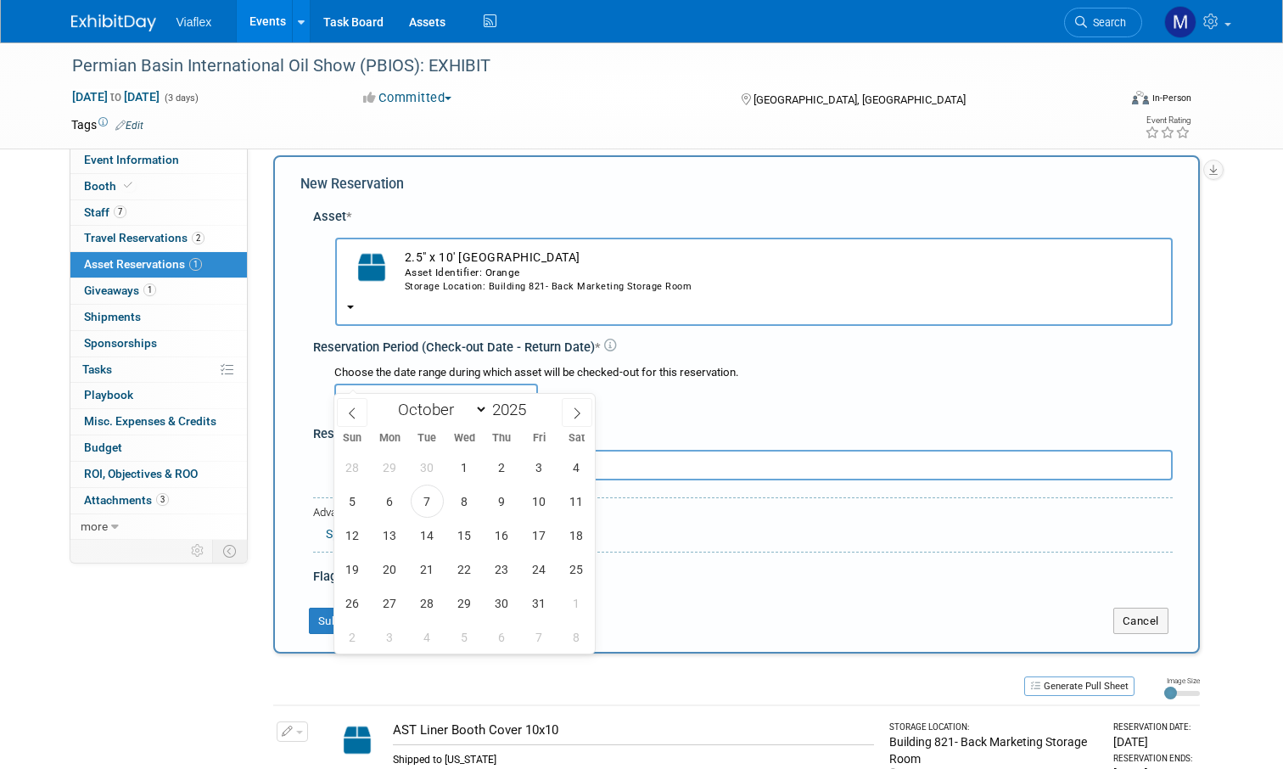
click at [418, 384] on input "text" at bounding box center [436, 399] width 204 height 31
click at [423, 501] on span "7" at bounding box center [427, 501] width 33 height 33
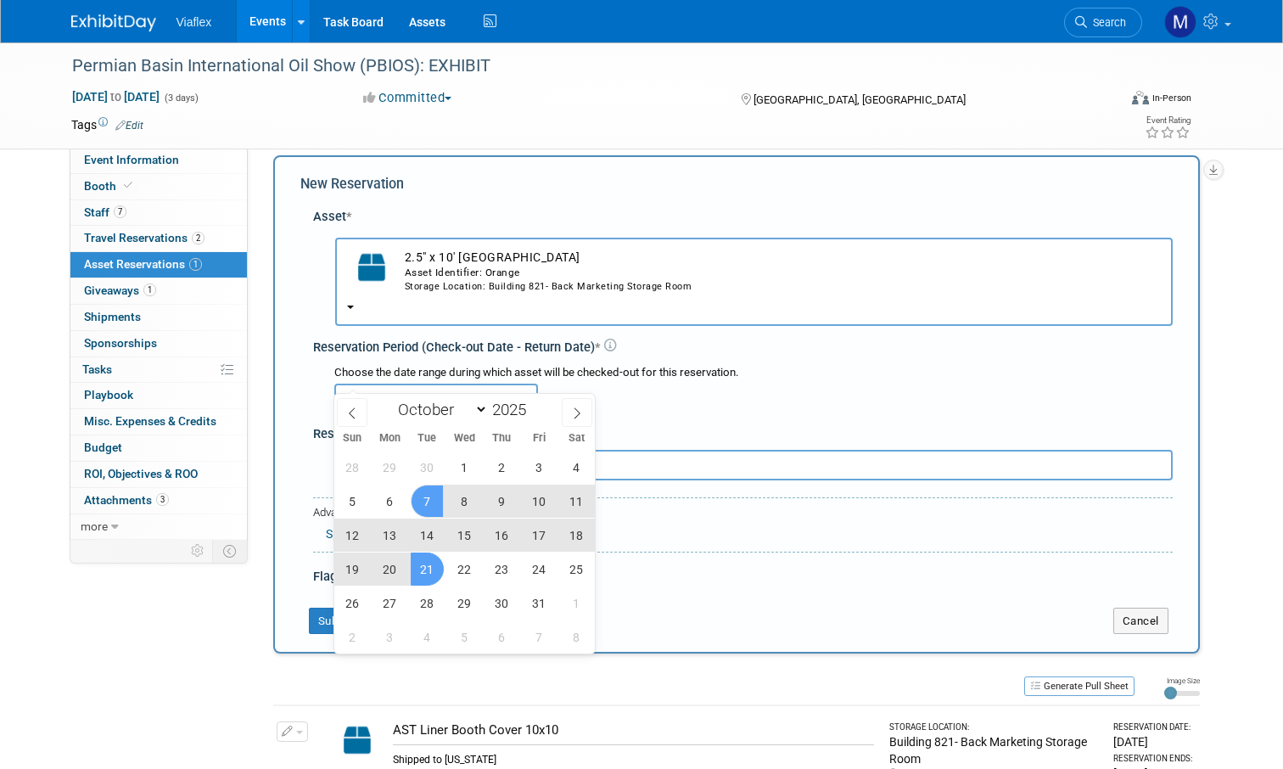
click at [427, 556] on span "21" at bounding box center [427, 568] width 33 height 33
type input "Oct 7, 2025 to Oct 21, 2025"
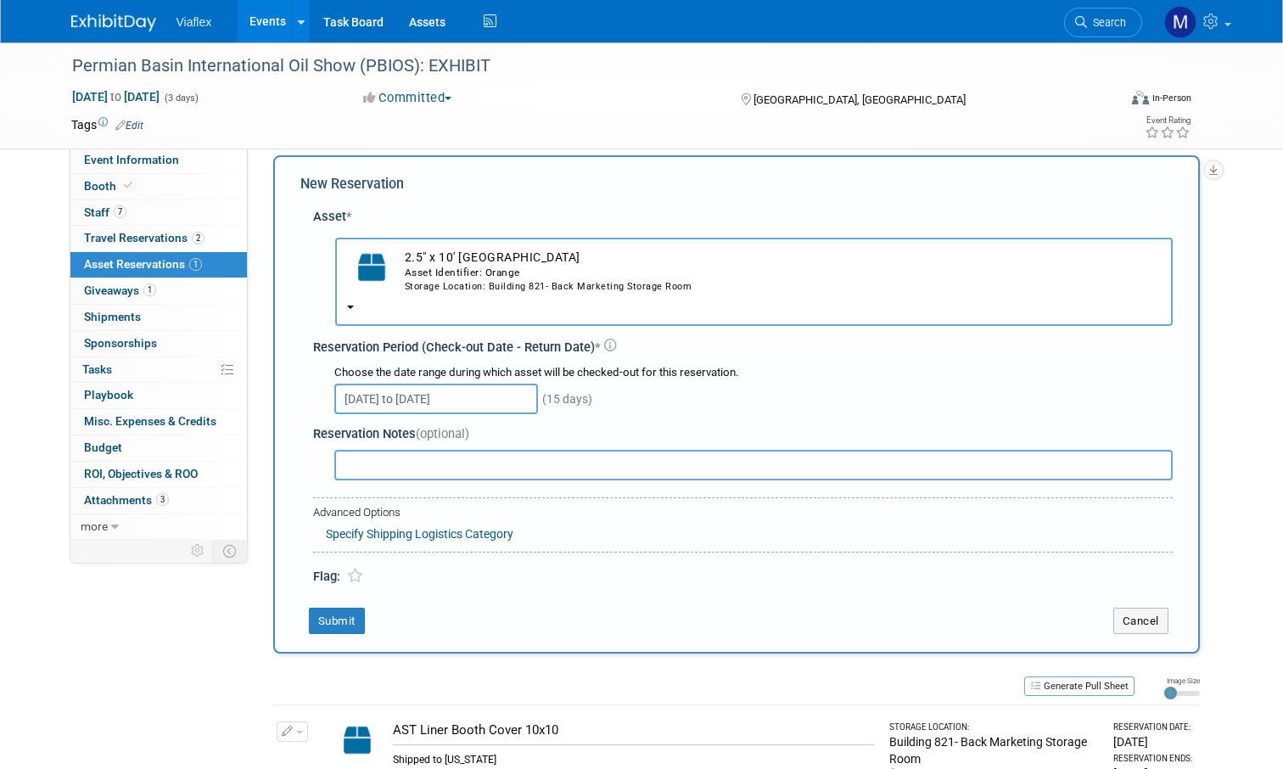
click at [370, 450] on input "text" at bounding box center [753, 465] width 838 height 31
type input "Shipped to Texas"
click at [331, 608] on button "Submit" at bounding box center [337, 621] width 56 height 27
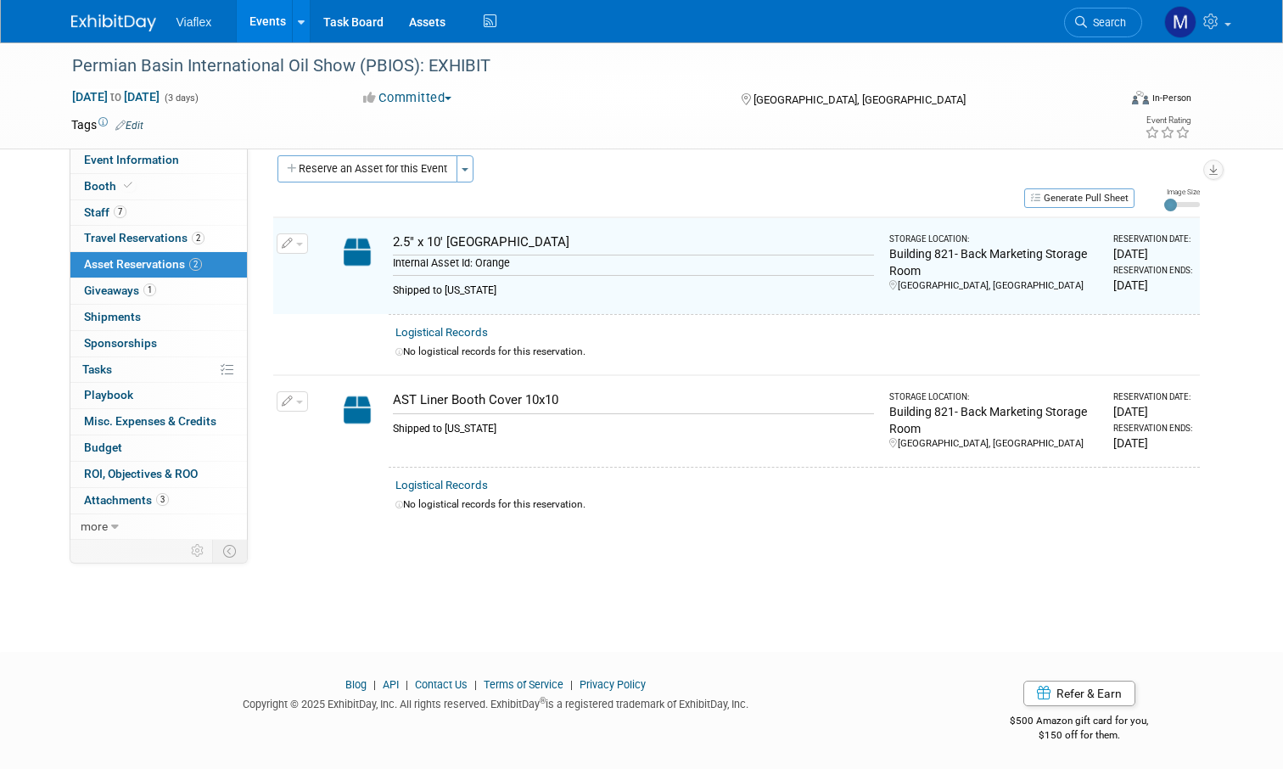
scroll to position [17, 0]
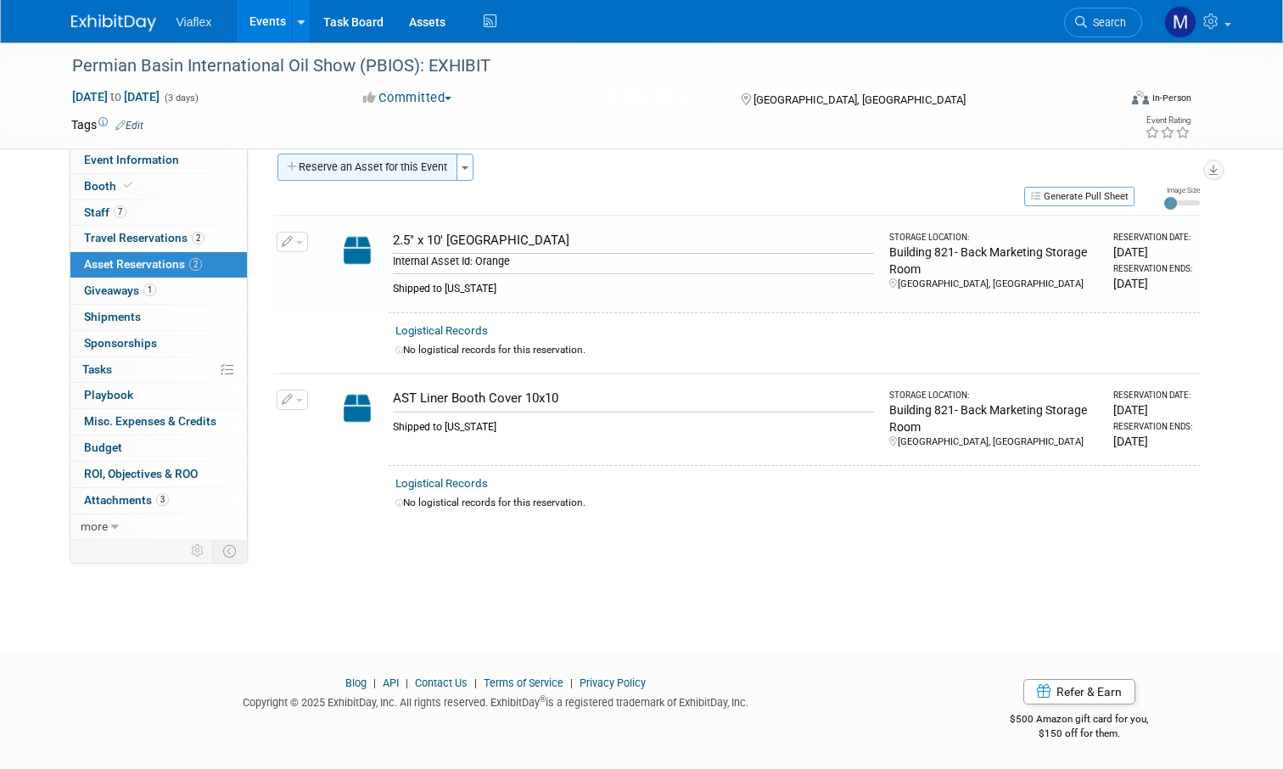
click at [402, 165] on button "Reserve an Asset for this Event" at bounding box center [367, 167] width 180 height 27
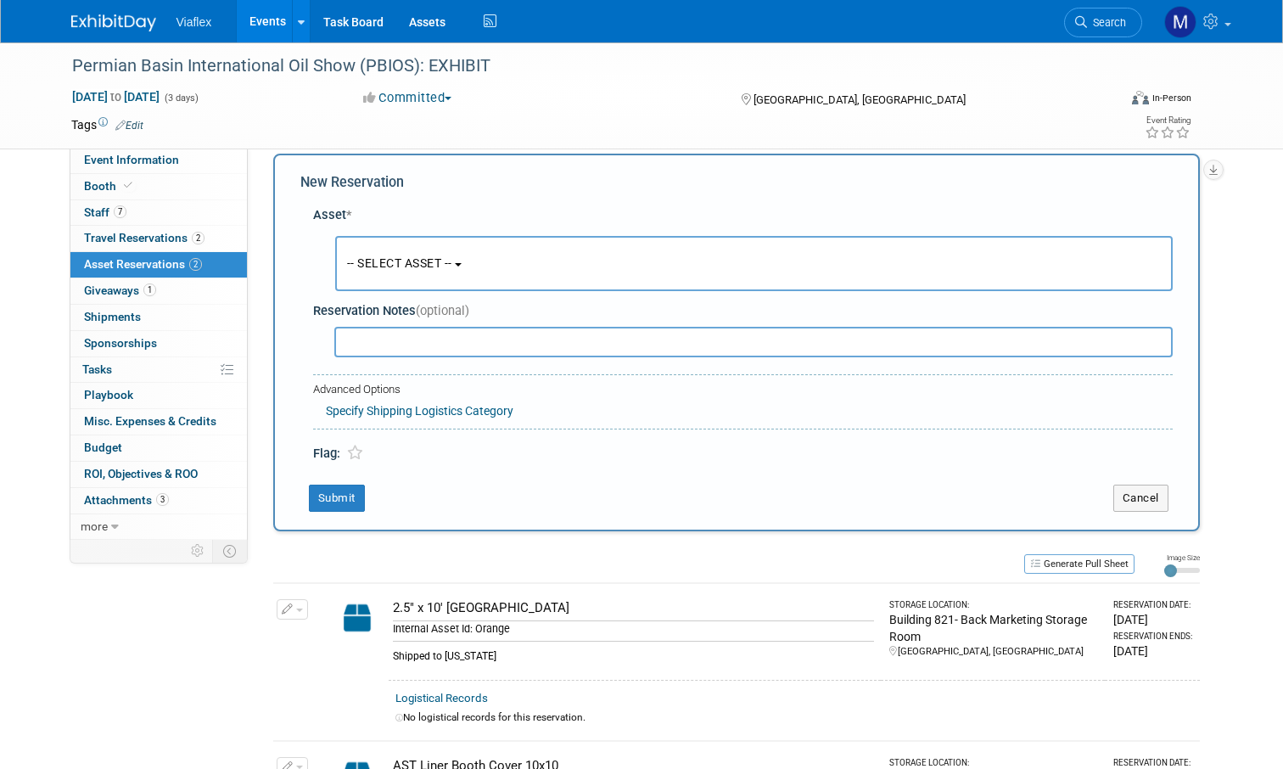
scroll to position [15, 0]
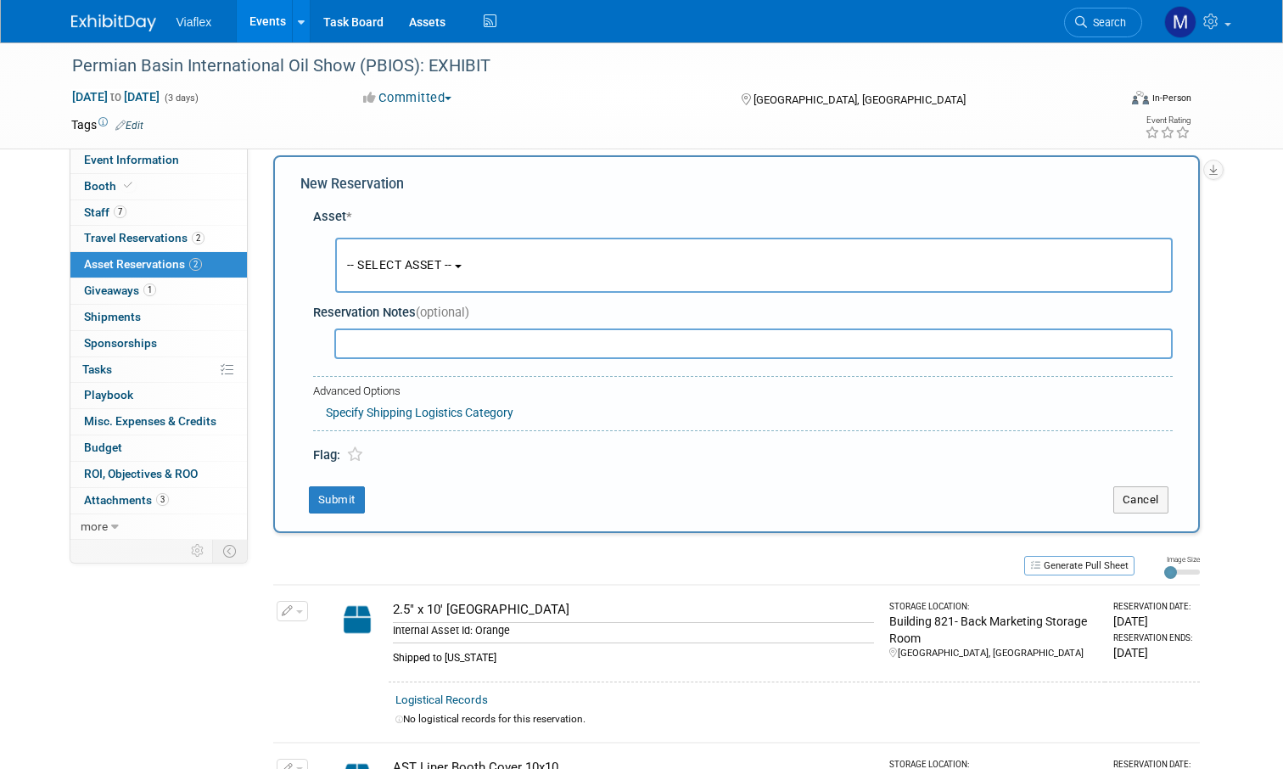
click at [408, 239] on button "-- SELECT ASSET --" at bounding box center [754, 265] width 838 height 55
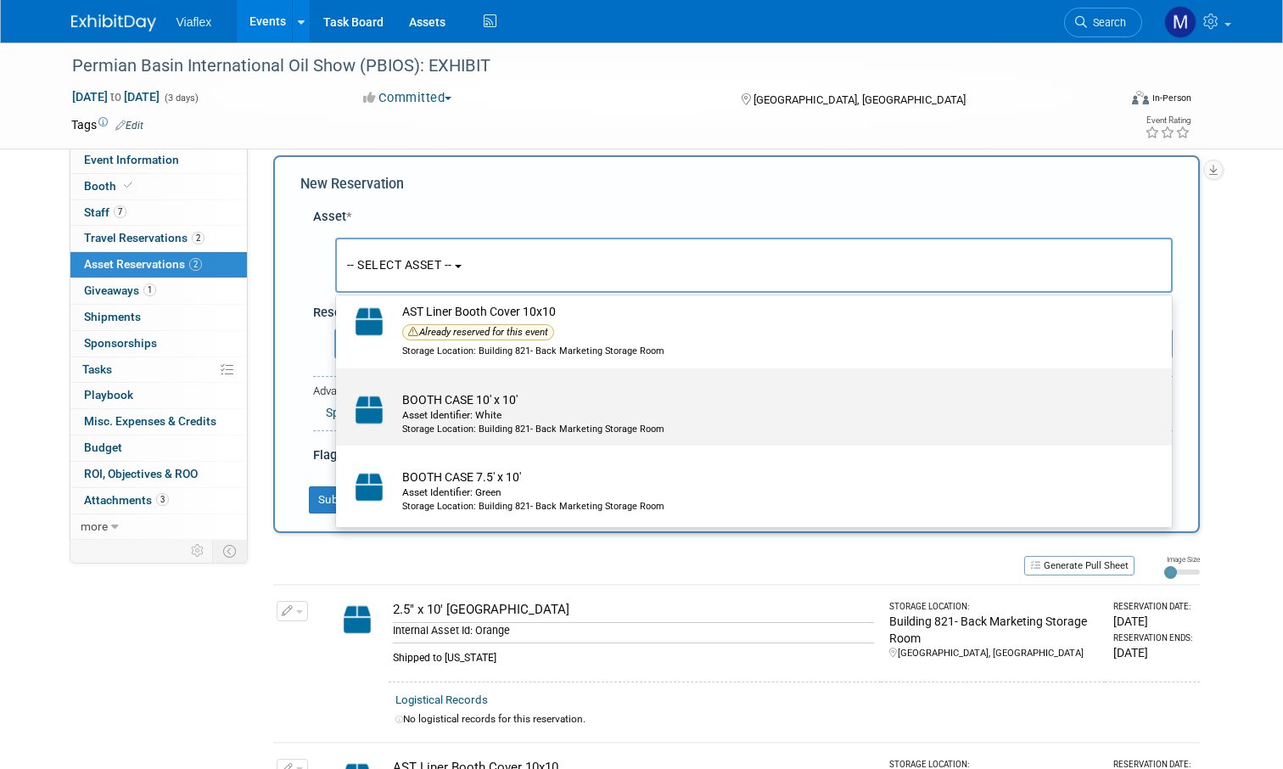
scroll to position [198, 0]
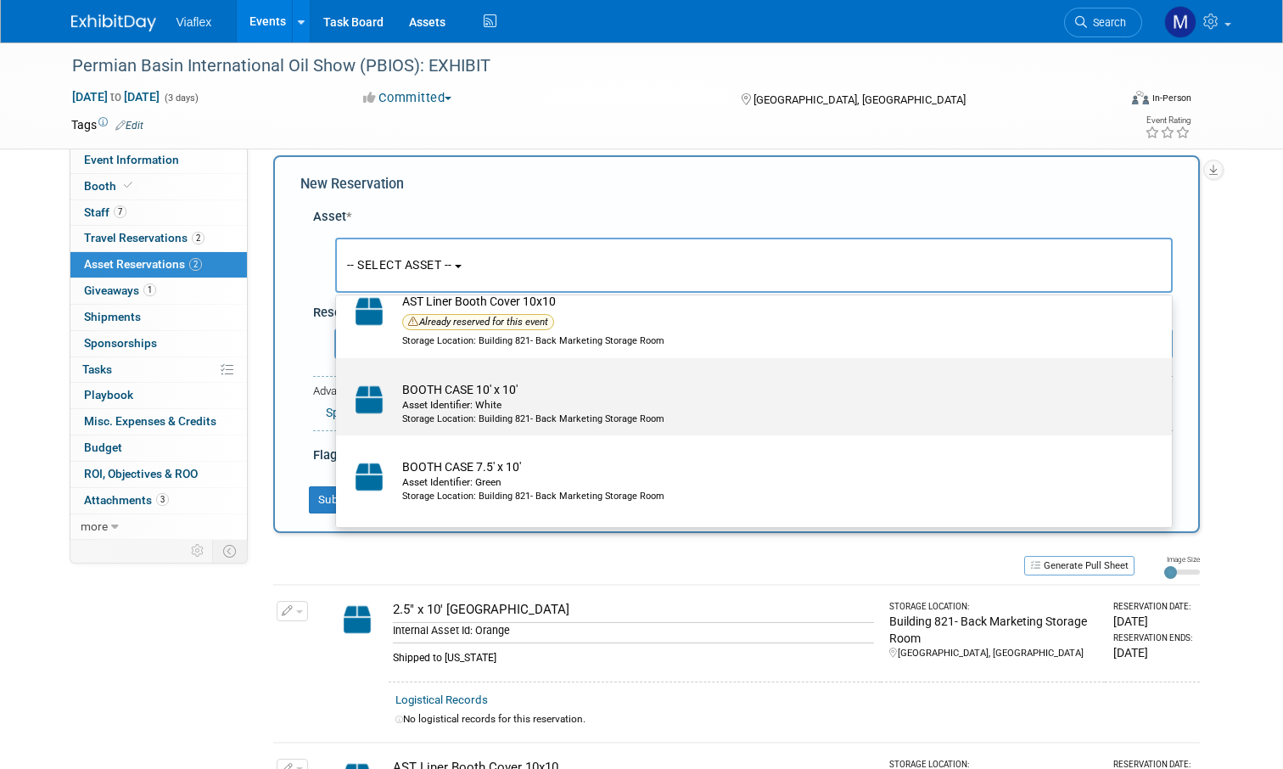
click at [485, 401] on div "Asset Identifier: White" at bounding box center [770, 405] width 736 height 14
click at [339, 378] on input "BOOTH CASE 10' x 10' Asset Identifier: White Storage Location: Building 821- Ba…" at bounding box center [333, 372] width 11 height 11
select select "10729792"
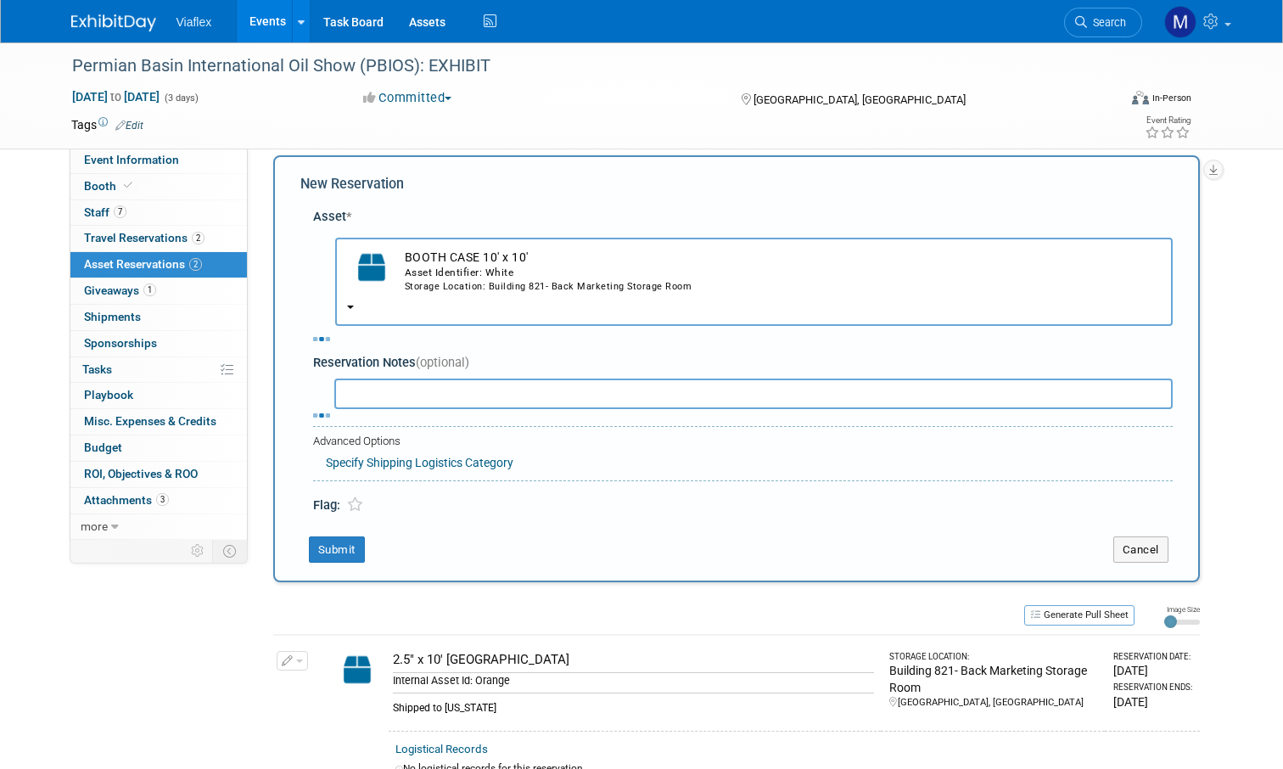
select select "9"
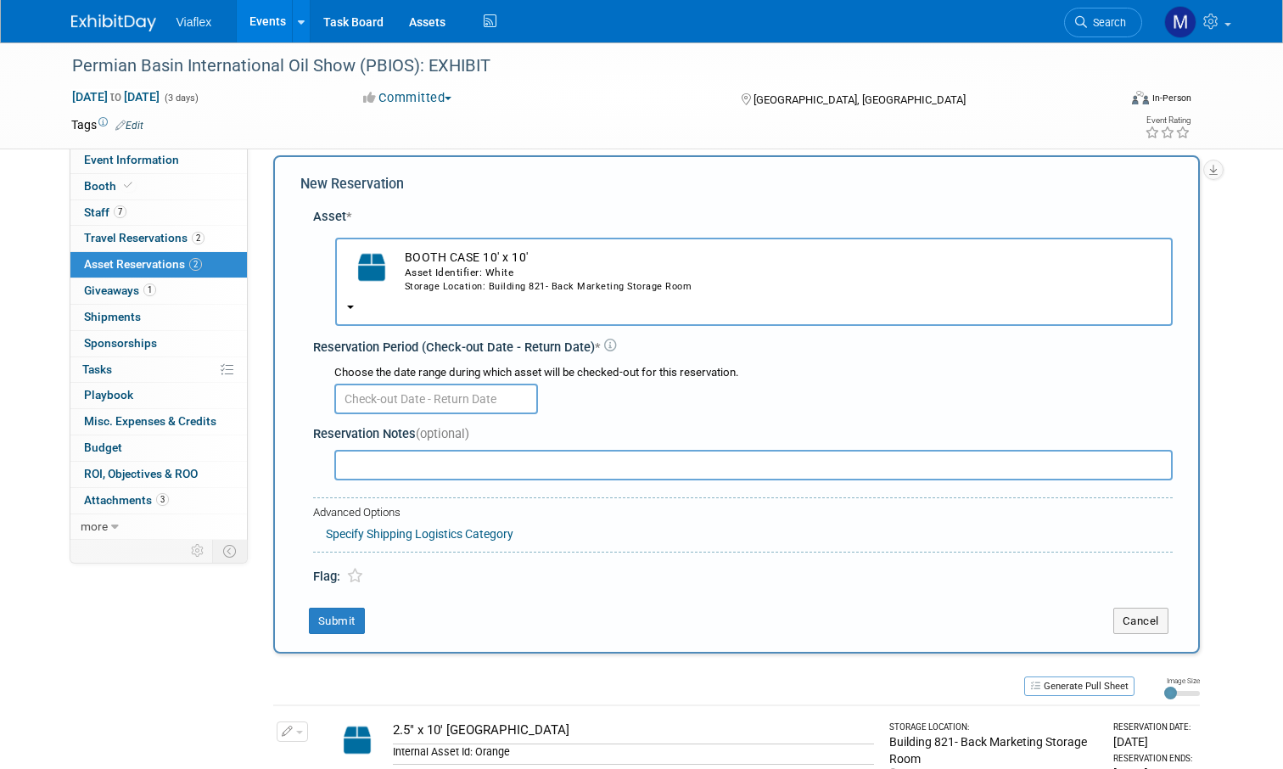
click at [396, 384] on input "text" at bounding box center [436, 399] width 204 height 31
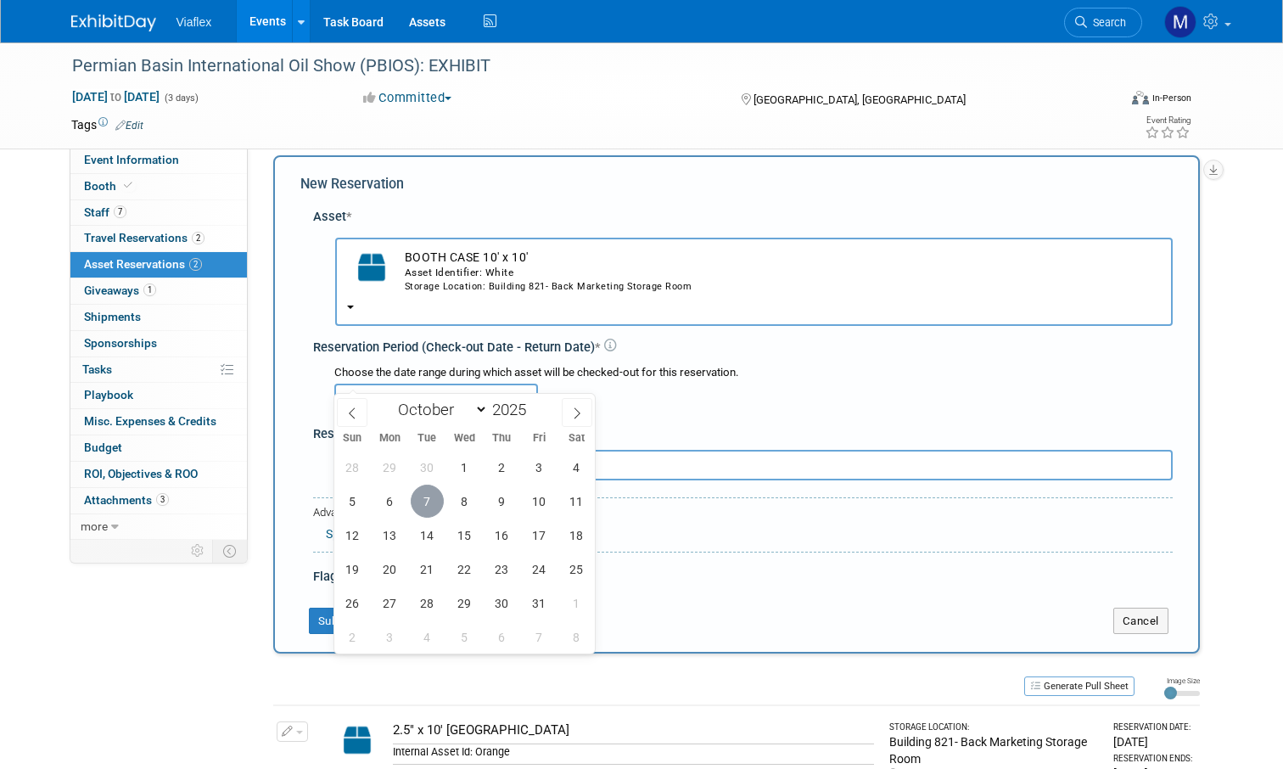
click at [425, 495] on span "7" at bounding box center [427, 501] width 33 height 33
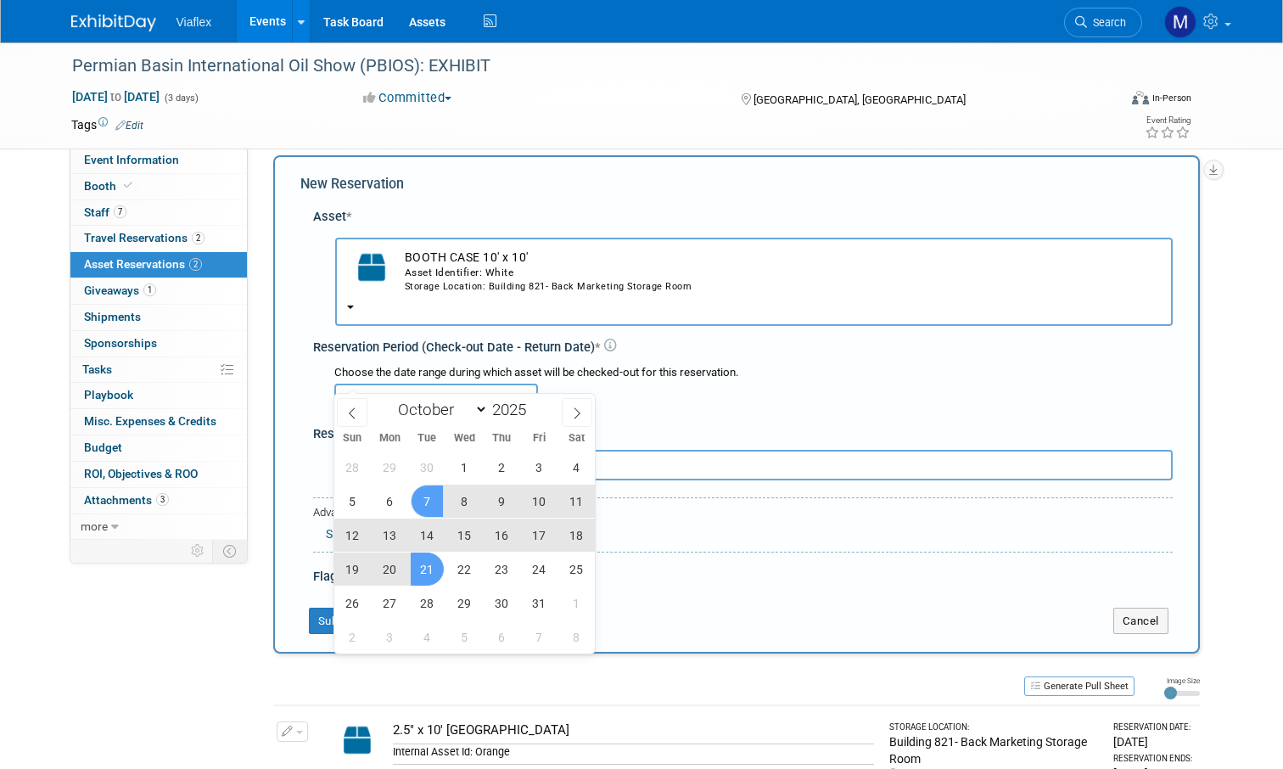
click at [418, 566] on span "21" at bounding box center [427, 568] width 33 height 33
type input "Oct 7, 2025 to Oct 21, 2025"
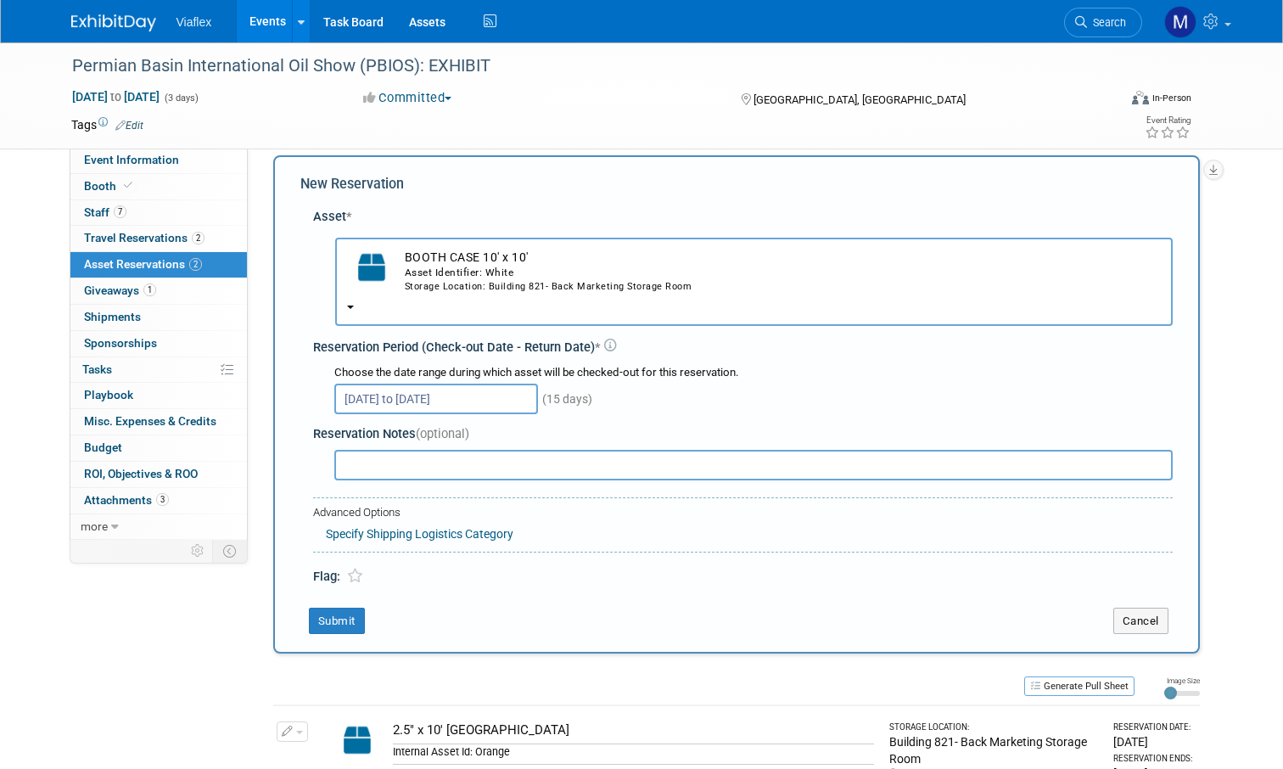
click at [398, 450] on input "text" at bounding box center [753, 465] width 838 height 31
type input "Shipped to Texas"
click at [342, 608] on button "Submit" at bounding box center [337, 621] width 56 height 27
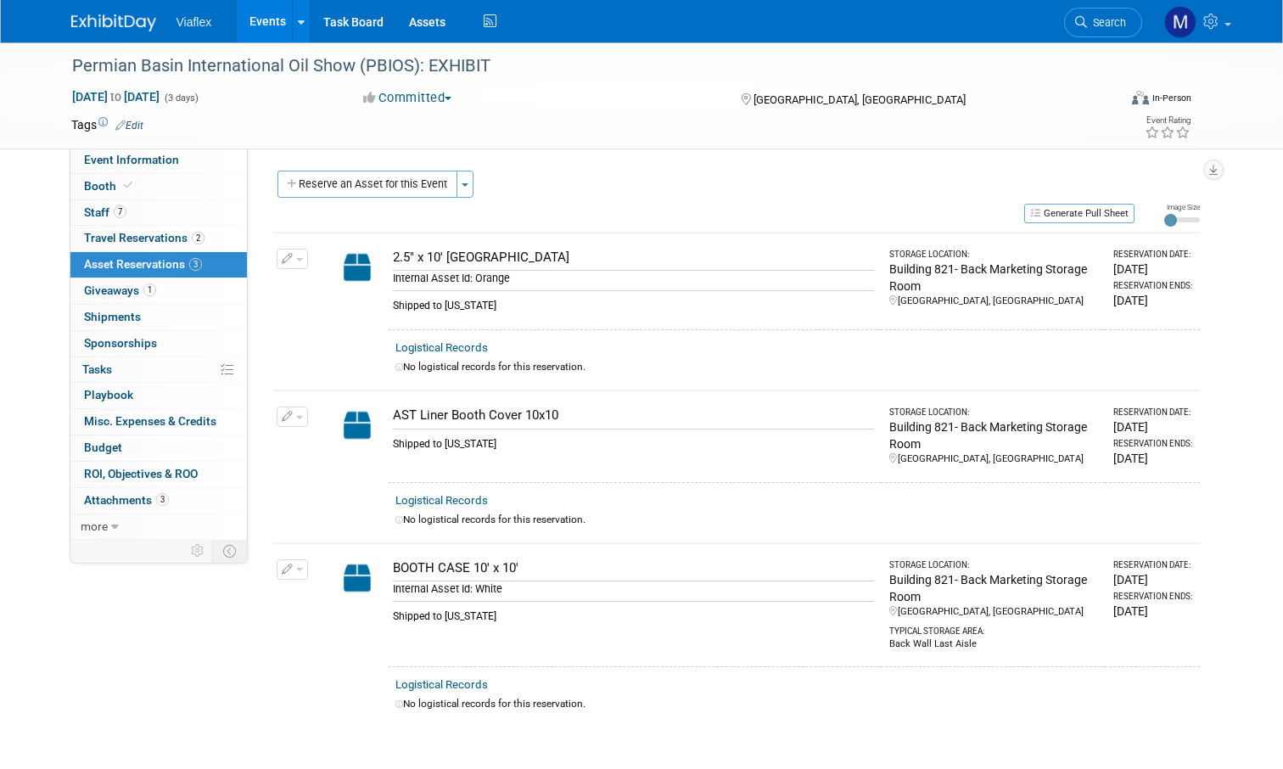
scroll to position [0, 0]
click at [358, 185] on button "Reserve an Asset for this Event" at bounding box center [367, 184] width 180 height 27
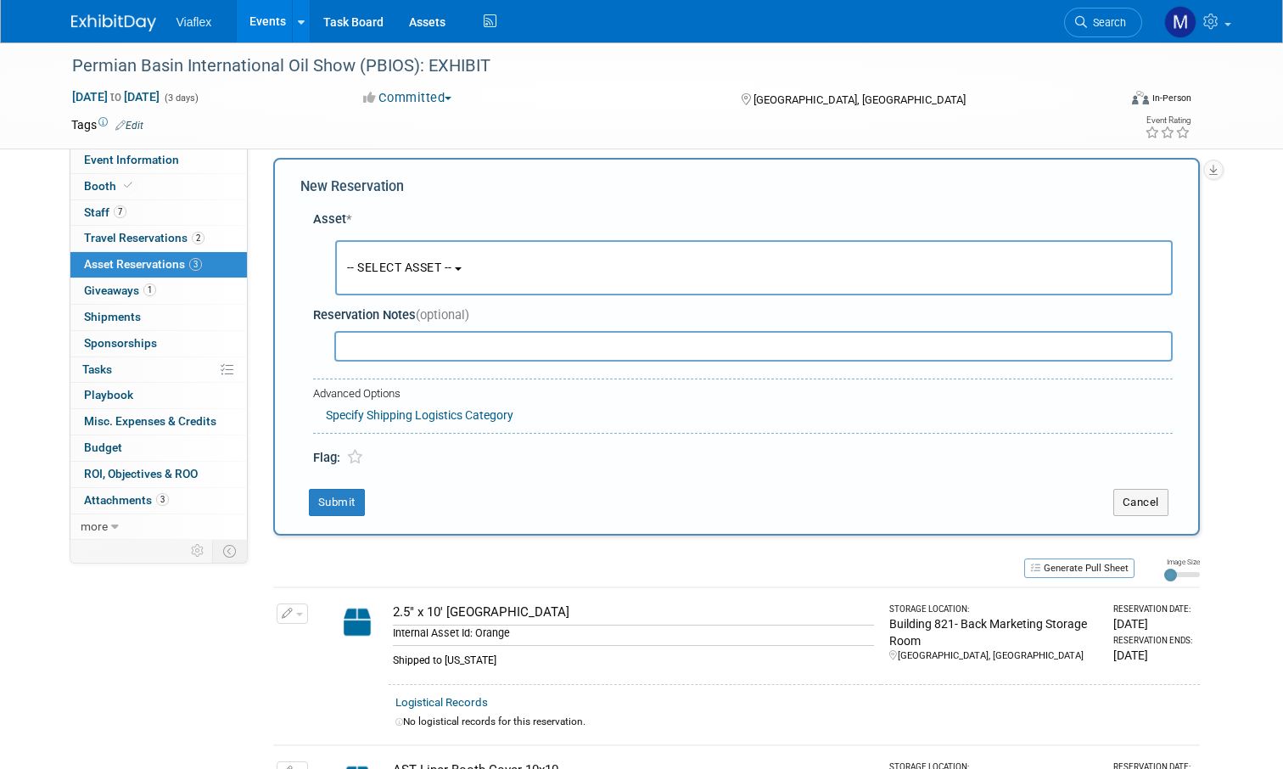
scroll to position [15, 0]
click at [412, 265] on span "-- SELECT ASSET --" at bounding box center [399, 265] width 105 height 14
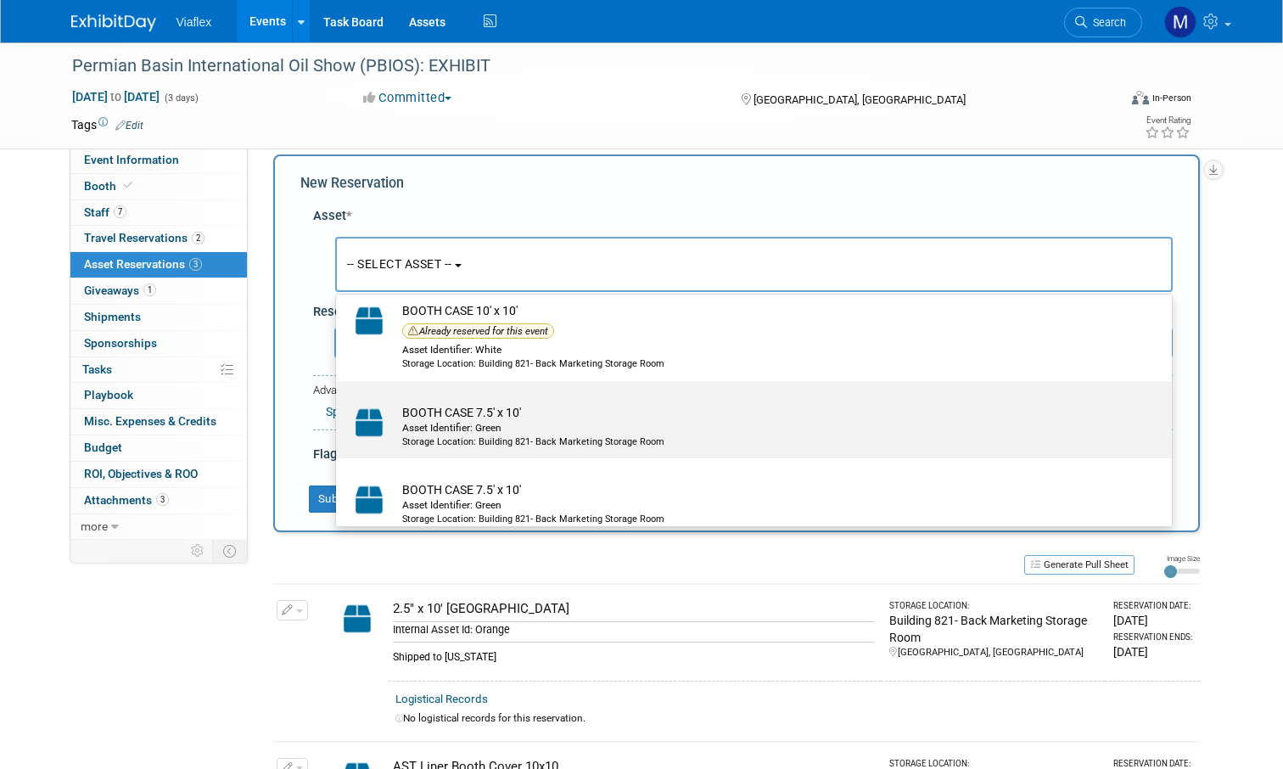
scroll to position [277, 0]
click at [533, 412] on td "BOOTH CASE 7.5' x 10' Asset Identifier: Green Storage Location: Building 821- B…" at bounding box center [766, 425] width 744 height 45
click at [339, 401] on input "BOOTH CASE 7.5' x 10' Asset Identifier: Green Storage Location: Building 821- B…" at bounding box center [333, 395] width 11 height 11
select select "10729790"
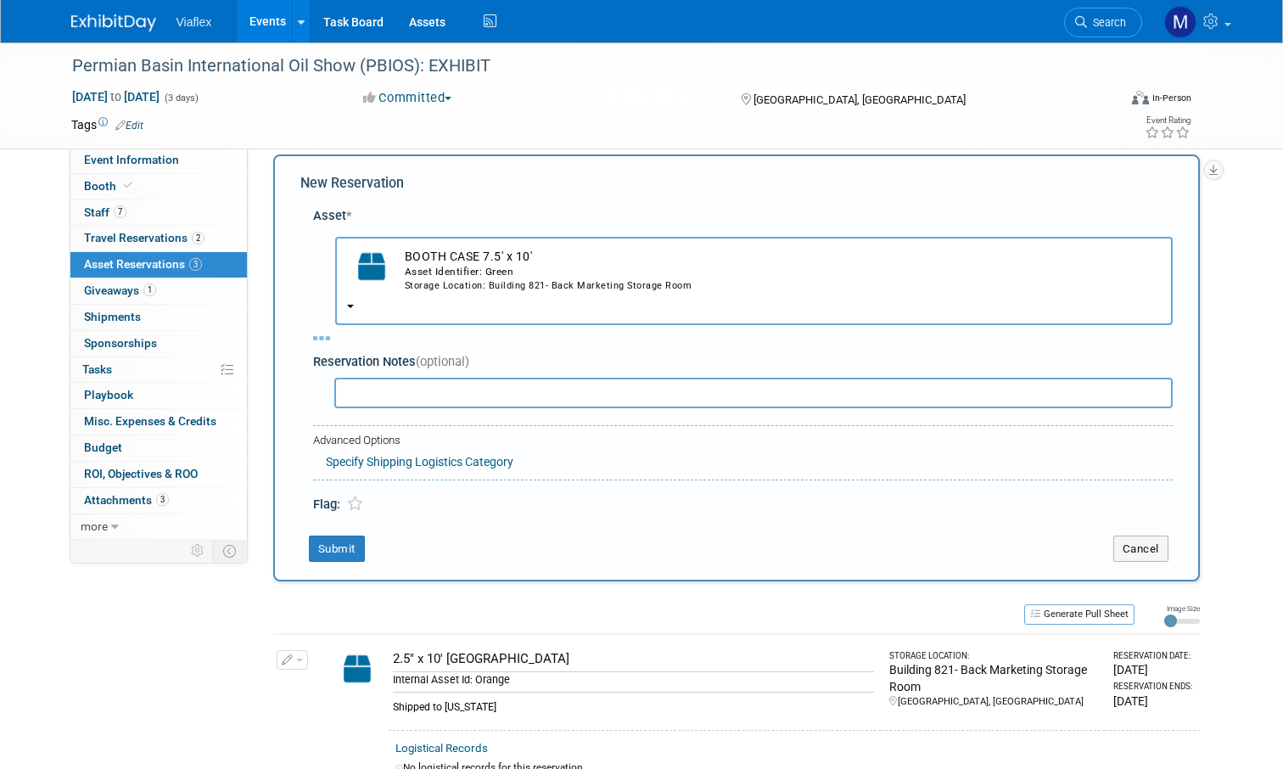
select select "9"
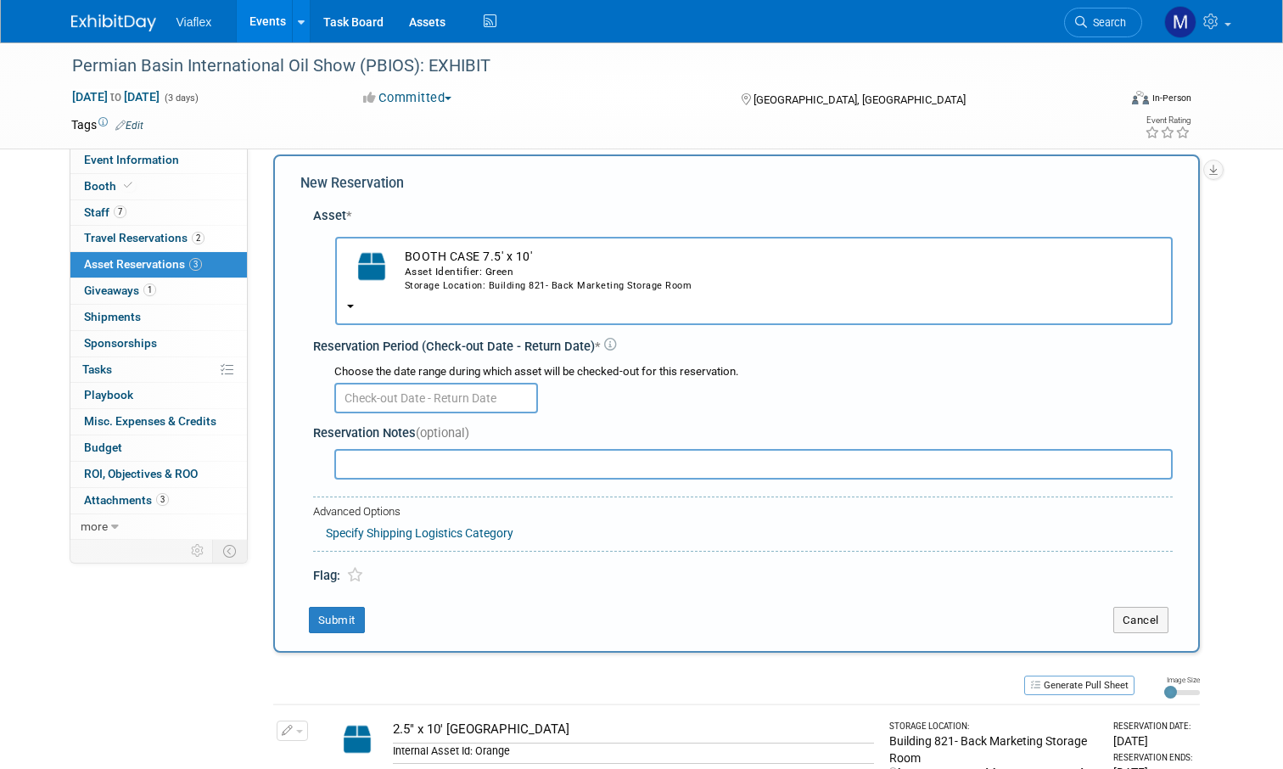
click at [369, 383] on input "text" at bounding box center [436, 398] width 204 height 31
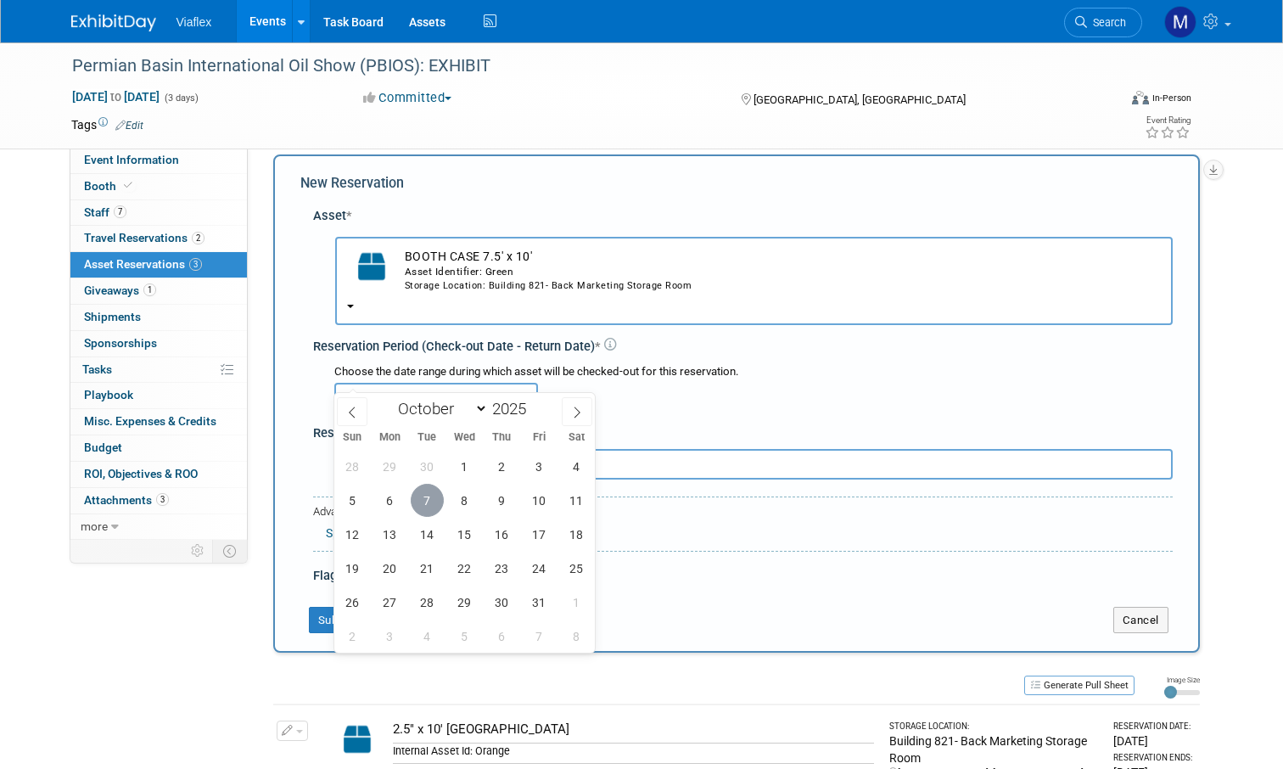
click at [423, 496] on span "7" at bounding box center [427, 500] width 33 height 33
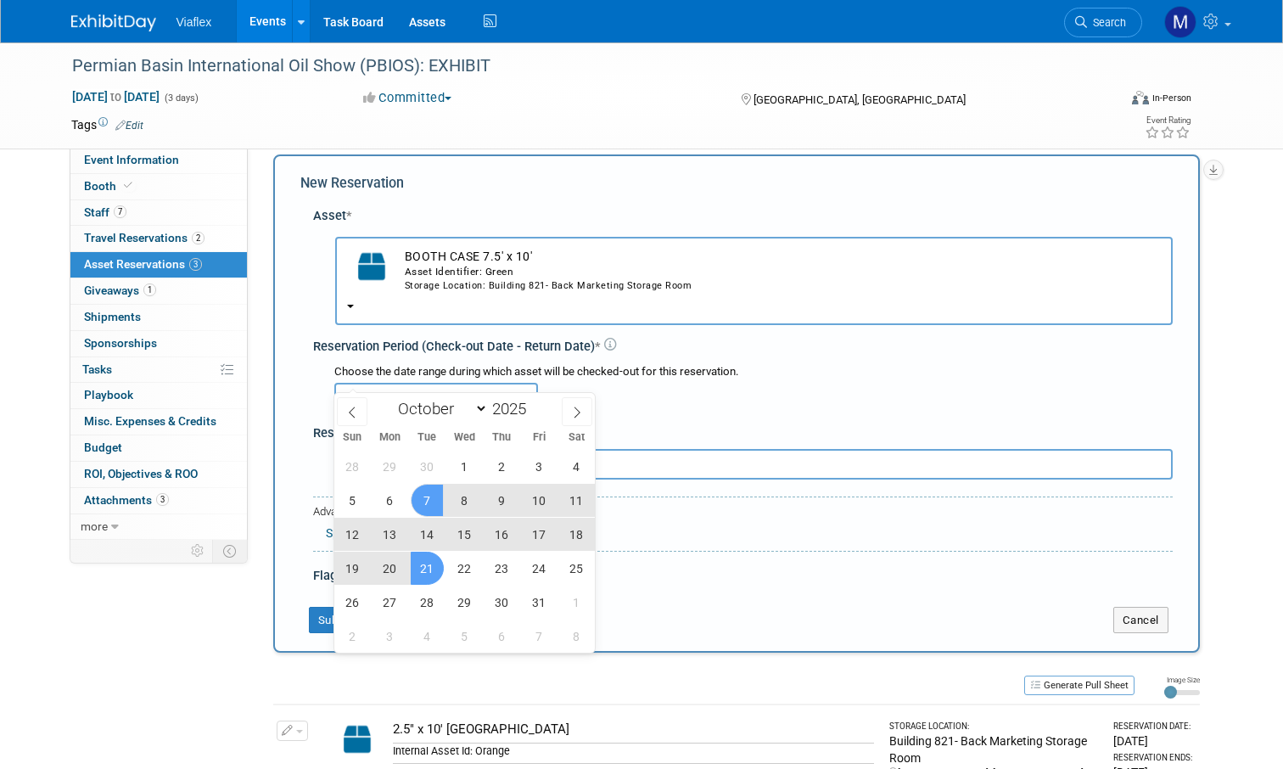
click at [429, 565] on span "21" at bounding box center [427, 568] width 33 height 33
type input "Oct 7, 2025 to Oct 21, 2025"
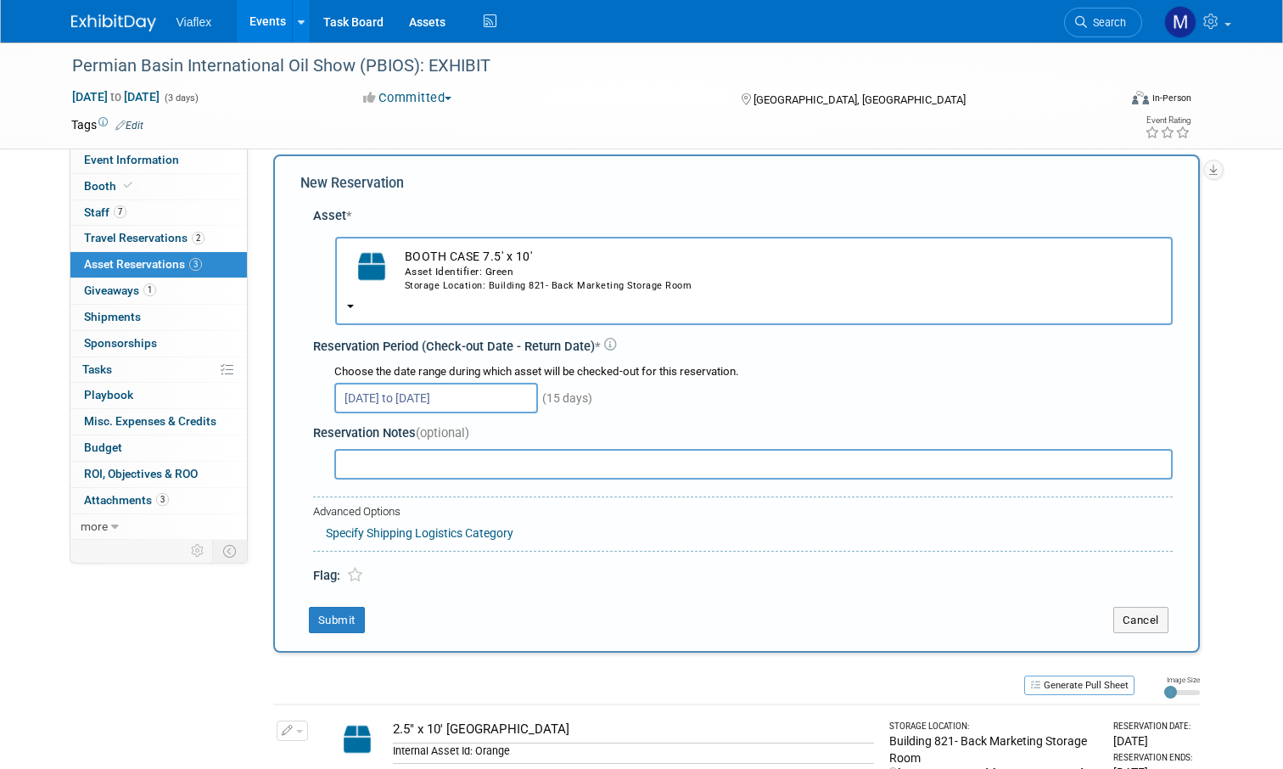
click at [400, 449] on input "text" at bounding box center [753, 464] width 838 height 31
type input "Shipped to texas"
click at [327, 607] on button "Submit" at bounding box center [337, 620] width 56 height 27
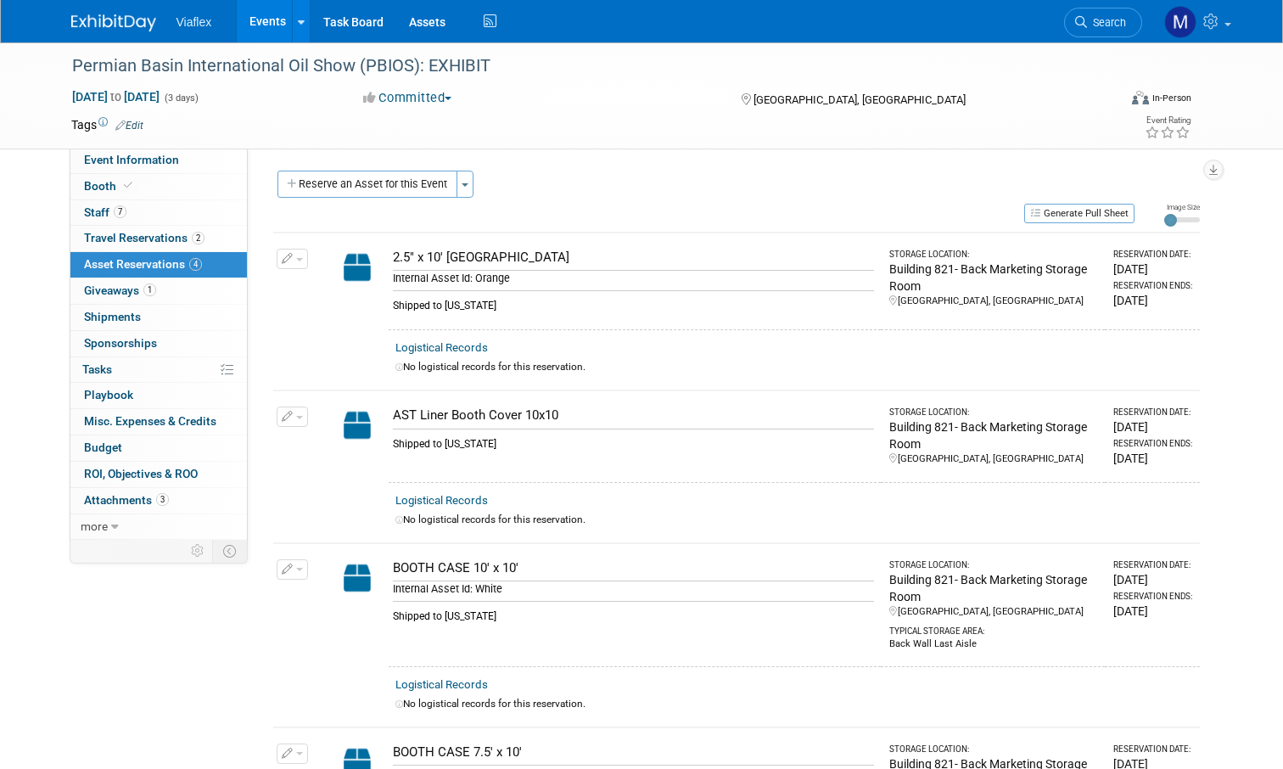
scroll to position [0, 0]
click at [401, 182] on button "Reserve an Asset for this Event" at bounding box center [367, 184] width 180 height 27
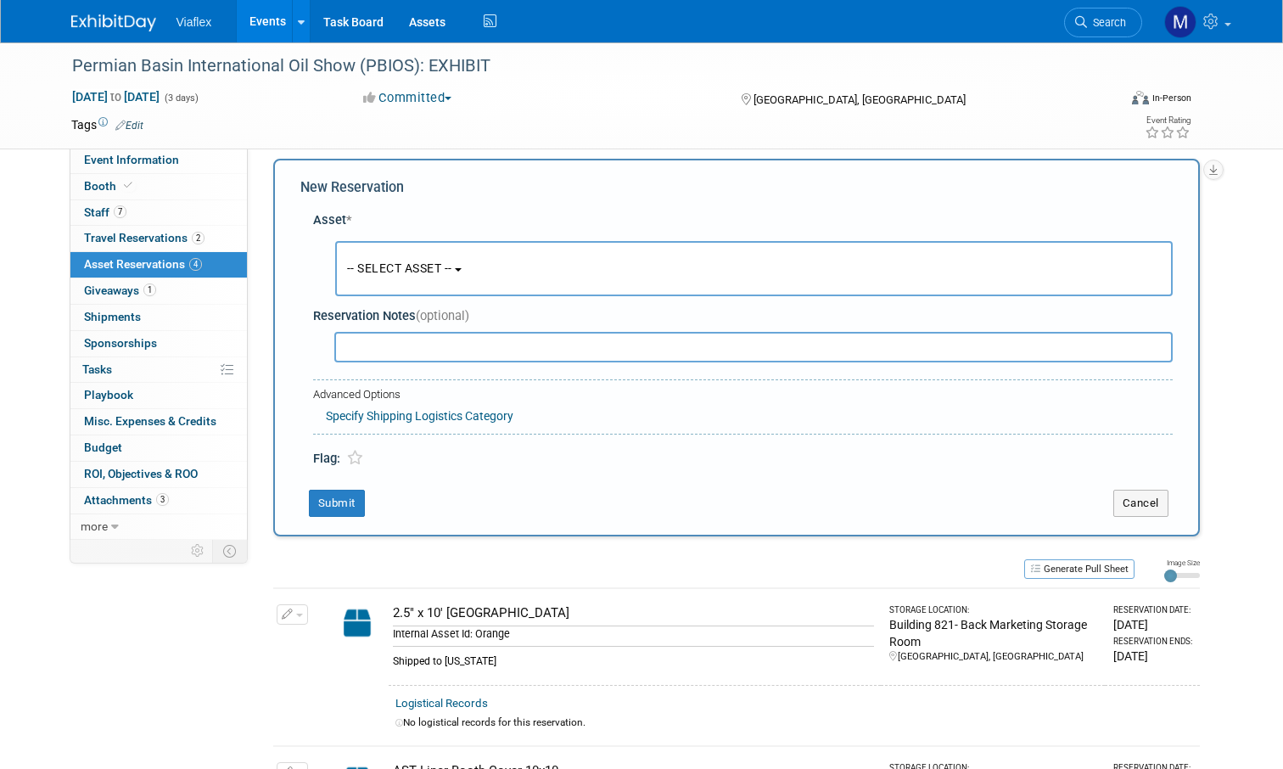
scroll to position [15, 0]
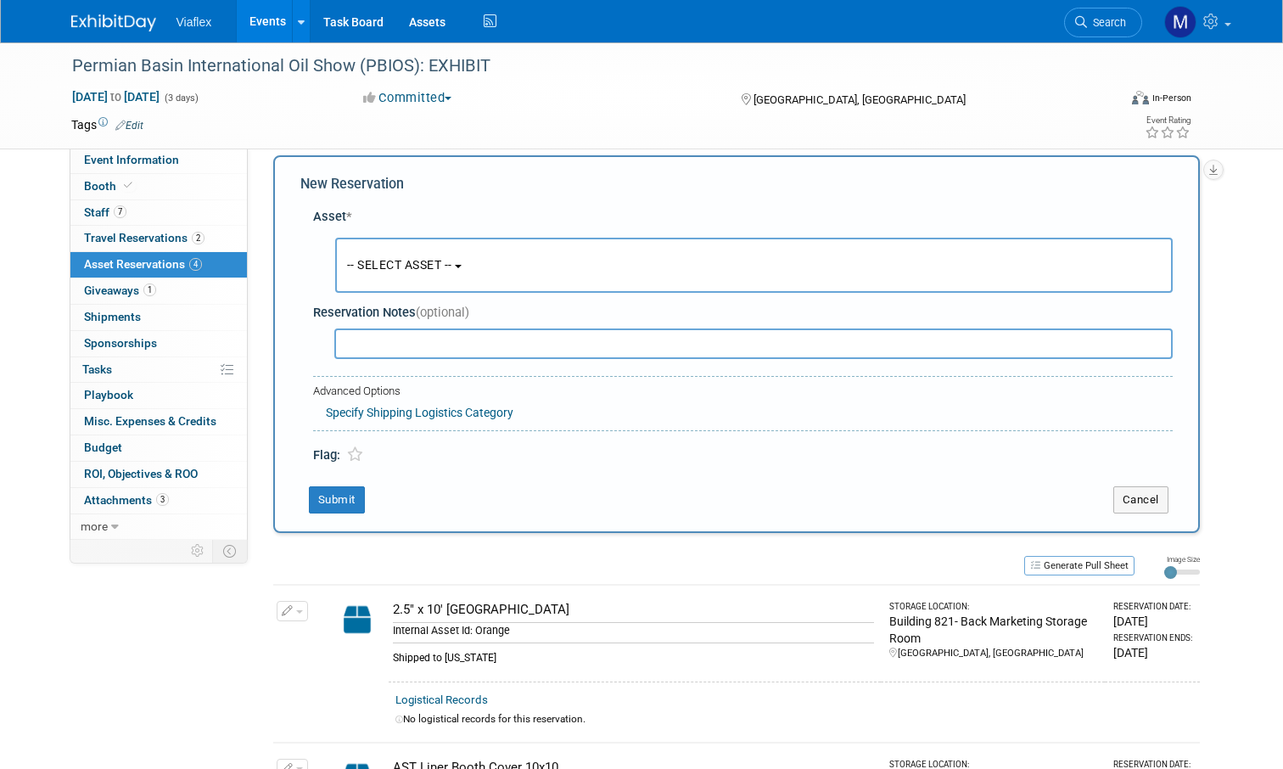
click at [403, 261] on span "-- SELECT ASSET --" at bounding box center [399, 265] width 105 height 14
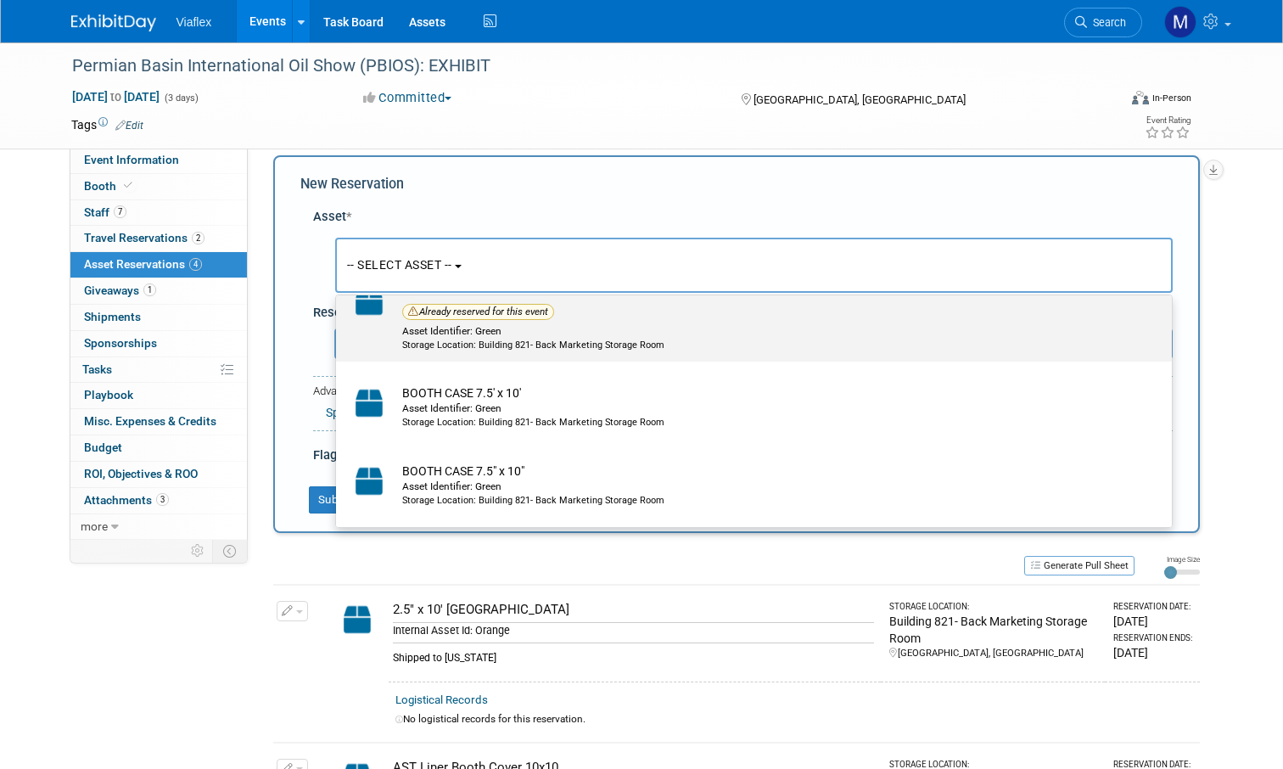
scroll to position [399, 0]
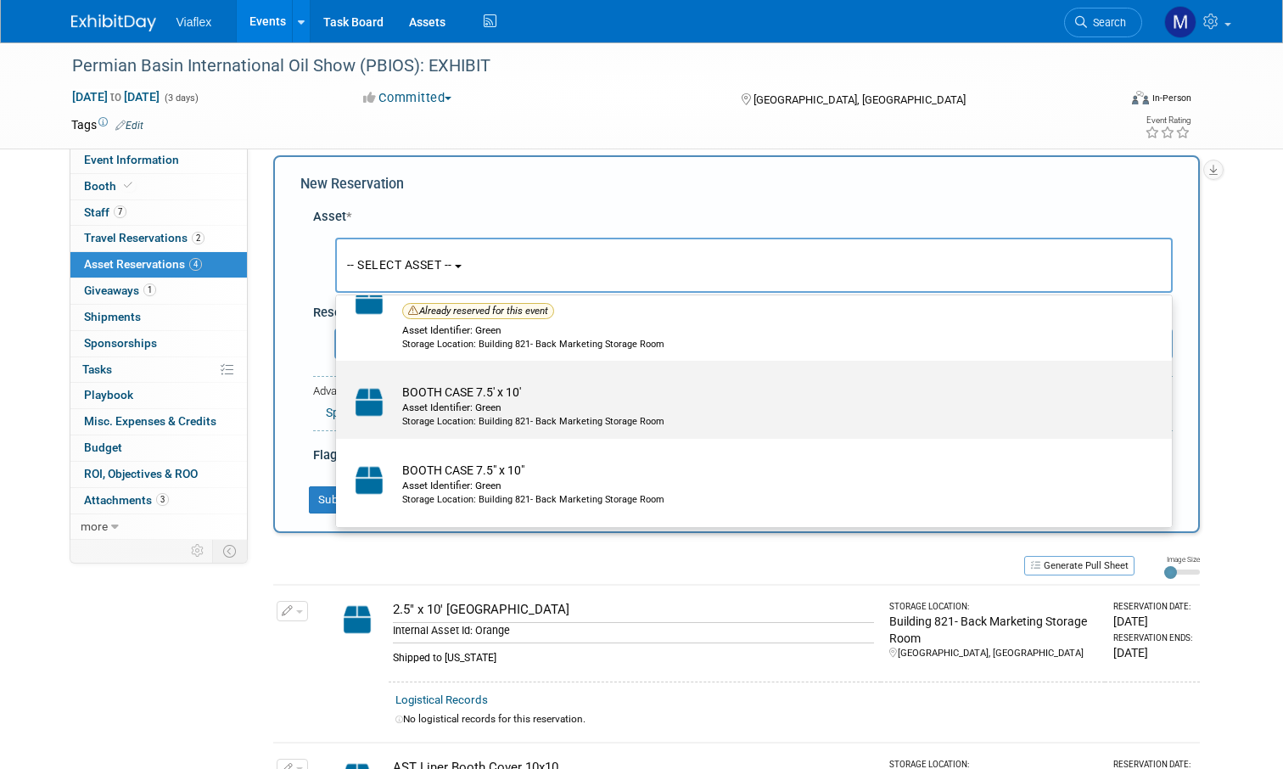
click at [487, 401] on div "Asset Identifier: Green" at bounding box center [770, 408] width 736 height 14
click at [339, 381] on input "BOOTH CASE 7.5' x 10' Asset Identifier: Green Storage Location: Building 821- B…" at bounding box center [333, 375] width 11 height 11
select select "10729789"
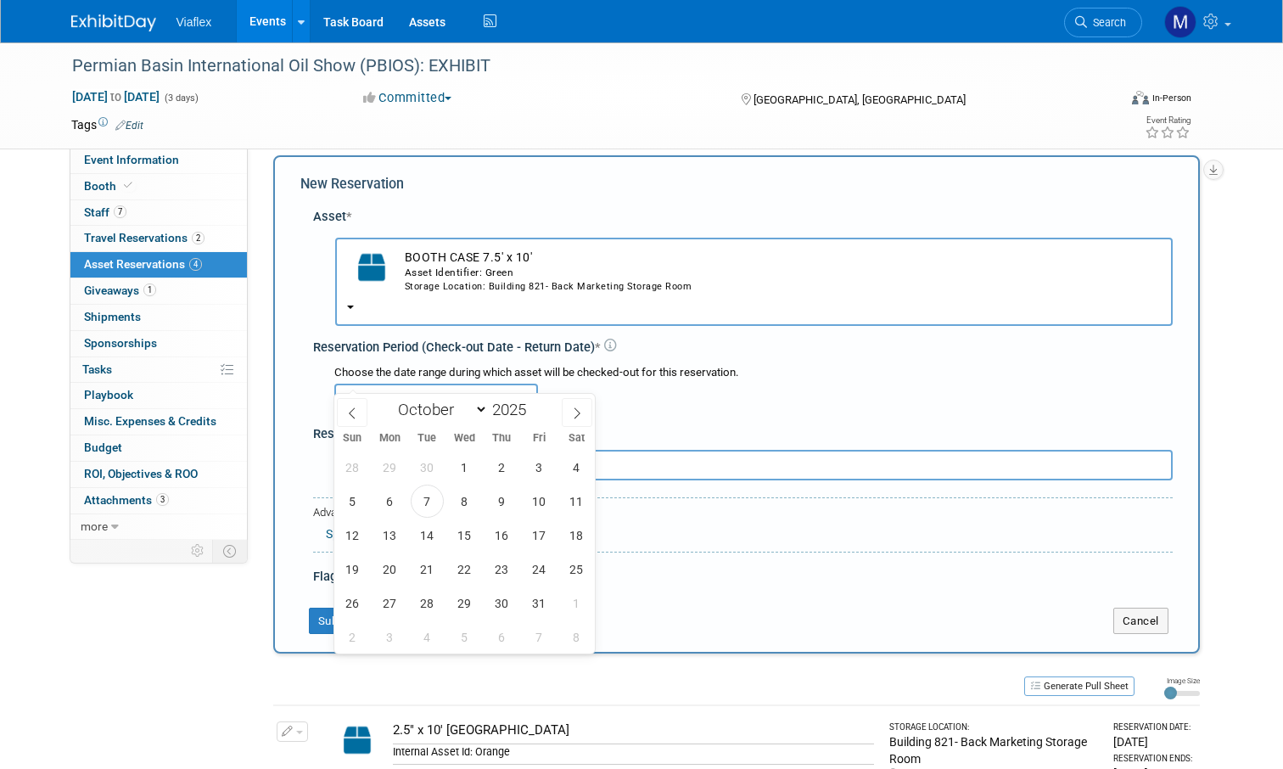
click at [393, 384] on input "text" at bounding box center [436, 399] width 204 height 31
click at [422, 496] on span "7" at bounding box center [427, 501] width 33 height 33
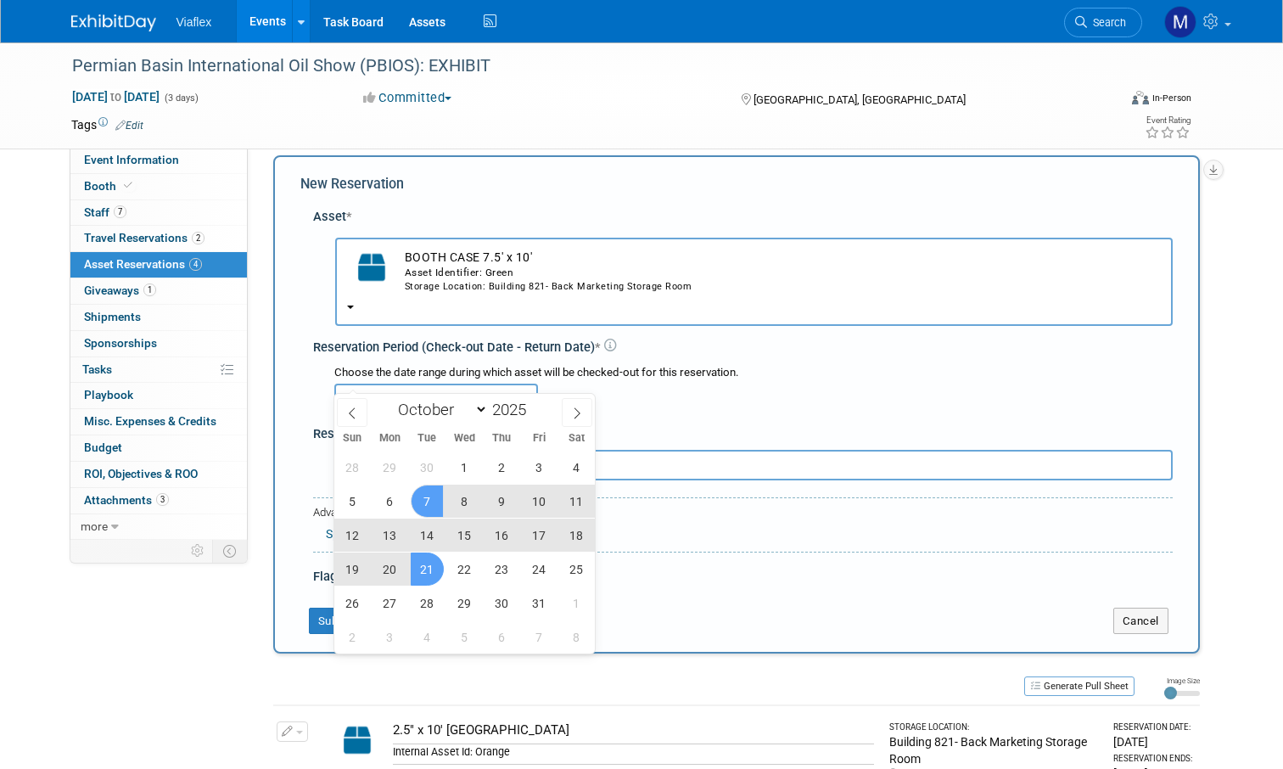
click at [426, 568] on span "21" at bounding box center [427, 568] width 33 height 33
type input "Oct 7, 2025 to Oct 21, 2025"
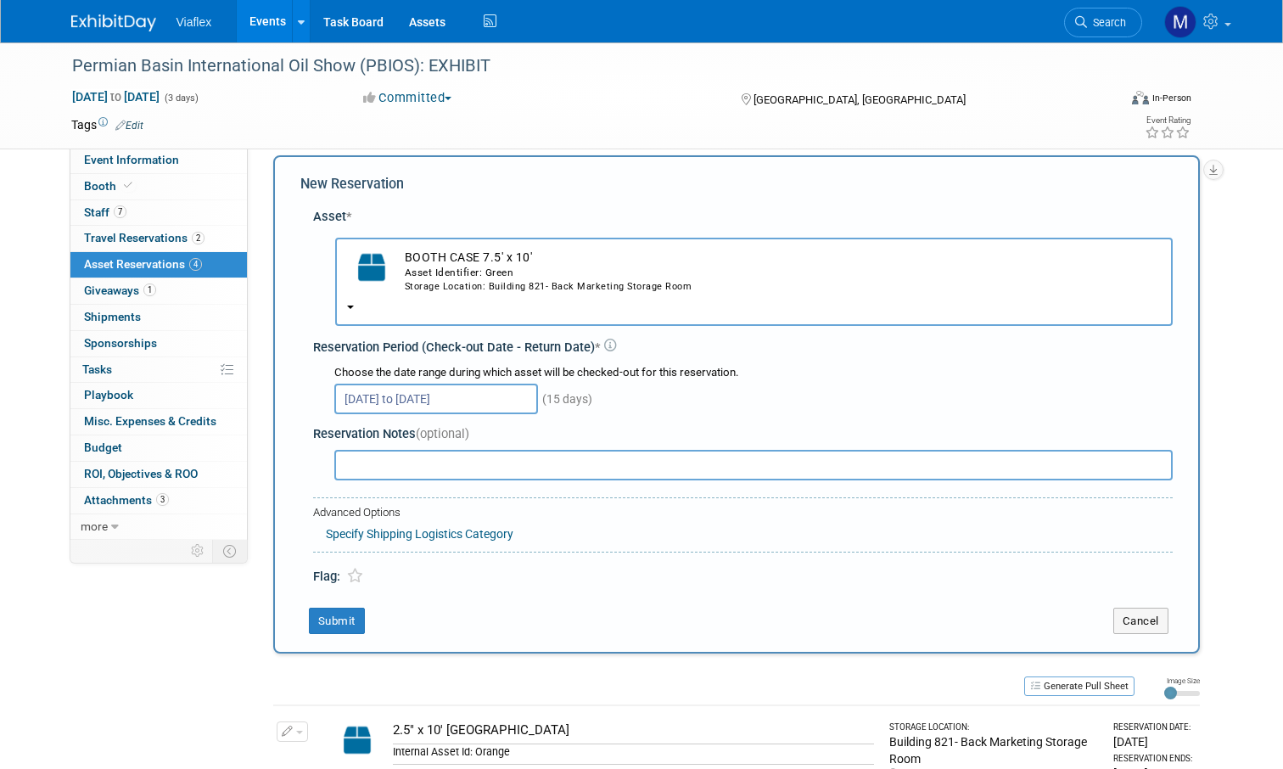
click at [418, 450] on input "text" at bounding box center [753, 465] width 838 height 31
paste input "Shipped to texas"
type input "Shipped to texas"
click at [334, 608] on button "Submit" at bounding box center [337, 621] width 56 height 27
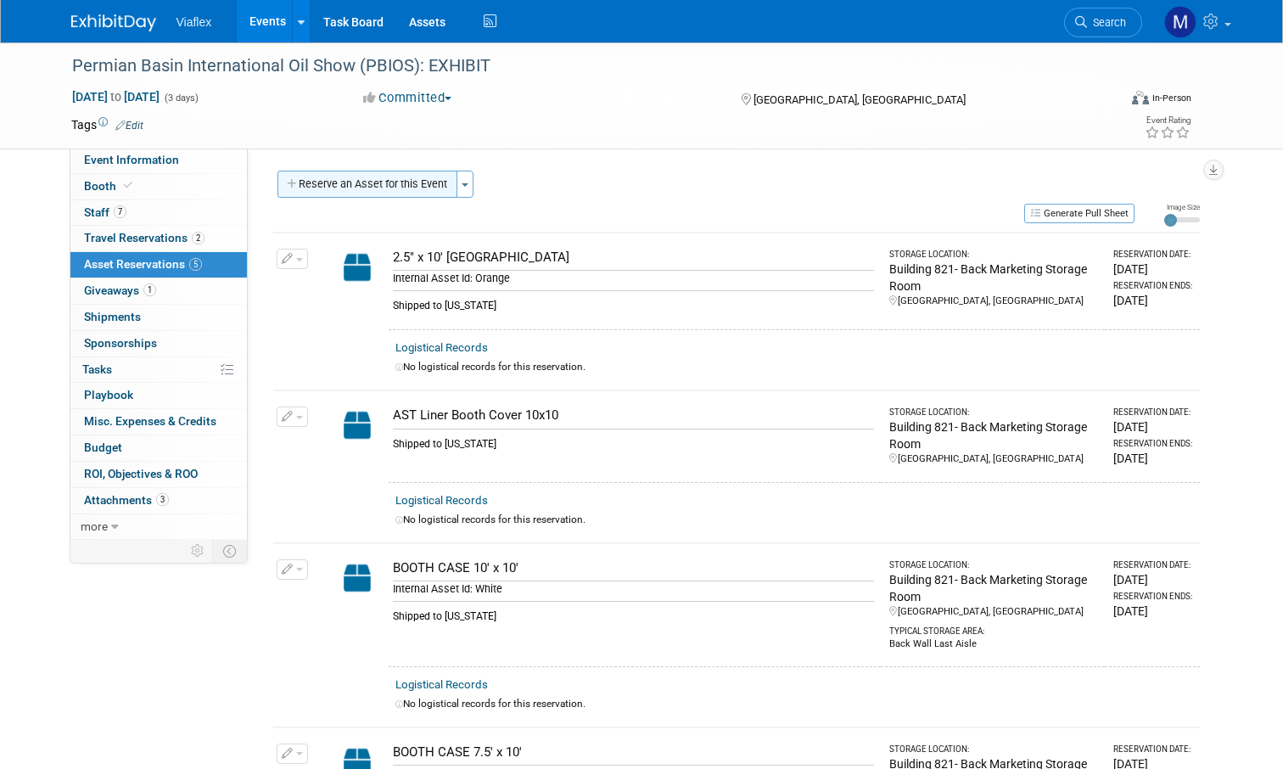
scroll to position [0, 0]
click at [400, 181] on button "Reserve an Asset for this Event" at bounding box center [367, 184] width 180 height 27
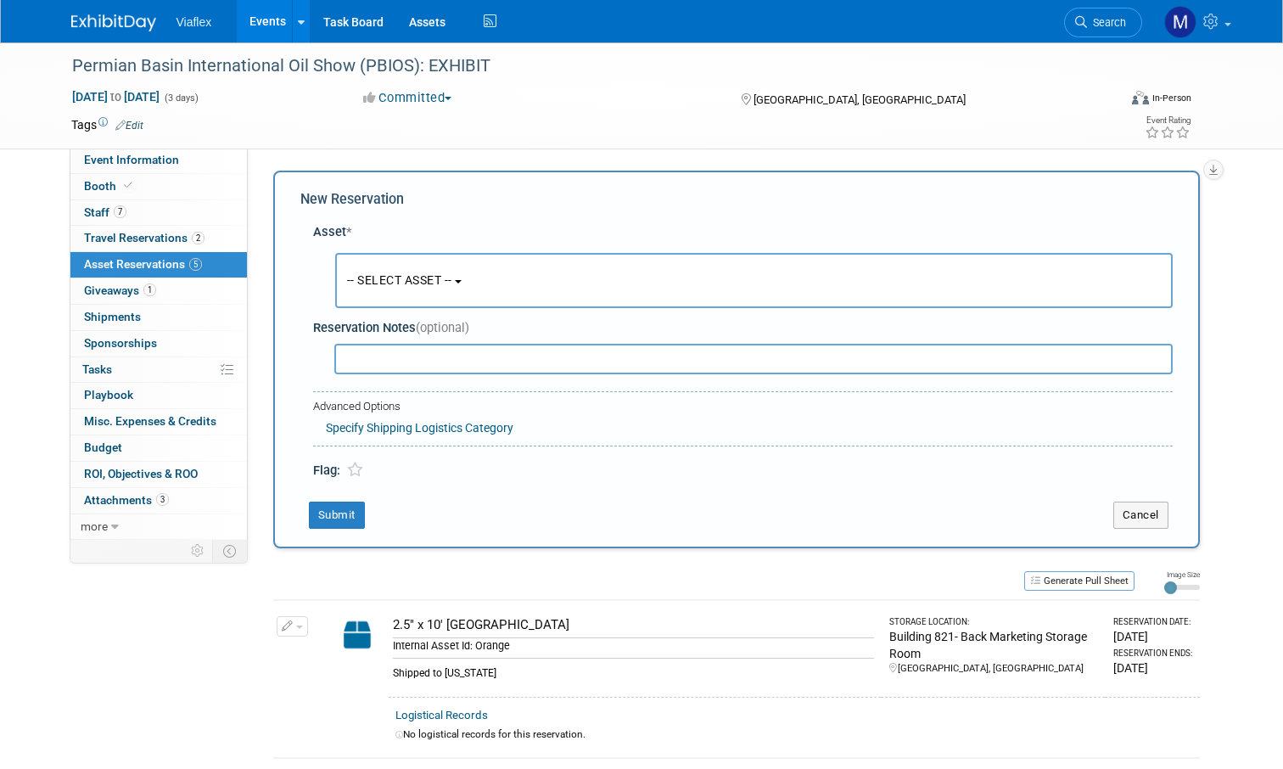
scroll to position [15, 0]
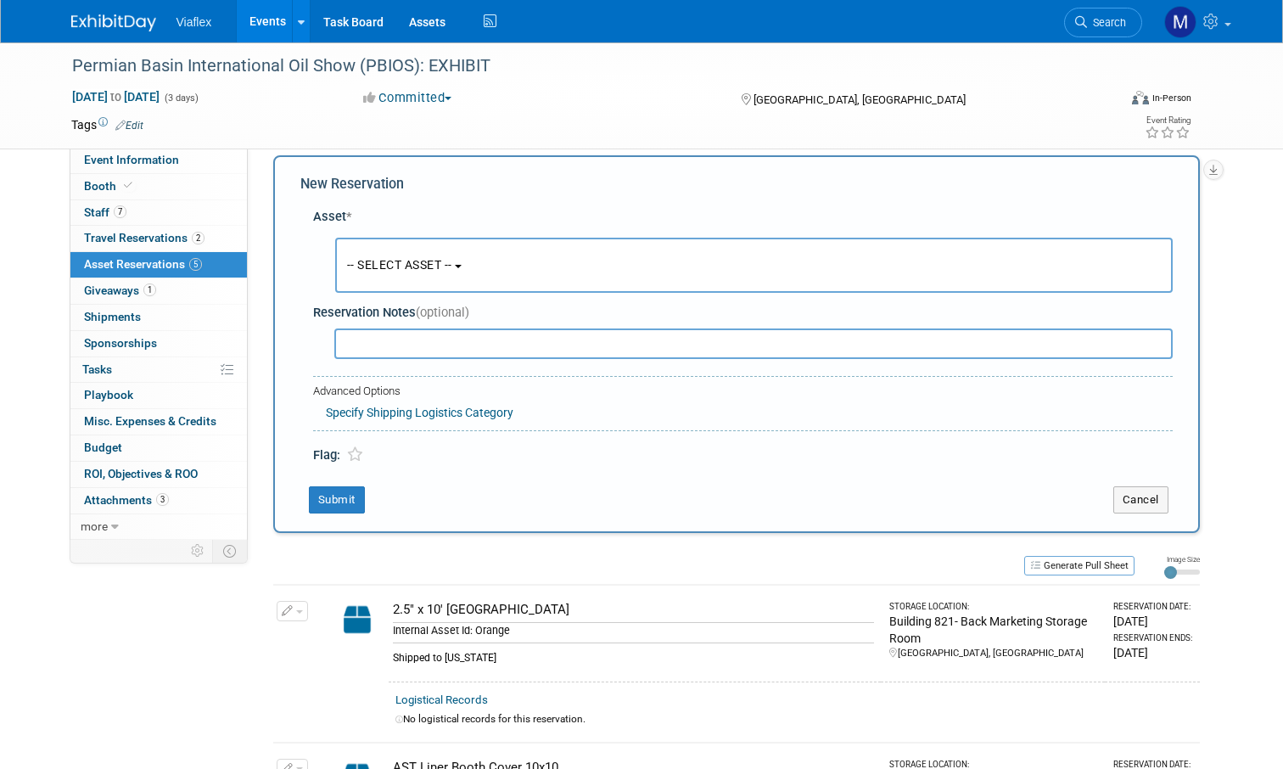
click at [418, 262] on span "-- SELECT ASSET --" at bounding box center [399, 265] width 105 height 14
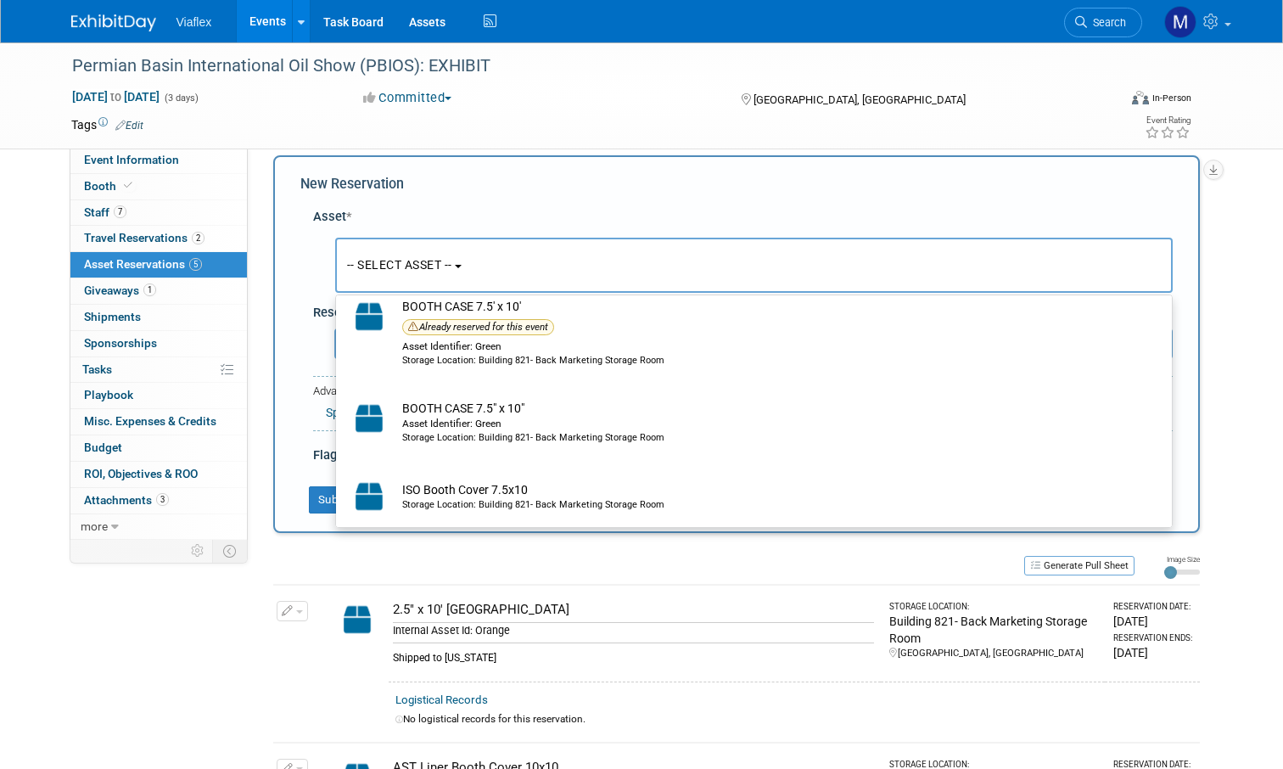
scroll to position [486, 0]
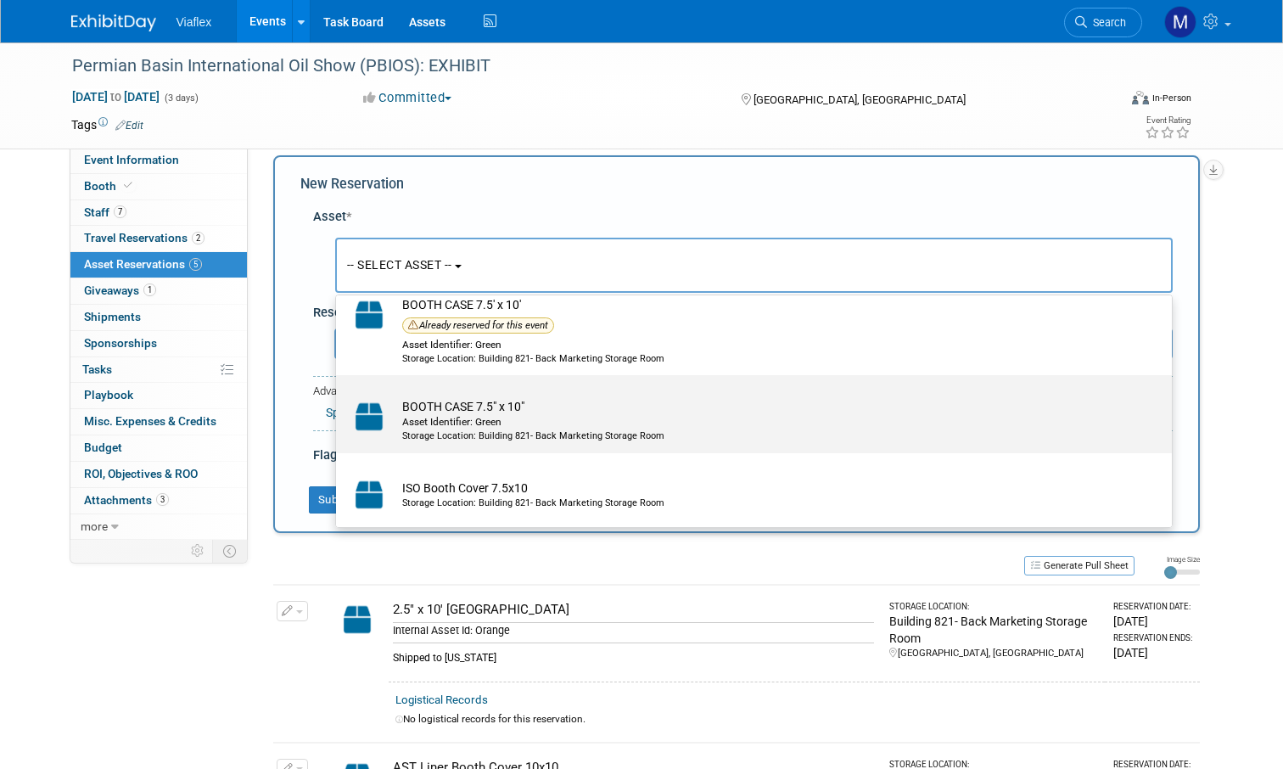
click at [462, 403] on td "BOOTH CASE 7.5" x 10" Asset Identifier: Green Storage Location: Building 821- B…" at bounding box center [766, 420] width 744 height 45
click at [339, 395] on input "BOOTH CASE 7.5" x 10" Asset Identifier: Green Storage Location: Building 821- B…" at bounding box center [333, 389] width 11 height 11
select select "10729791"
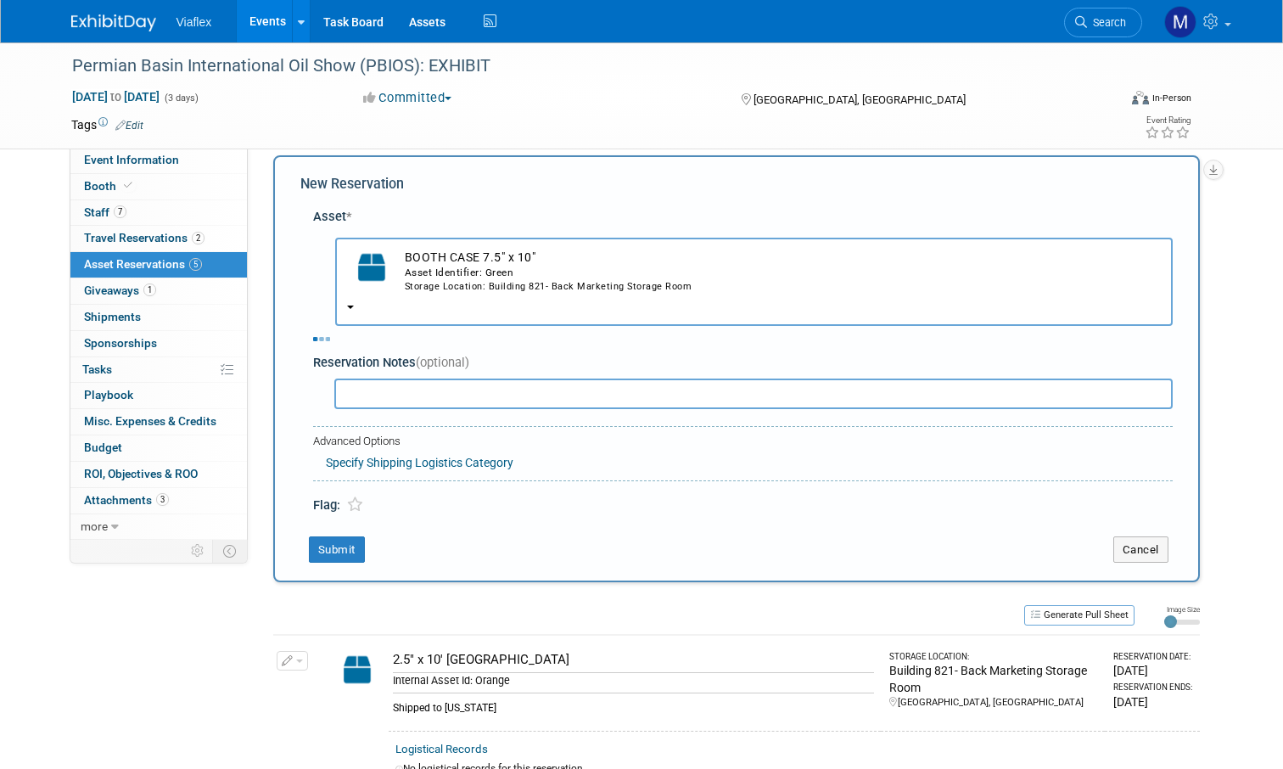
click at [403, 369] on div "Asset * -- SELECT ASSET --" at bounding box center [736, 357] width 872 height 316
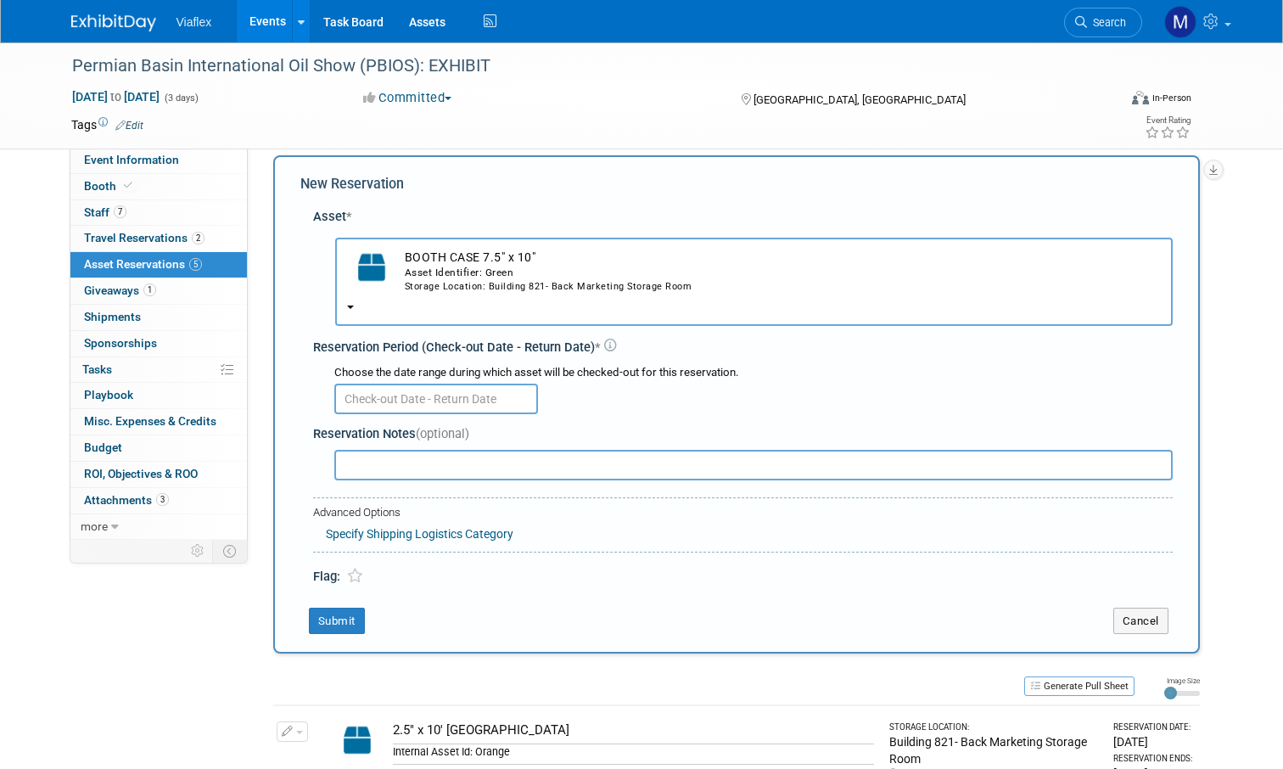
paste input "Shipped to texas"
type input "Shipped to texas"
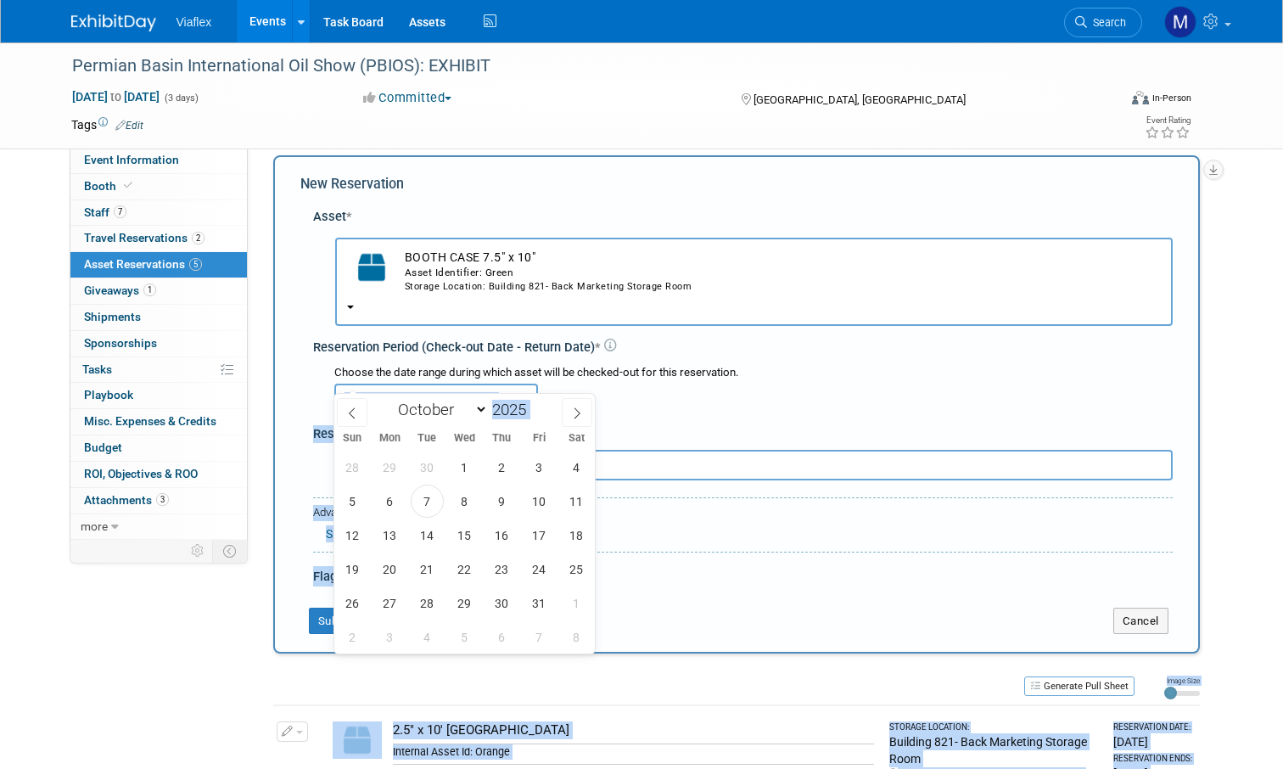
click at [403, 384] on input "text" at bounding box center [436, 399] width 204 height 31
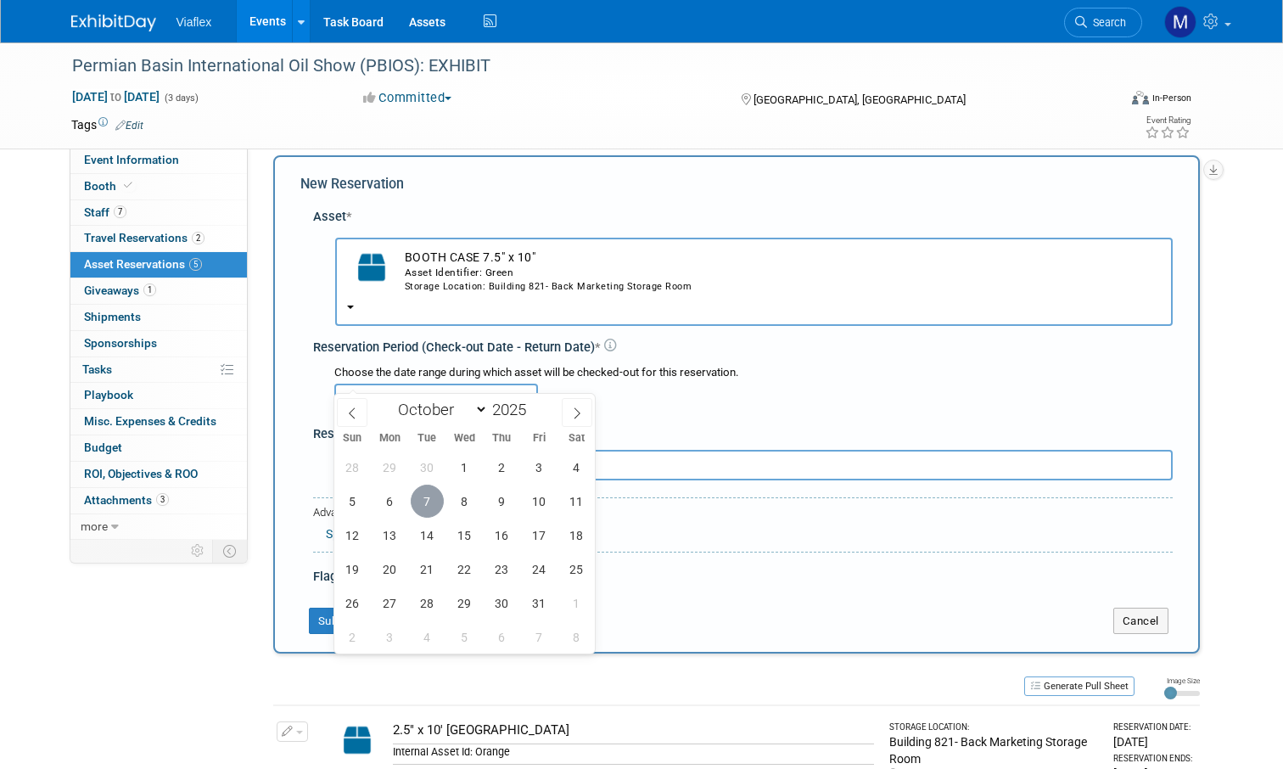
click at [428, 498] on span "7" at bounding box center [427, 501] width 33 height 33
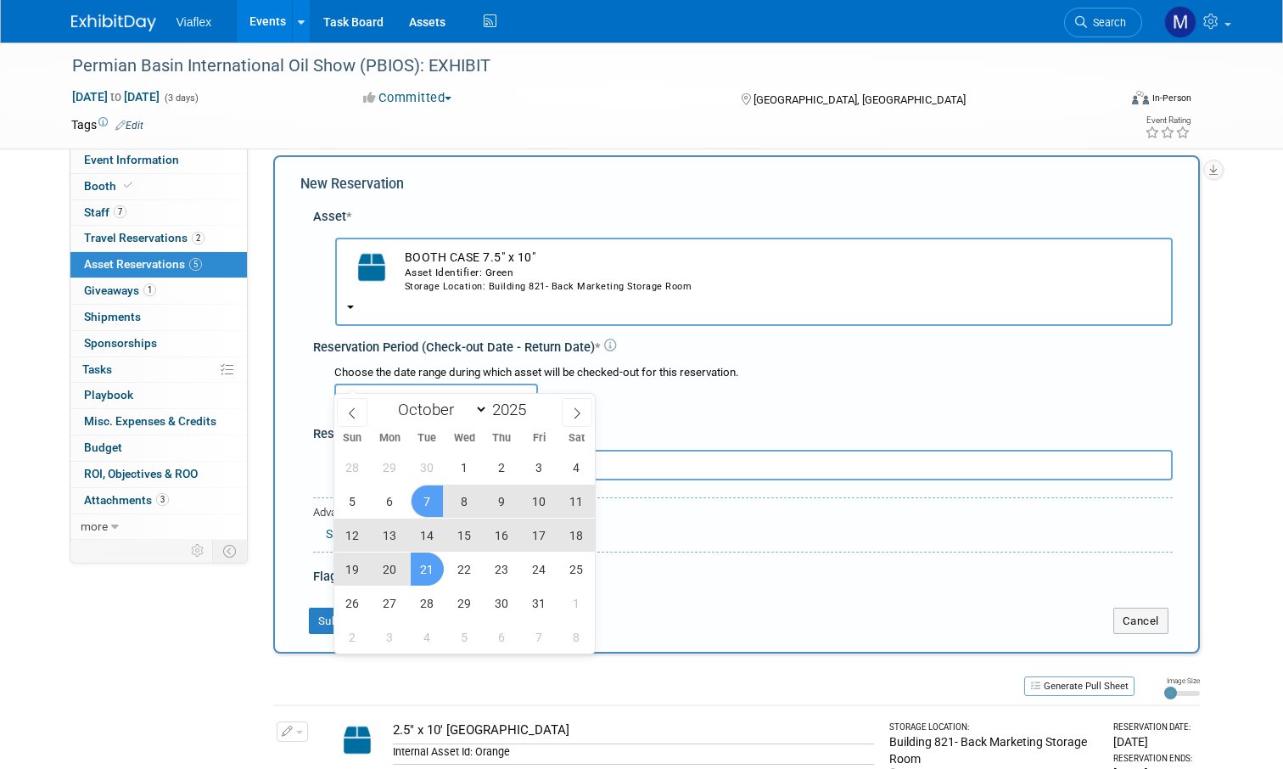
click at [427, 569] on span "21" at bounding box center [427, 568] width 33 height 33
type input "Oct 7, 2025 to Oct 21, 2025"
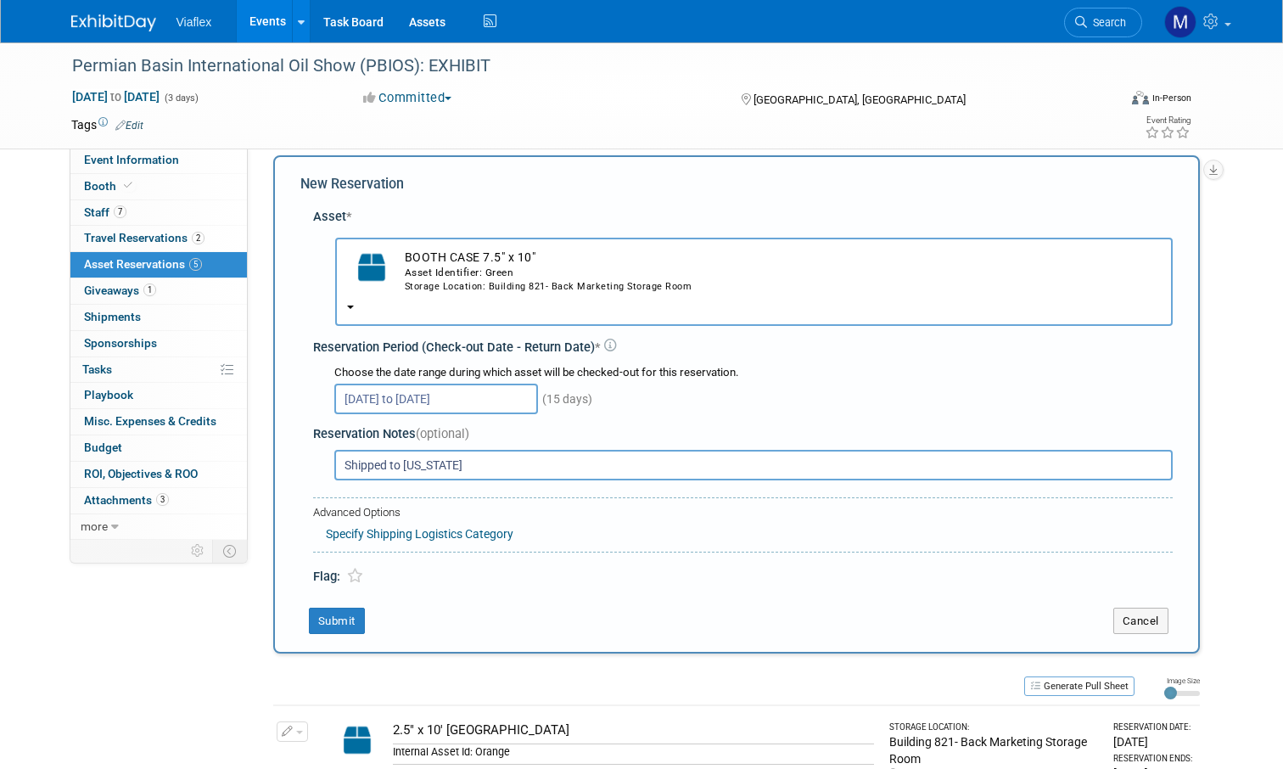
click at [339, 608] on button "Submit" at bounding box center [337, 621] width 56 height 27
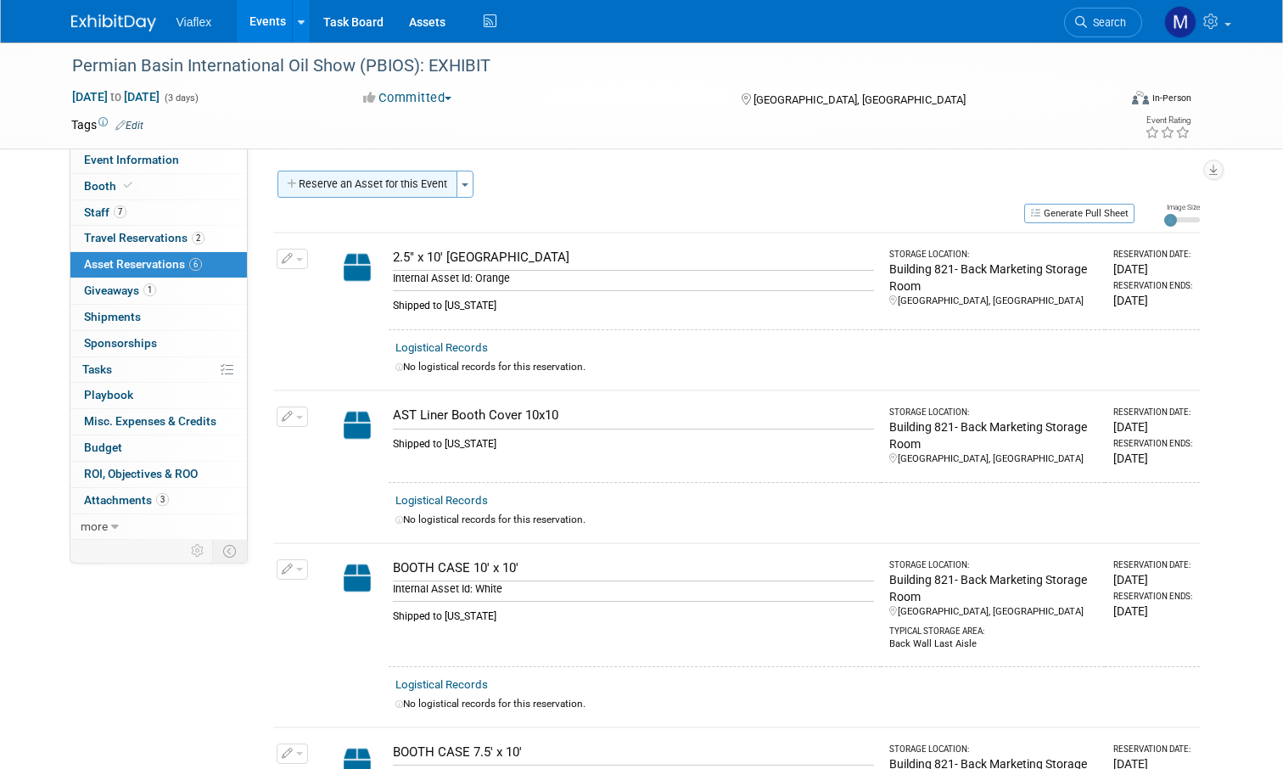
scroll to position [0, 0]
click at [368, 184] on button "Reserve an Asset for this Event" at bounding box center [367, 184] width 180 height 27
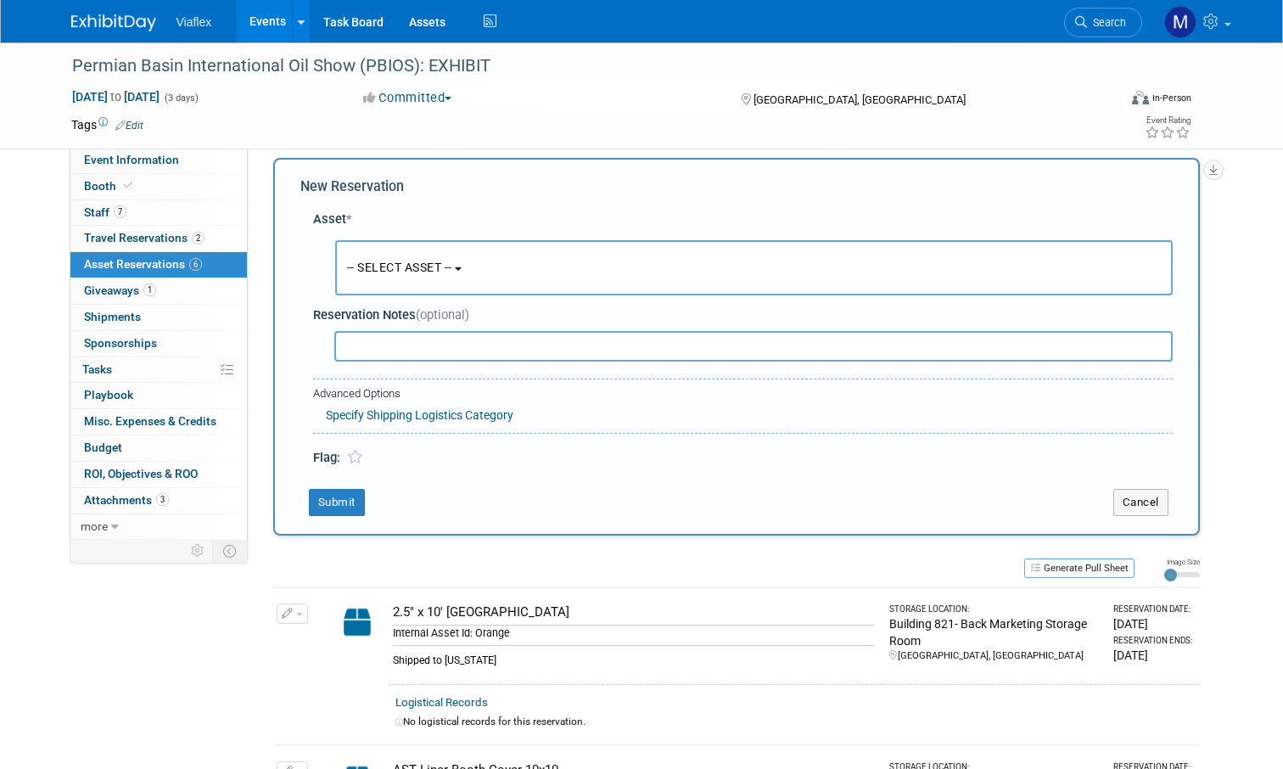
scroll to position [15, 0]
click at [432, 240] on button "-- SELECT ASSET --" at bounding box center [754, 265] width 838 height 55
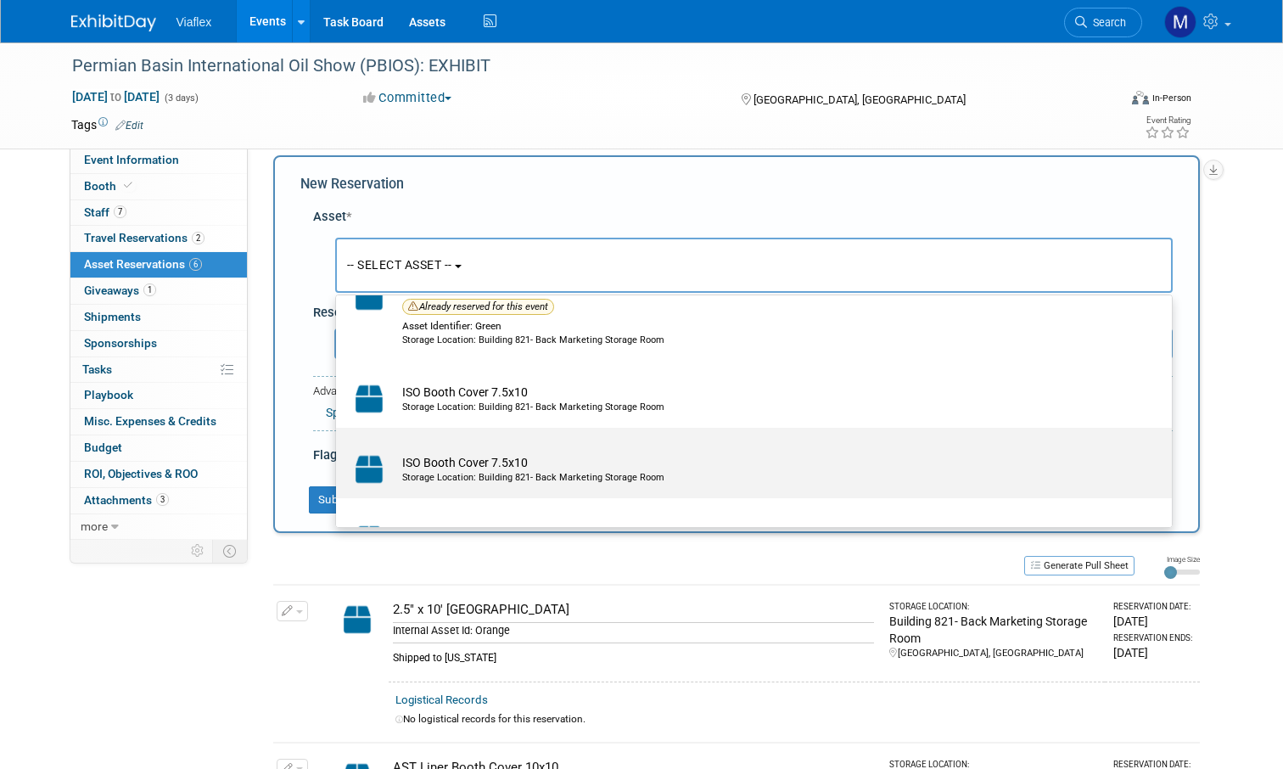
scroll to position [609, 0]
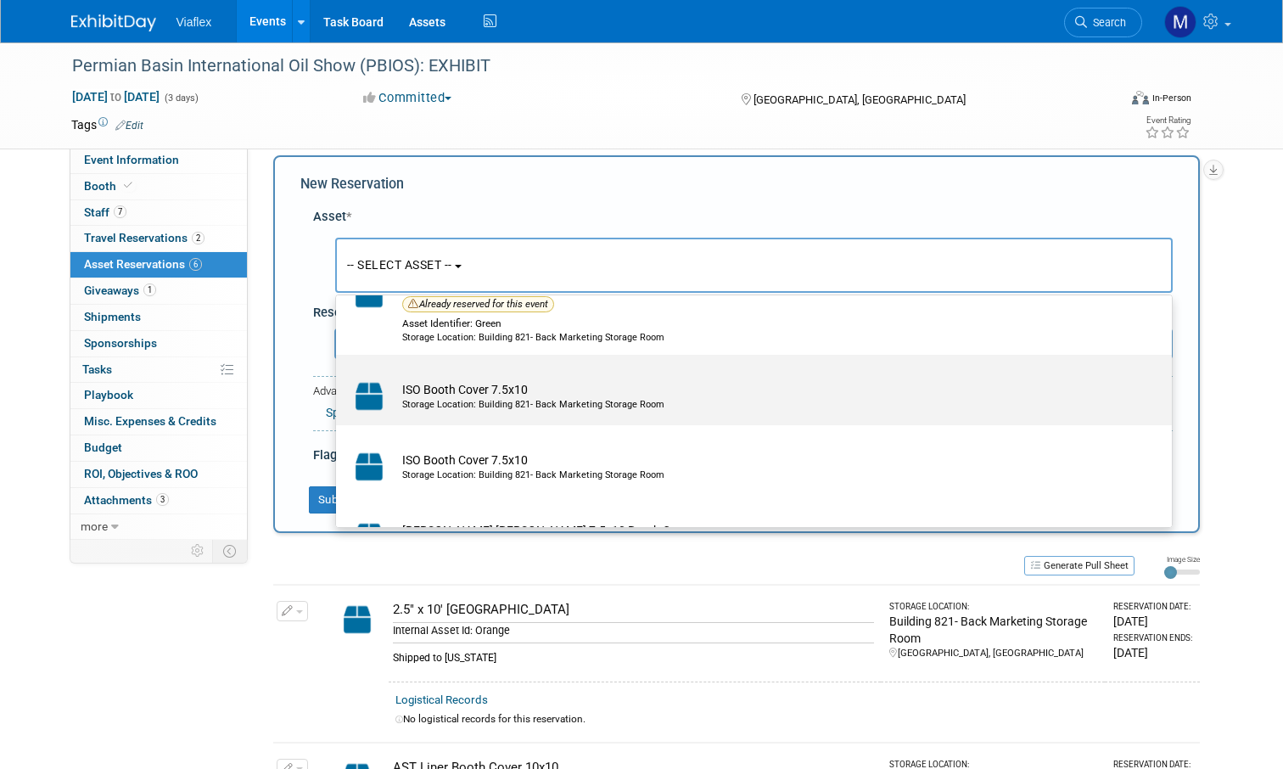
click at [477, 398] on div "Storage Location: Building 821- Back Marketing Storage Room" at bounding box center [770, 405] width 736 height 14
click at [339, 375] on input "ISO Booth Cover 7.5x10 Storage Location: Building 821- Back Marketing Storage R…" at bounding box center [333, 369] width 11 height 11
select select "10729799"
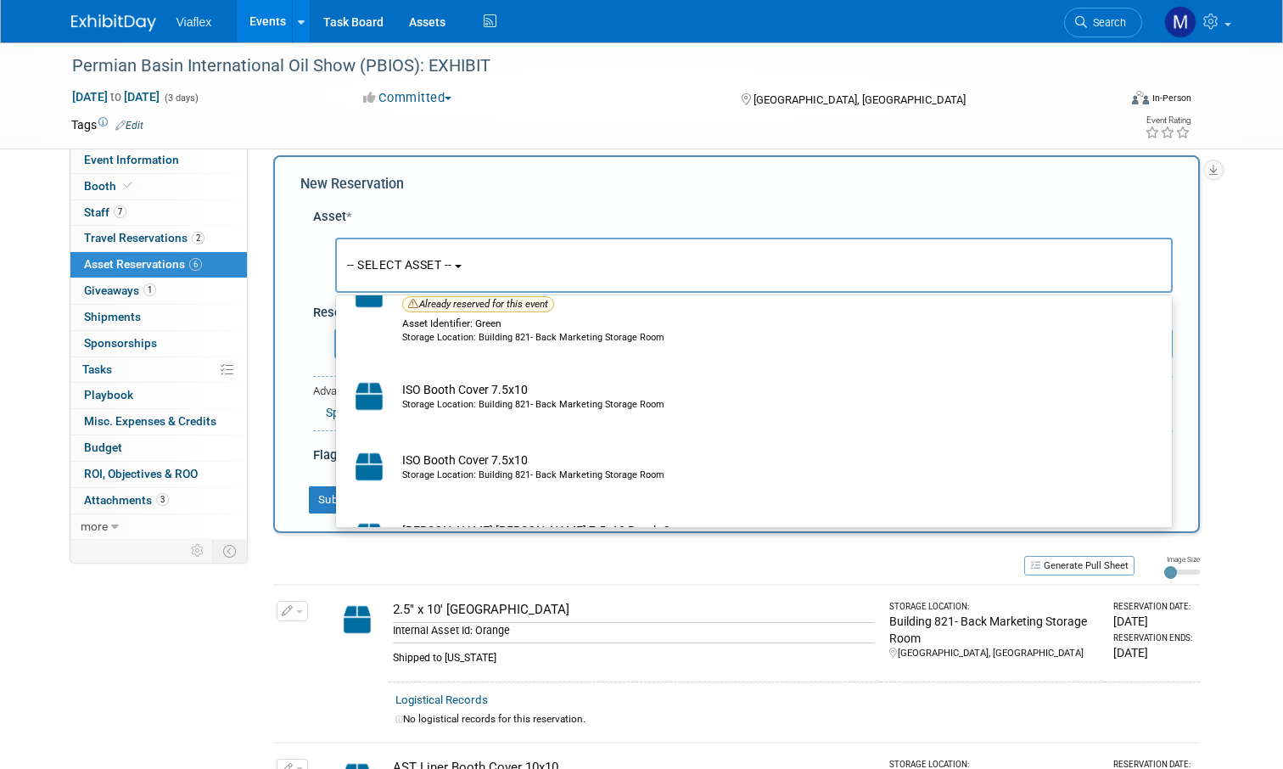
select select "9"
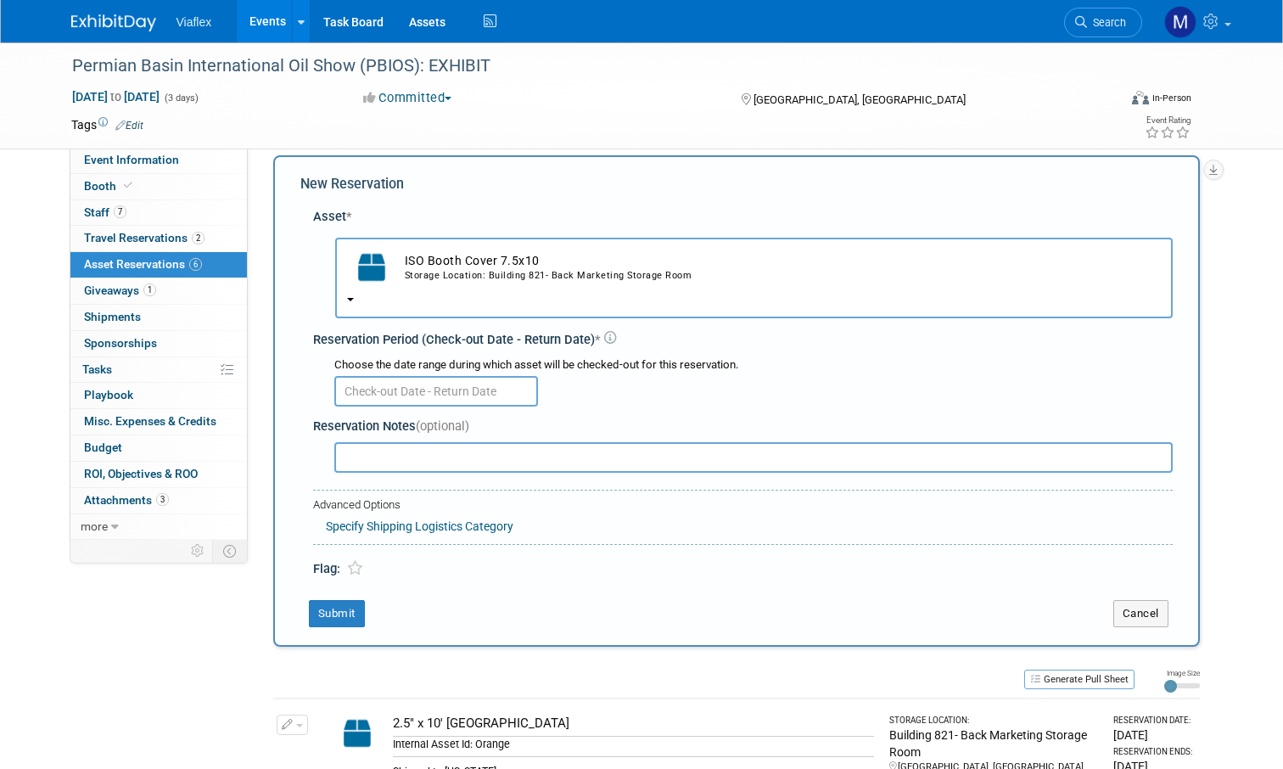
click at [392, 376] on input "text" at bounding box center [436, 391] width 204 height 31
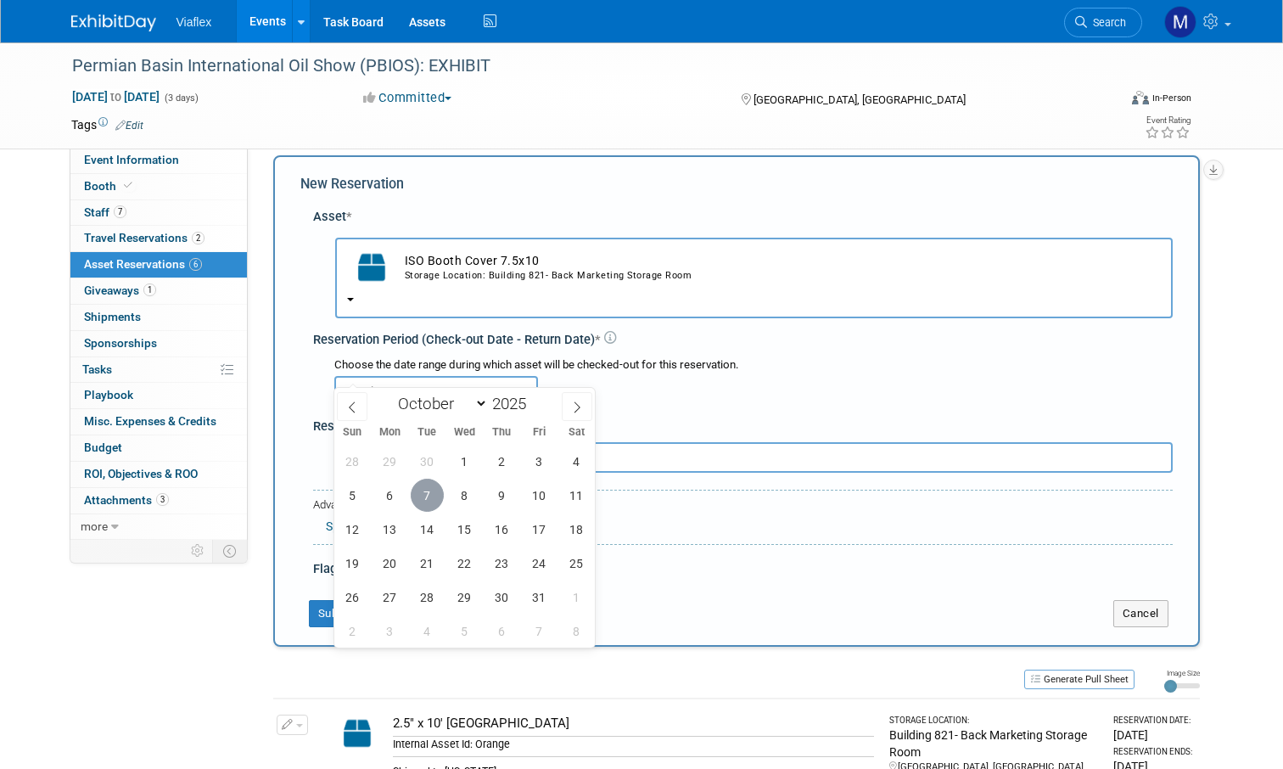
click at [419, 491] on span "7" at bounding box center [427, 495] width 33 height 33
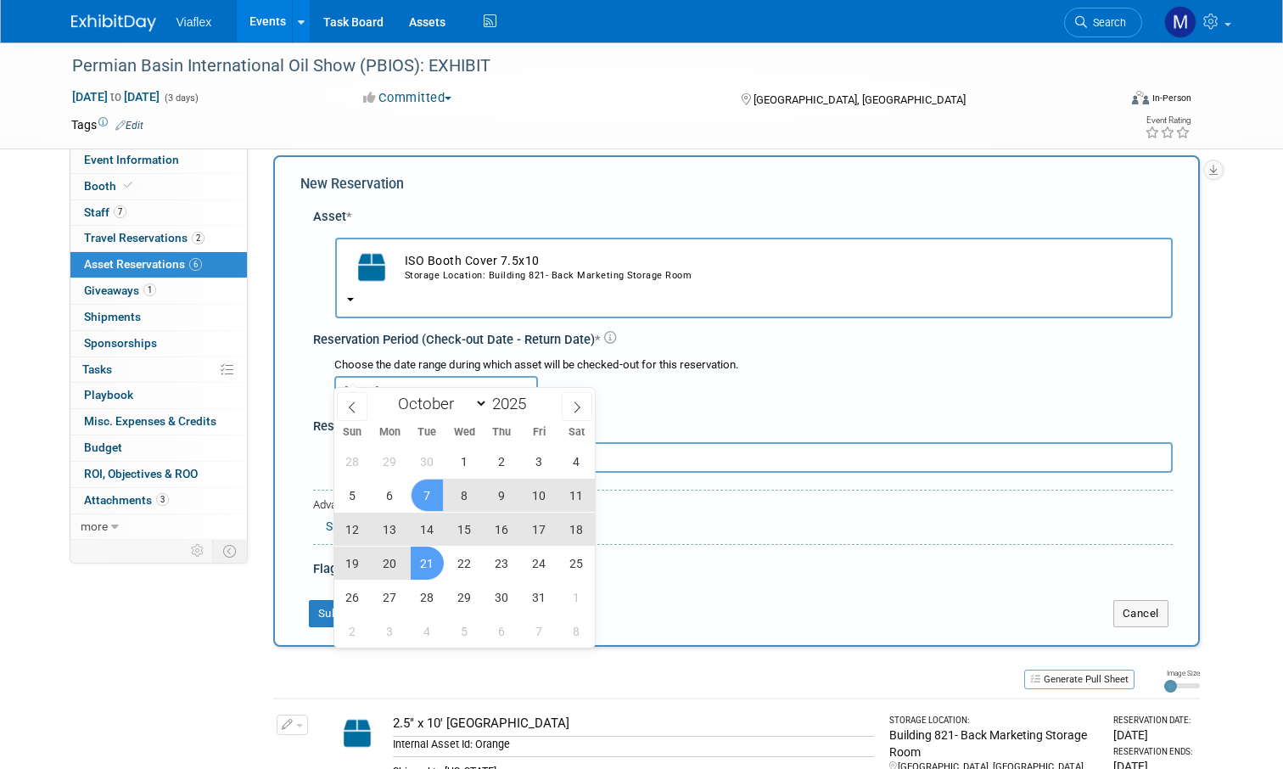
click at [429, 555] on span "21" at bounding box center [427, 562] width 33 height 33
type input "Oct 7, 2025 to Oct 21, 2025"
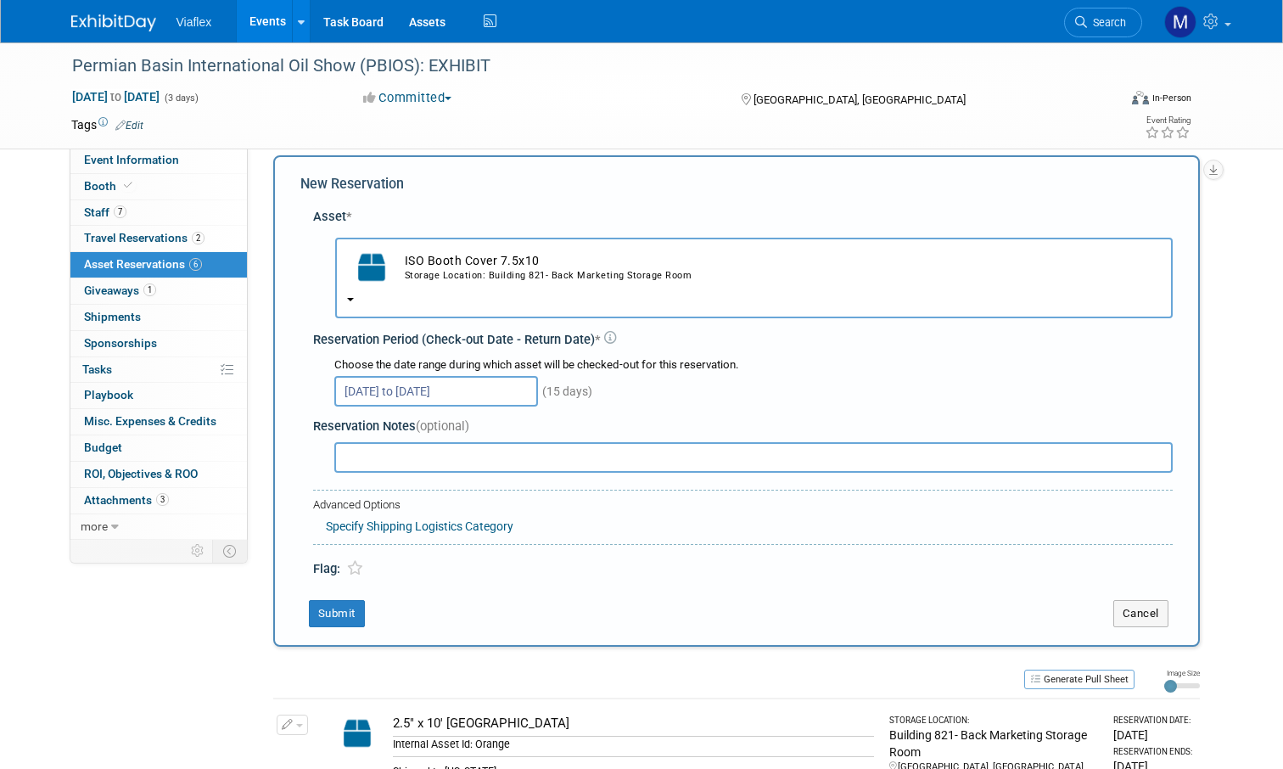
click at [411, 442] on input "text" at bounding box center [753, 457] width 838 height 31
paste input "Shipped to texas"
type input "Shipped to texas"
click at [333, 600] on button "Submit" at bounding box center [337, 613] width 56 height 27
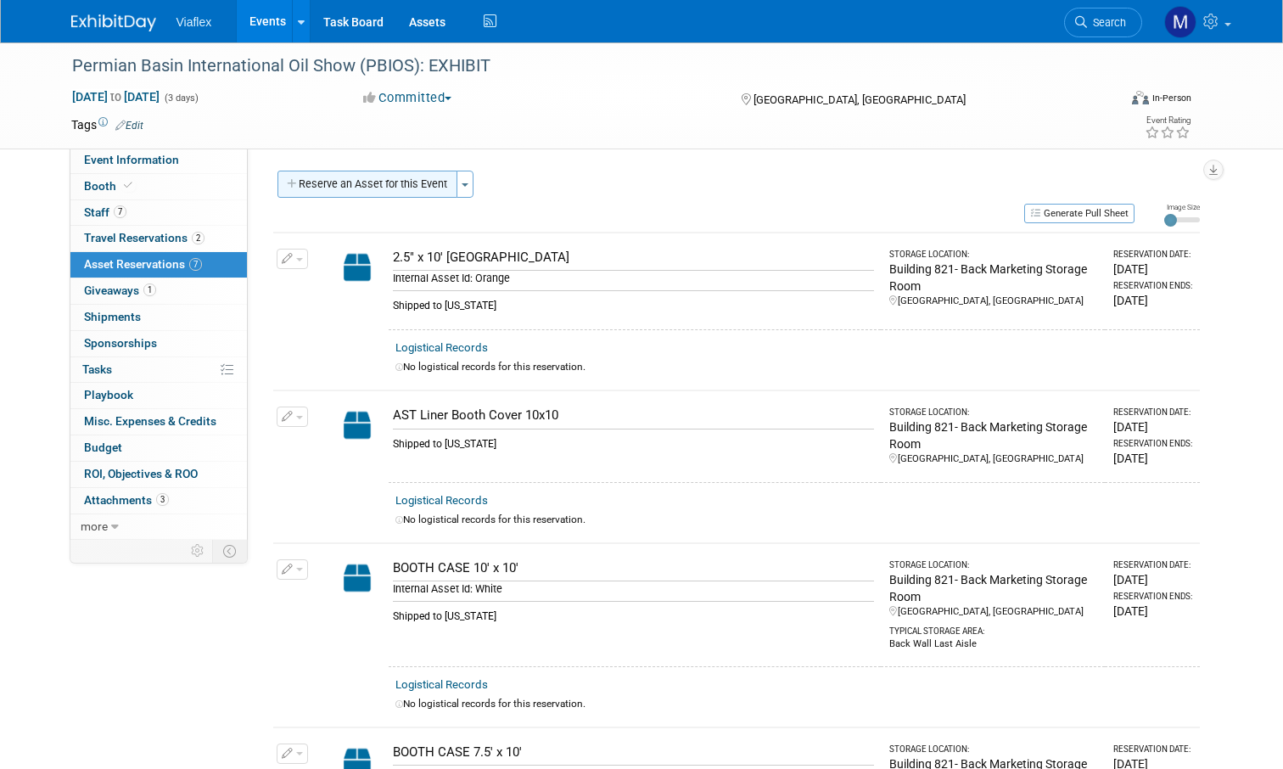
scroll to position [0, 0]
click at [406, 183] on button "Reserve an Asset for this Event" at bounding box center [367, 184] width 180 height 27
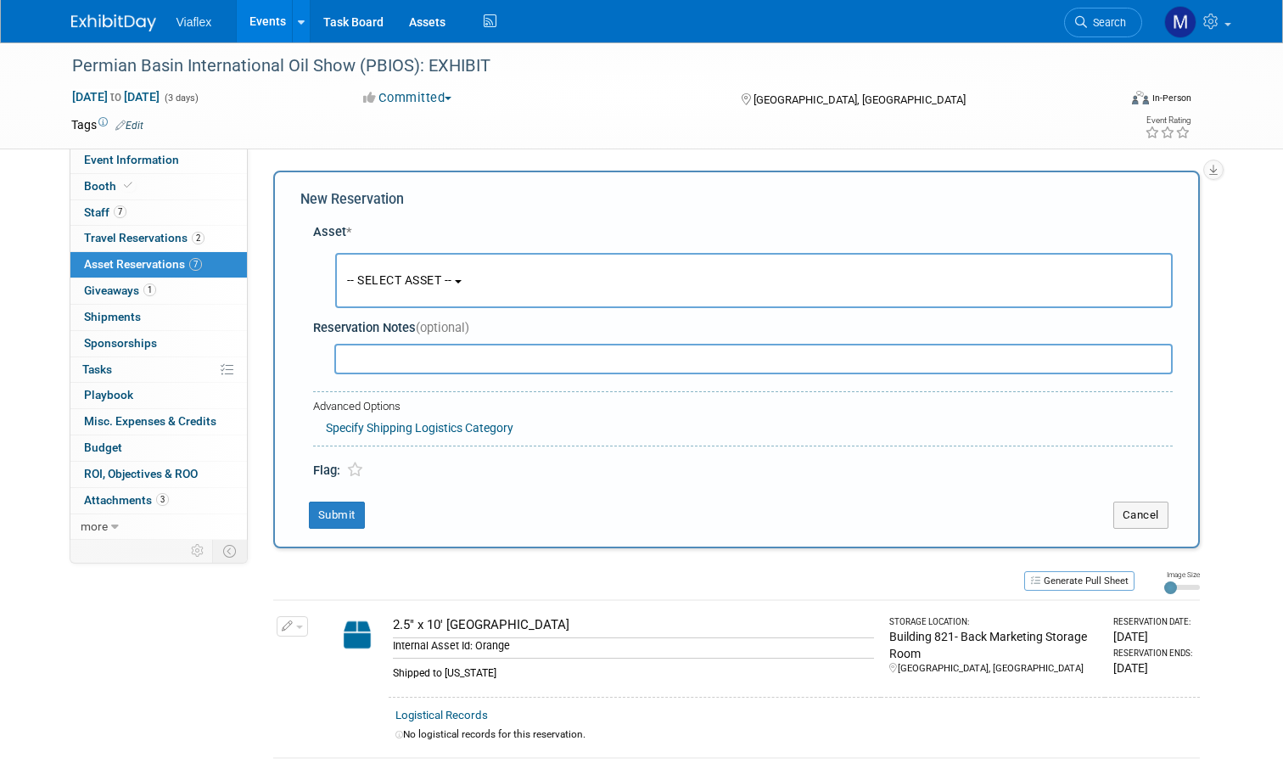
scroll to position [15, 0]
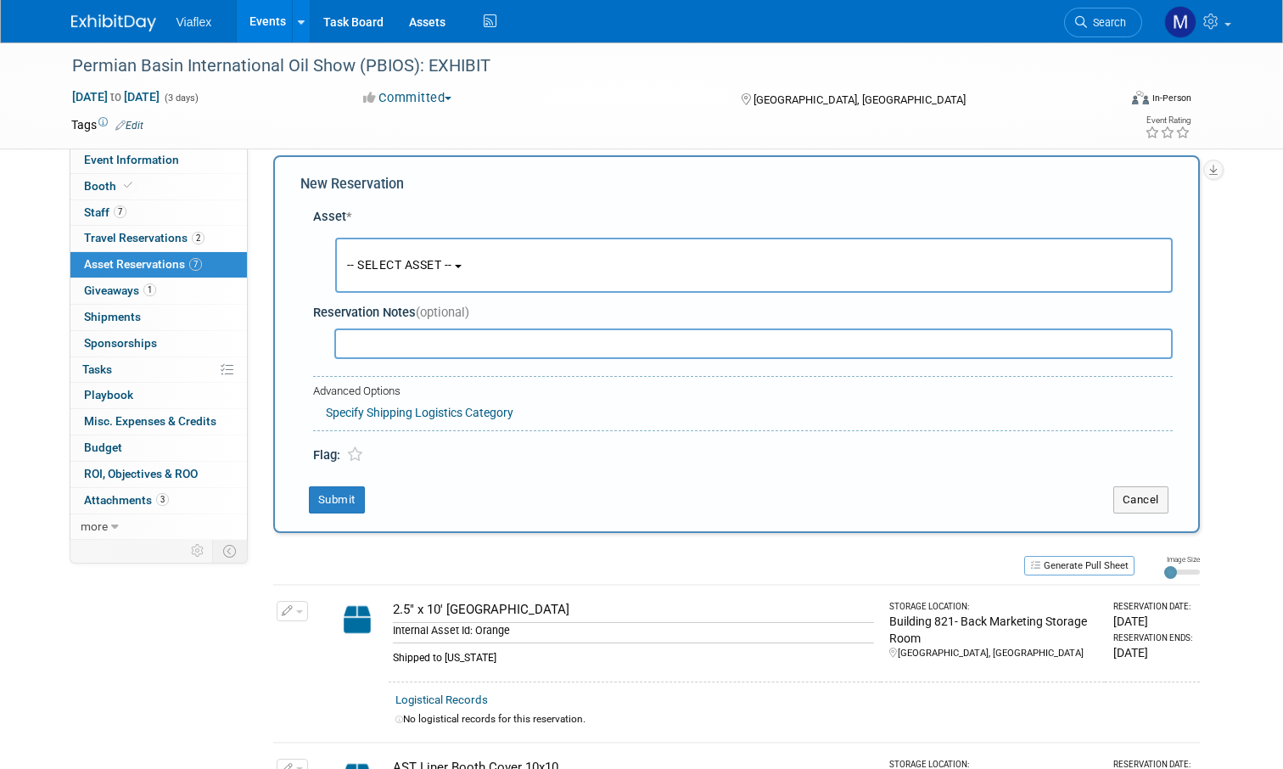
click at [431, 266] on span "-- SELECT ASSET --" at bounding box center [399, 265] width 105 height 14
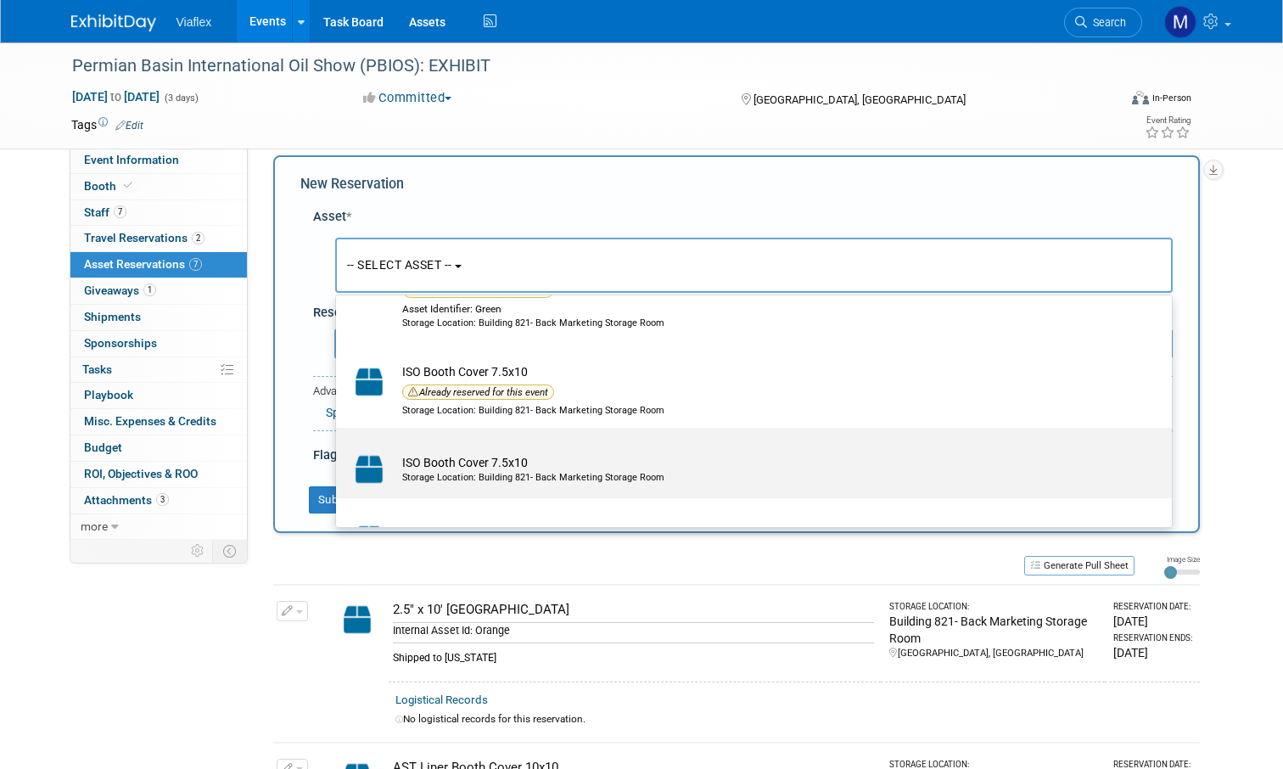
scroll to position [625, 0]
click at [465, 453] on td "ISO Booth Cover 7.5x10 Storage Location: Building 821- Back Marketing Storage R…" at bounding box center [766, 468] width 744 height 37
click at [339, 447] on input "ISO Booth Cover 7.5x10 Storage Location: Building 821- Back Marketing Storage R…" at bounding box center [333, 441] width 11 height 11
select select "10729798"
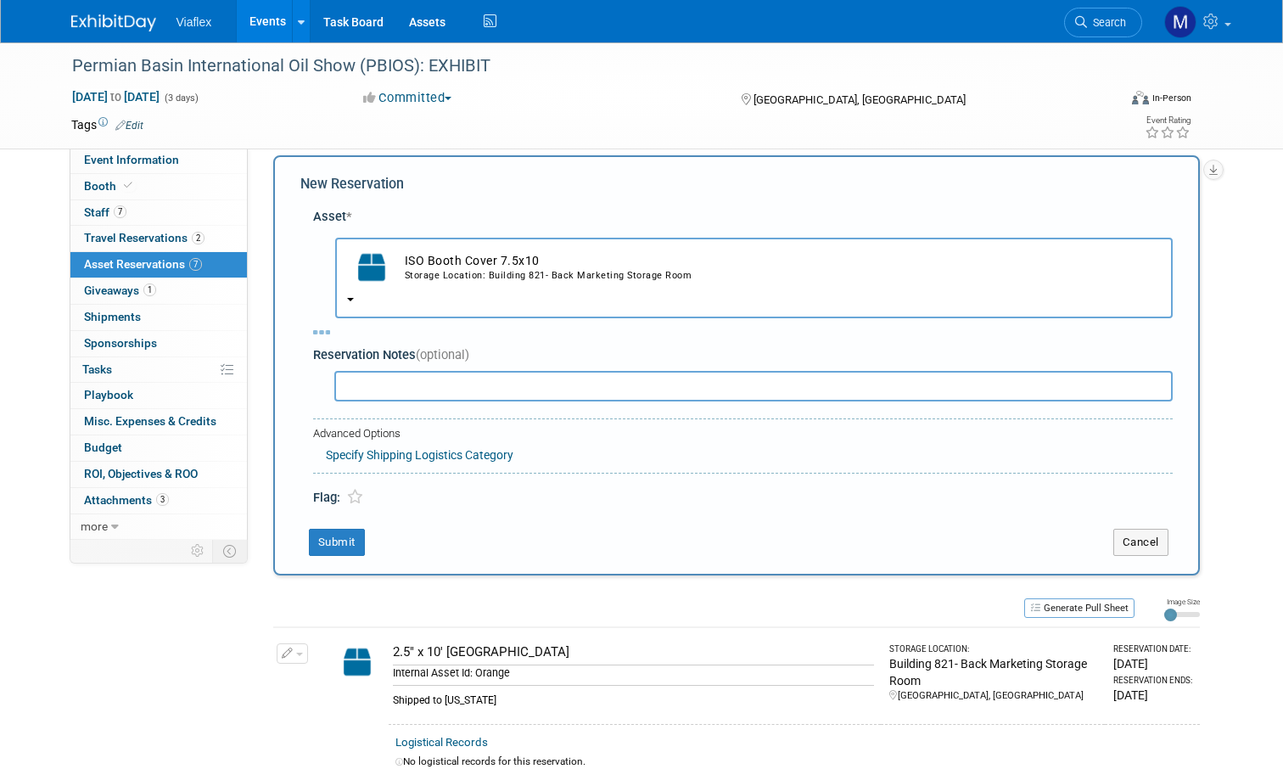
click at [398, 371] on input "text" at bounding box center [753, 386] width 838 height 31
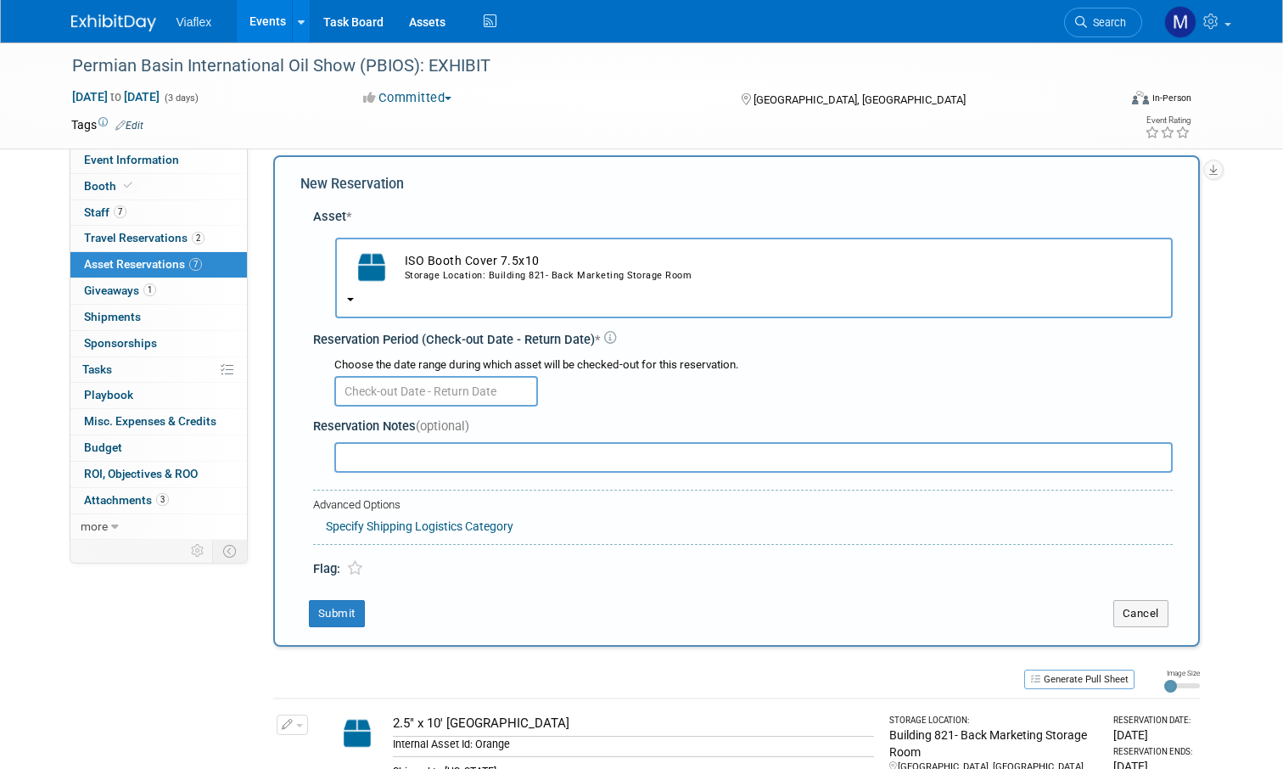
paste input "Shipped to texas"
type input "Shipped to texas"
click at [343, 600] on button "Submit" at bounding box center [337, 613] width 56 height 27
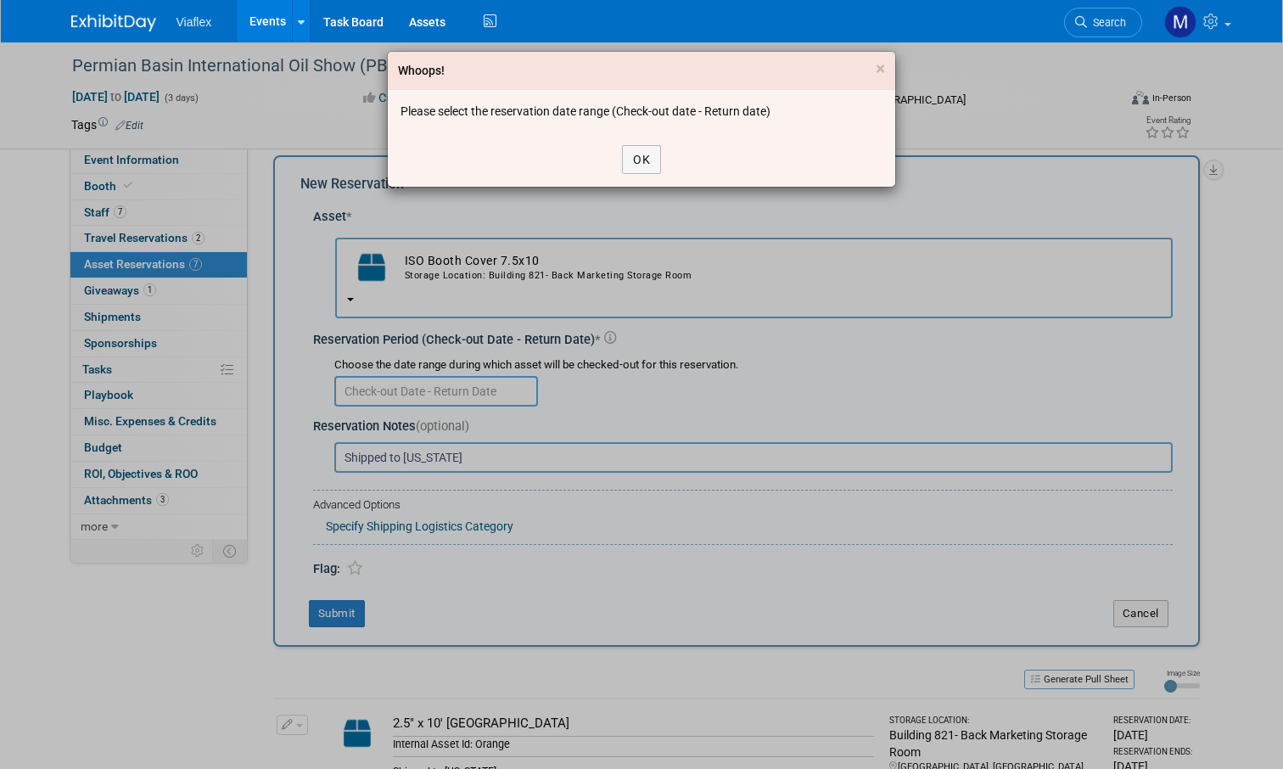
click at [654, 157] on button "OK" at bounding box center [641, 159] width 39 height 29
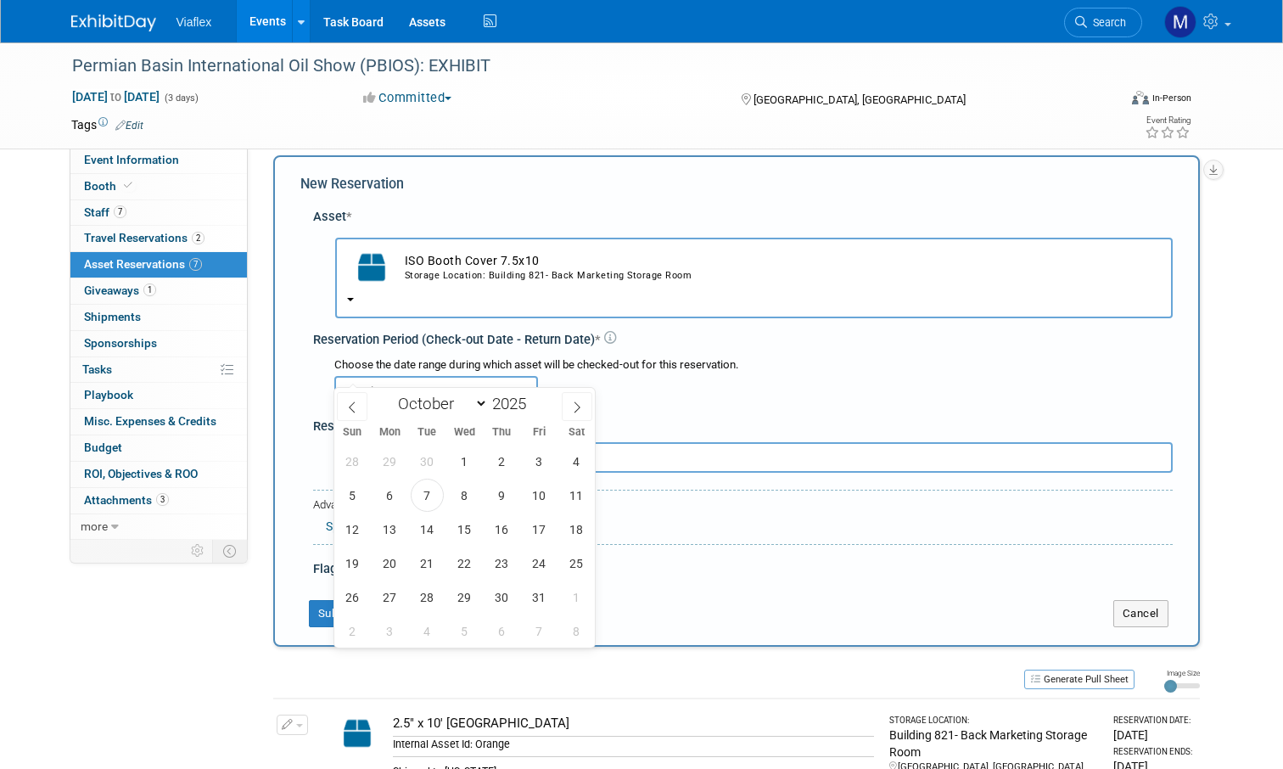
click at [447, 376] on input "text" at bounding box center [436, 391] width 204 height 31
click at [426, 487] on span "7" at bounding box center [427, 495] width 33 height 33
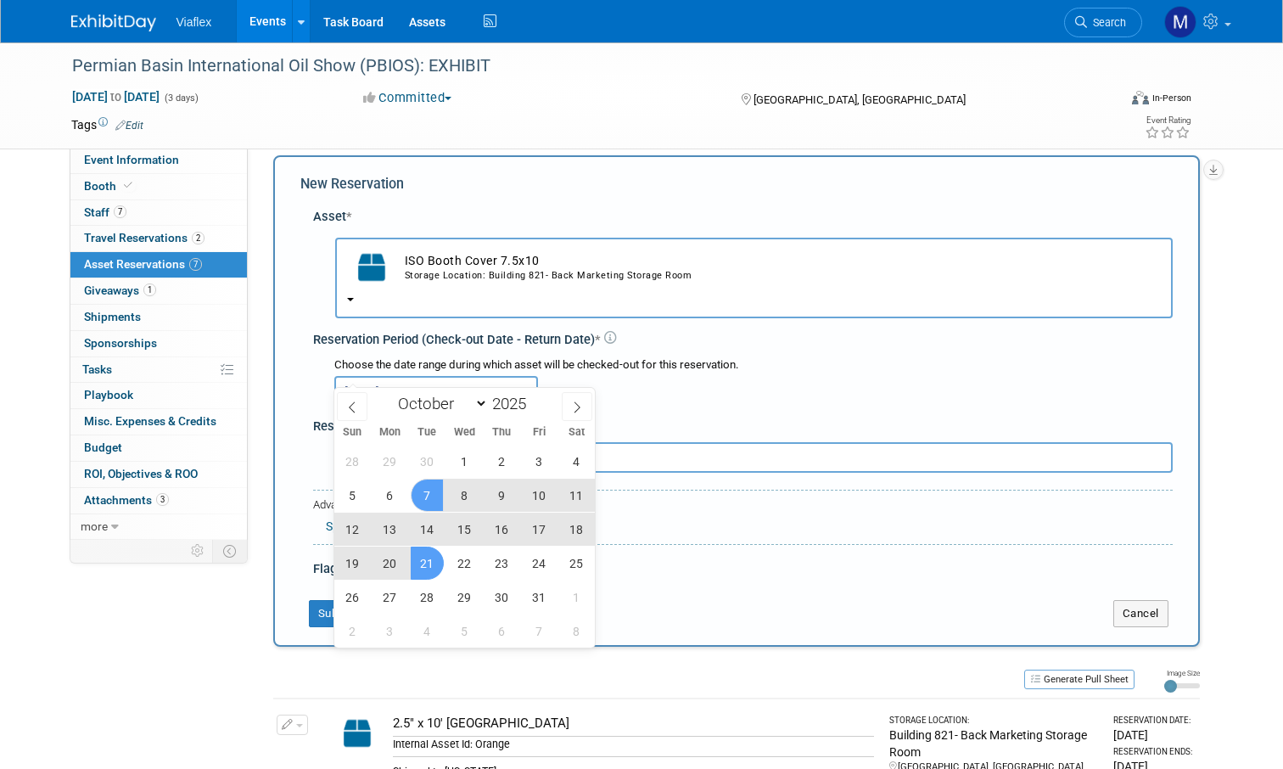
click at [423, 559] on span "21" at bounding box center [427, 562] width 33 height 33
type input "Oct 7, 2025 to Oct 21, 2025"
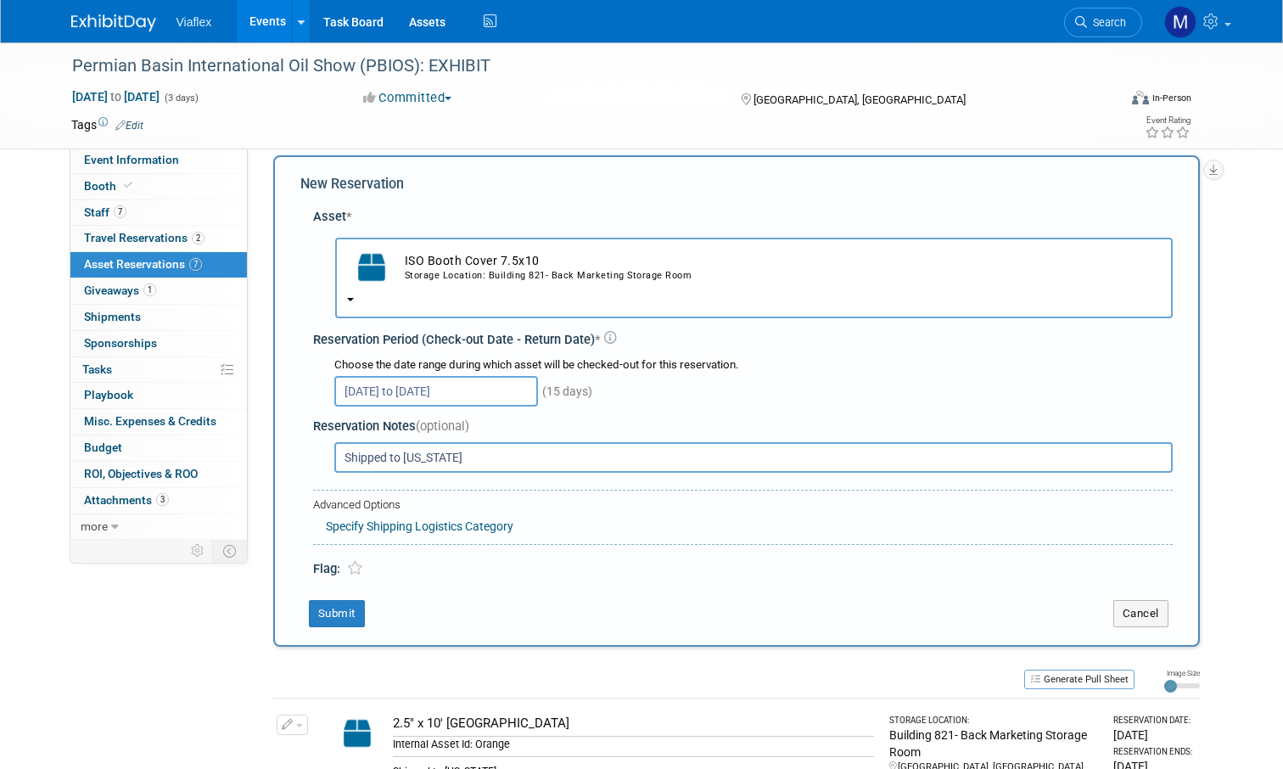
click at [334, 600] on button "Submit" at bounding box center [337, 613] width 56 height 27
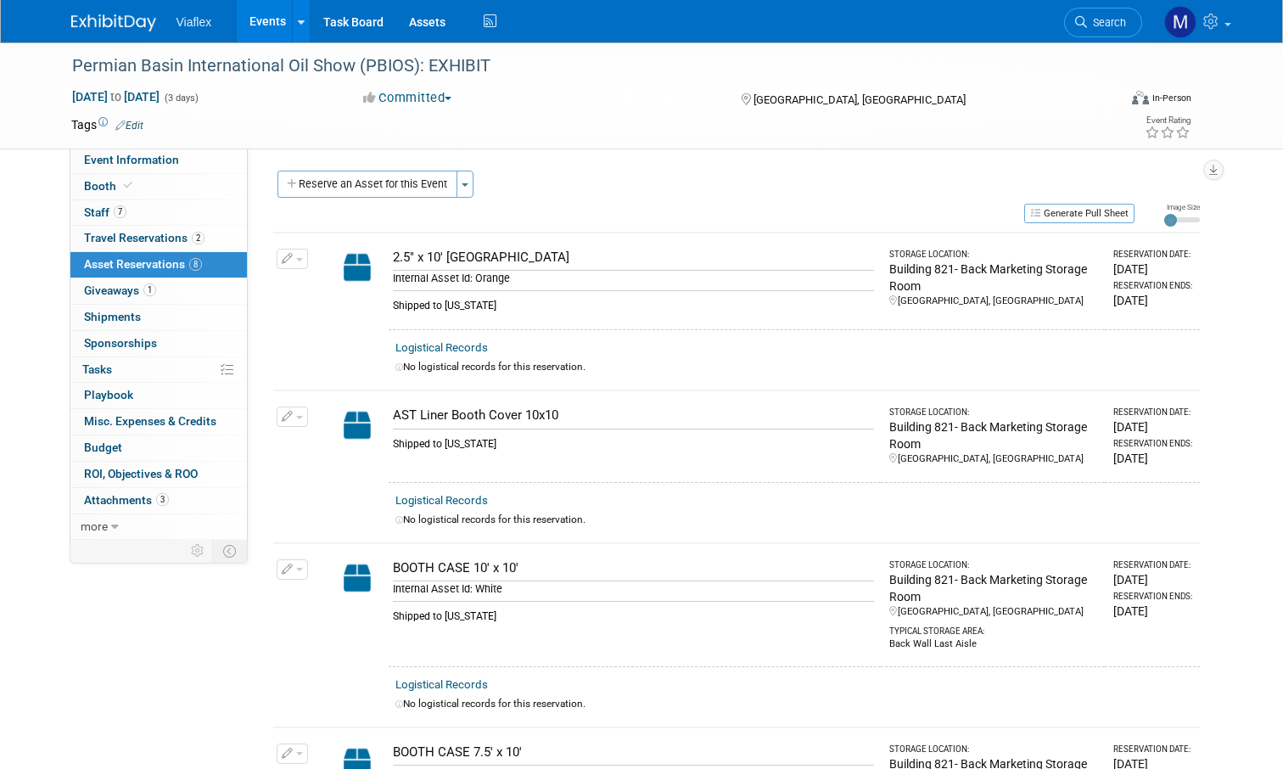
scroll to position [0, 0]
click at [340, 185] on button "Reserve an Asset for this Event" at bounding box center [367, 184] width 180 height 27
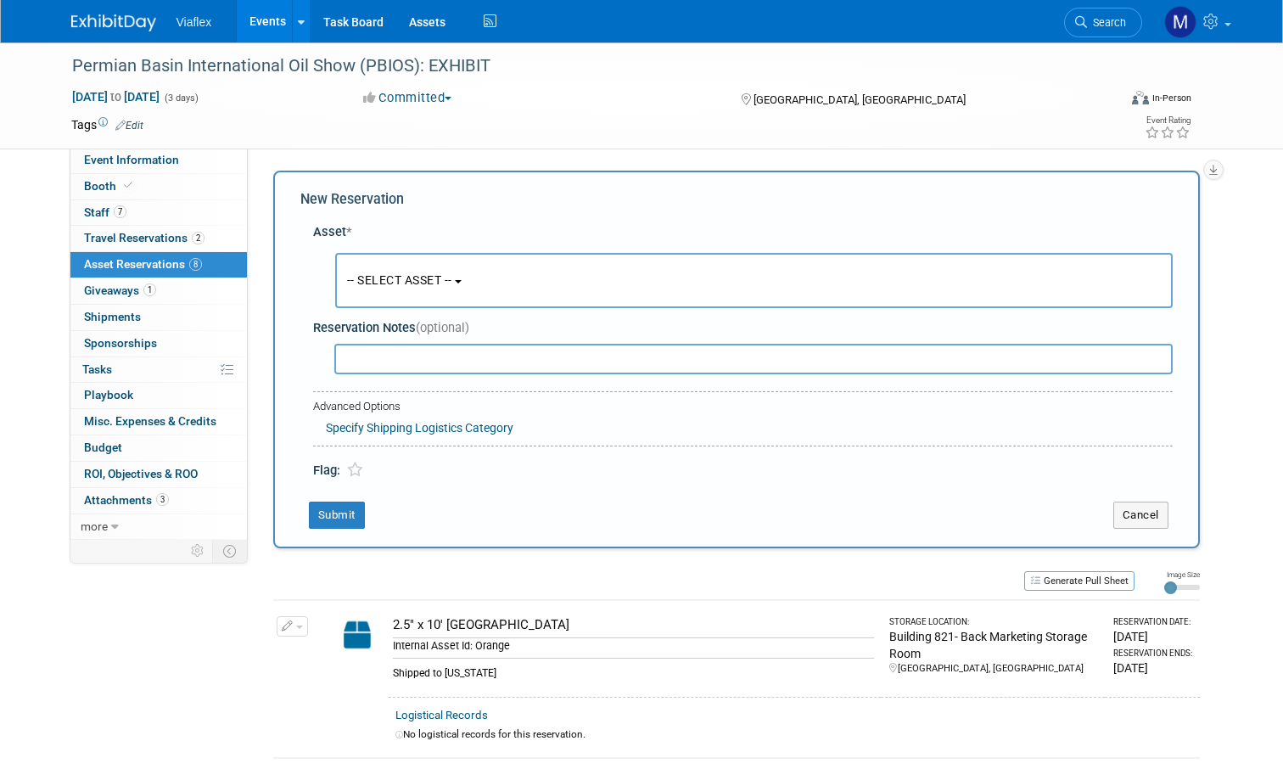
scroll to position [15, 0]
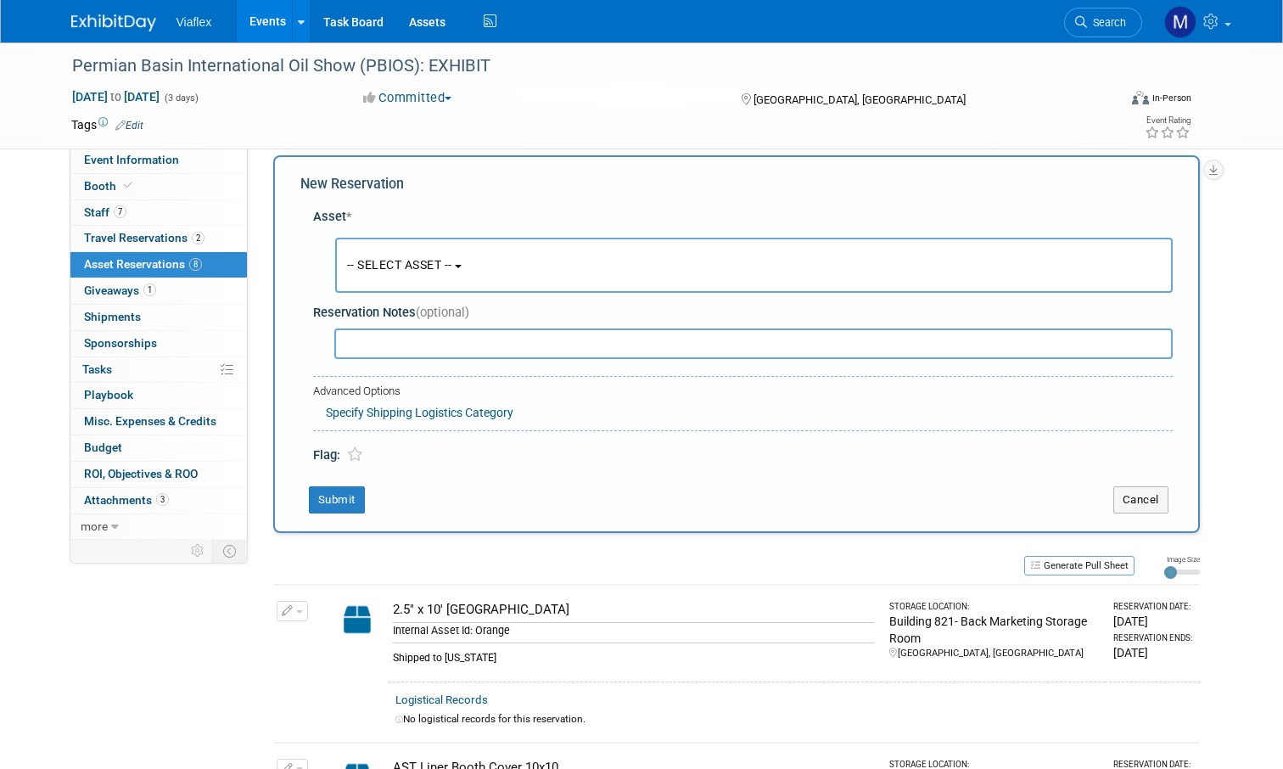
click at [416, 266] on span "-- SELECT ASSET --" at bounding box center [399, 265] width 105 height 14
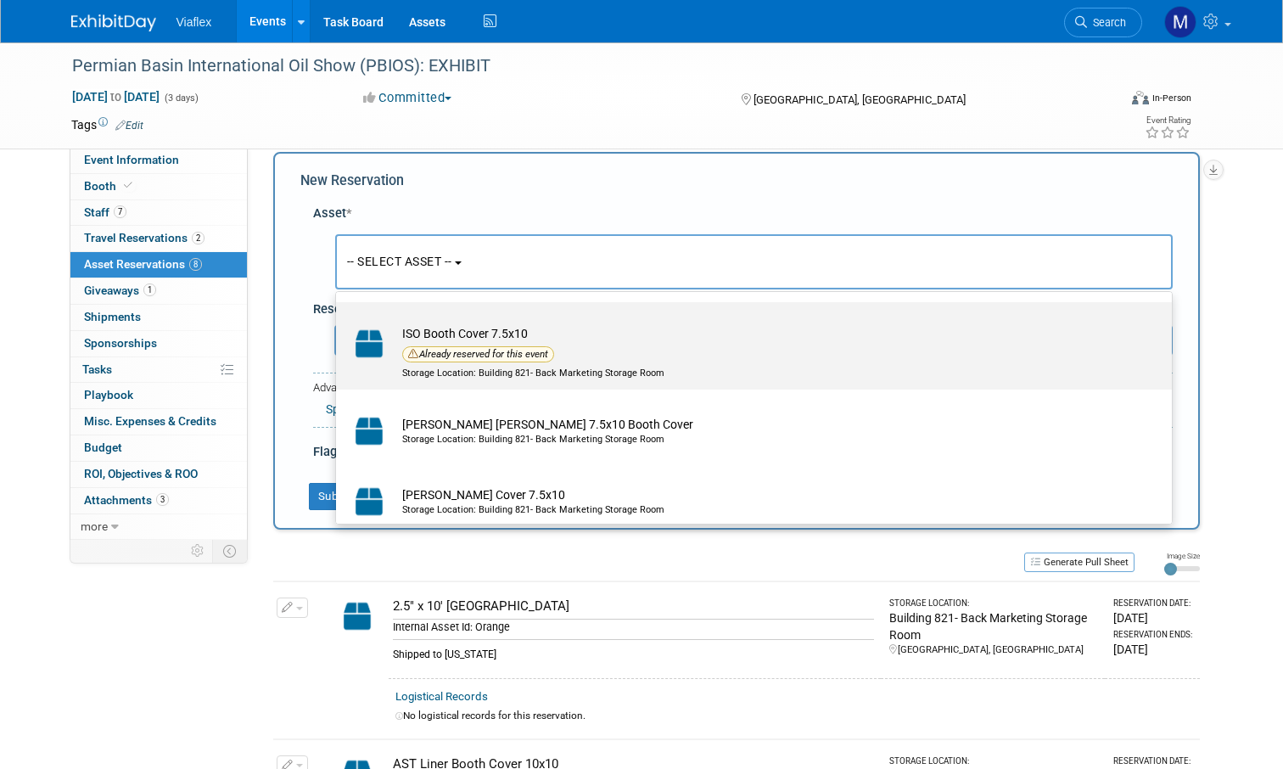
scroll to position [763, 0]
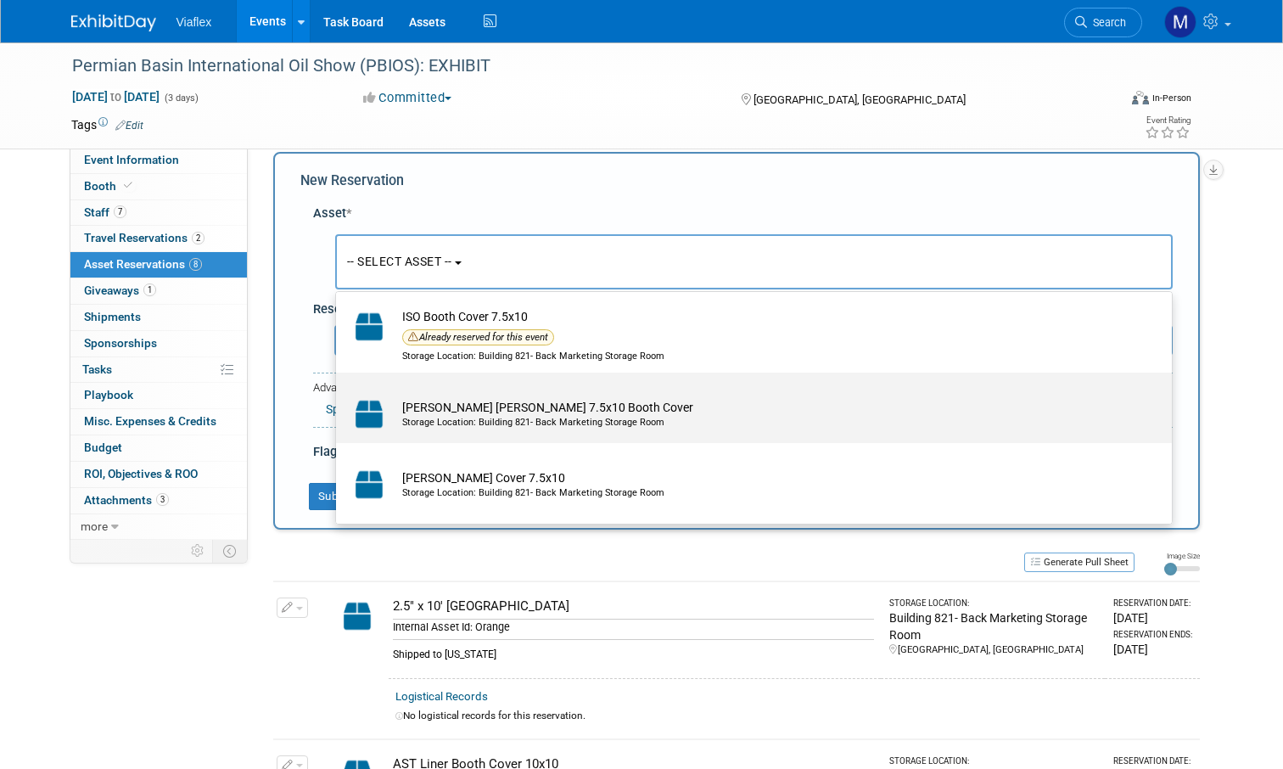
click at [502, 416] on div "Storage Location: Building 821- Back Marketing Storage Room" at bounding box center [770, 423] width 736 height 14
click at [339, 393] on input "Jane Lew 7.5x10 Booth Cover Storage Location: Building 821- Back Marketing Stor…" at bounding box center [333, 387] width 11 height 11
select select "10729795"
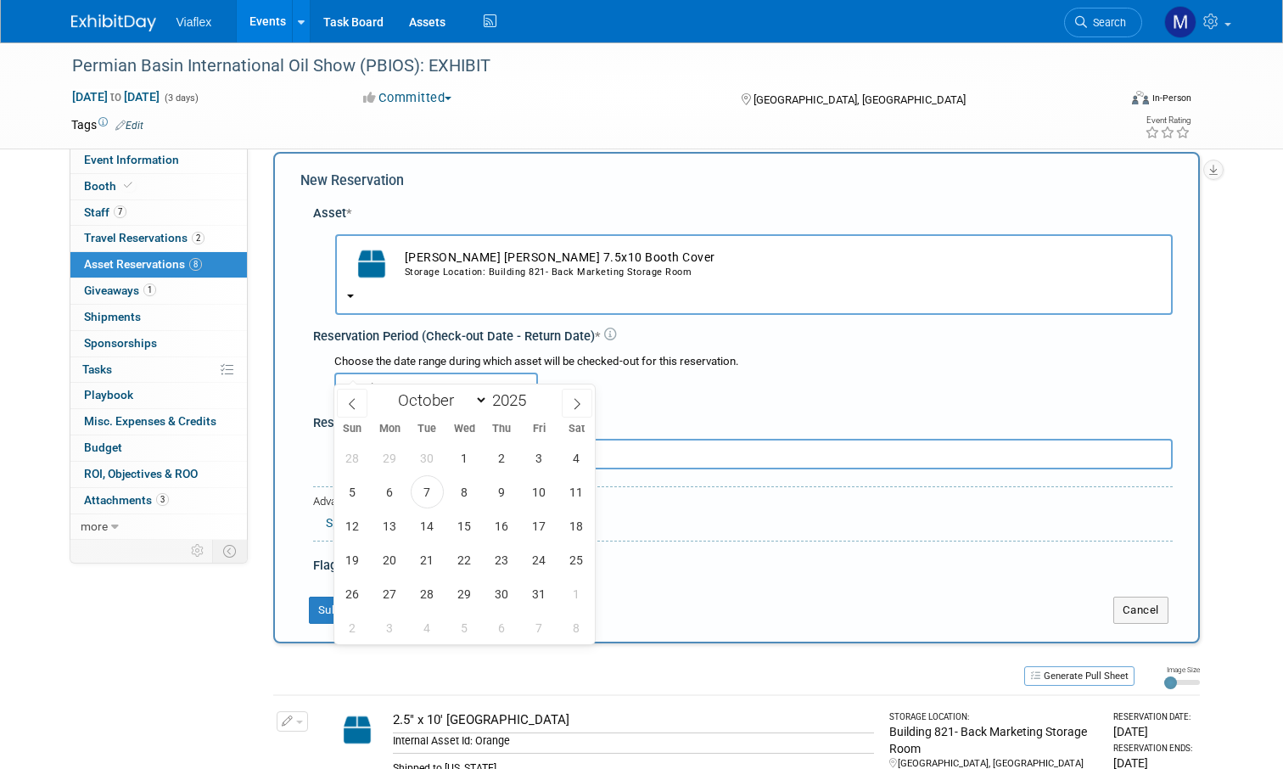
click at [409, 373] on input "text" at bounding box center [436, 388] width 204 height 31
click at [419, 490] on span "7" at bounding box center [427, 491] width 33 height 33
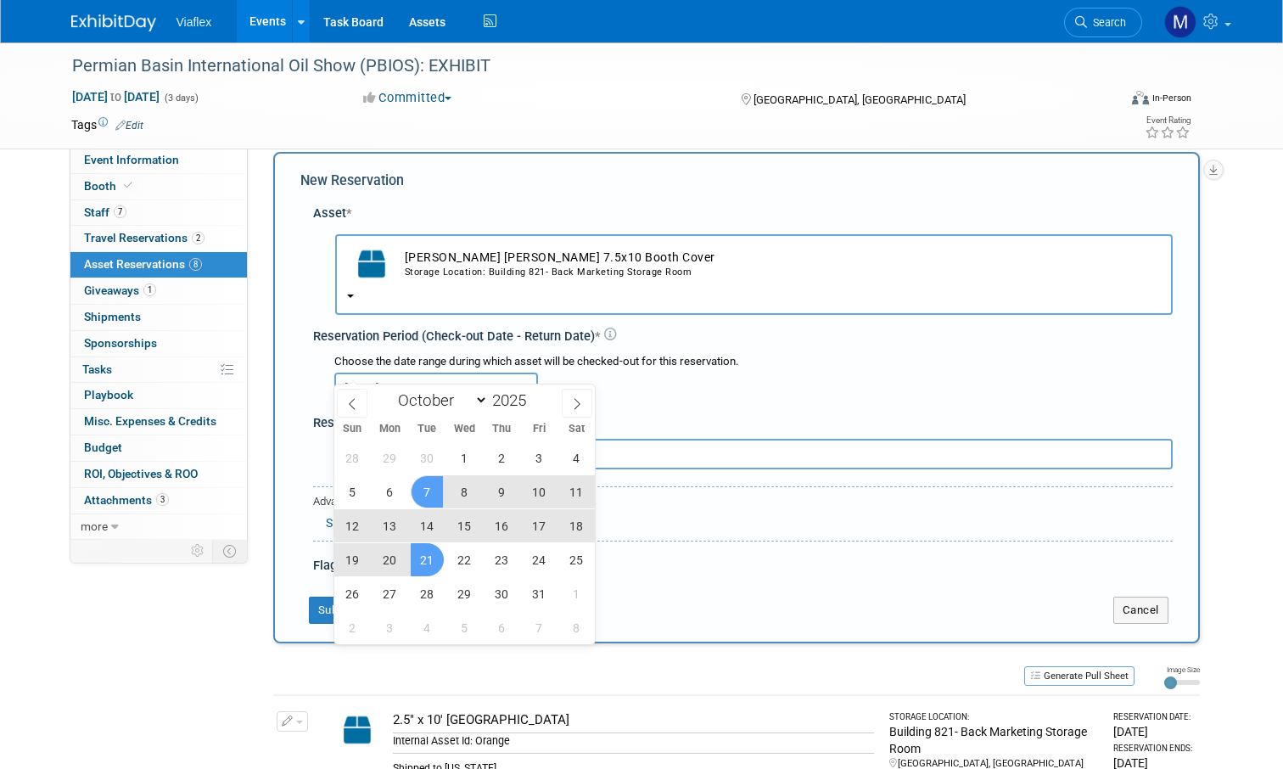
click at [427, 558] on span "21" at bounding box center [427, 559] width 33 height 33
type input "Oct 7, 2025 to Oct 21, 2025"
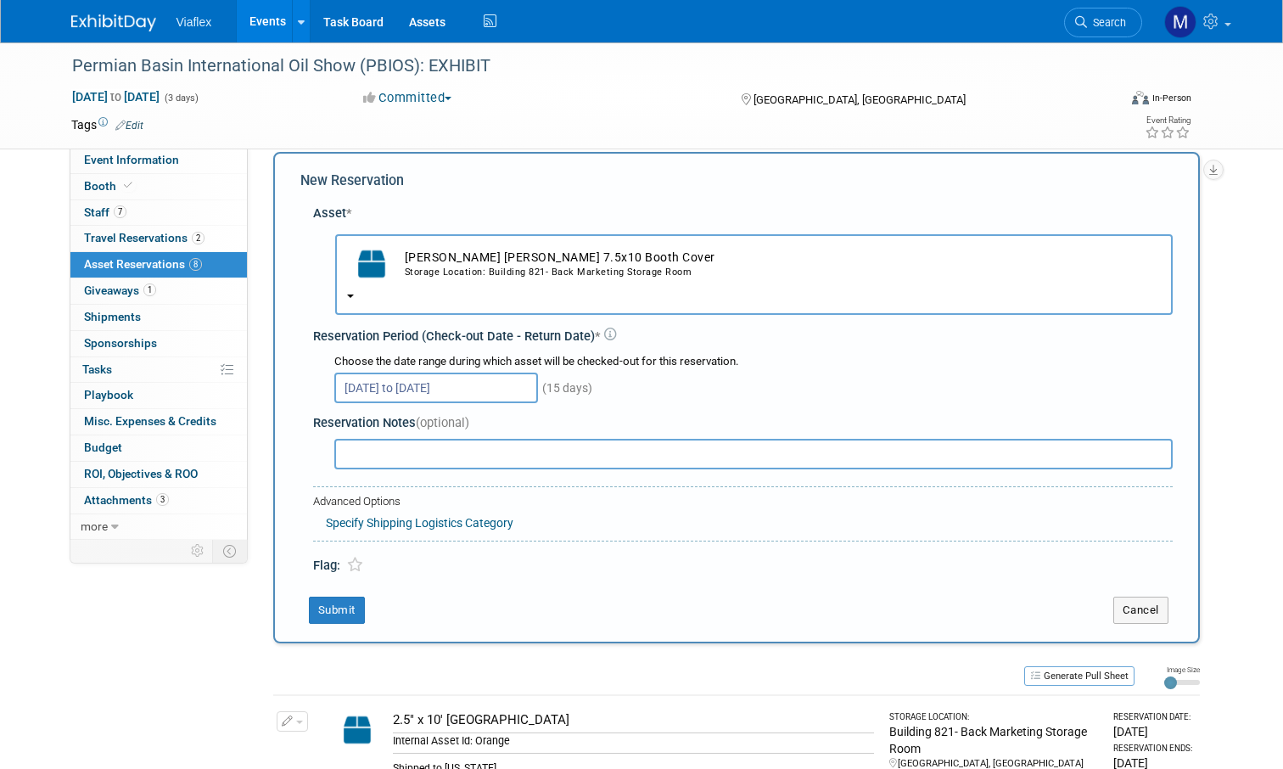
click at [403, 439] on input "text" at bounding box center [753, 454] width 838 height 31
paste input "Shipped to texas"
type input "Shipped to texas"
click at [339, 597] on button "Submit" at bounding box center [337, 610] width 56 height 27
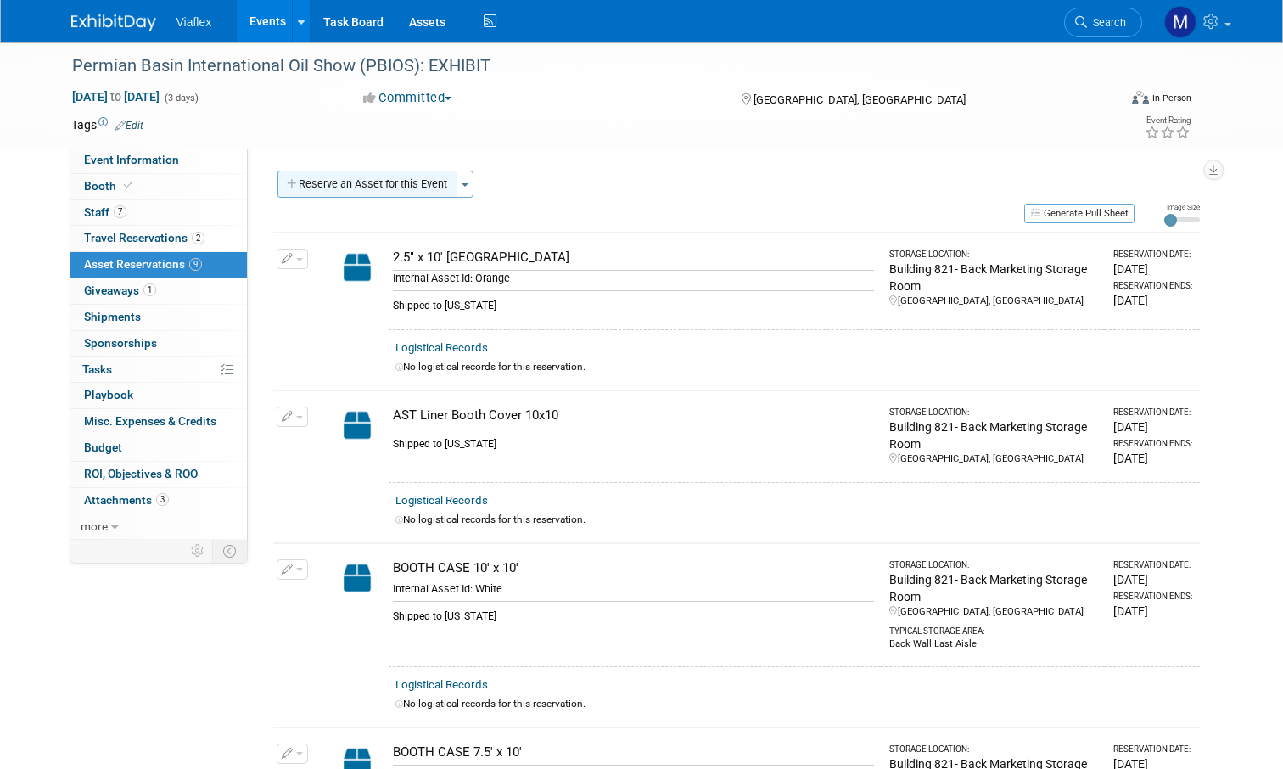
scroll to position [0, 0]
click at [410, 186] on button "Reserve an Asset for this Event" at bounding box center [367, 184] width 180 height 27
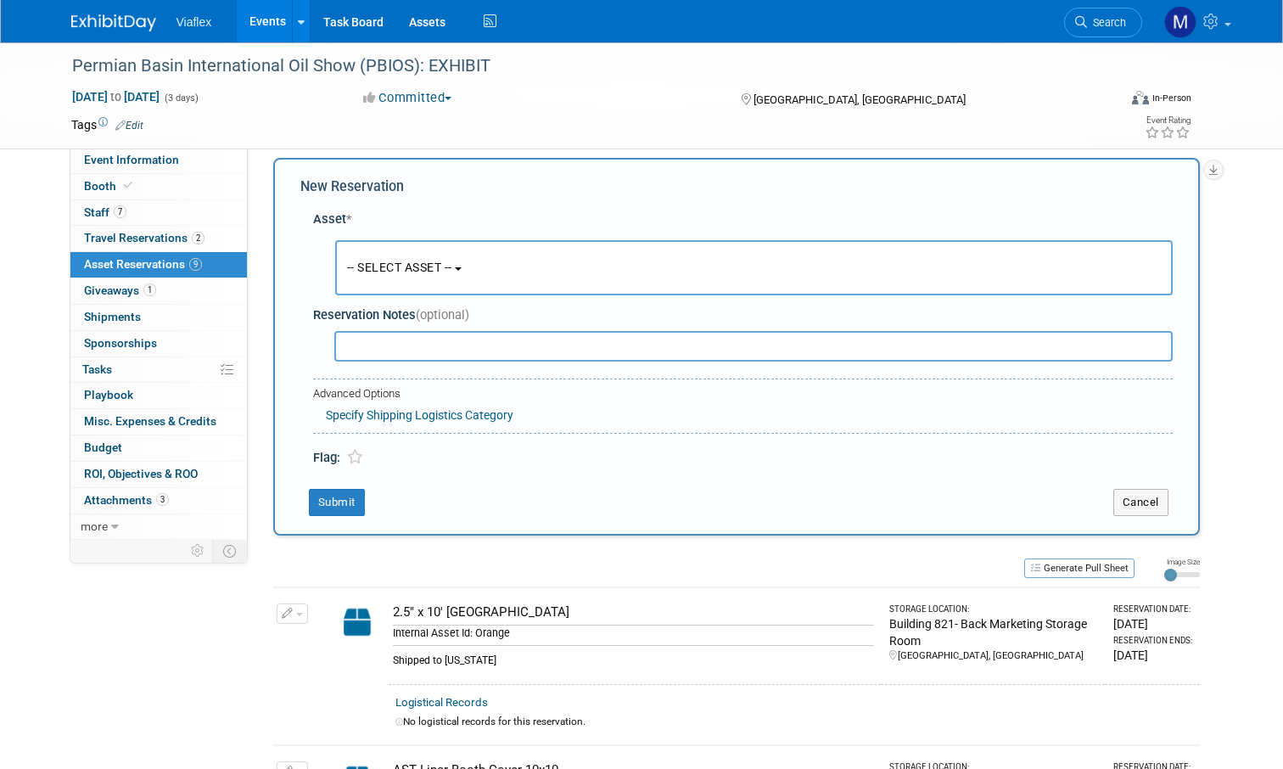
scroll to position [15, 0]
click at [421, 248] on button "-- SELECT ASSET --" at bounding box center [754, 265] width 838 height 55
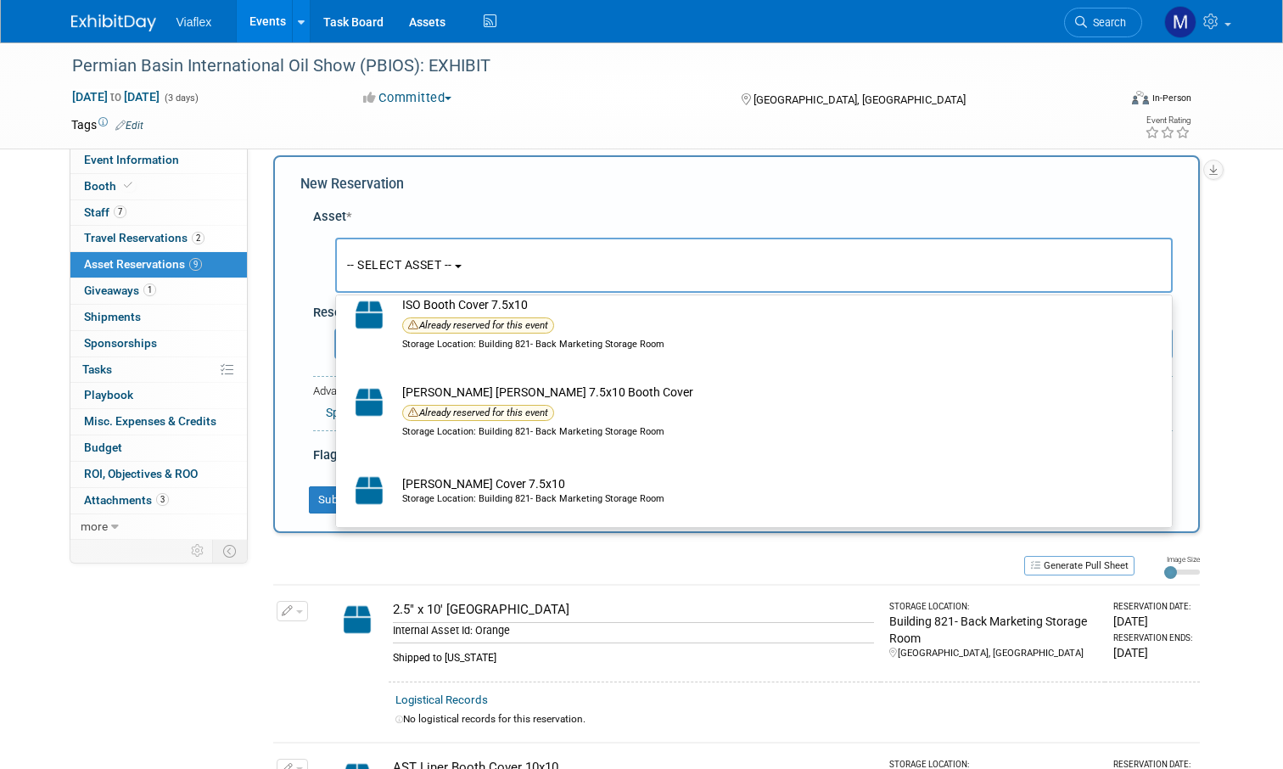
scroll to position [788, 0]
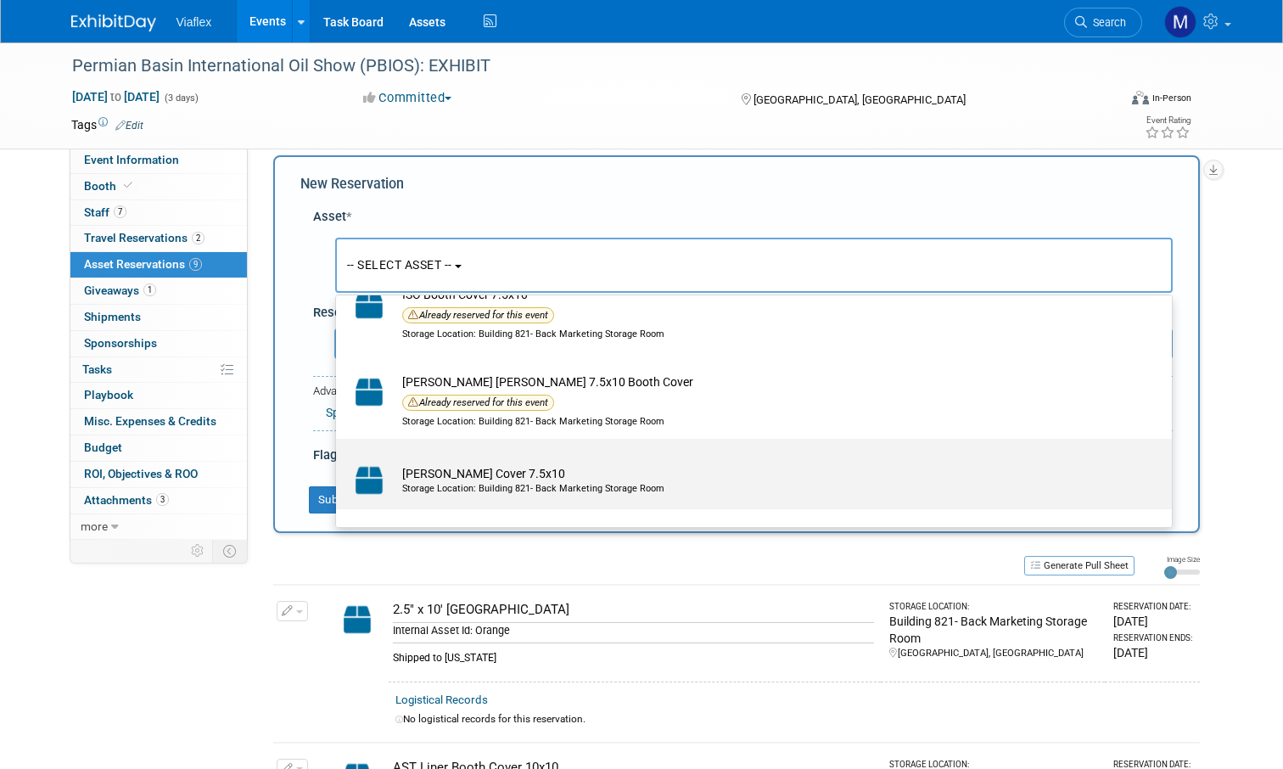
click at [479, 464] on td "JANE LEW Booth Cover 7.5x10 Storage Location: Building 821- Back Marketing Stor…" at bounding box center [766, 480] width 744 height 37
click at [339, 459] on input "JANE LEW Booth Cover 7.5x10 Storage Location: Building 821- Back Marketing Stor…" at bounding box center [333, 453] width 11 height 11
select select "10729794"
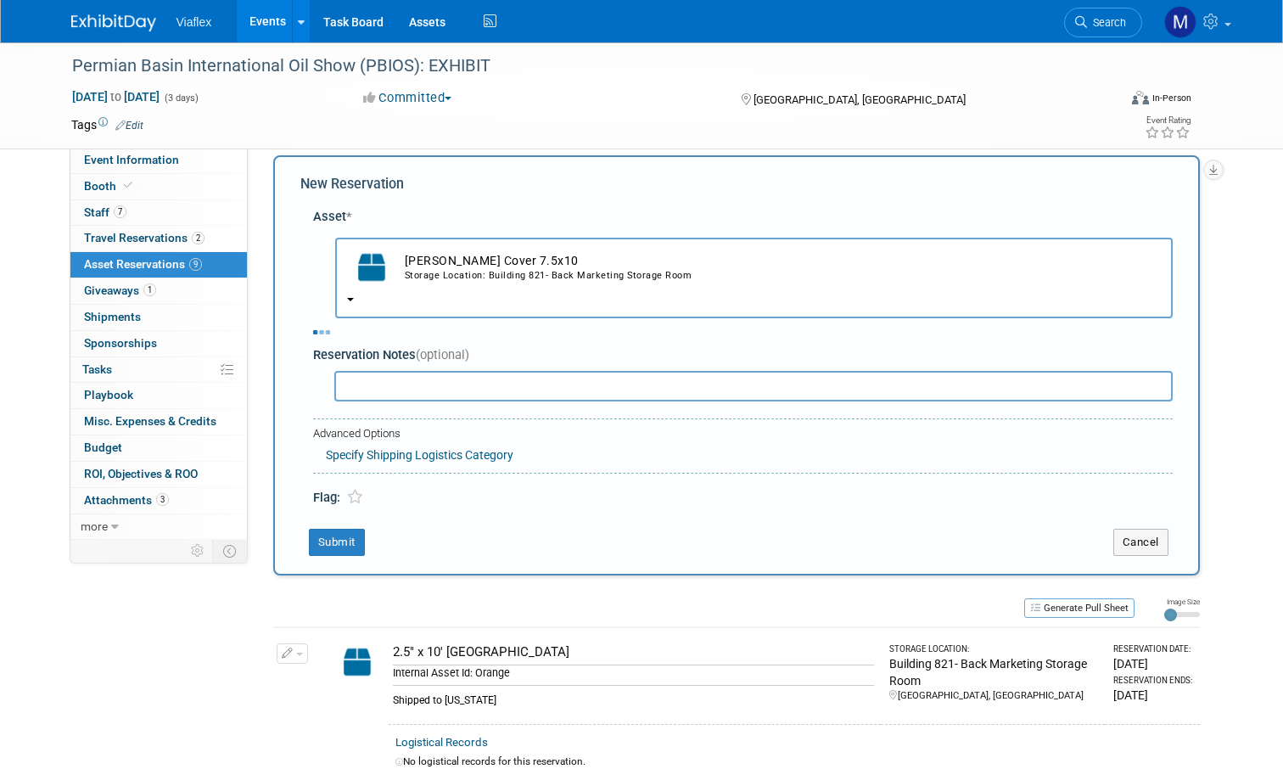
click at [406, 371] on input "text" at bounding box center [753, 386] width 838 height 31
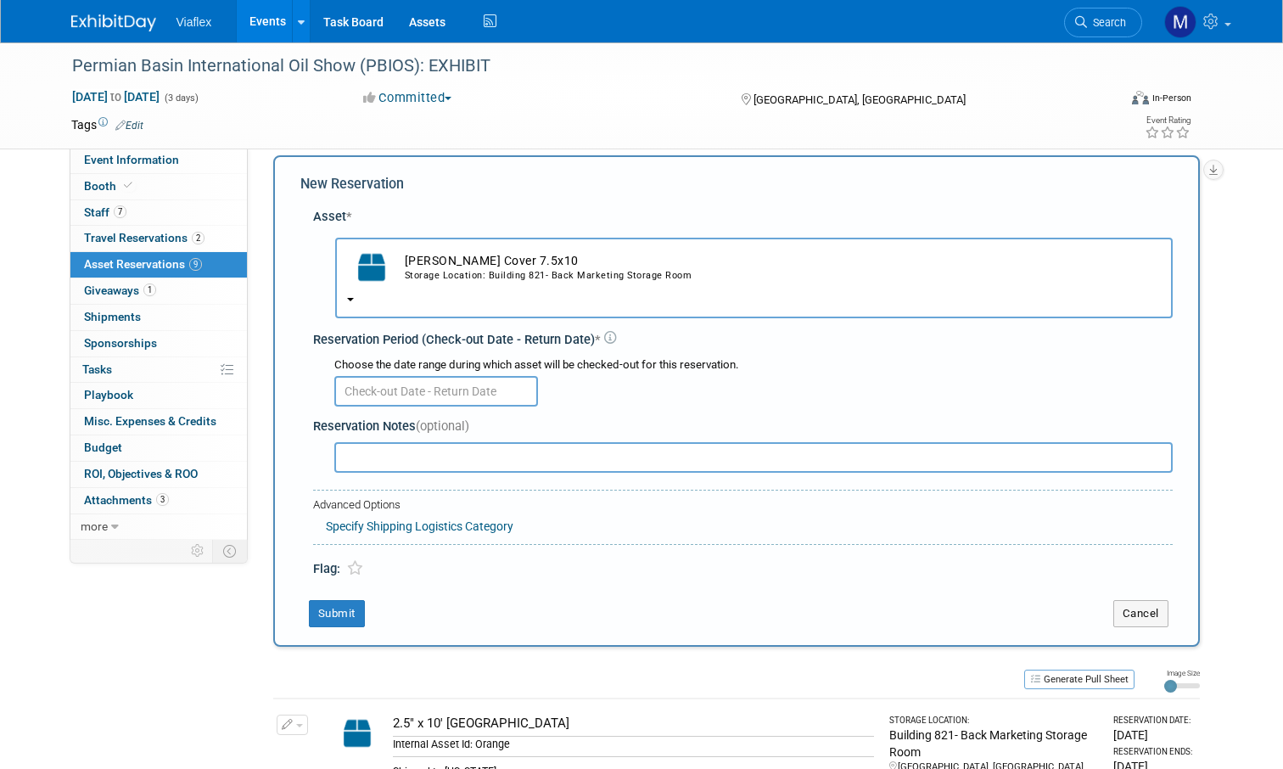
paste input "Shipped to texas"
type input "Shipped to texas"
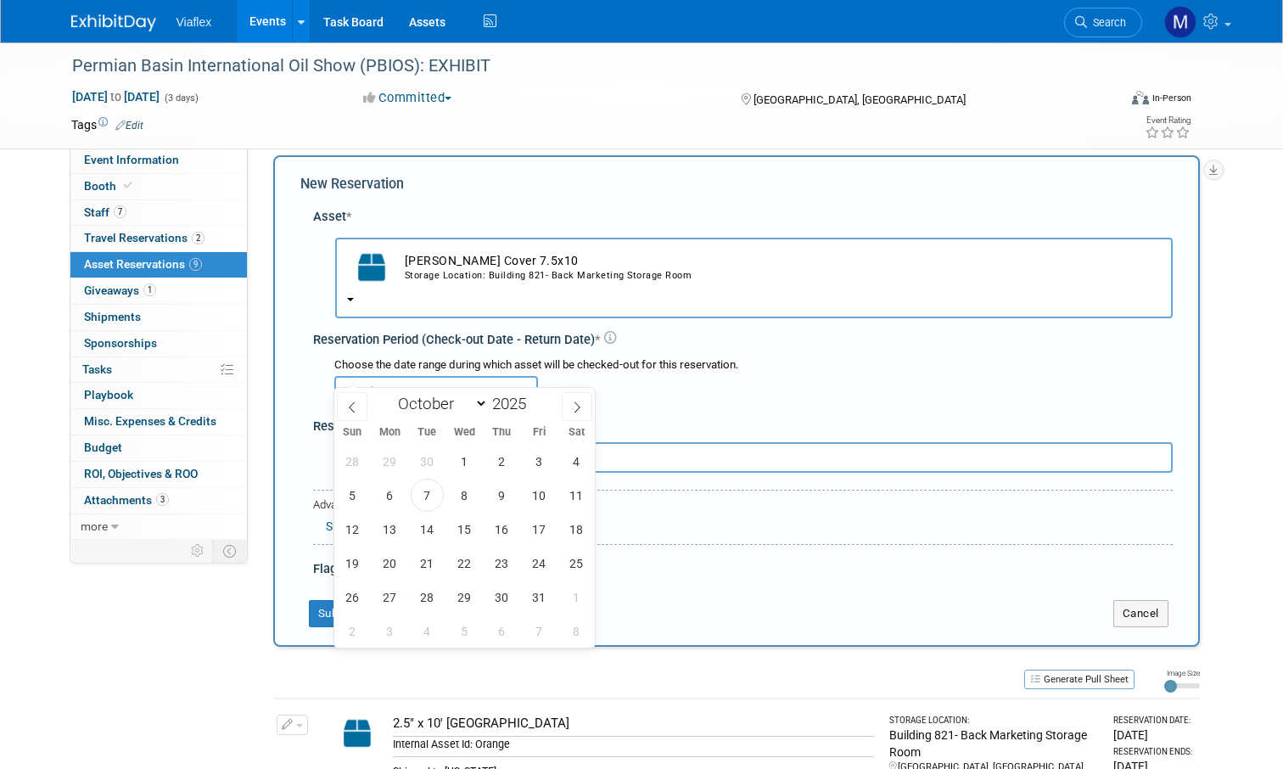
click at [390, 376] on input "text" at bounding box center [436, 391] width 204 height 31
click at [423, 490] on span "7" at bounding box center [427, 495] width 33 height 33
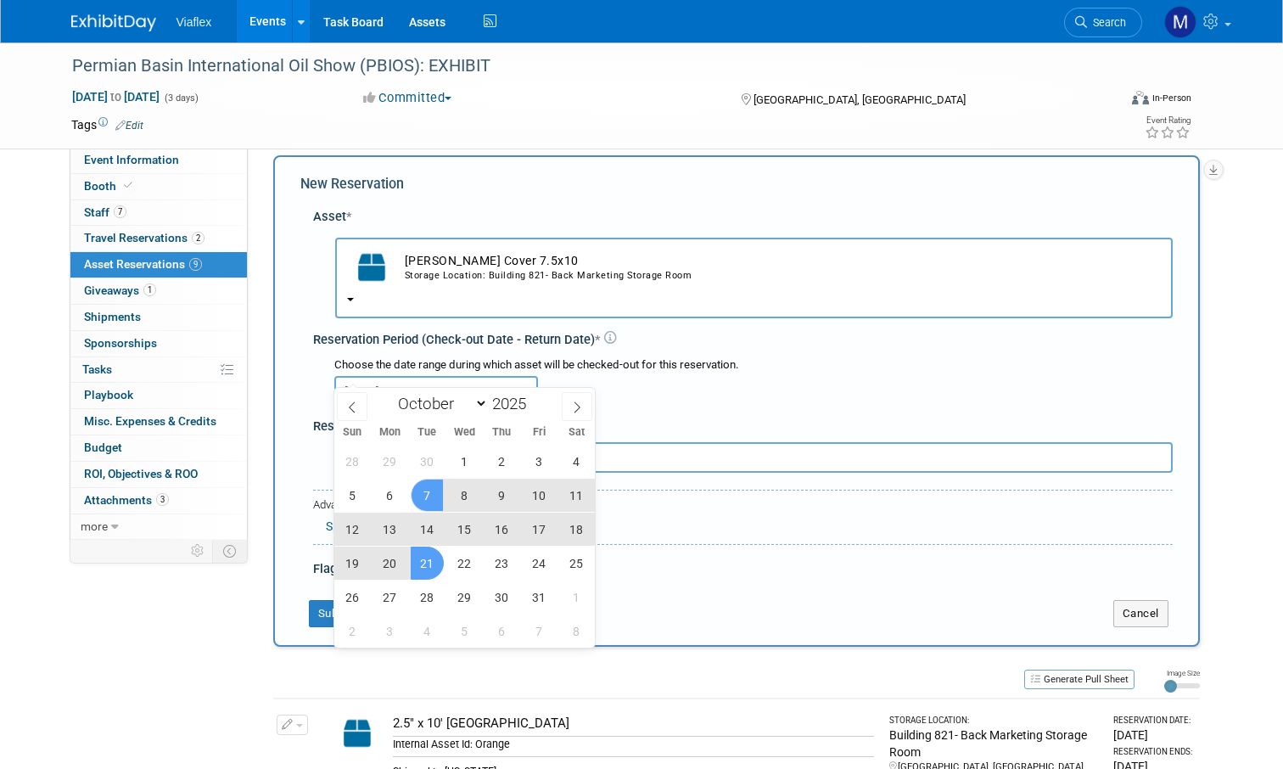
click at [429, 563] on span "21" at bounding box center [427, 562] width 33 height 33
type input "Oct 7, 2025 to Oct 21, 2025"
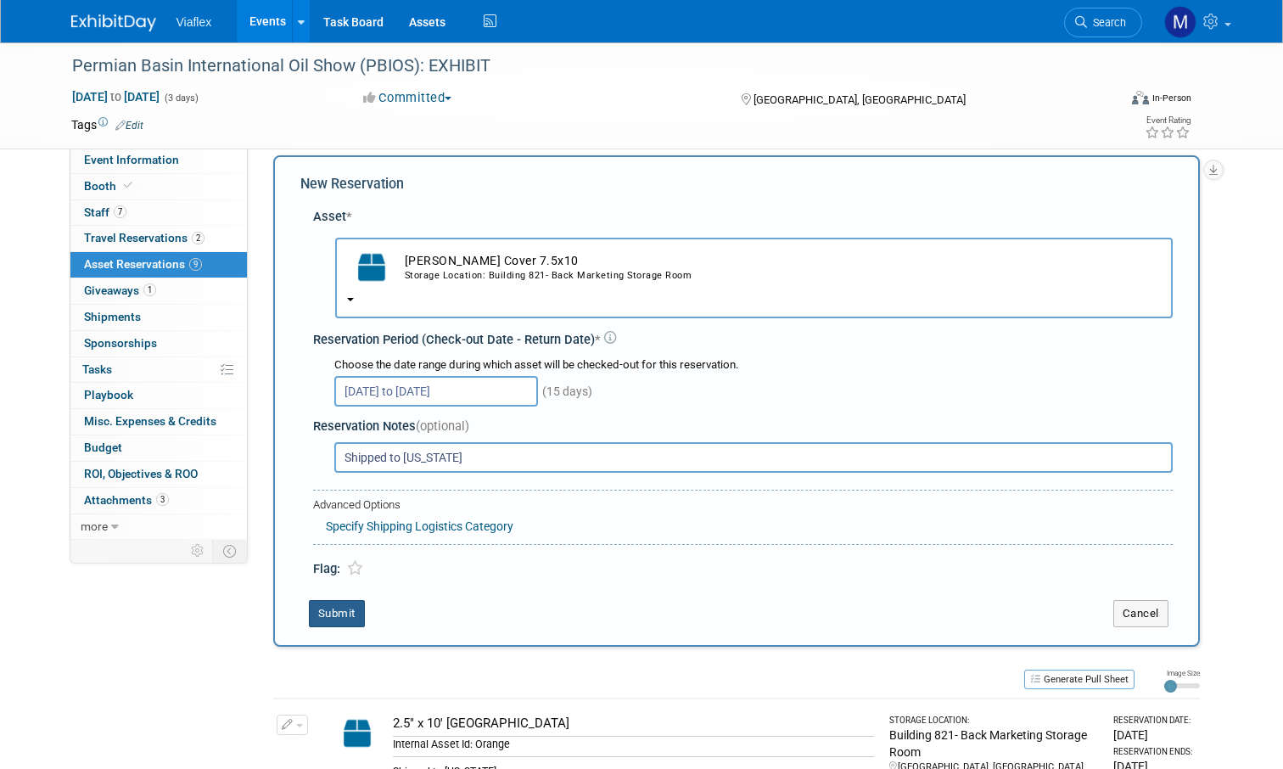
click at [334, 600] on button "Submit" at bounding box center [337, 613] width 56 height 27
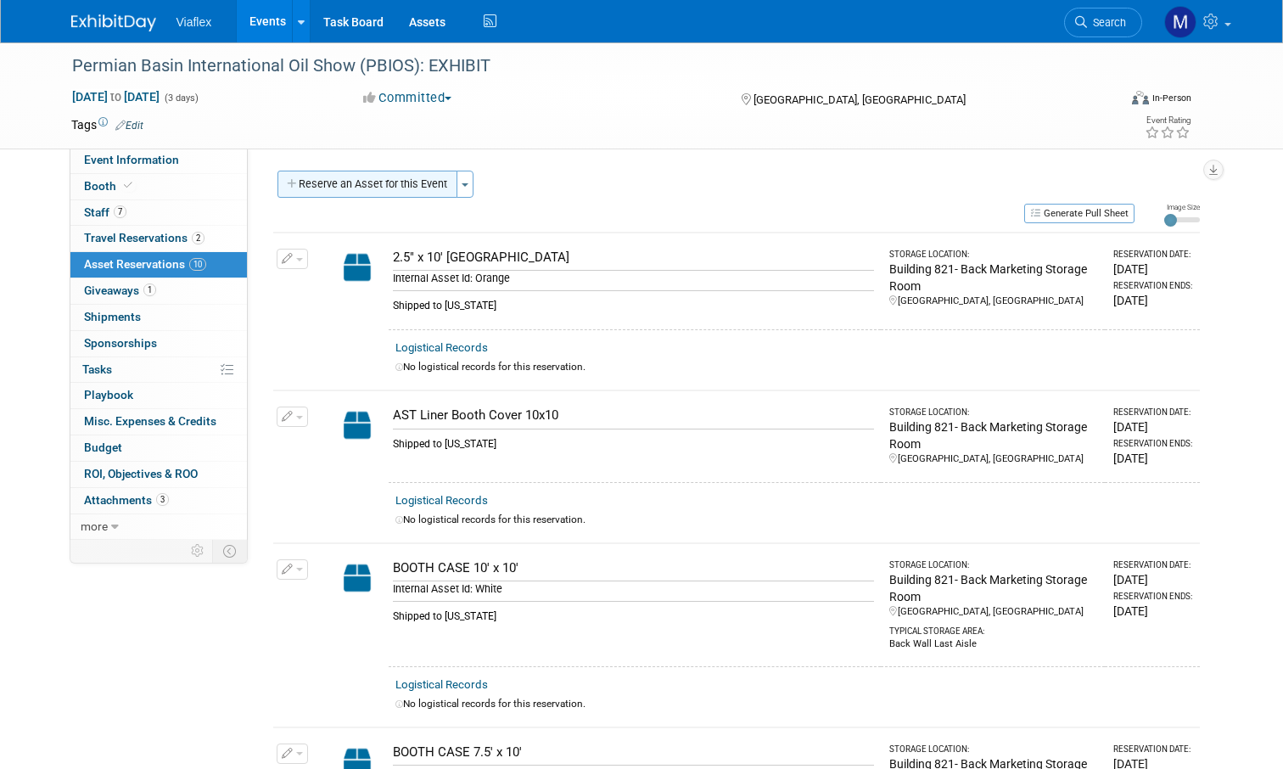
scroll to position [0, 0]
click at [425, 188] on button "Reserve an Asset for this Event" at bounding box center [367, 184] width 180 height 27
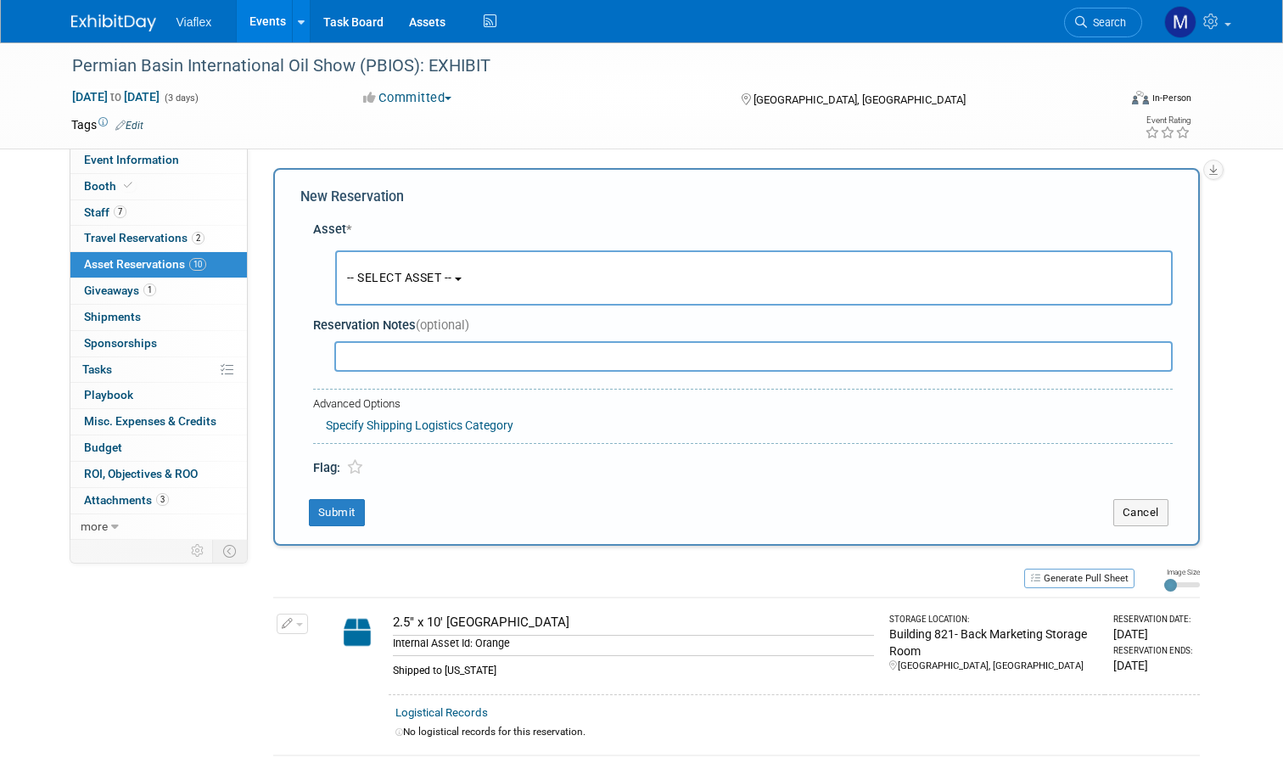
scroll to position [15, 0]
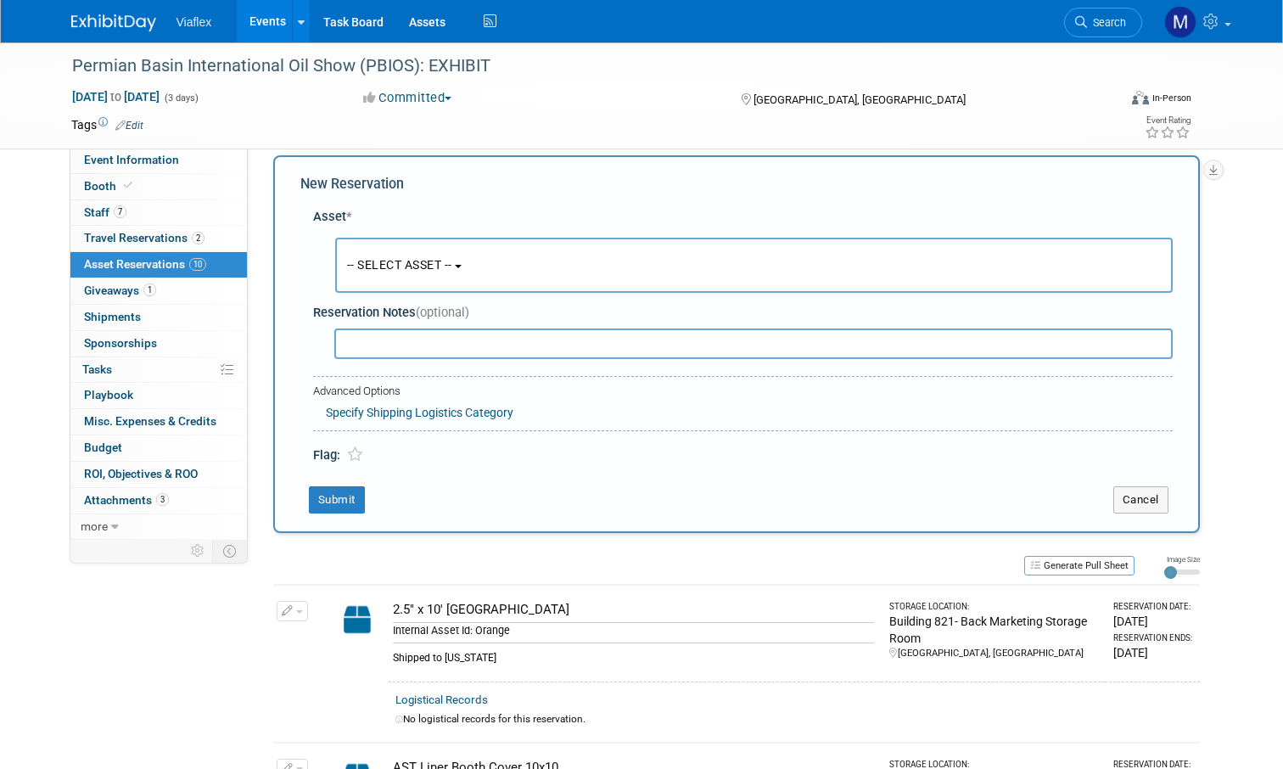
click at [433, 266] on span "-- SELECT ASSET --" at bounding box center [399, 265] width 105 height 14
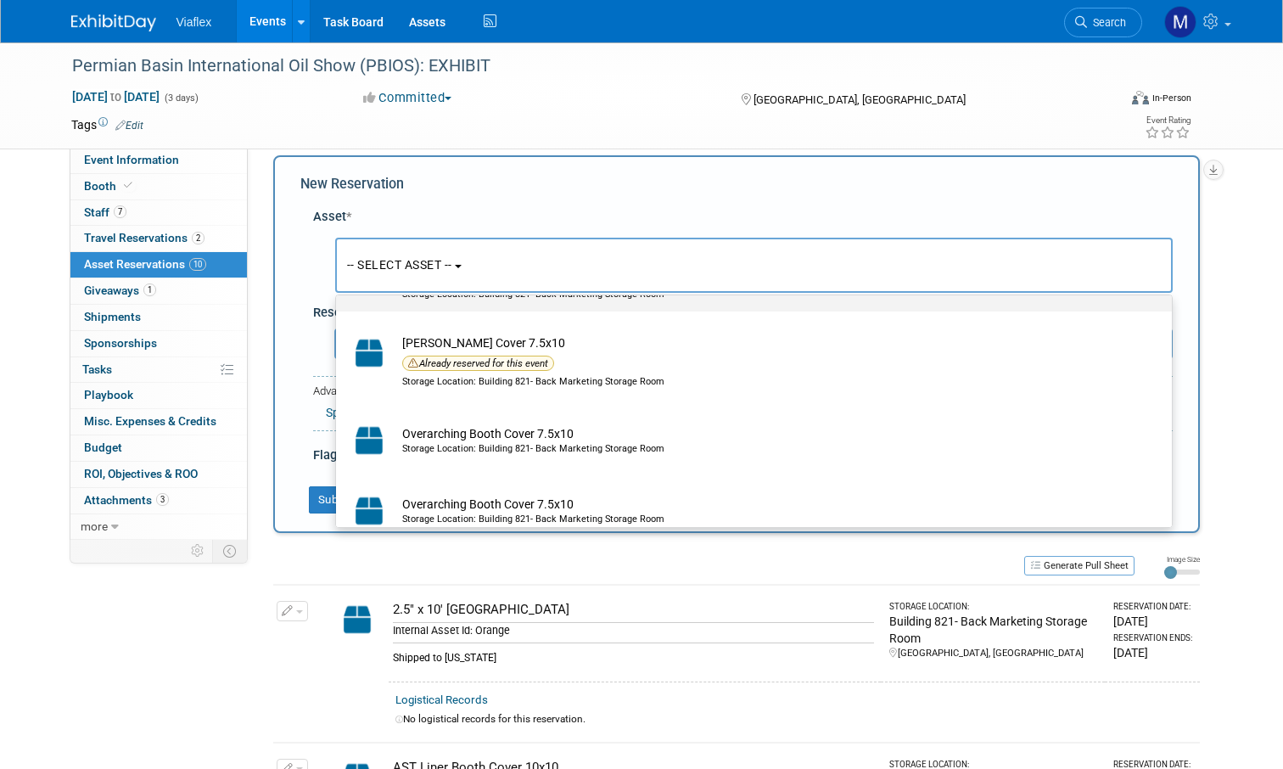
scroll to position [942, 0]
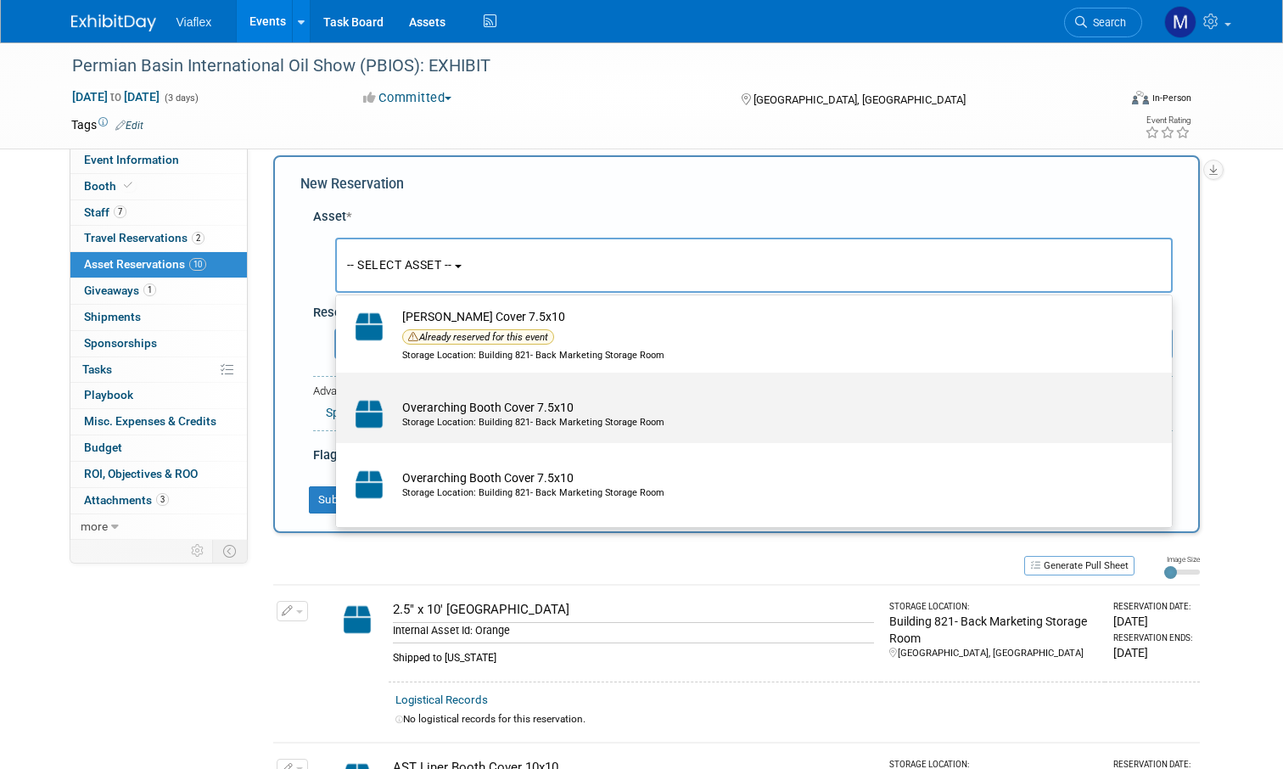
click at [507, 396] on td "Overarching Booth Cover 7.5x10 Storage Location: Building 821- Back Marketing S…" at bounding box center [766, 413] width 744 height 37
click at [339, 393] on input "Overarching Booth Cover 7.5x10 Storage Location: Building 821- Back Marketing S…" at bounding box center [333, 387] width 11 height 11
select select "10729797"
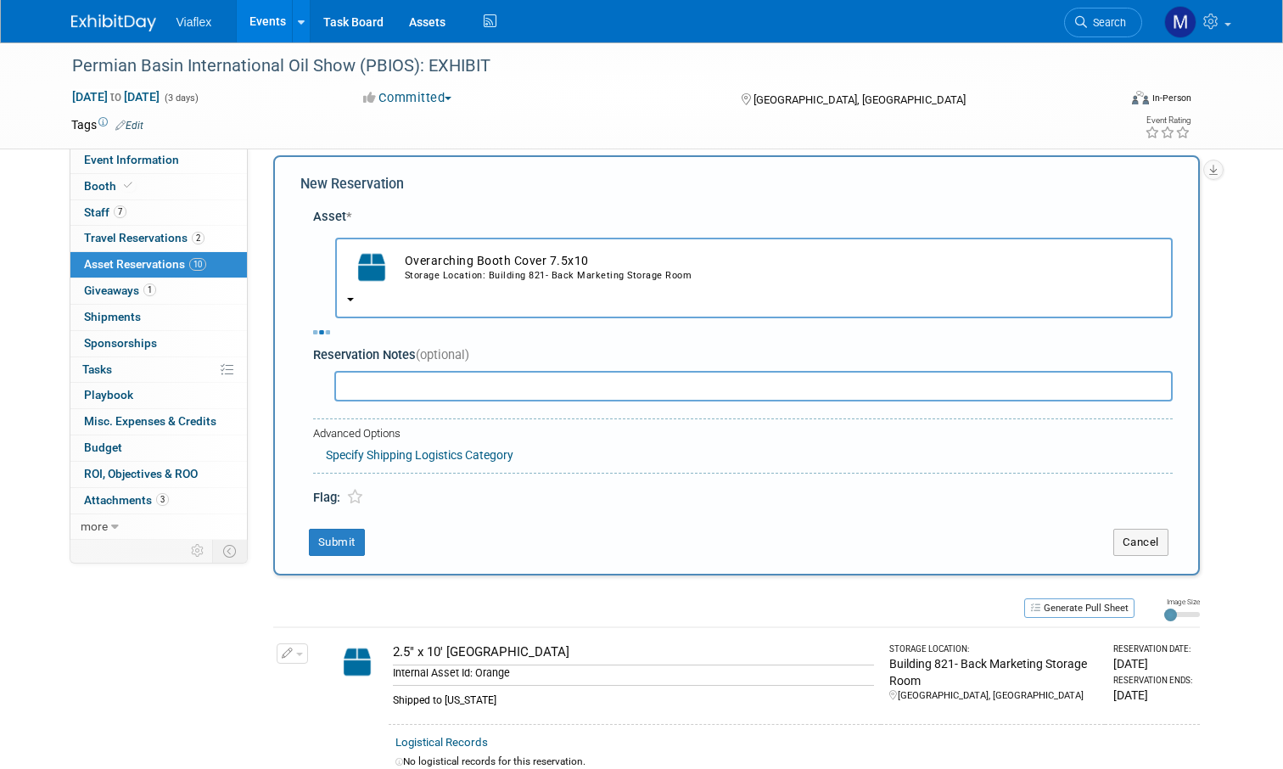
click at [396, 367] on div "Asset * -- SELECT ASSET --" at bounding box center [736, 353] width 872 height 308
select select "9"
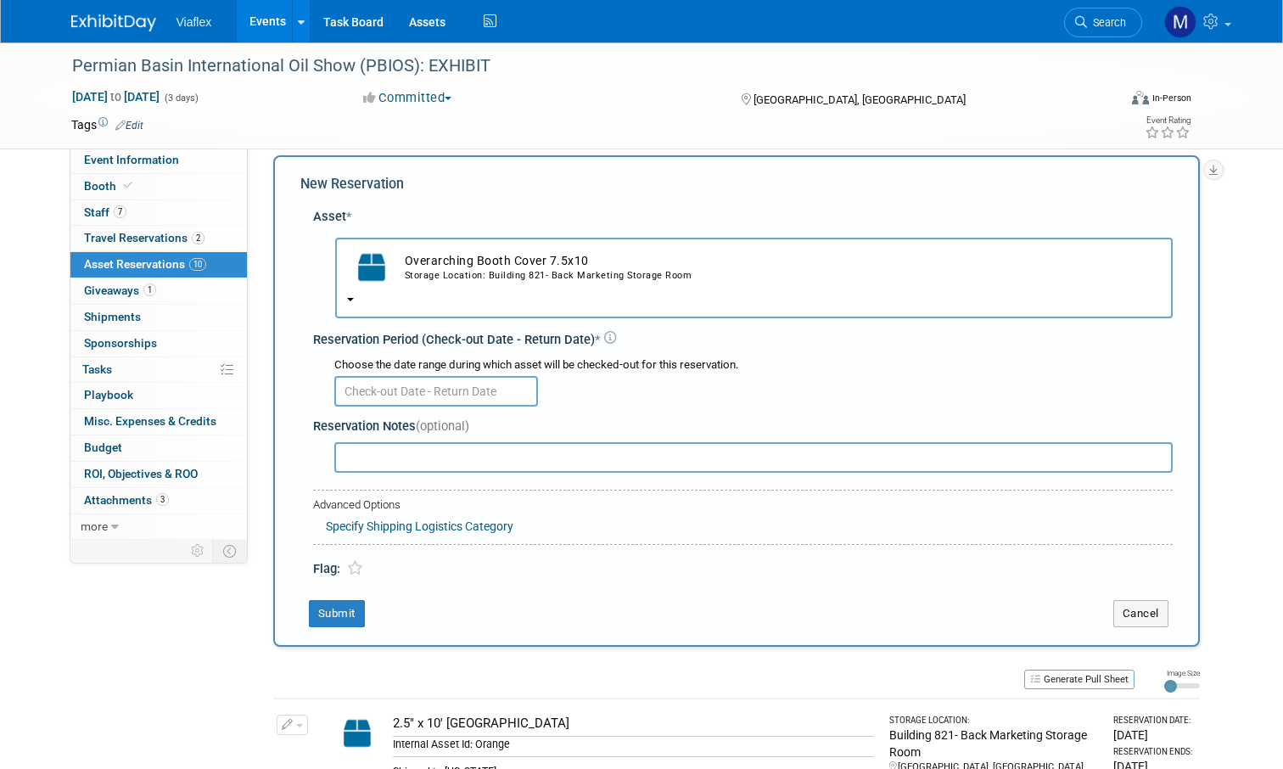
paste input "Shipped to texas"
type input "Shipped to texas"
click at [381, 376] on input "text" at bounding box center [436, 391] width 204 height 31
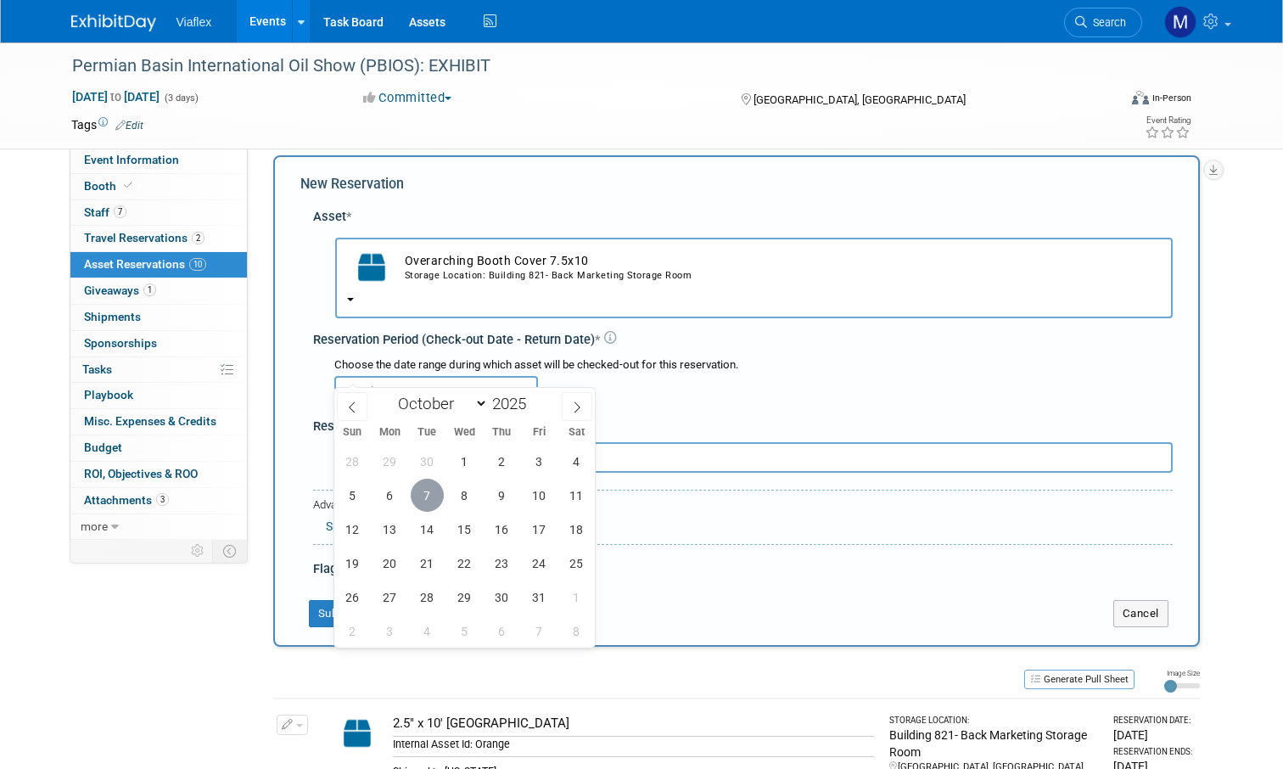
click at [426, 493] on span "7" at bounding box center [427, 495] width 33 height 33
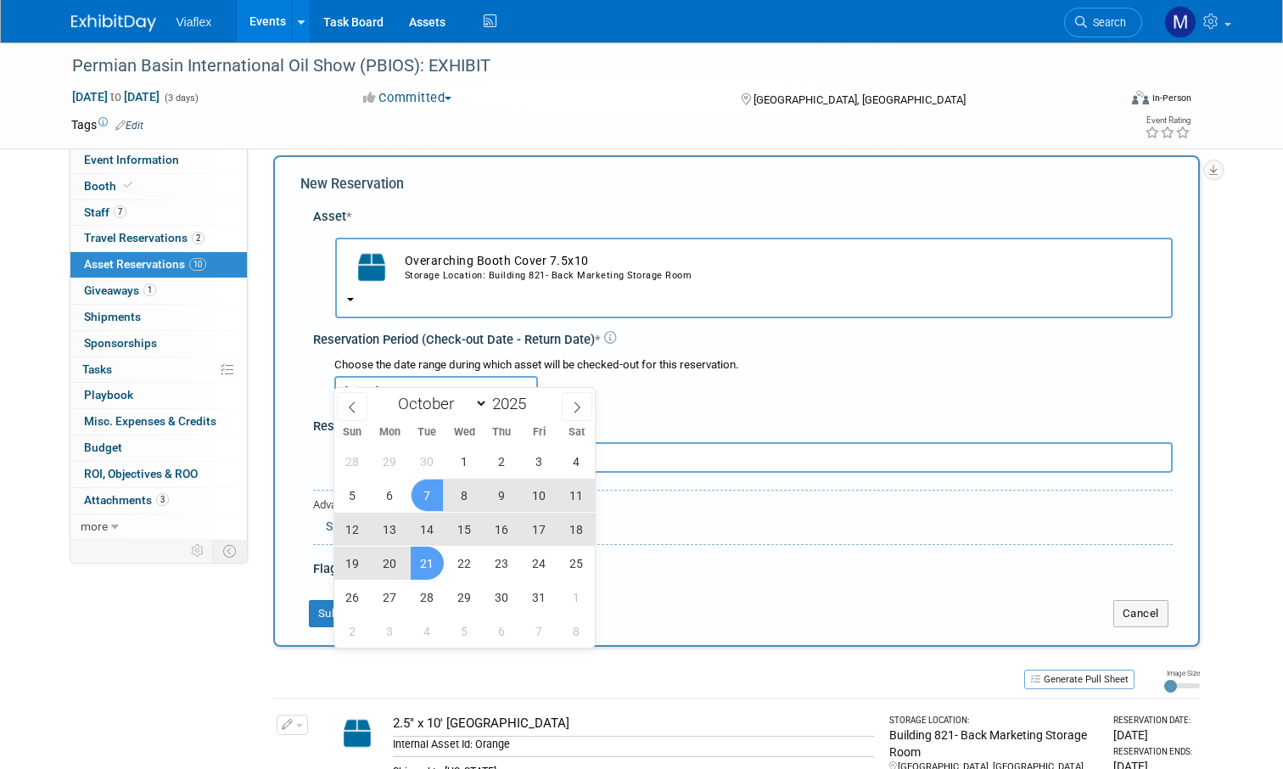
click at [428, 558] on span "21" at bounding box center [427, 562] width 33 height 33
type input "Oct 7, 2025 to Oct 21, 2025"
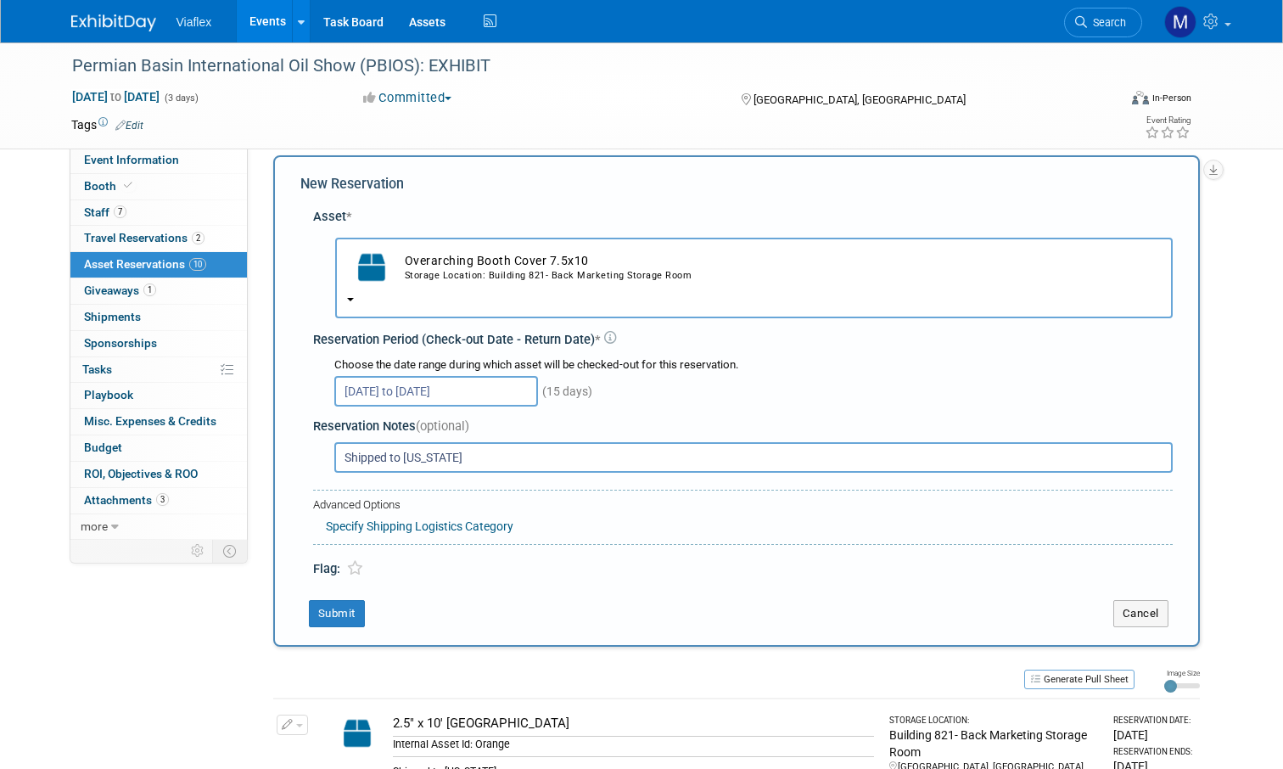
click at [336, 600] on button "Submit" at bounding box center [337, 613] width 56 height 27
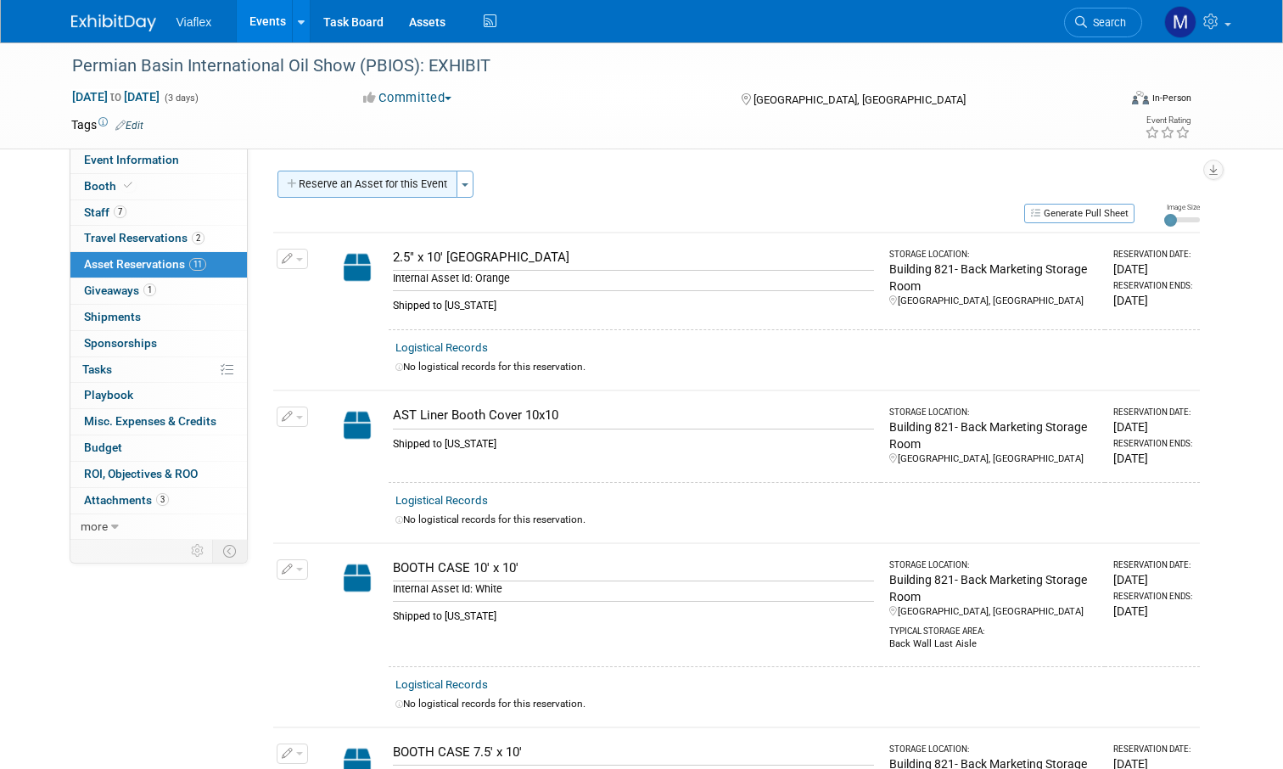
scroll to position [0, 0]
click at [382, 179] on button "Reserve an Asset for this Event" at bounding box center [367, 184] width 180 height 27
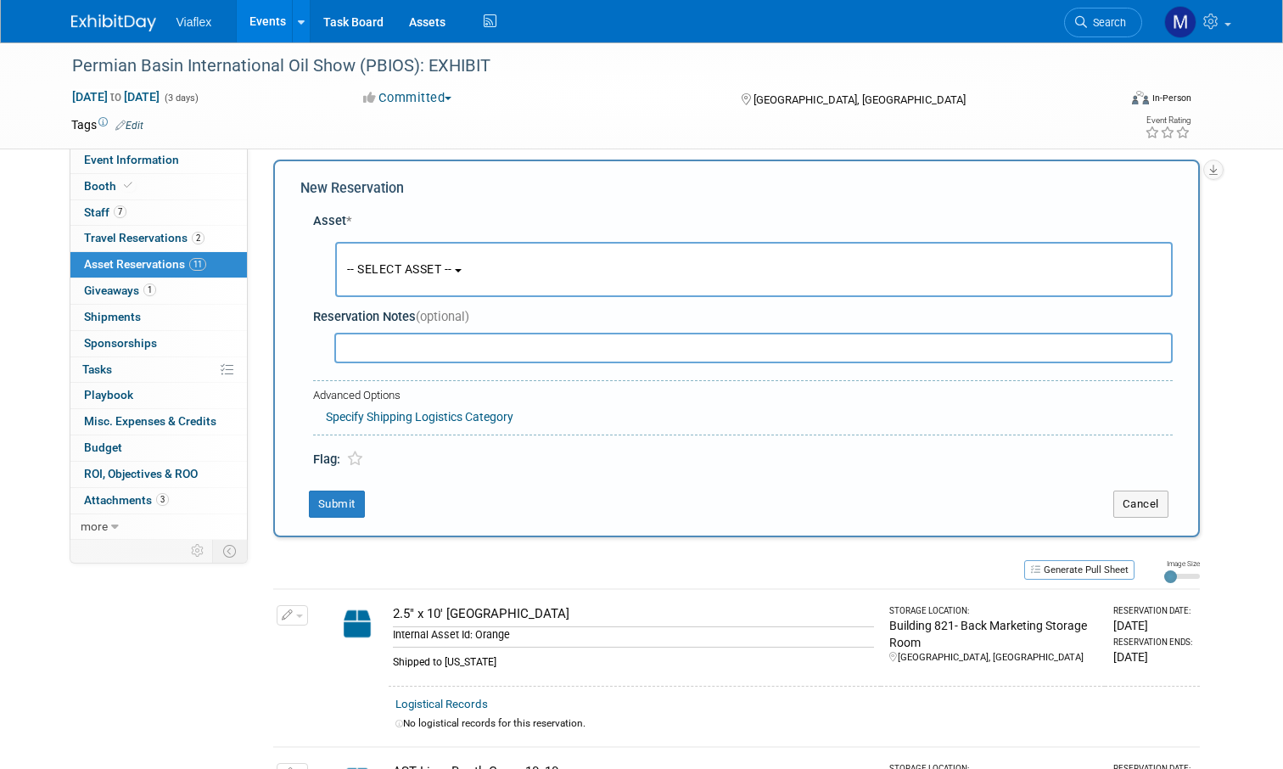
scroll to position [15, 0]
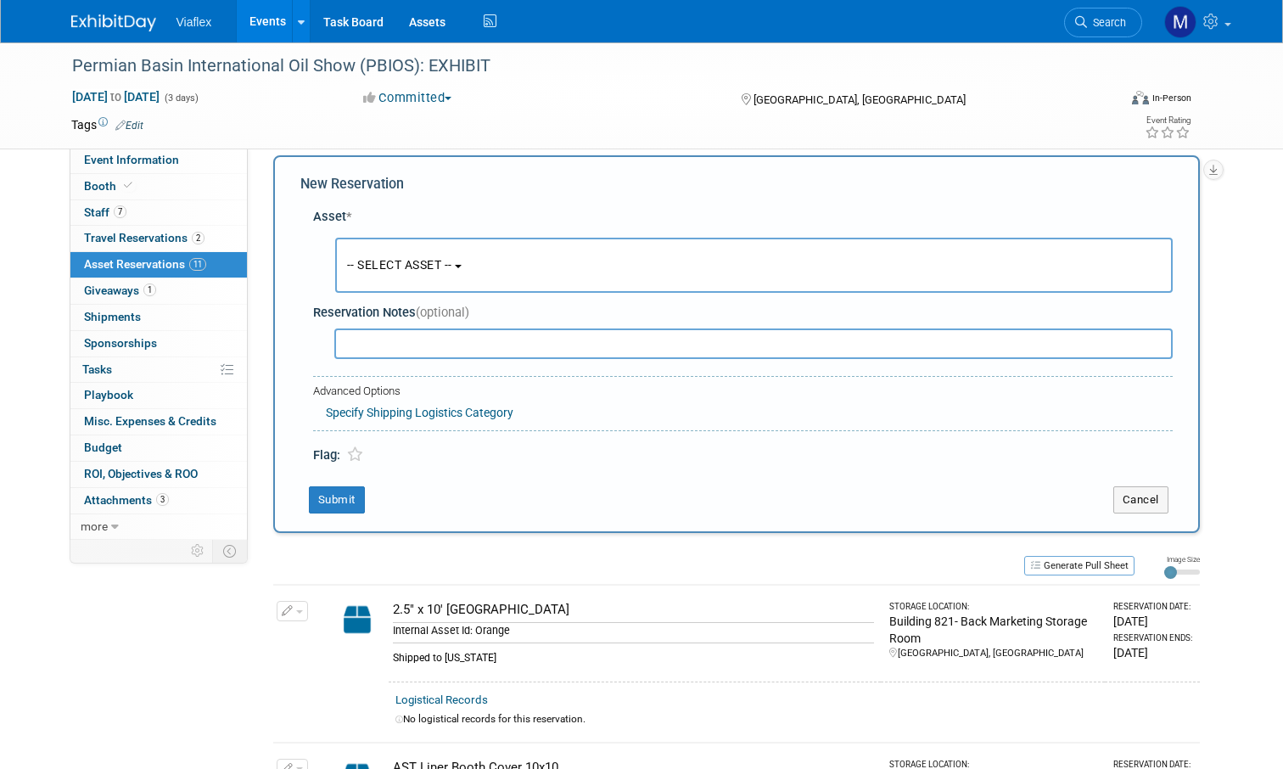
click at [383, 242] on button "-- SELECT ASSET --" at bounding box center [754, 265] width 838 height 55
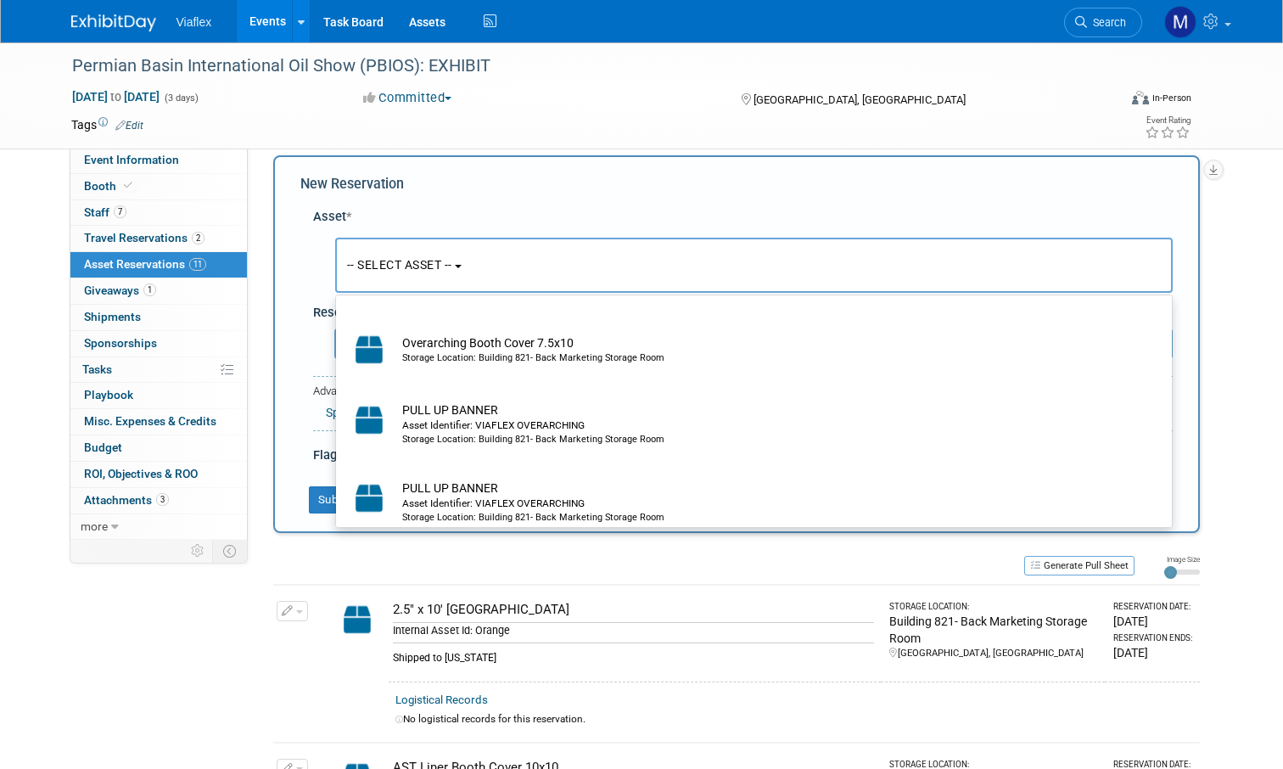
scroll to position [1066, 0]
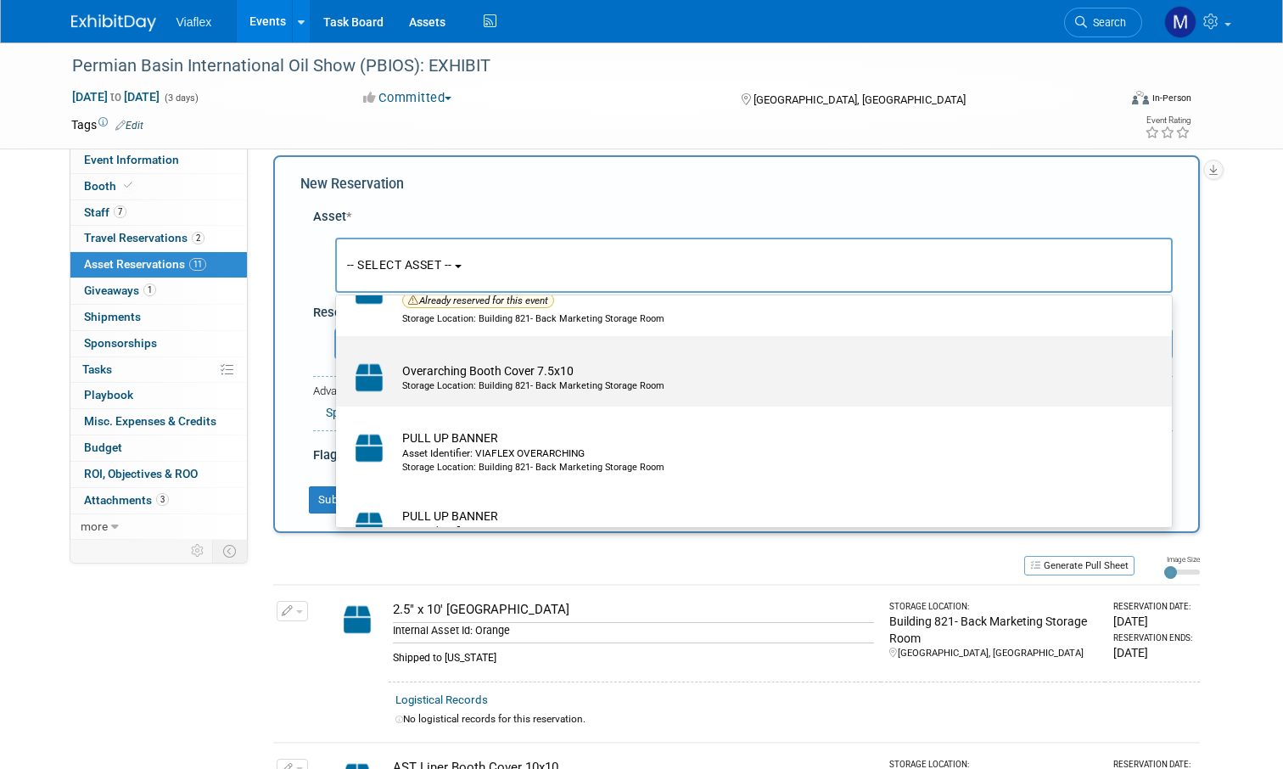
click at [457, 359] on td "Overarching Booth Cover 7.5x10 Storage Location: Building 821- Back Marketing S…" at bounding box center [766, 377] width 744 height 37
click at [339, 349] on input "Overarching Booth Cover 7.5x10 Storage Location: Building 821- Back Marketing S…" at bounding box center [333, 350] width 11 height 11
select select "10729796"
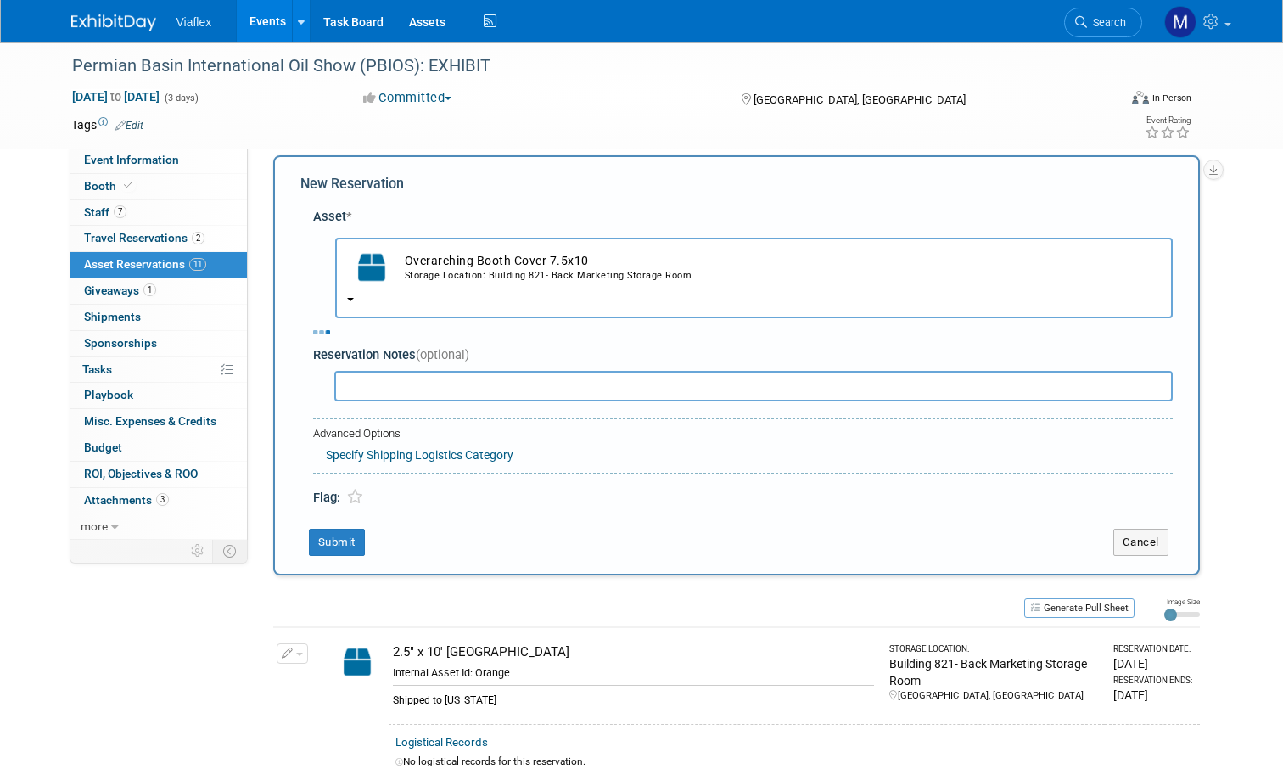
click at [413, 371] on input "text" at bounding box center [753, 386] width 838 height 31
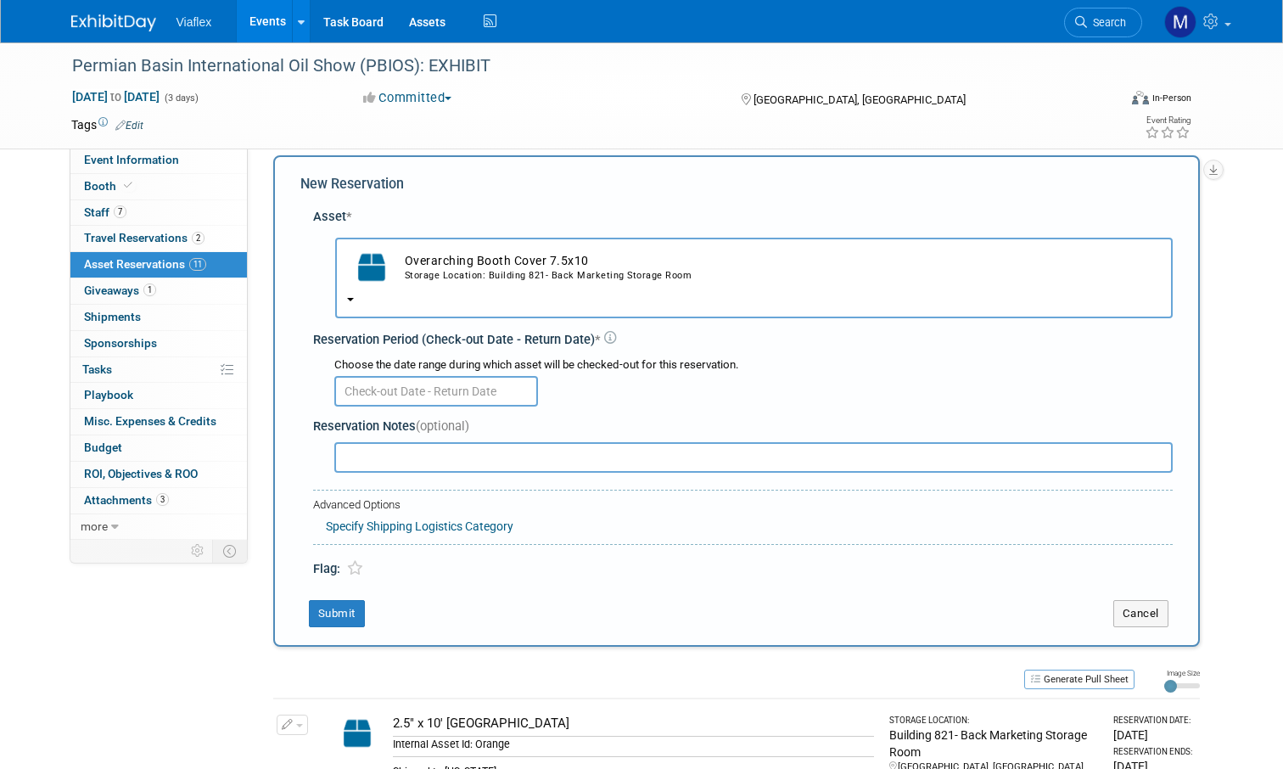
paste input "Shipped to texas"
type input "Shipped to texas"
click at [389, 376] on input "text" at bounding box center [436, 391] width 204 height 31
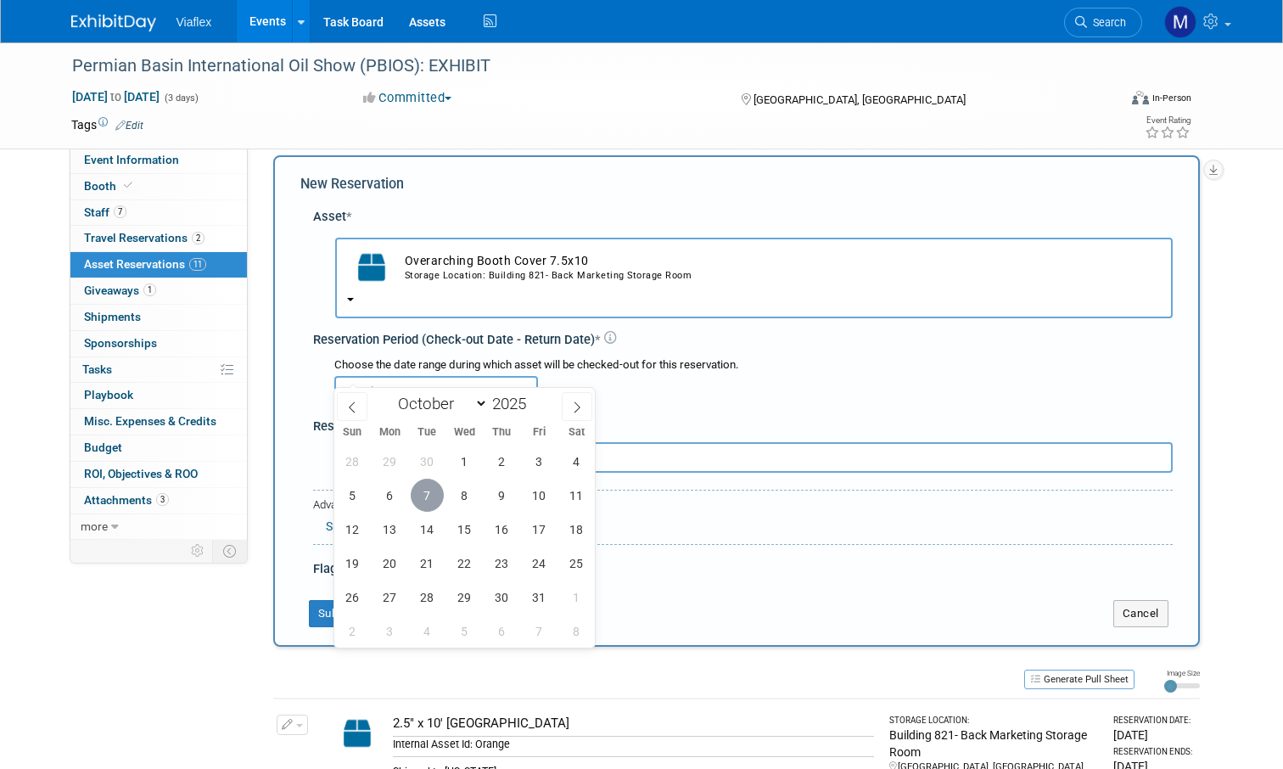
click at [422, 485] on span "7" at bounding box center [427, 495] width 33 height 33
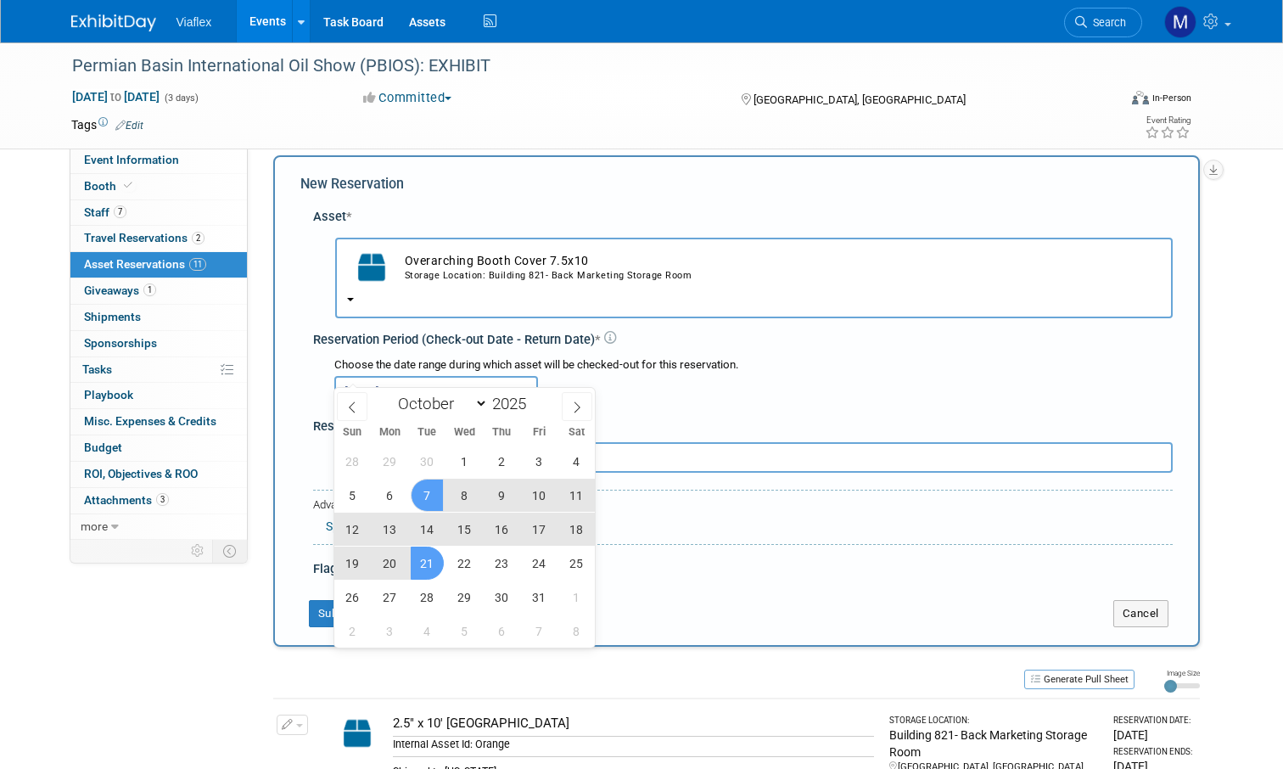
click at [434, 565] on span "21" at bounding box center [427, 562] width 33 height 33
type input "Oct 7, 2025 to Oct 21, 2025"
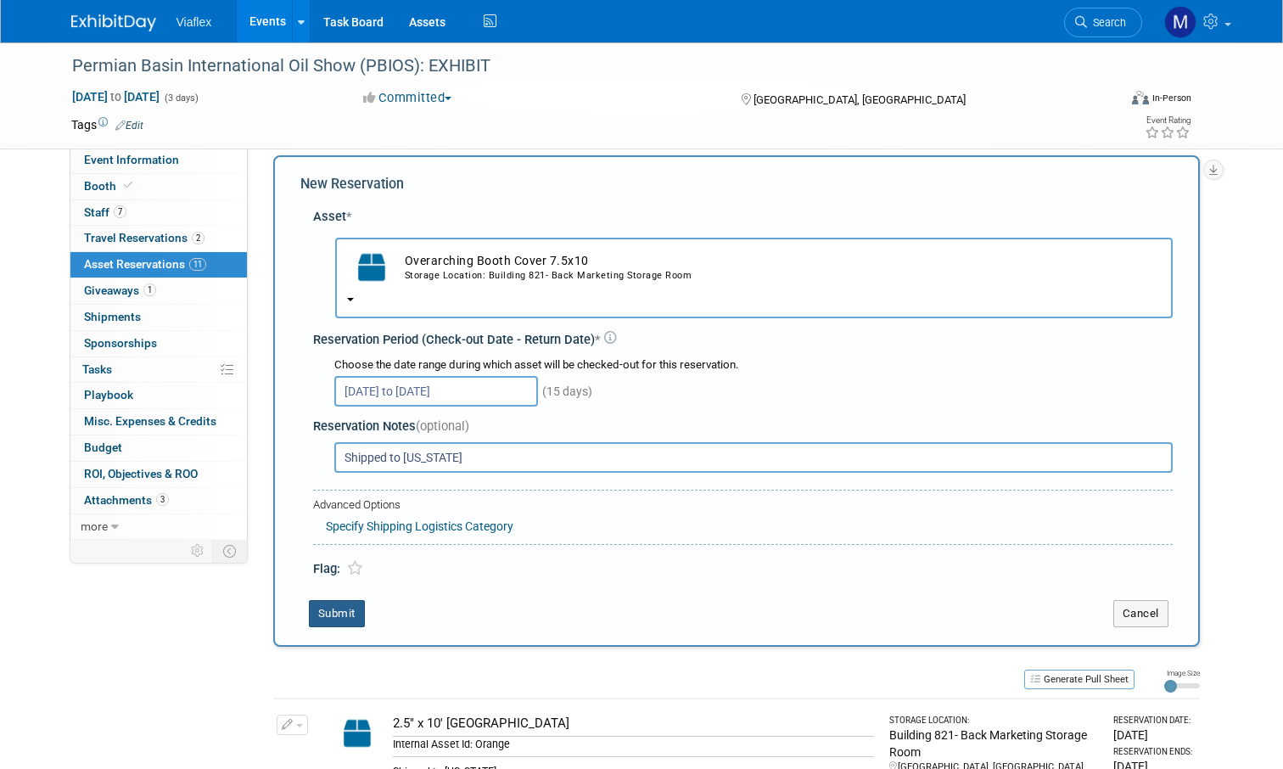
click at [346, 600] on button "Submit" at bounding box center [337, 613] width 56 height 27
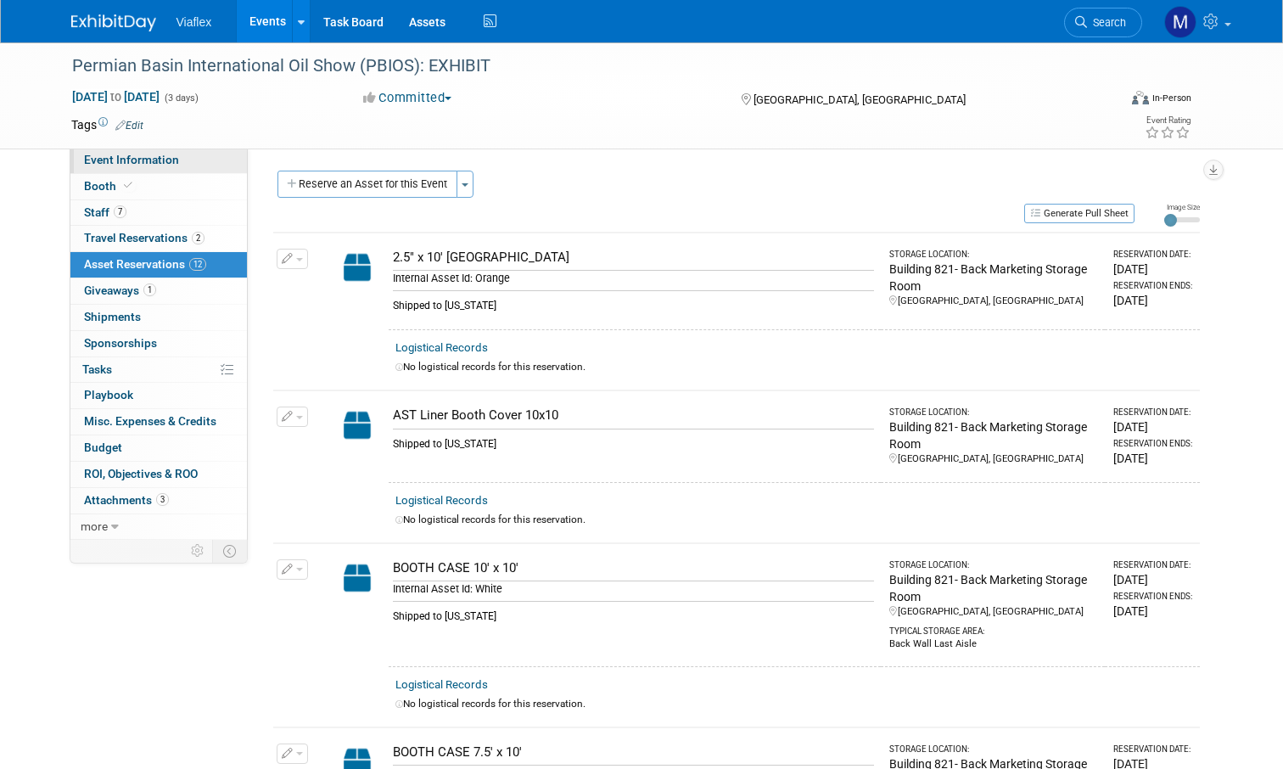
scroll to position [0, 0]
click at [102, 183] on span "Booth" at bounding box center [110, 186] width 52 height 14
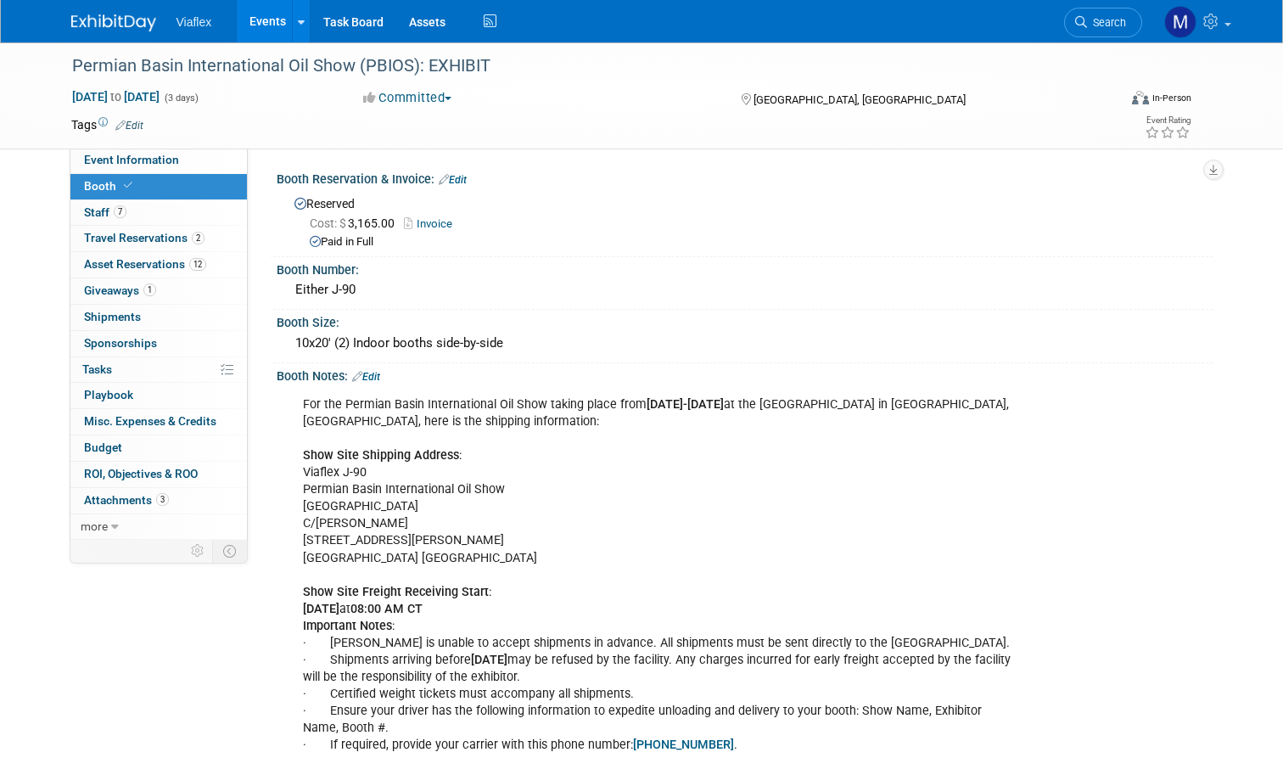
click at [109, 15] on img at bounding box center [113, 22] width 85 height 17
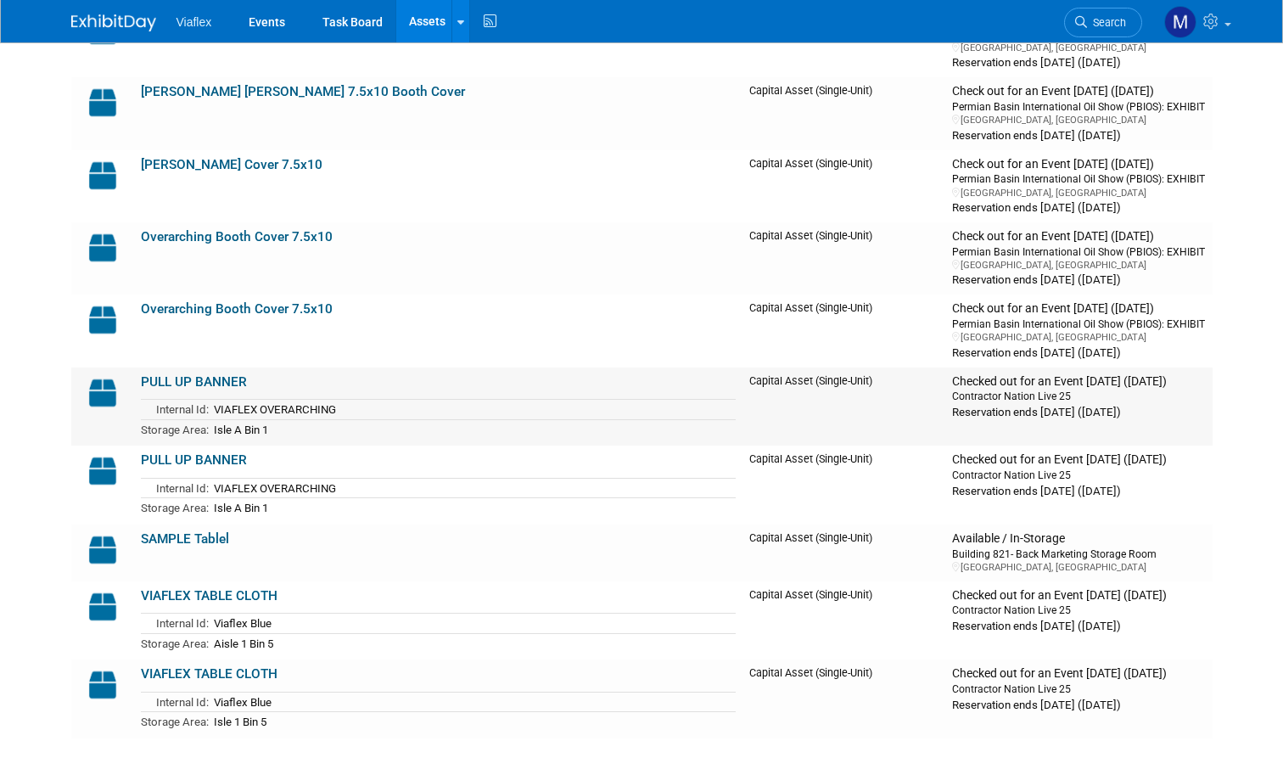
scroll to position [743, 0]
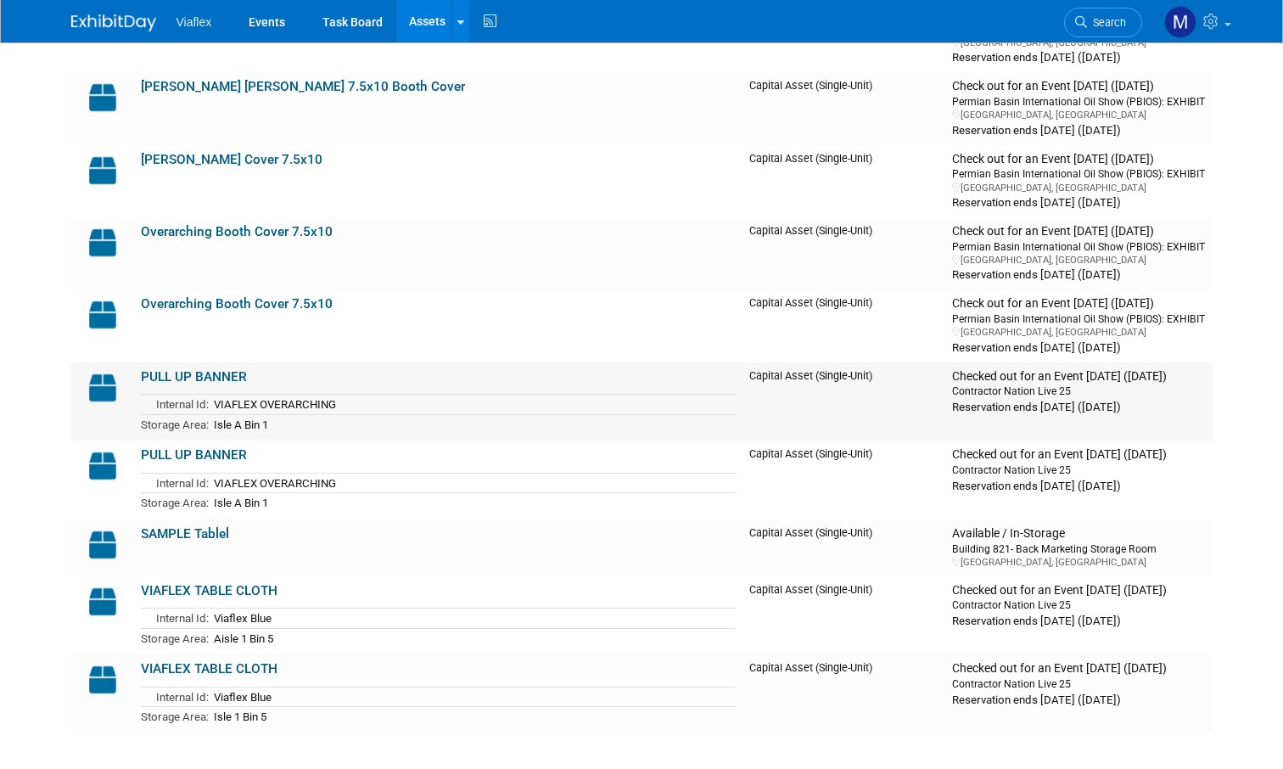
click at [193, 369] on link "PULL UP BANNER" at bounding box center [194, 376] width 106 height 15
click at [218, 583] on link "VIAFLEX TABLE CLOTH" at bounding box center [209, 590] width 137 height 15
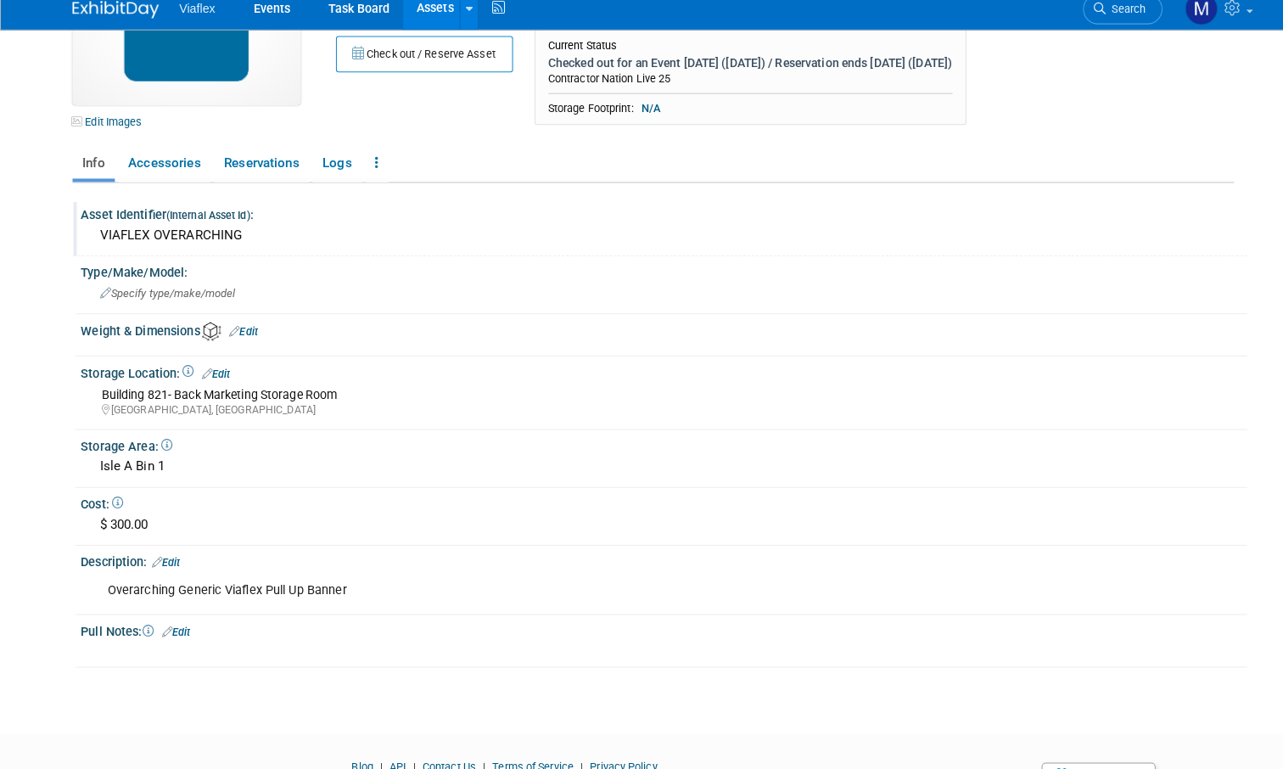
scroll to position [186, 0]
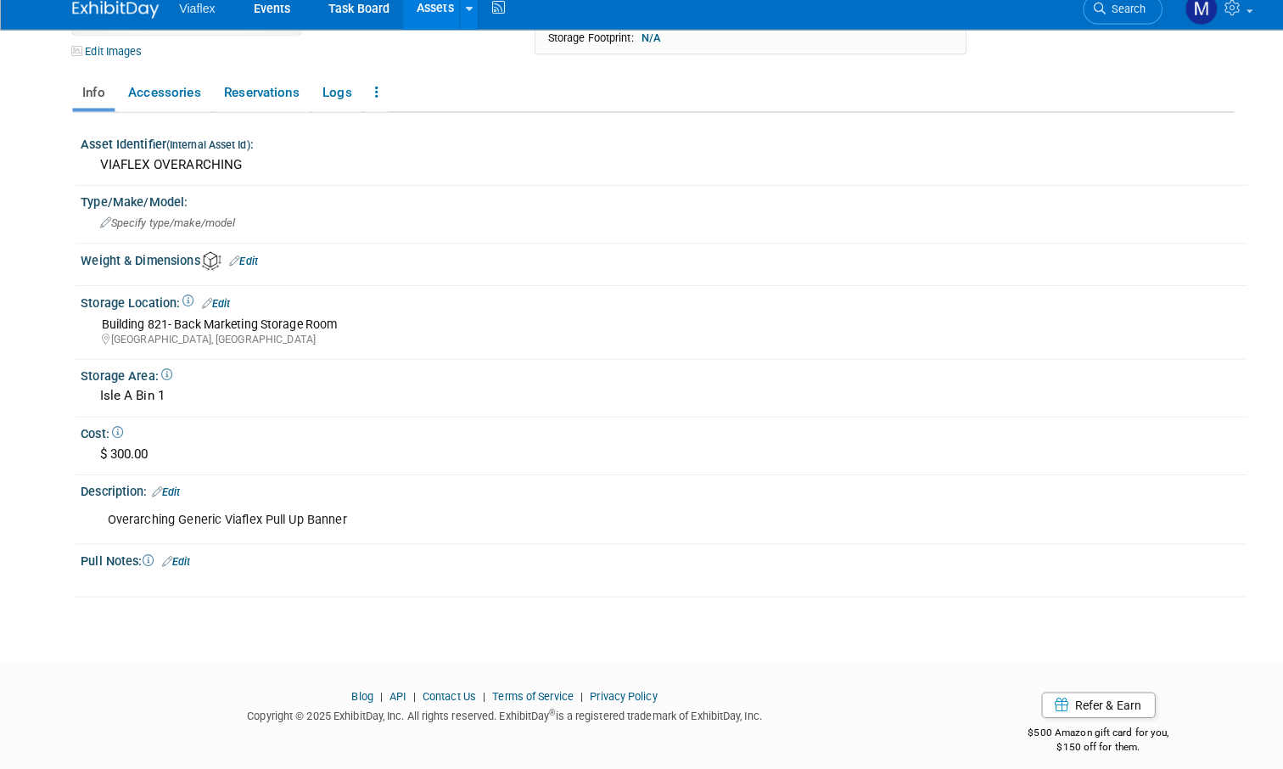
click at [185, 559] on link "Edit" at bounding box center [174, 565] width 28 height 12
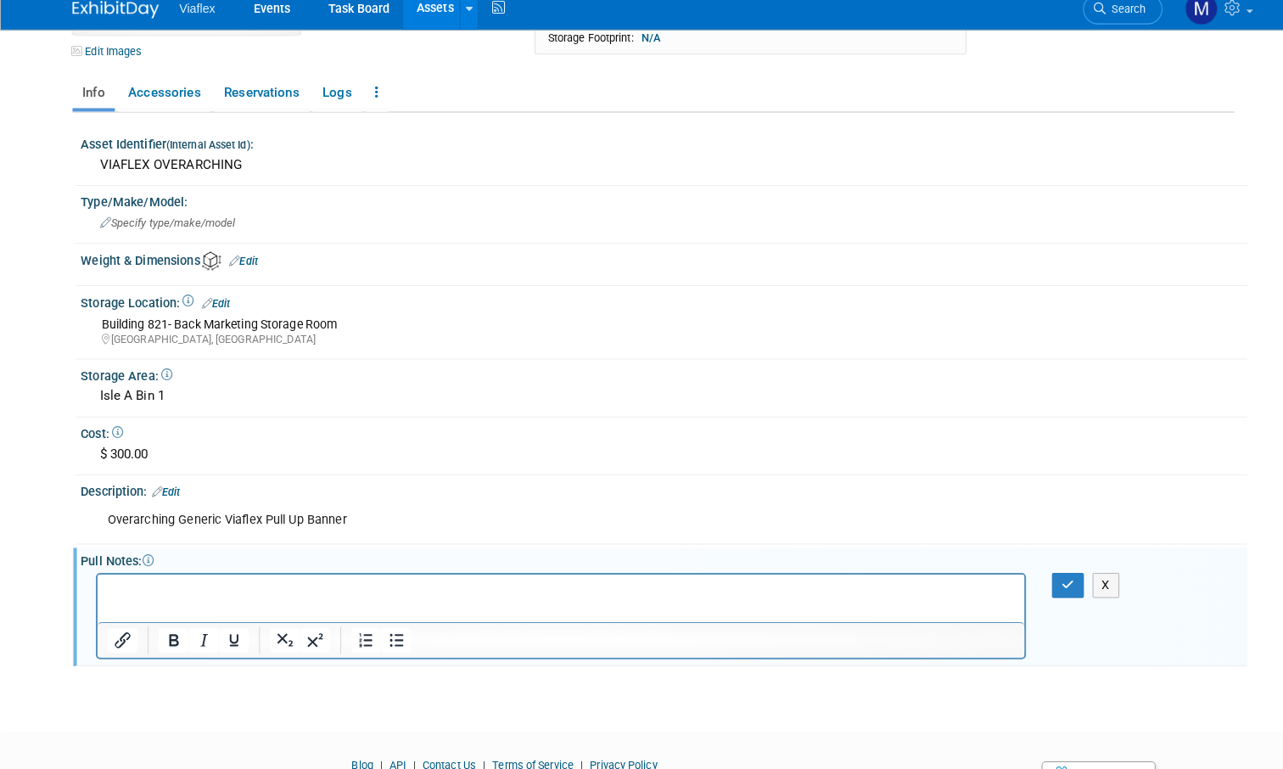
scroll to position [0, 0]
click at [164, 632] on icon "Bold" at bounding box center [170, 642] width 20 height 20
click at [252, 597] on p "MISSING FROM SHOW ﻿" at bounding box center [553, 588] width 892 height 17
drag, startPoint x: 200, startPoint y: 584, endPoint x: 134, endPoint y: 599, distance: 67.9
click at [110, 574] on html "MISSING FROM SHOW ﻿" at bounding box center [552, 586] width 911 height 24
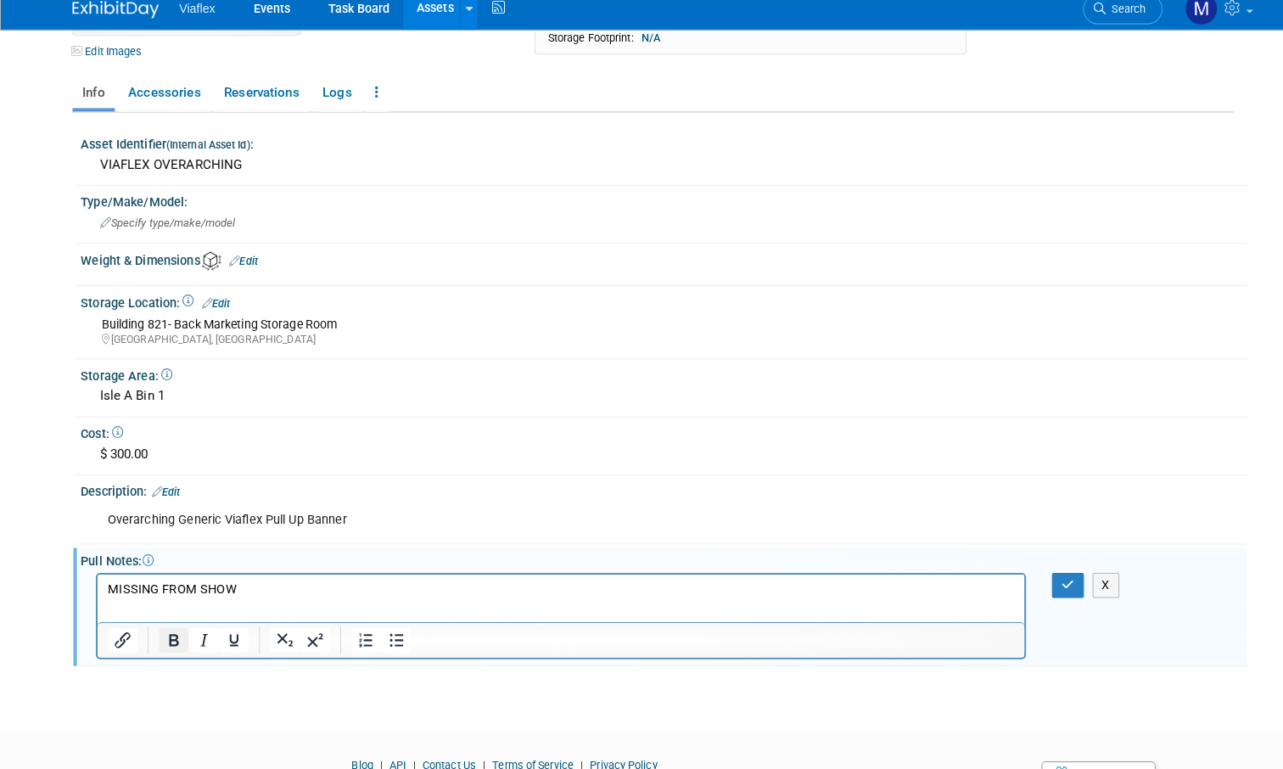
click at [161, 631] on button "Bold" at bounding box center [170, 643] width 29 height 24
click at [422, 390] on div "Isle A Bin 1" at bounding box center [652, 403] width 1120 height 26
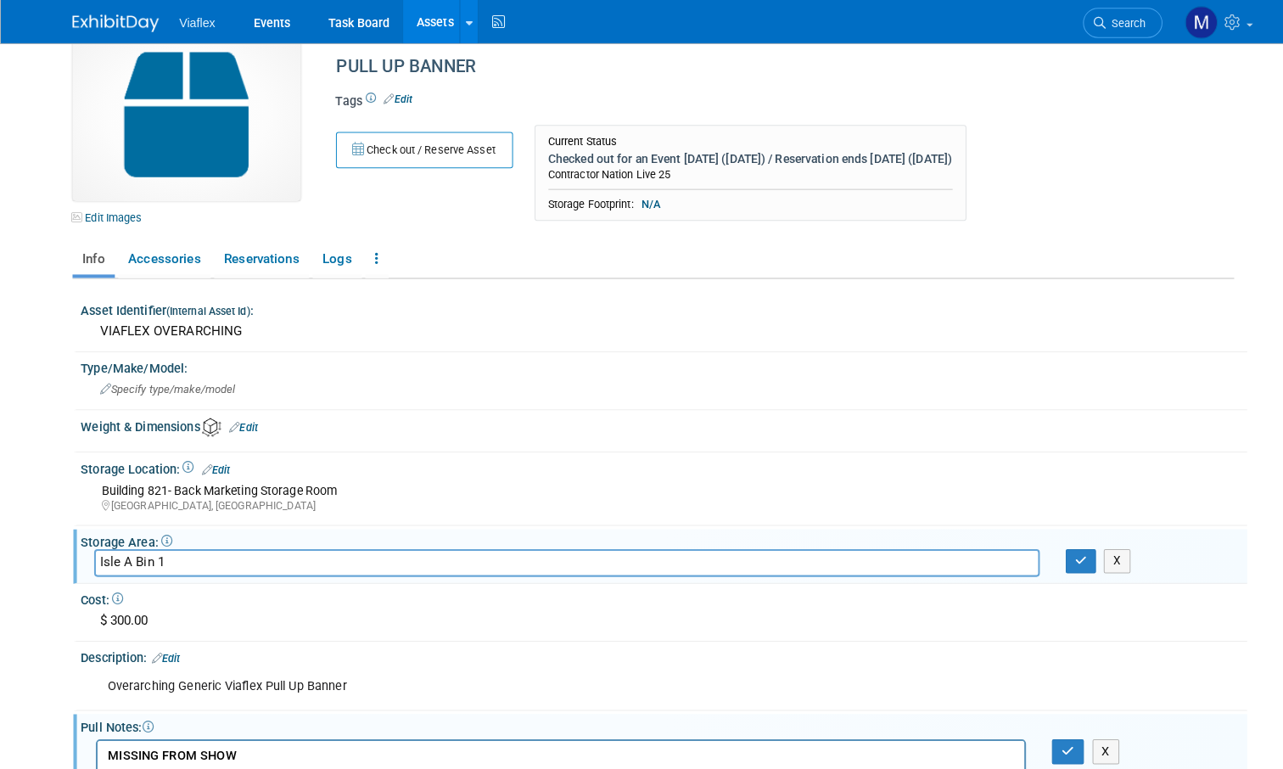
scroll to position [19, 0]
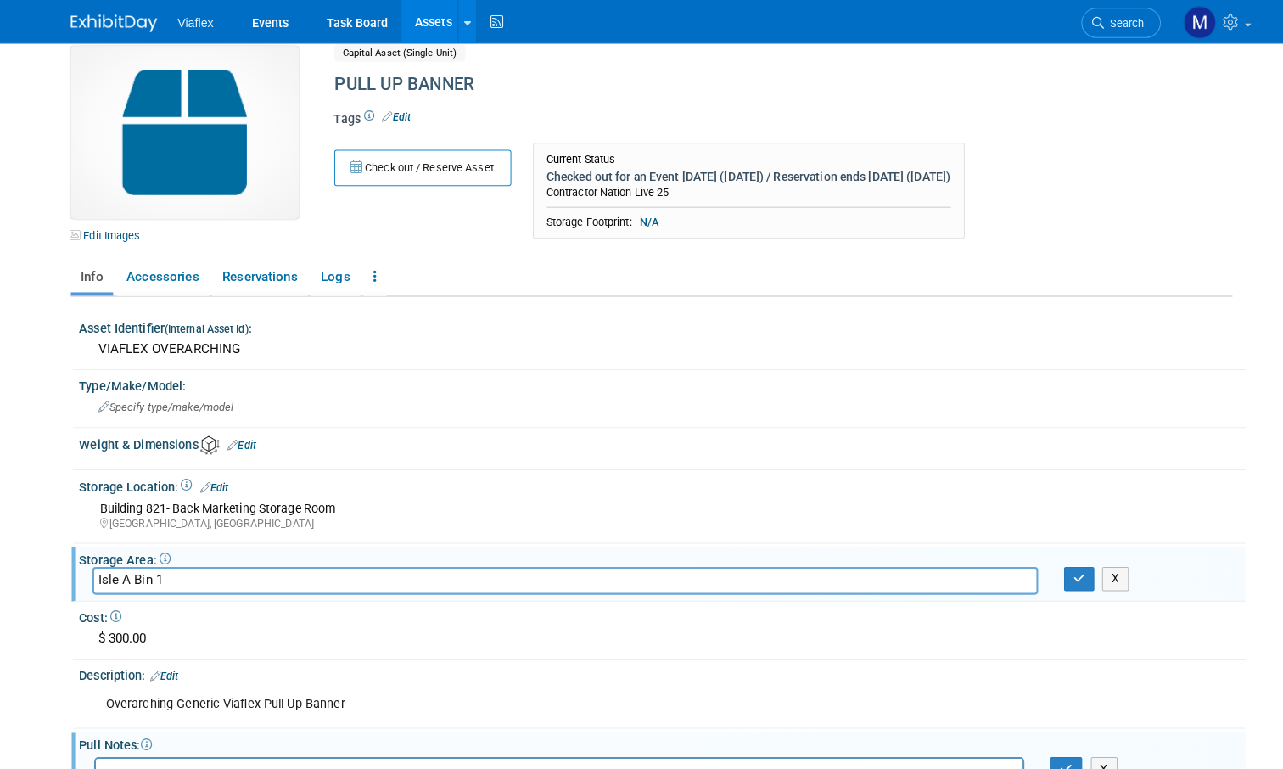
click at [44, 401] on body "Viaflex Events Task Board Assets New Asset Search Assets" at bounding box center [641, 365] width 1283 height 769
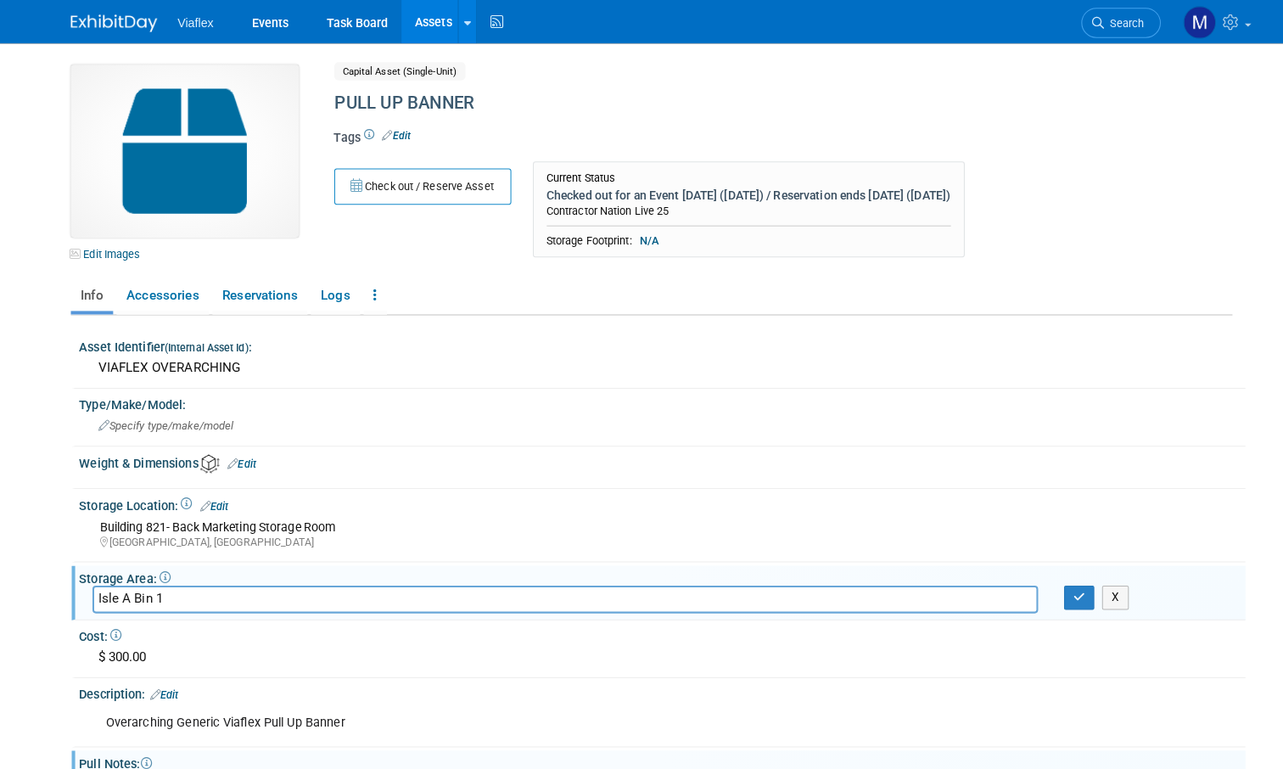
scroll to position [0, 0]
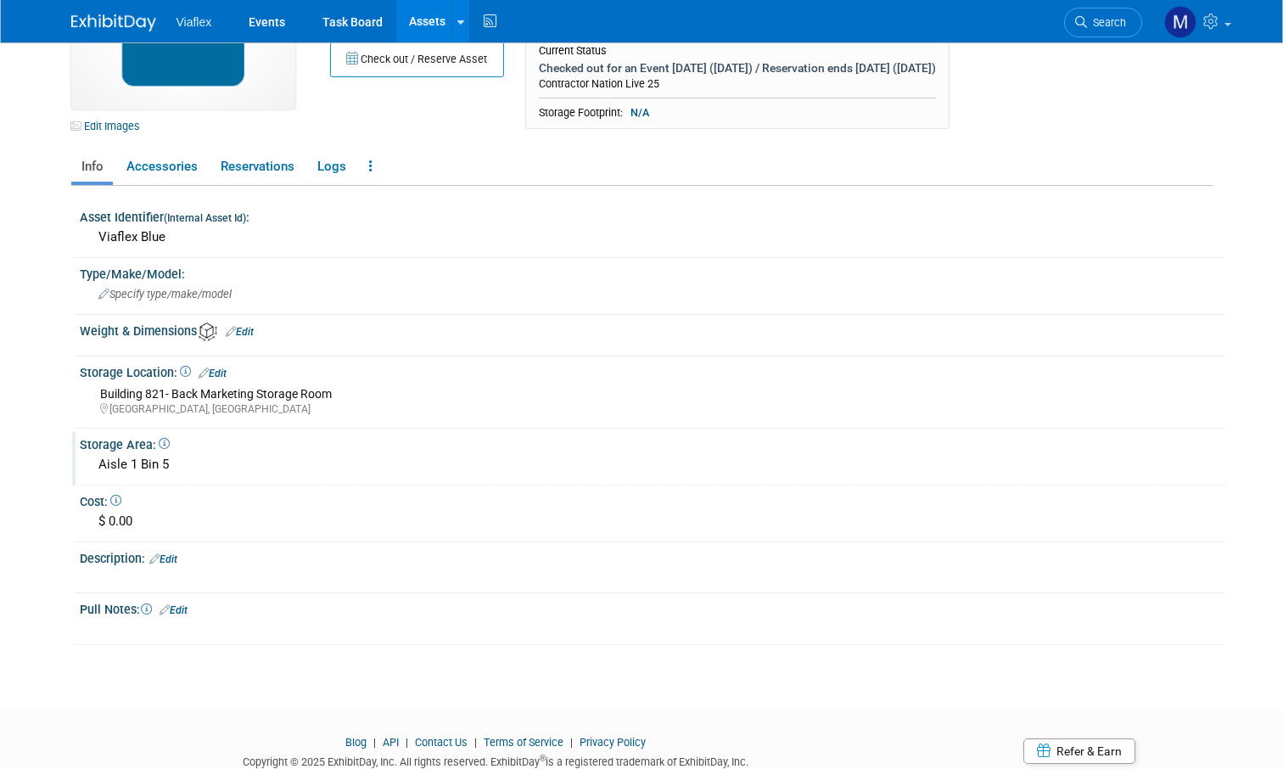
scroll to position [164, 0]
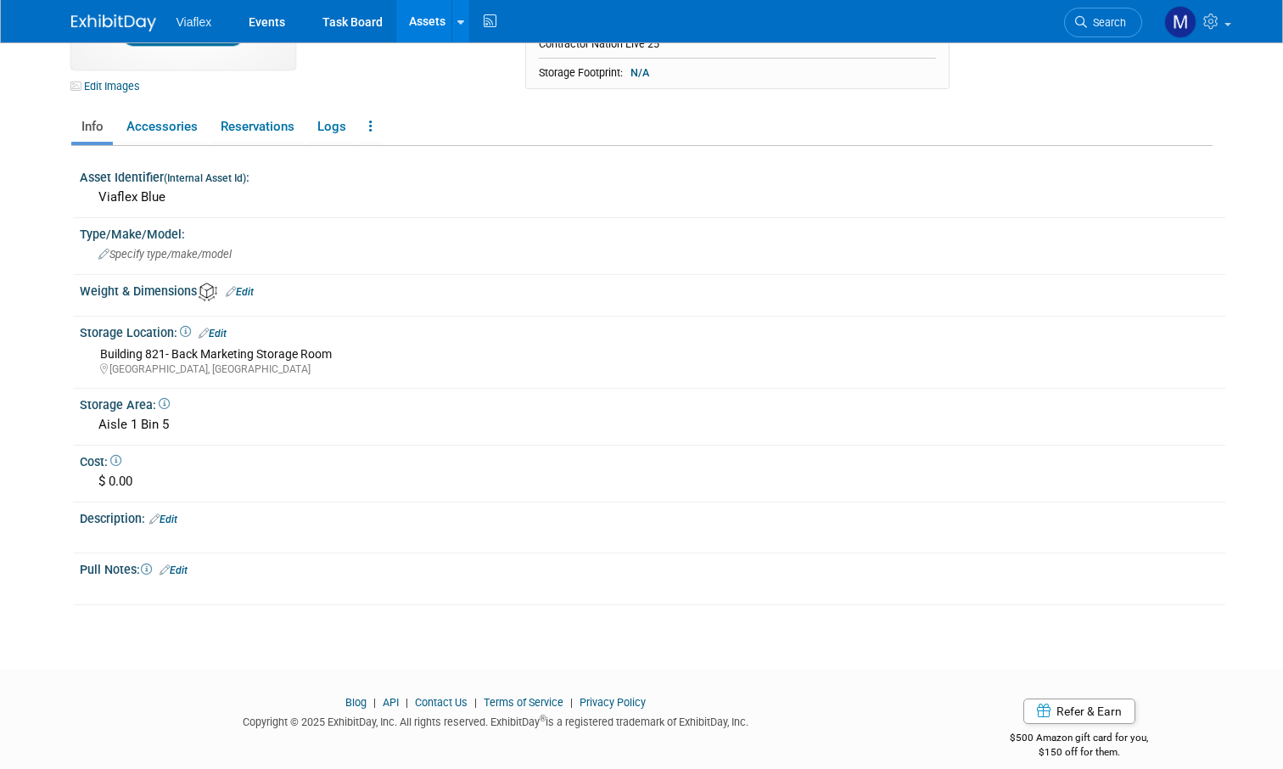
click at [186, 564] on link "Edit" at bounding box center [174, 570] width 28 height 12
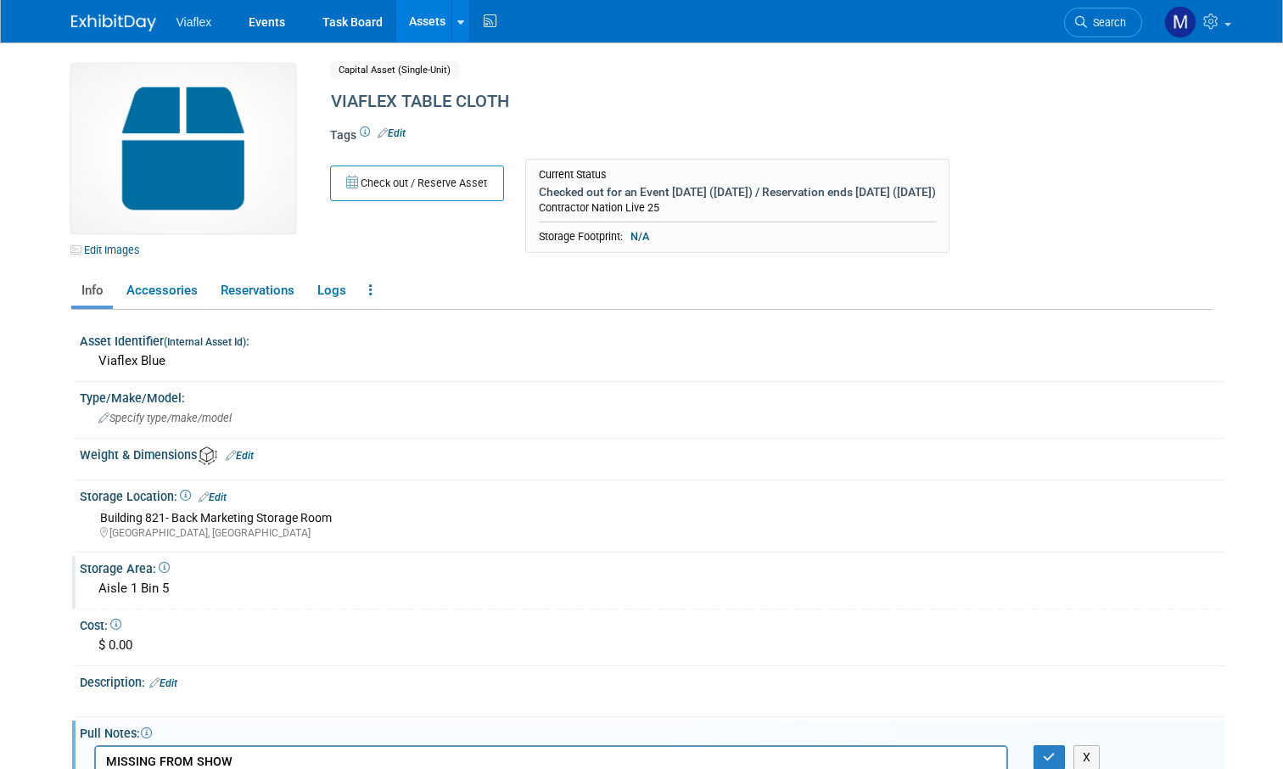
scroll to position [0, 0]
click at [24, 165] on body "Viaflex Events Task Board Assets New Asset Search Assets" at bounding box center [641, 384] width 1283 height 769
click at [457, 20] on icon at bounding box center [460, 22] width 7 height 11
click at [413, 20] on link "Assets" at bounding box center [427, 21] width 62 height 42
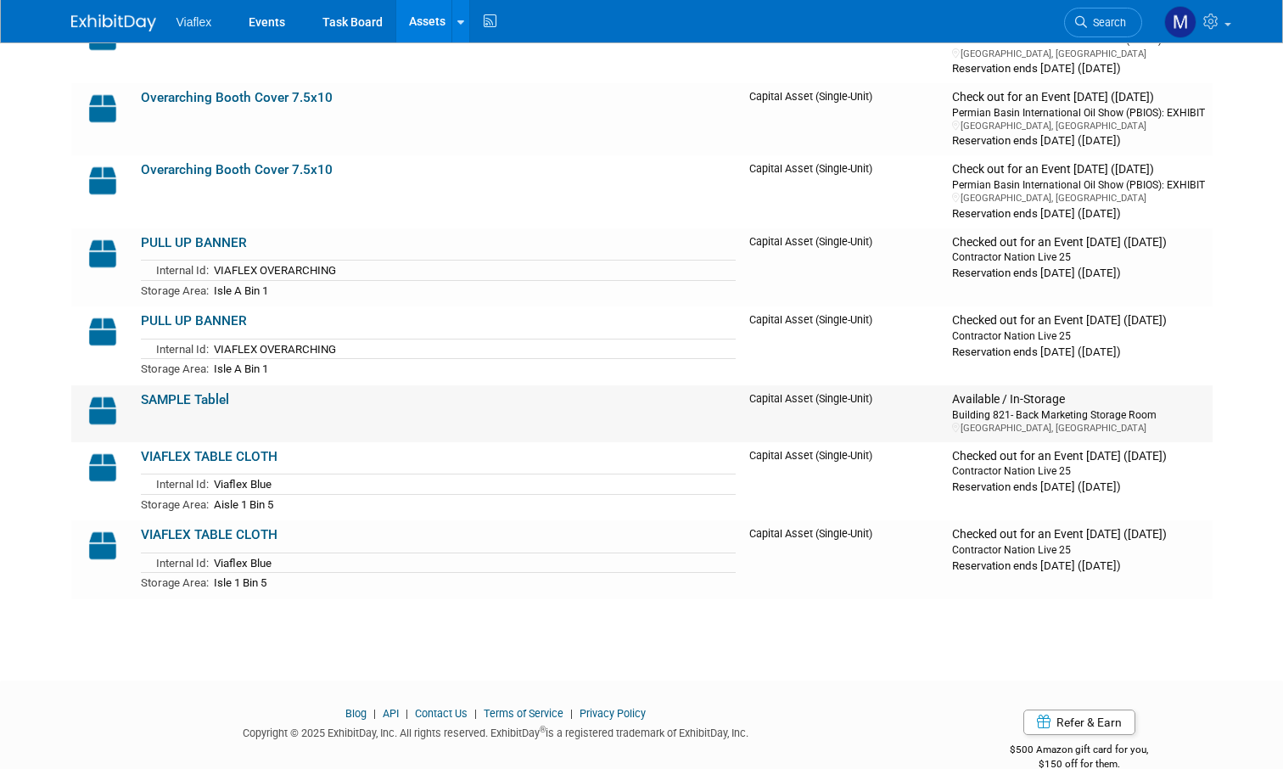
scroll to position [877, 0]
click at [98, 392] on img at bounding box center [102, 410] width 49 height 37
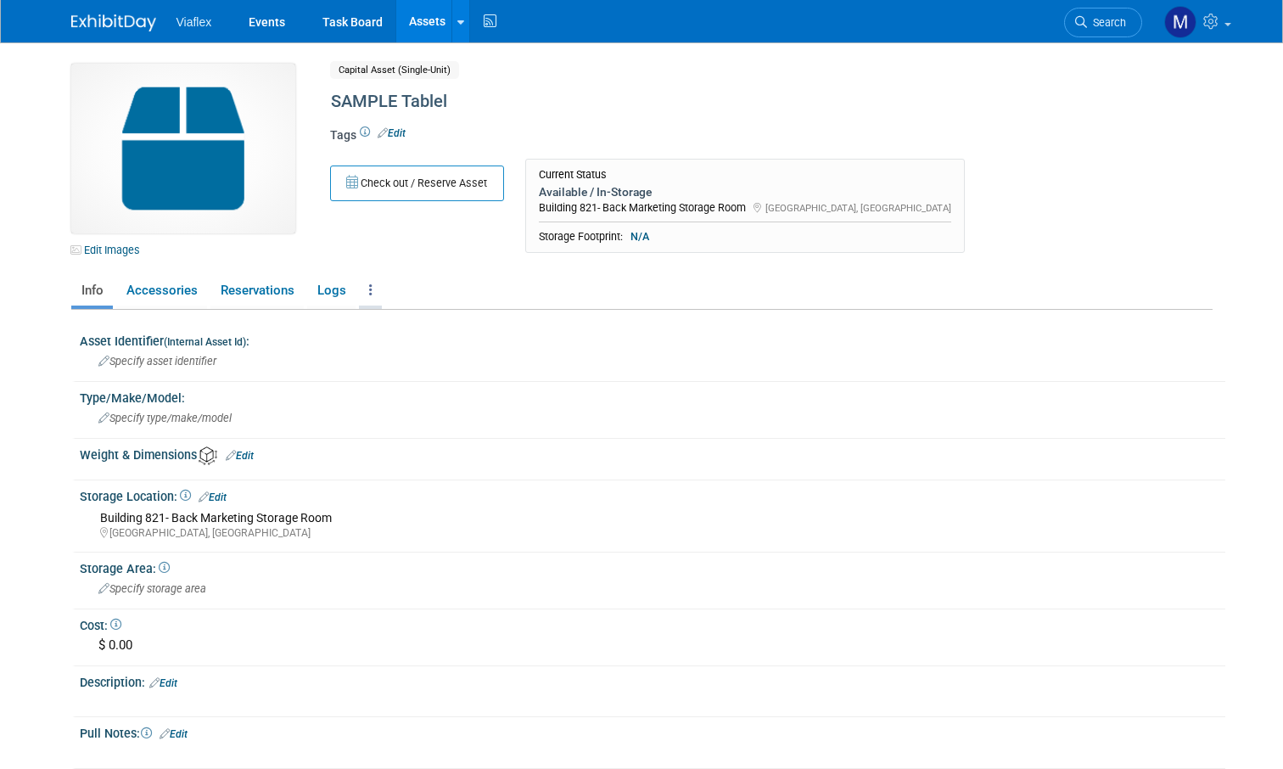
click at [364, 289] on link at bounding box center [370, 291] width 23 height 30
click at [395, 381] on link "Archive Asset" at bounding box center [433, 381] width 148 height 29
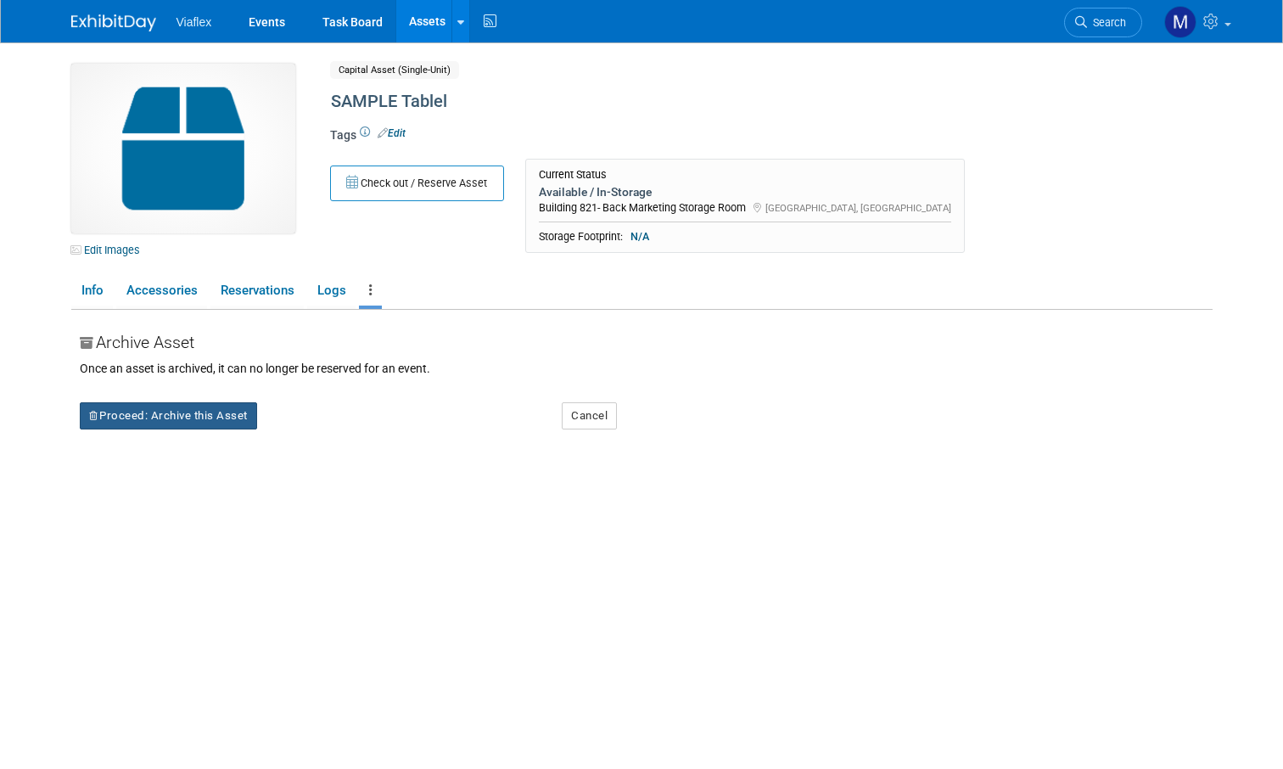
click at [220, 409] on button "Proceed: Archive this Asset" at bounding box center [168, 415] width 177 height 27
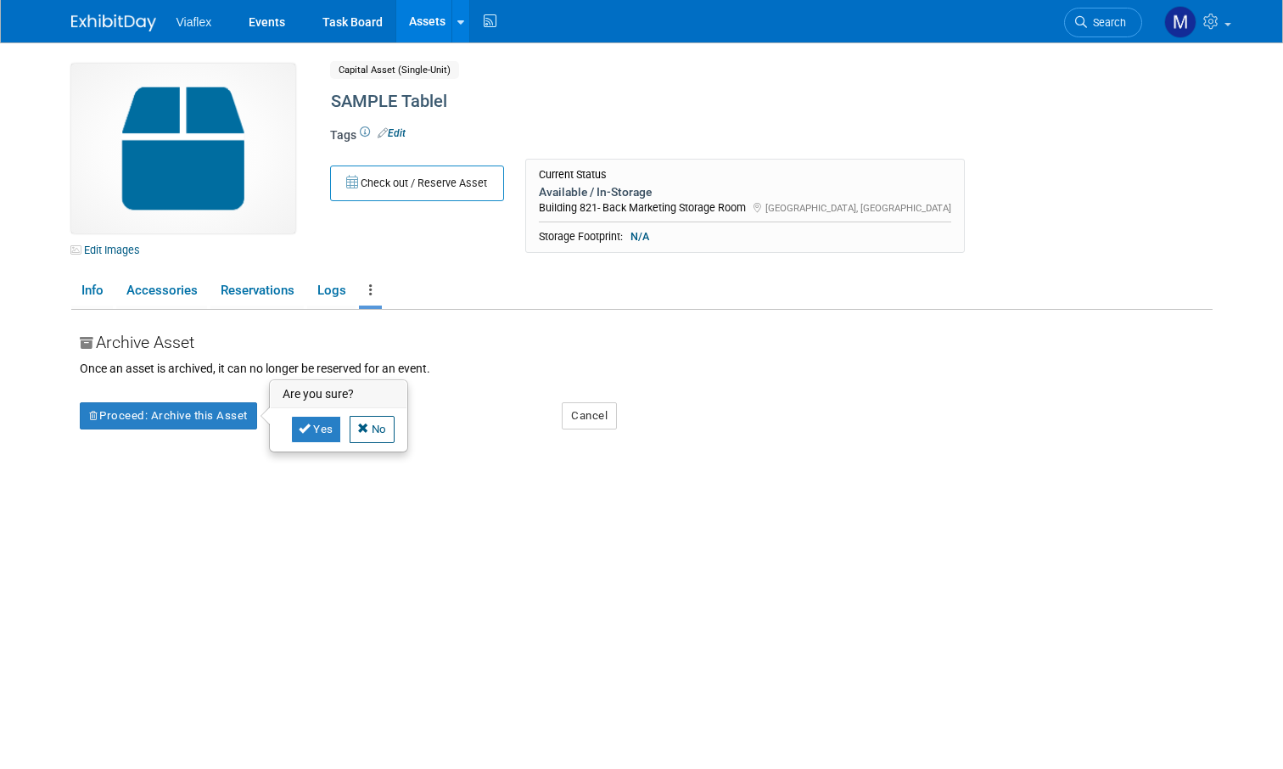
click at [330, 418] on link "Yes" at bounding box center [316, 429] width 50 height 27
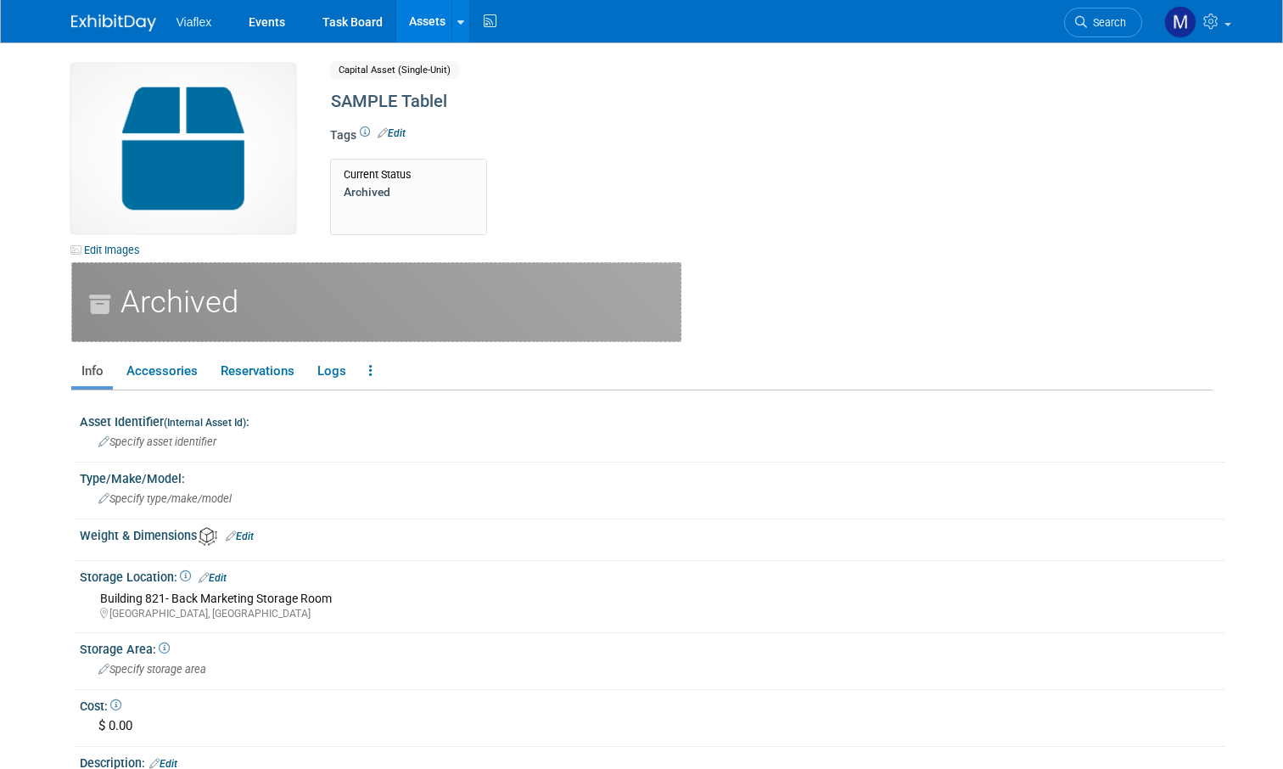
scroll to position [18, 0]
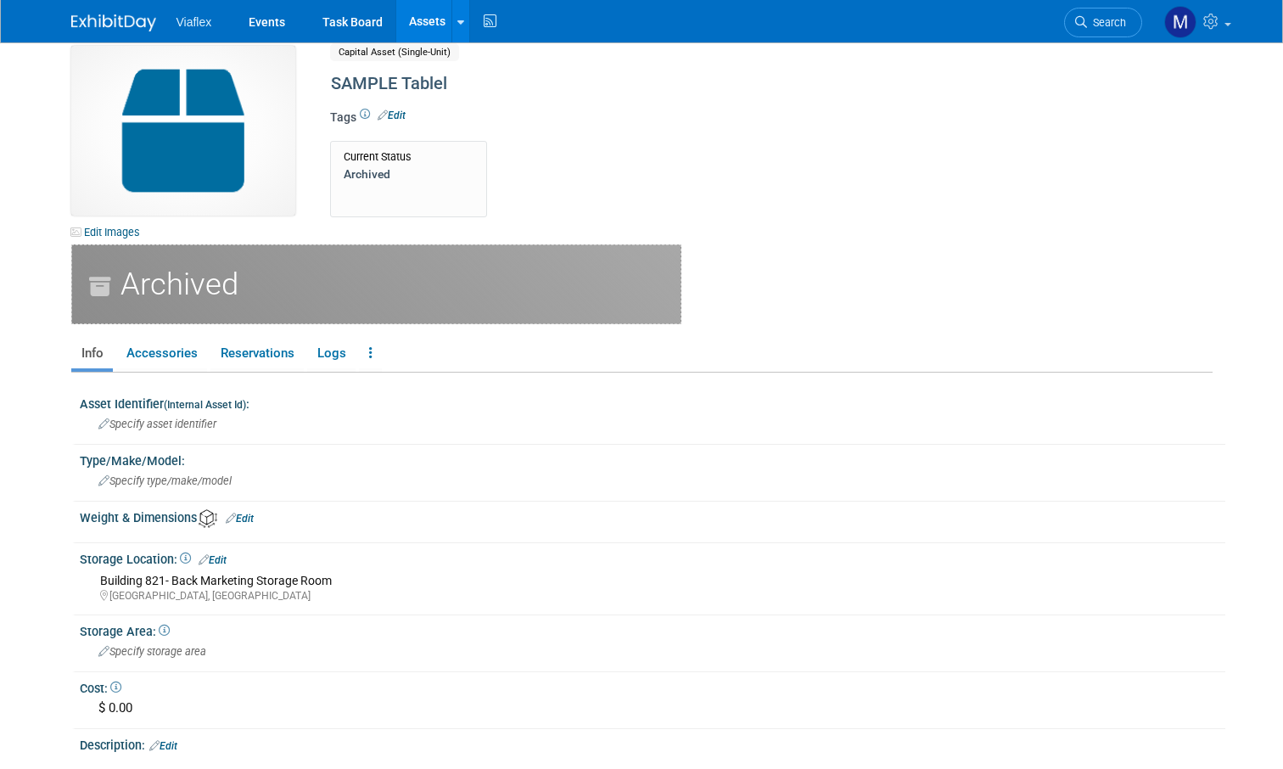
click at [417, 19] on link "Assets" at bounding box center [427, 21] width 62 height 42
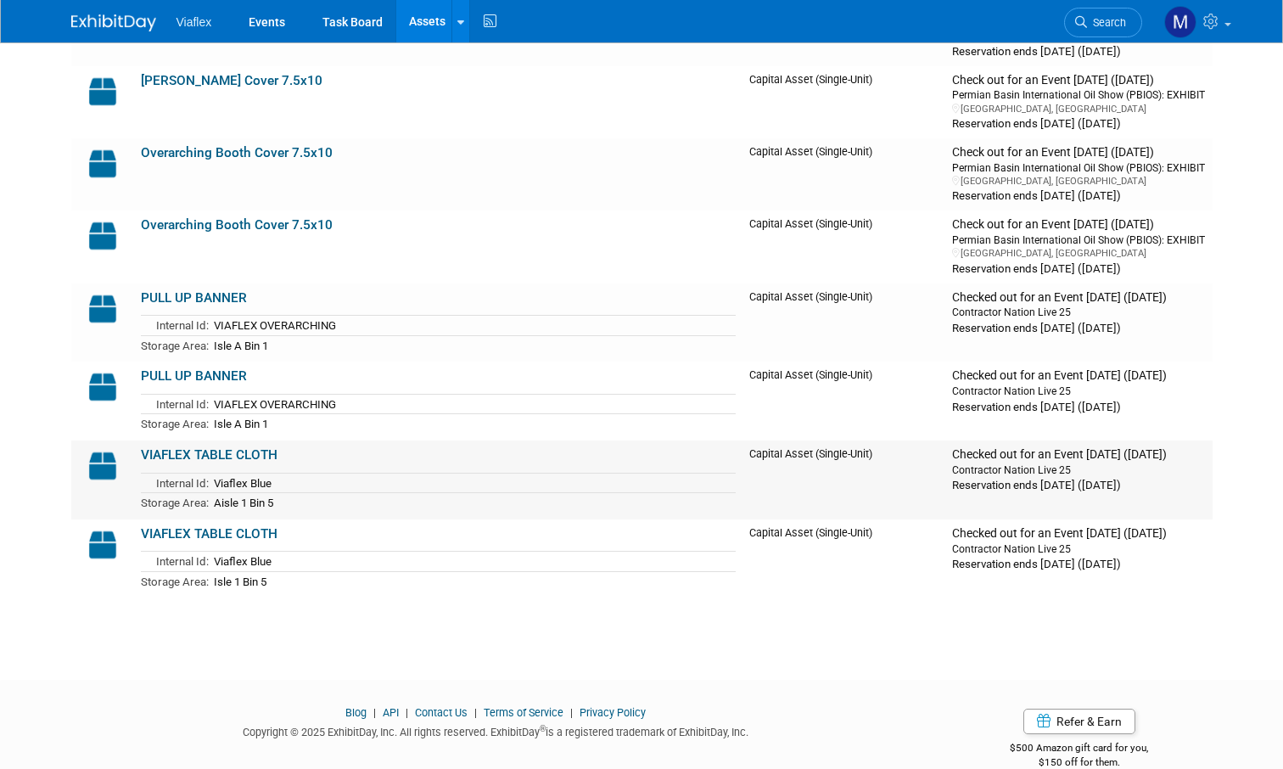
click at [177, 447] on link "VIAFLEX TABLE CLOTH" at bounding box center [209, 454] width 137 height 15
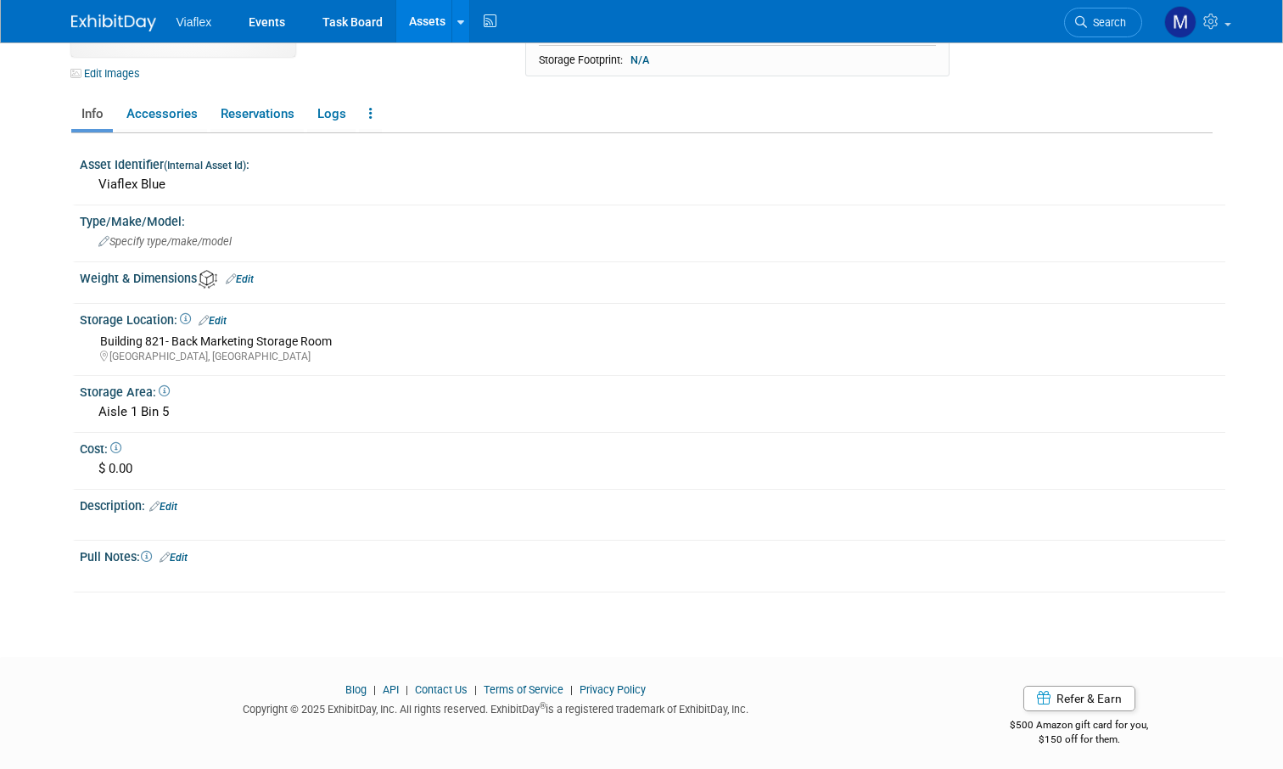
drag, startPoint x: 0, startPoint y: 0, endPoint x: 183, endPoint y: 552, distance: 582.1
click at [183, 552] on link "Edit" at bounding box center [174, 558] width 28 height 12
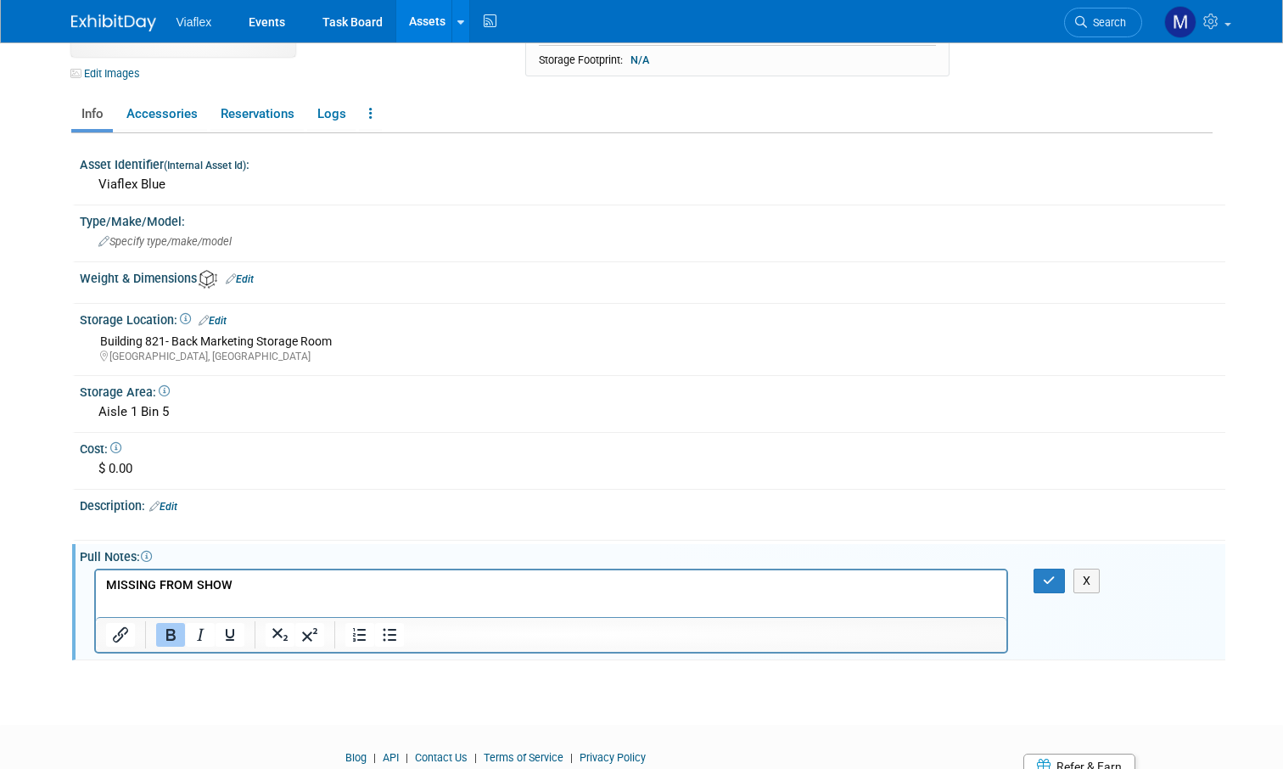
scroll to position [179, 0]
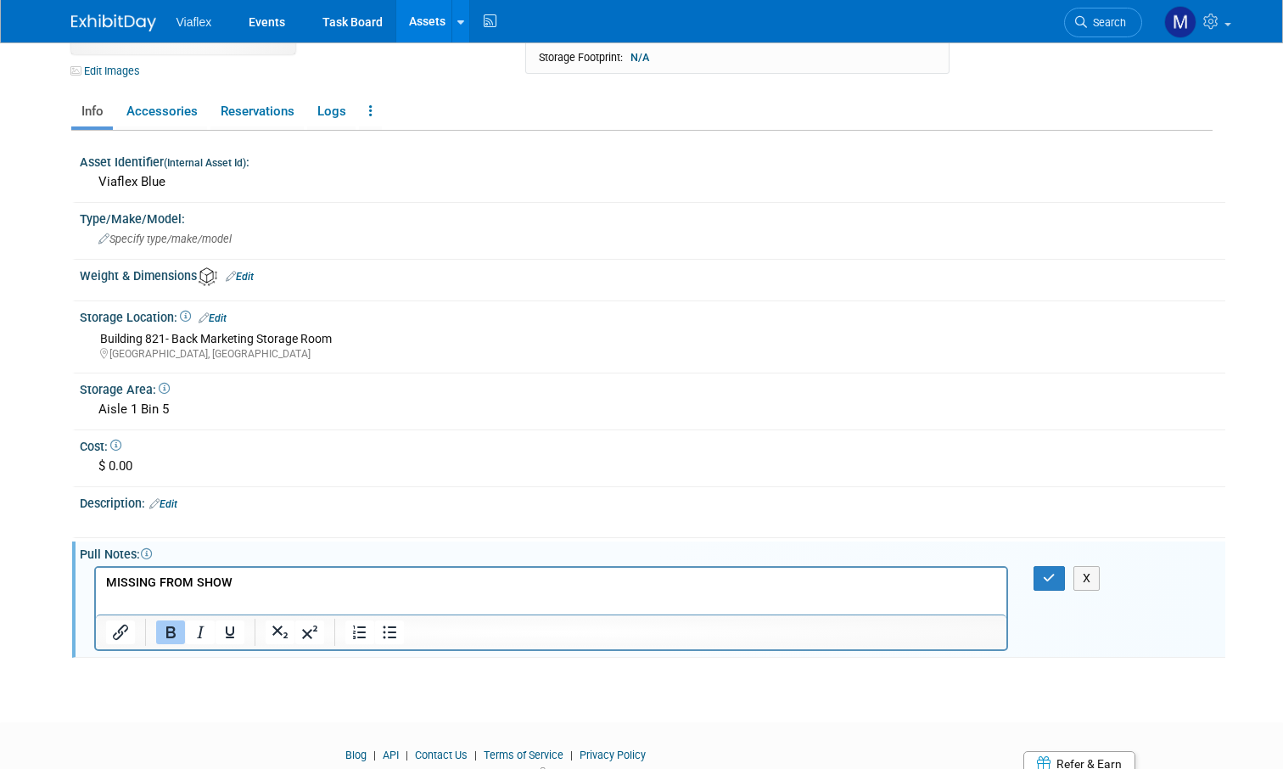
click at [1075, 674] on div "Edit Images Capital Asset (Single-Unit) Shared VIAFLEX TABLE CLOTH Asset Name X…" at bounding box center [642, 277] width 1167 height 828
click at [1050, 574] on icon "button" at bounding box center [1049, 578] width 13 height 12
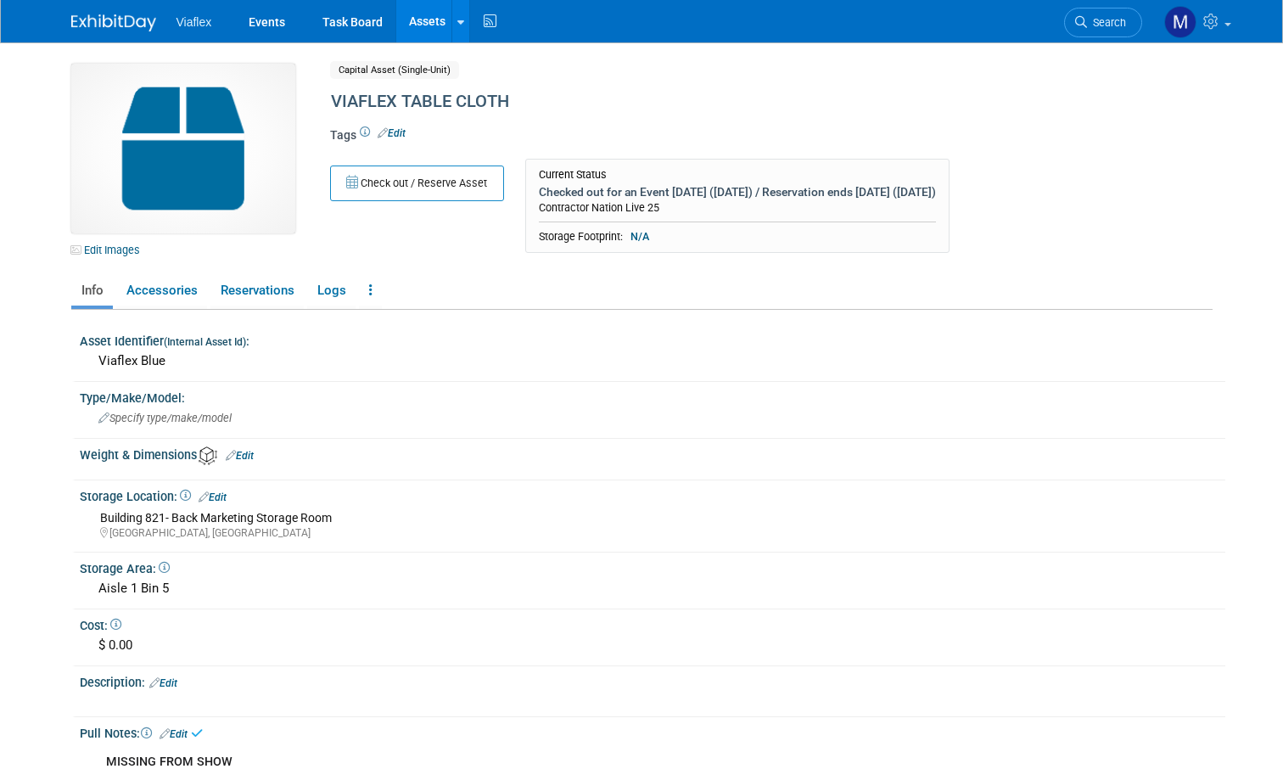
scroll to position [0, 0]
click at [433, 16] on link "Assets" at bounding box center [427, 21] width 62 height 42
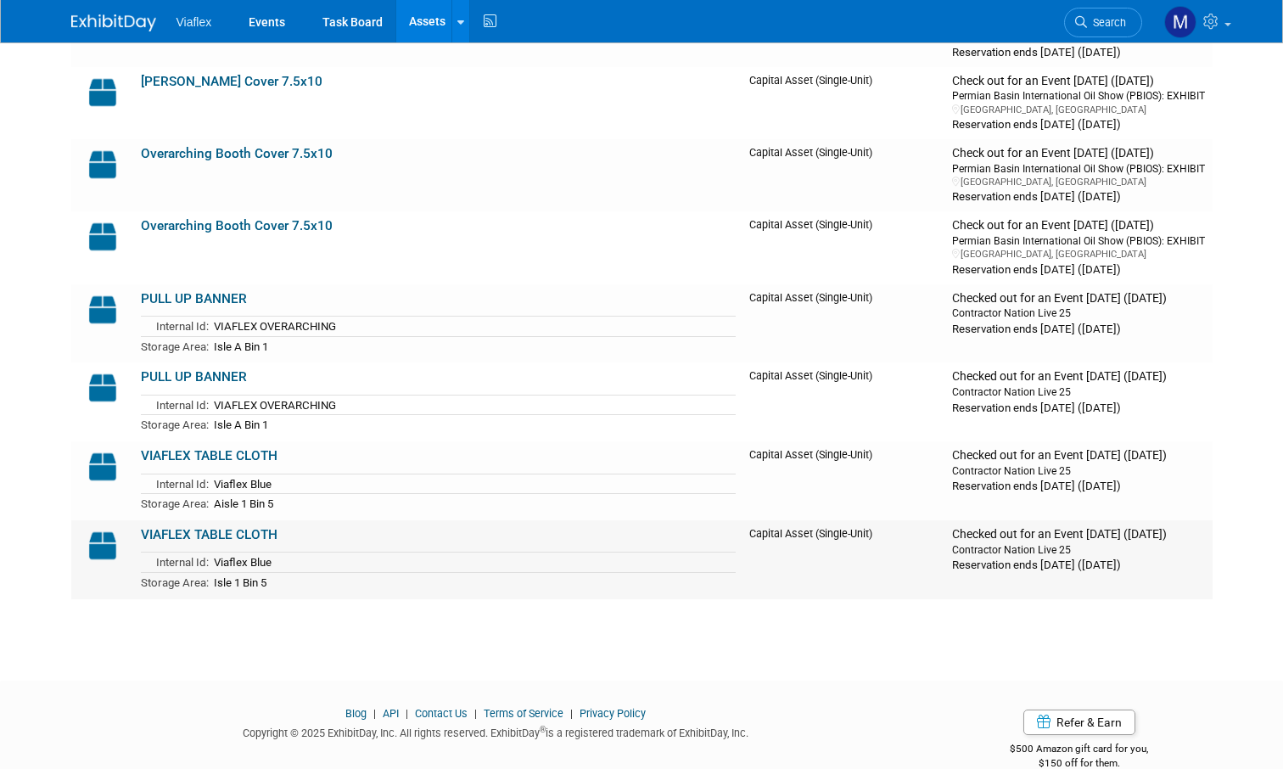
click at [166, 527] on link "VIAFLEX TABLE CLOTH" at bounding box center [209, 534] width 137 height 15
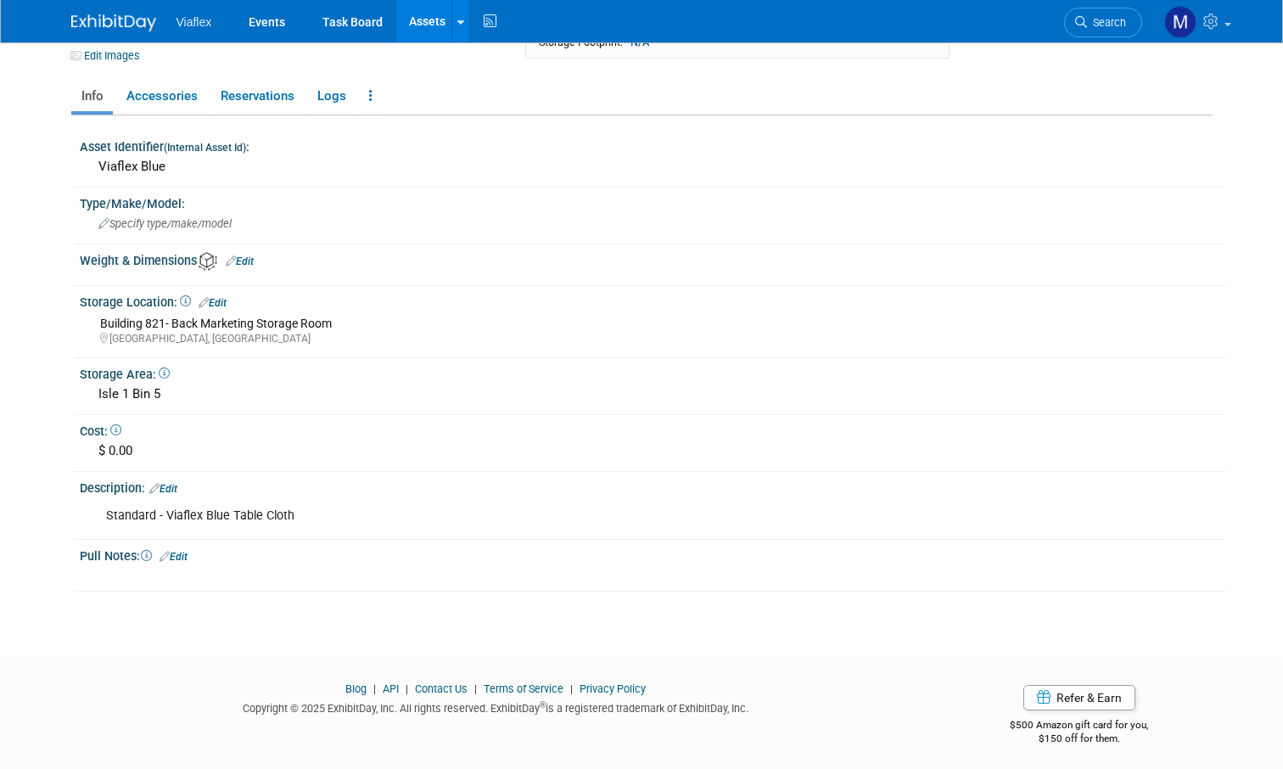
scroll to position [193, 0]
click at [182, 552] on link "Edit" at bounding box center [174, 558] width 28 height 12
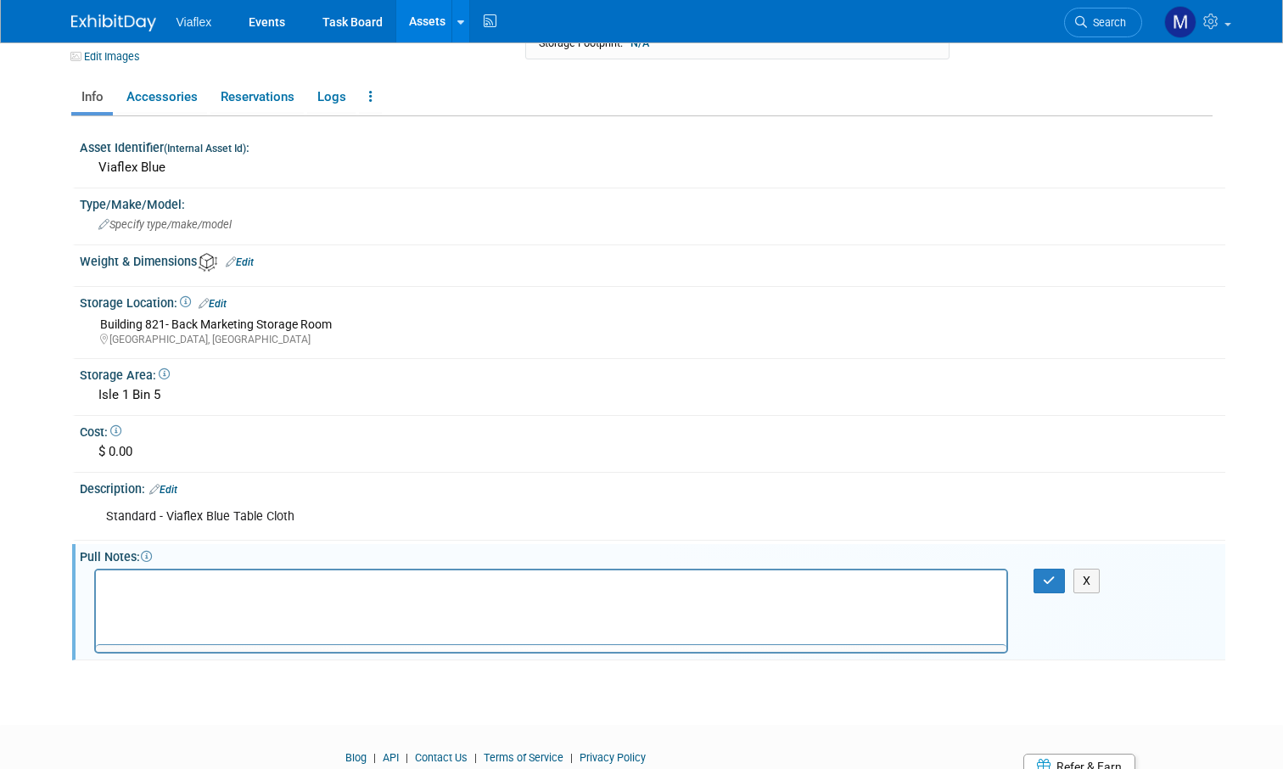
scroll to position [0, 0]
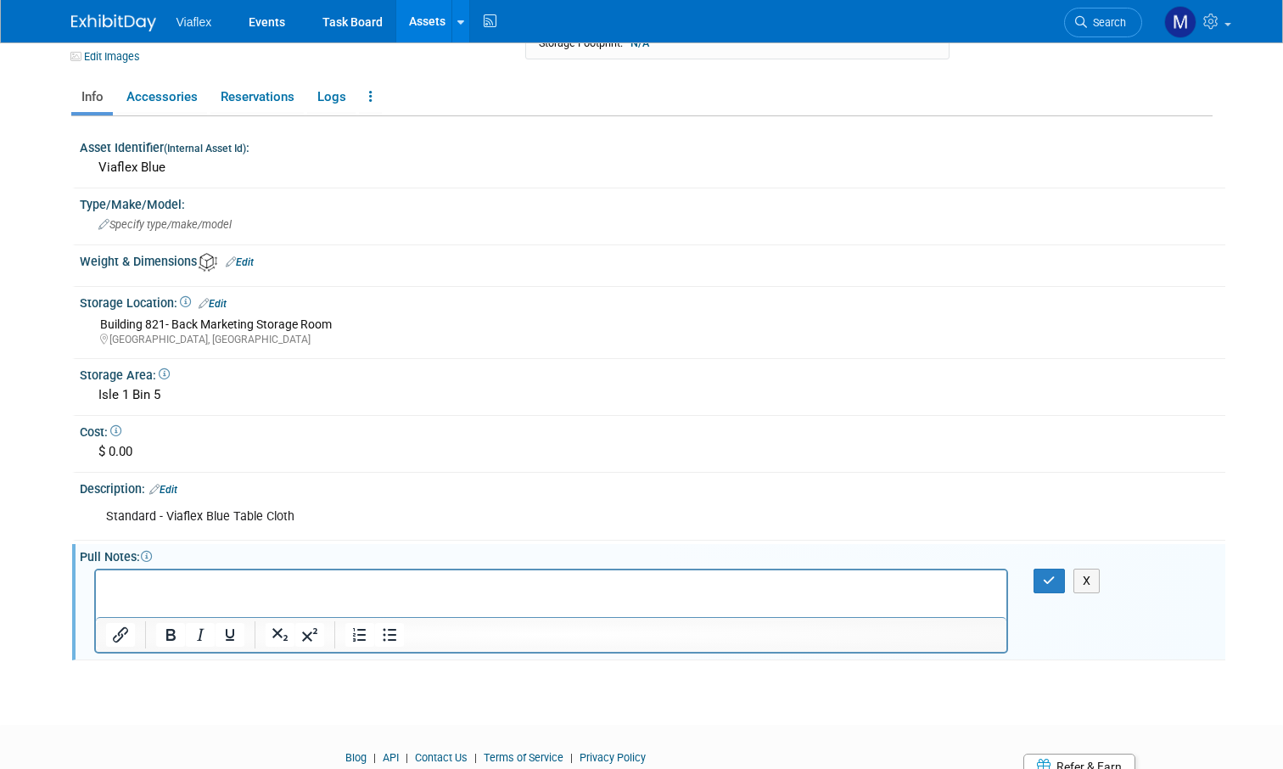
click at [154, 586] on p "Rich Text Area. Press ALT-0 for help." at bounding box center [551, 584] width 892 height 17
drag, startPoint x: 1000, startPoint y: 689, endPoint x: 1034, endPoint y: 635, distance: 64.5
click at [1001, 575] on html "Viaflex Events Task Board Assets New Asset Search Assets" at bounding box center [641, 191] width 1283 height 769
click at [1045, 575] on icon "button" at bounding box center [1049, 581] width 13 height 12
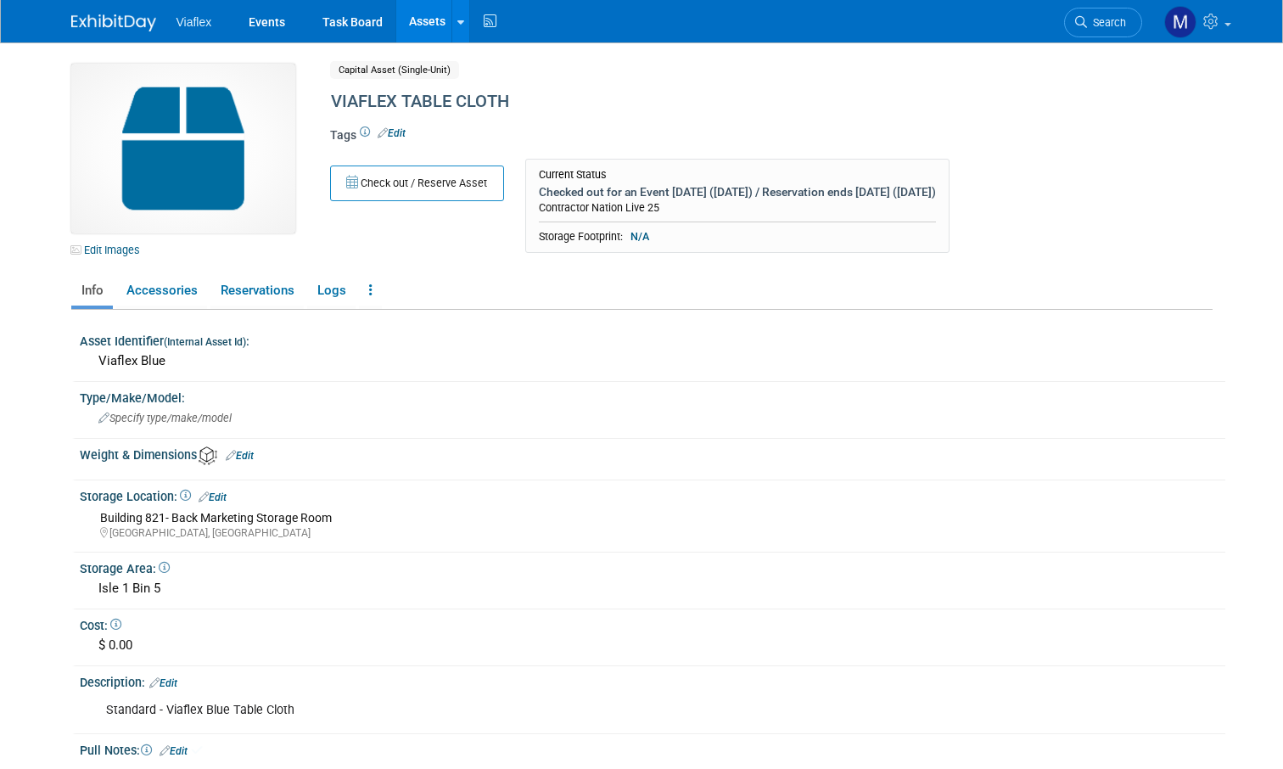
click at [415, 25] on link "Assets" at bounding box center [427, 21] width 62 height 42
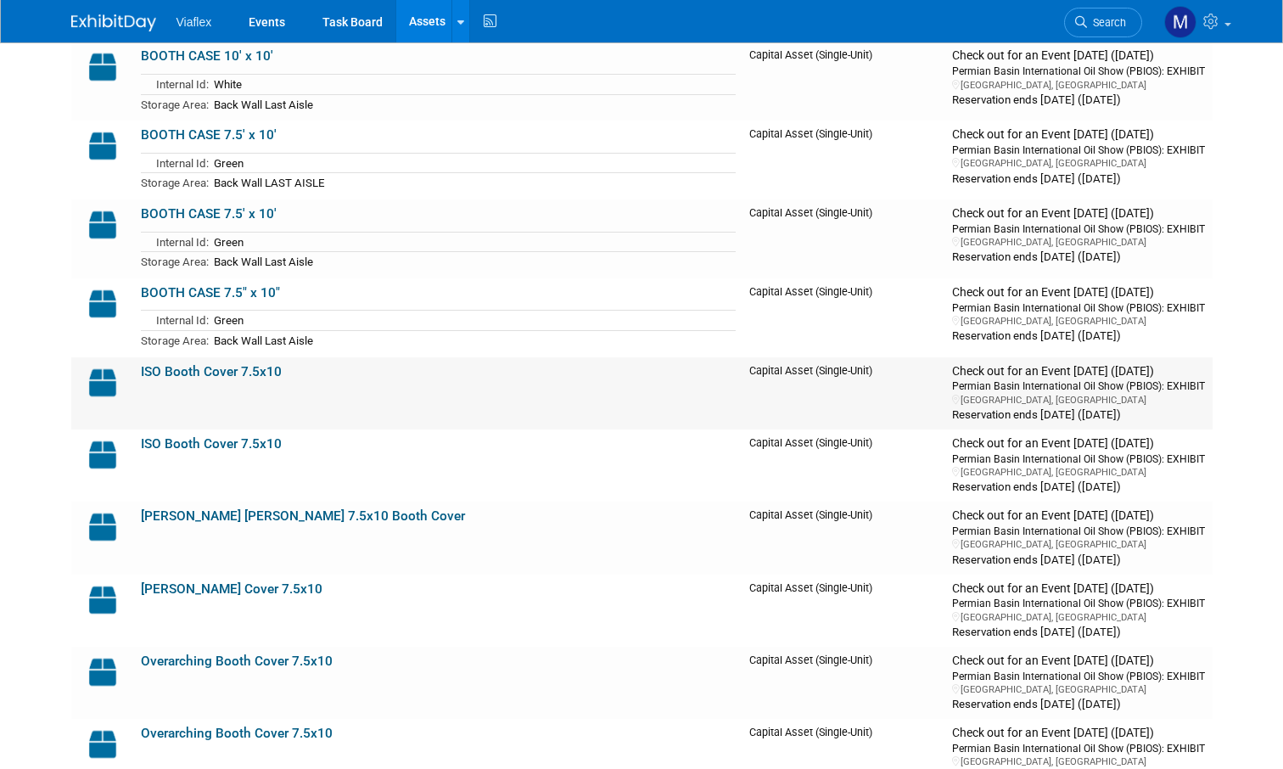
scroll to position [314, 0]
click at [192, 581] on link "[PERSON_NAME] Cover 7.5x10" at bounding box center [232, 588] width 182 height 15
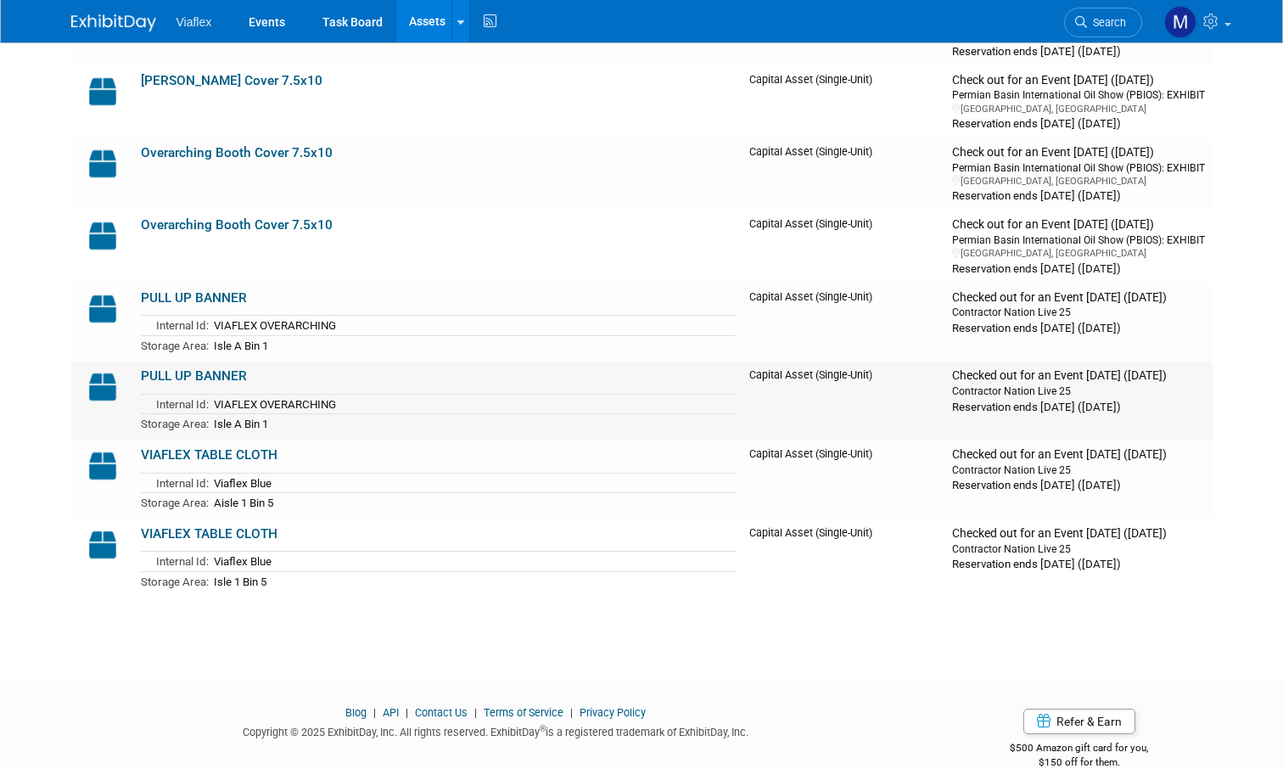
click at [198, 368] on link "PULL UP BANNER" at bounding box center [194, 375] width 106 height 15
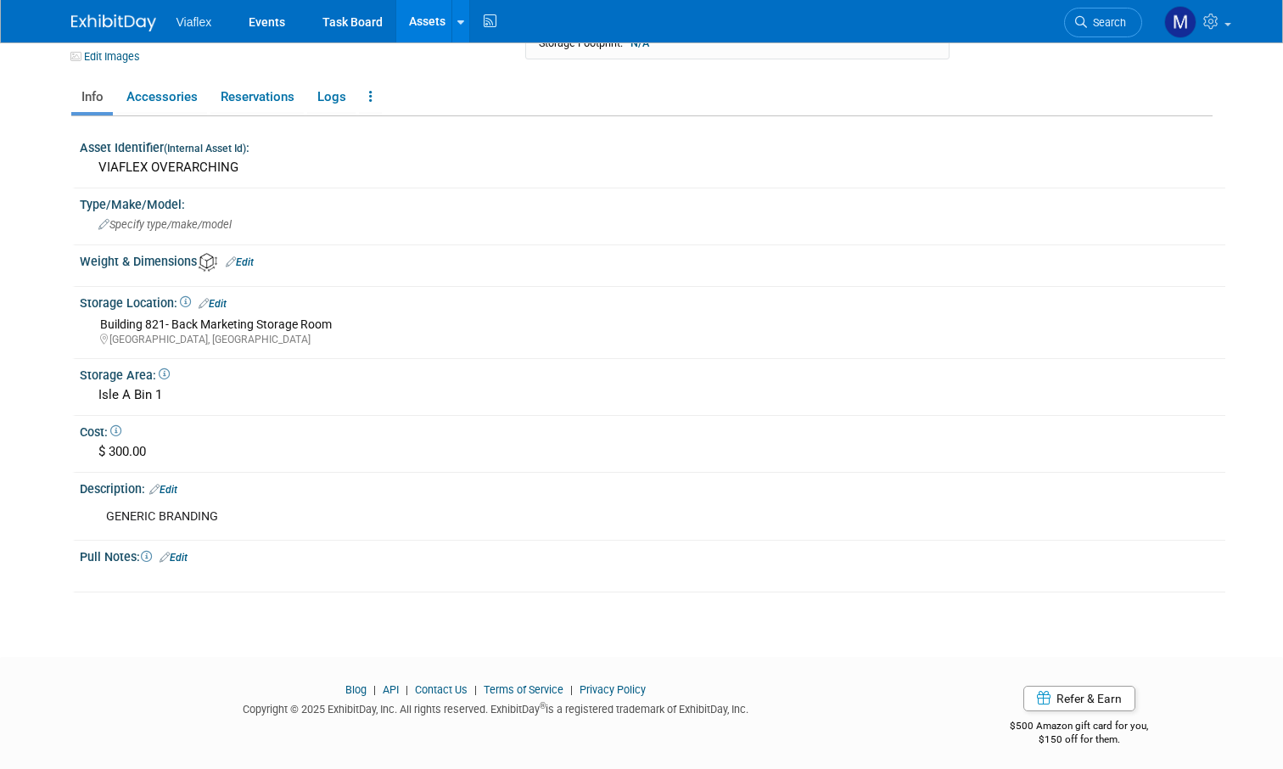
click at [184, 552] on link "Edit" at bounding box center [174, 558] width 28 height 12
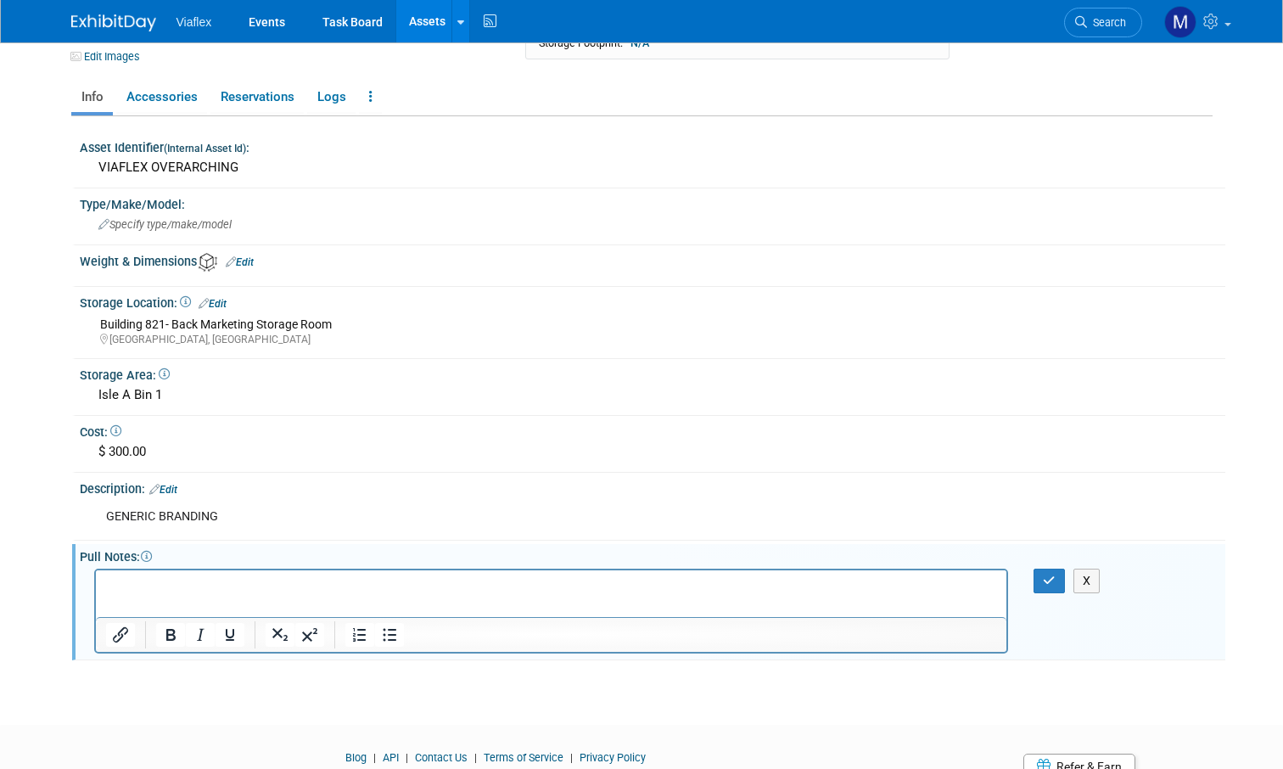
click at [149, 591] on p "Rich Text Area. Press ALT-0 for help." at bounding box center [551, 584] width 892 height 17
click at [1046, 641] on div "X" at bounding box center [653, 609] width 1146 height 91
click at [1047, 575] on icon "button" at bounding box center [1049, 581] width 13 height 12
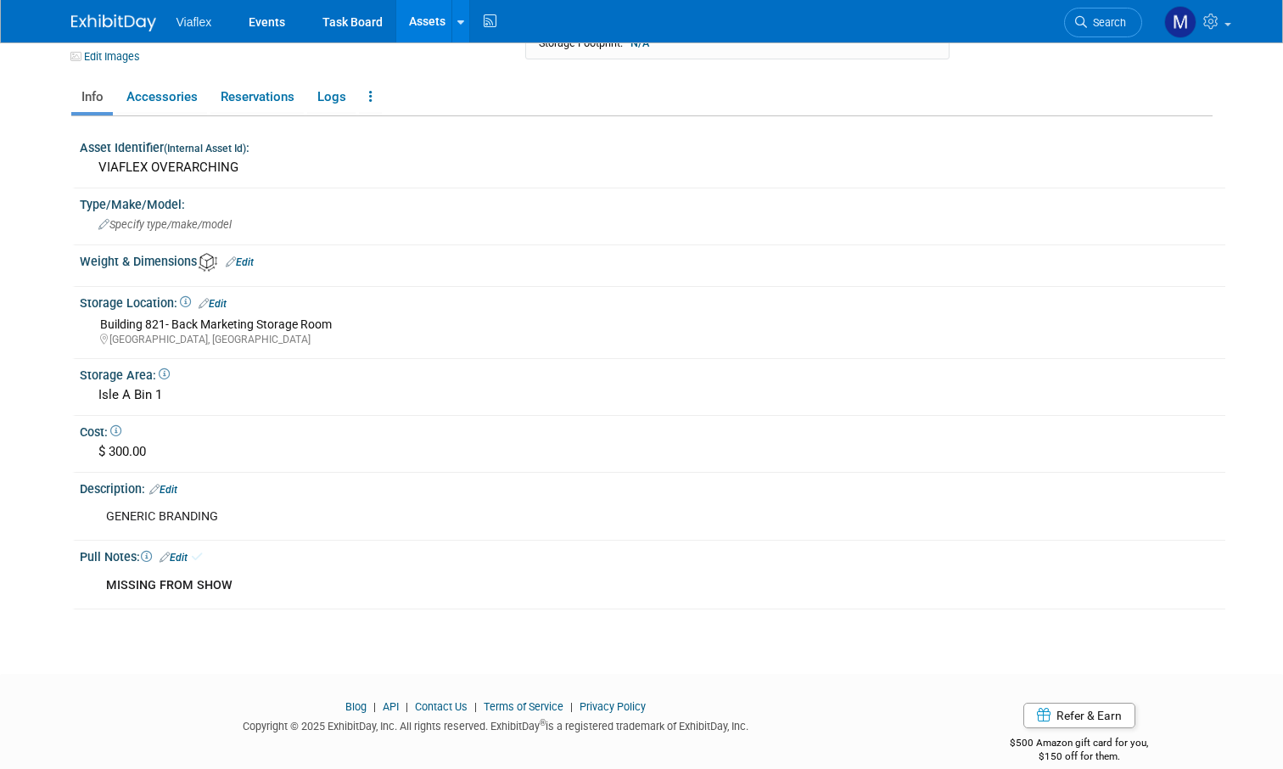
click at [426, 19] on link "Assets" at bounding box center [427, 21] width 62 height 42
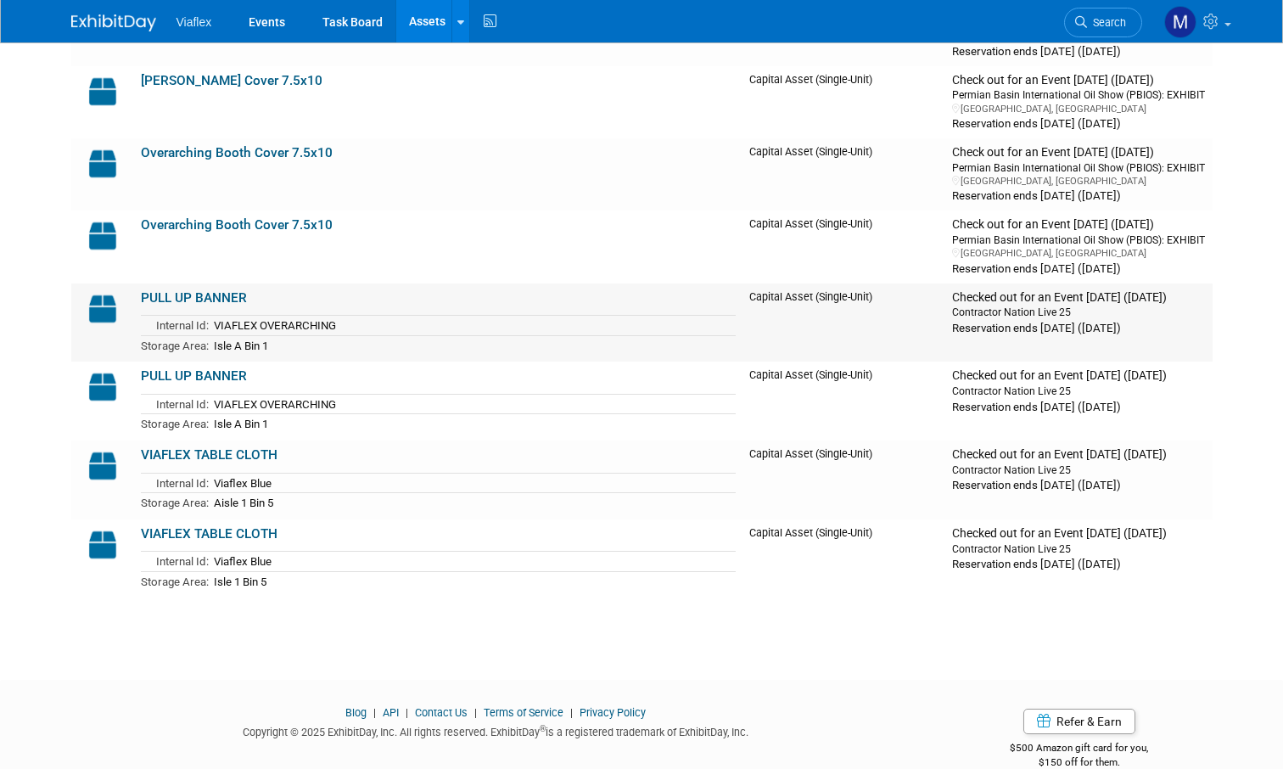
click at [207, 283] on td "PULL UP BANNER Internal Id: VIAFLEX OVERARCHING Storage Area: Isle A Bin 1" at bounding box center [438, 322] width 608 height 79
click at [216, 290] on link "PULL UP BANNER" at bounding box center [194, 297] width 106 height 15
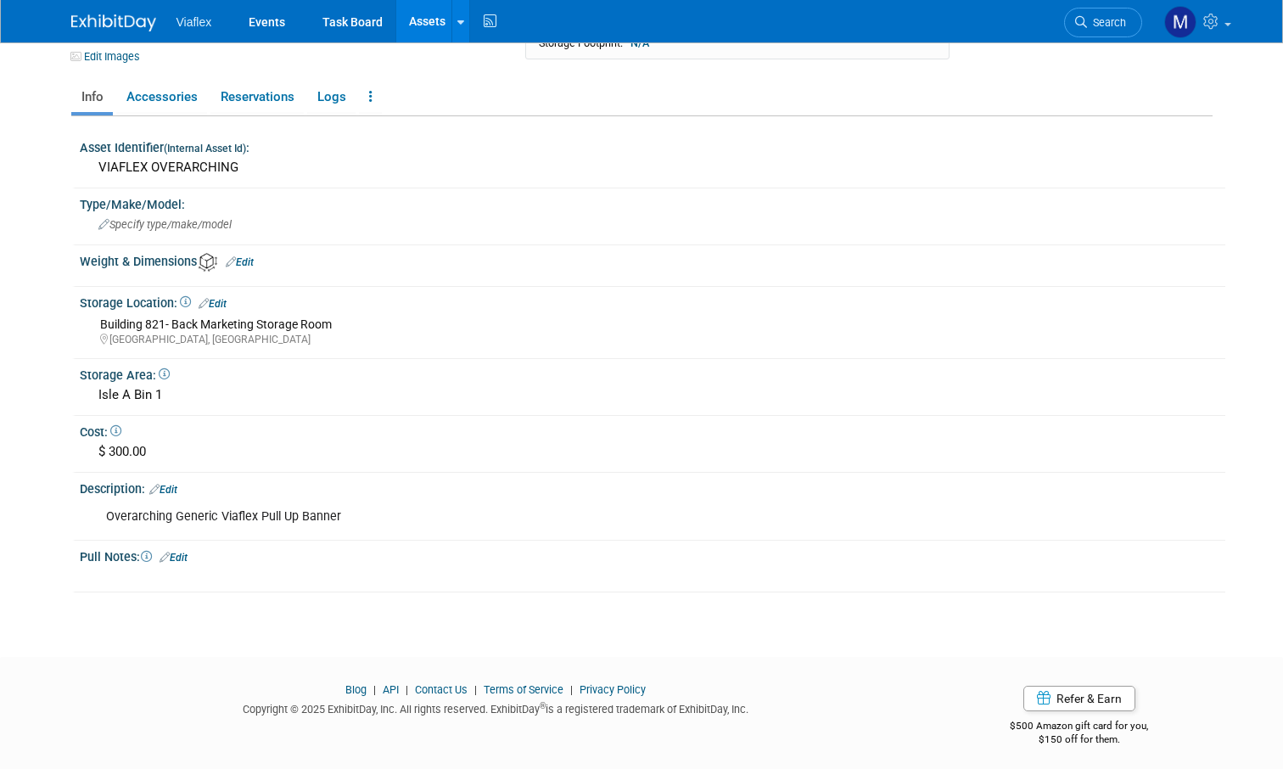
click at [185, 552] on link "Edit" at bounding box center [174, 558] width 28 height 12
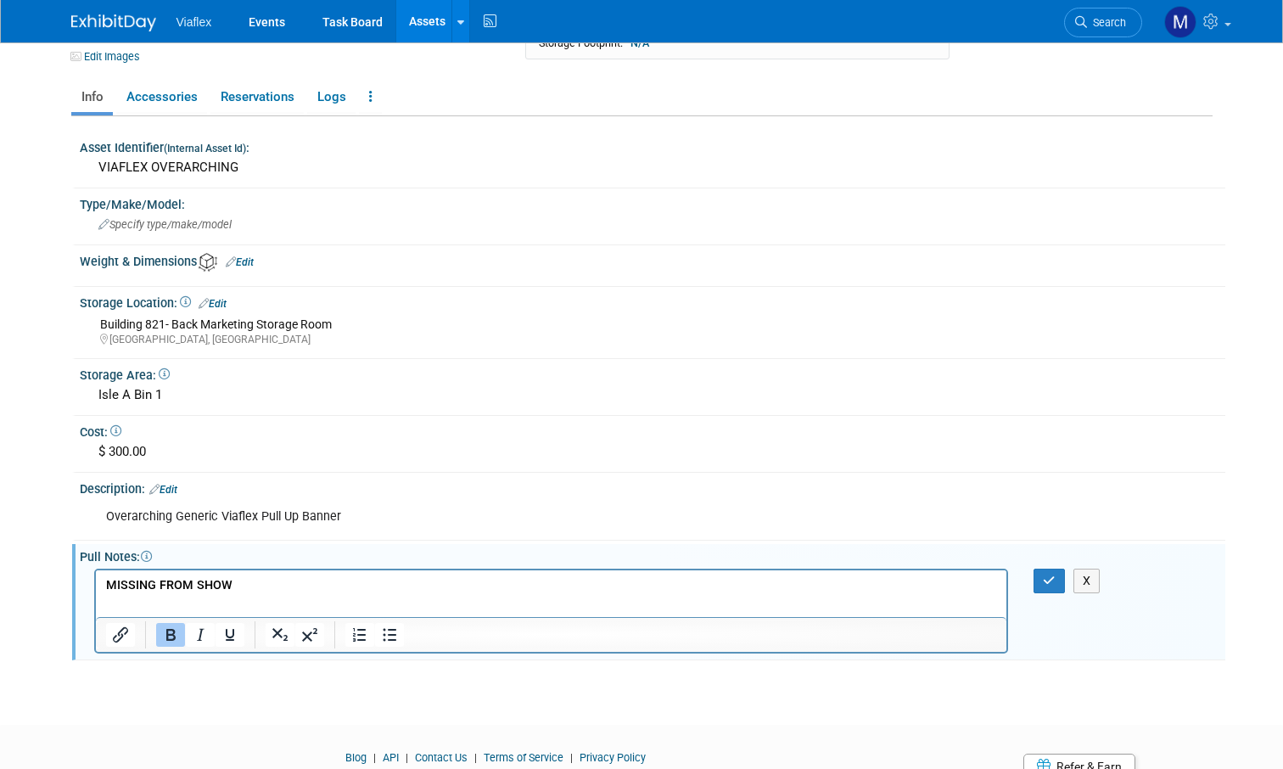
click at [219, 575] on html "Viaflex Events Task Board Assets New Asset Search Assets" at bounding box center [641, 191] width 1283 height 769
click at [1045, 575] on icon "button" at bounding box center [1049, 581] width 13 height 12
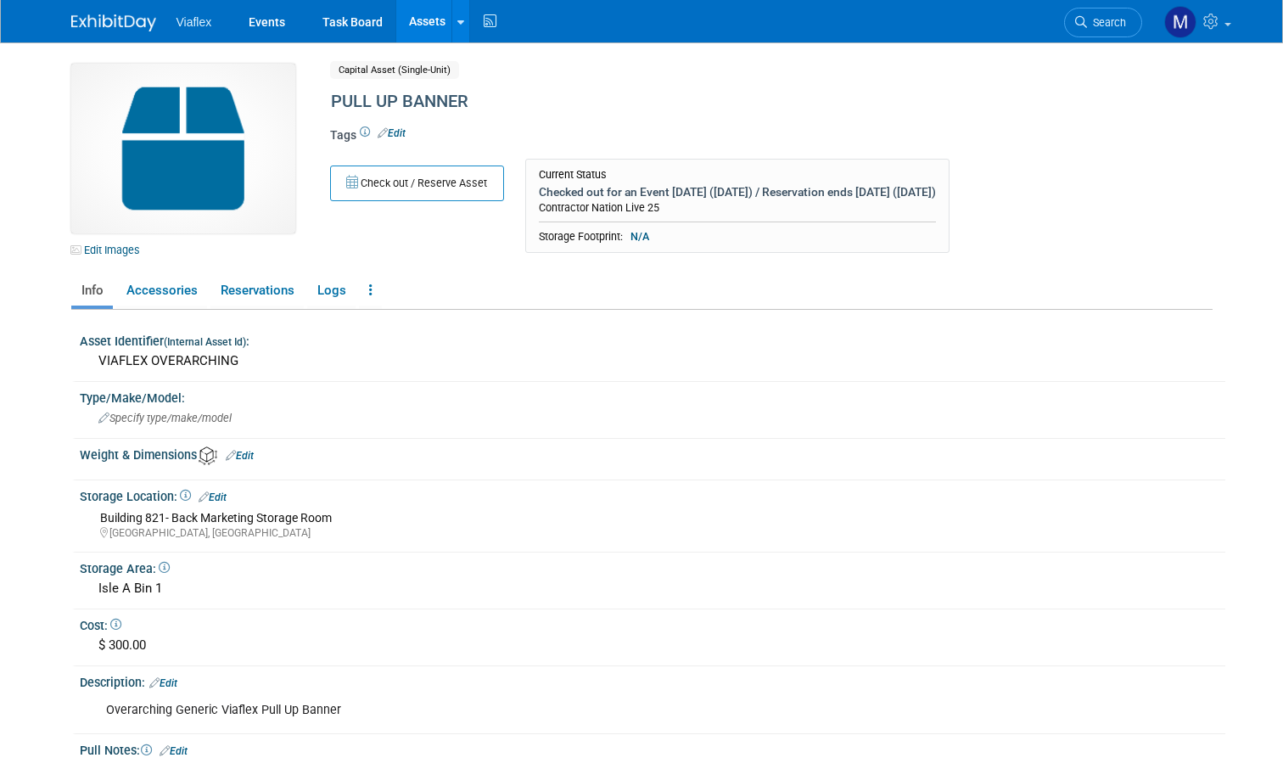
click at [95, 19] on img at bounding box center [113, 22] width 85 height 17
